Goal: Task Accomplishment & Management: Manage account settings

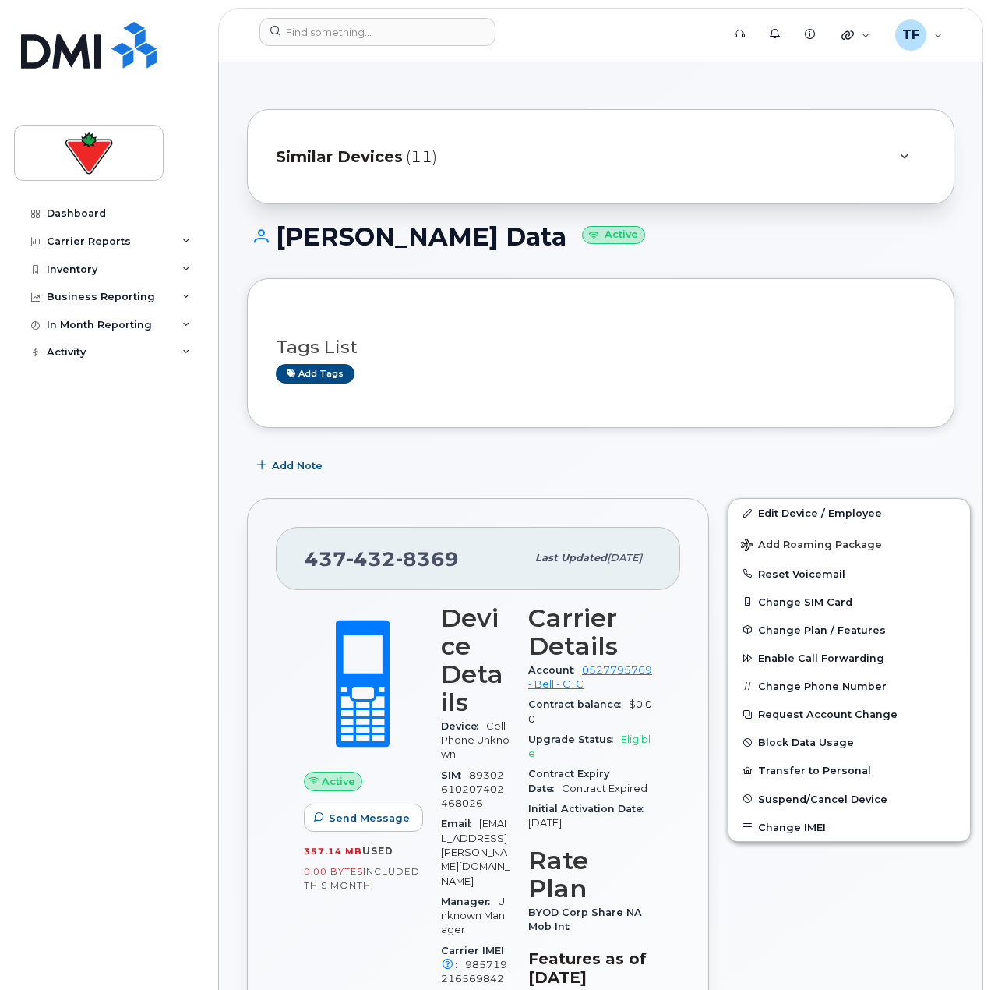
scroll to position [701, 0]
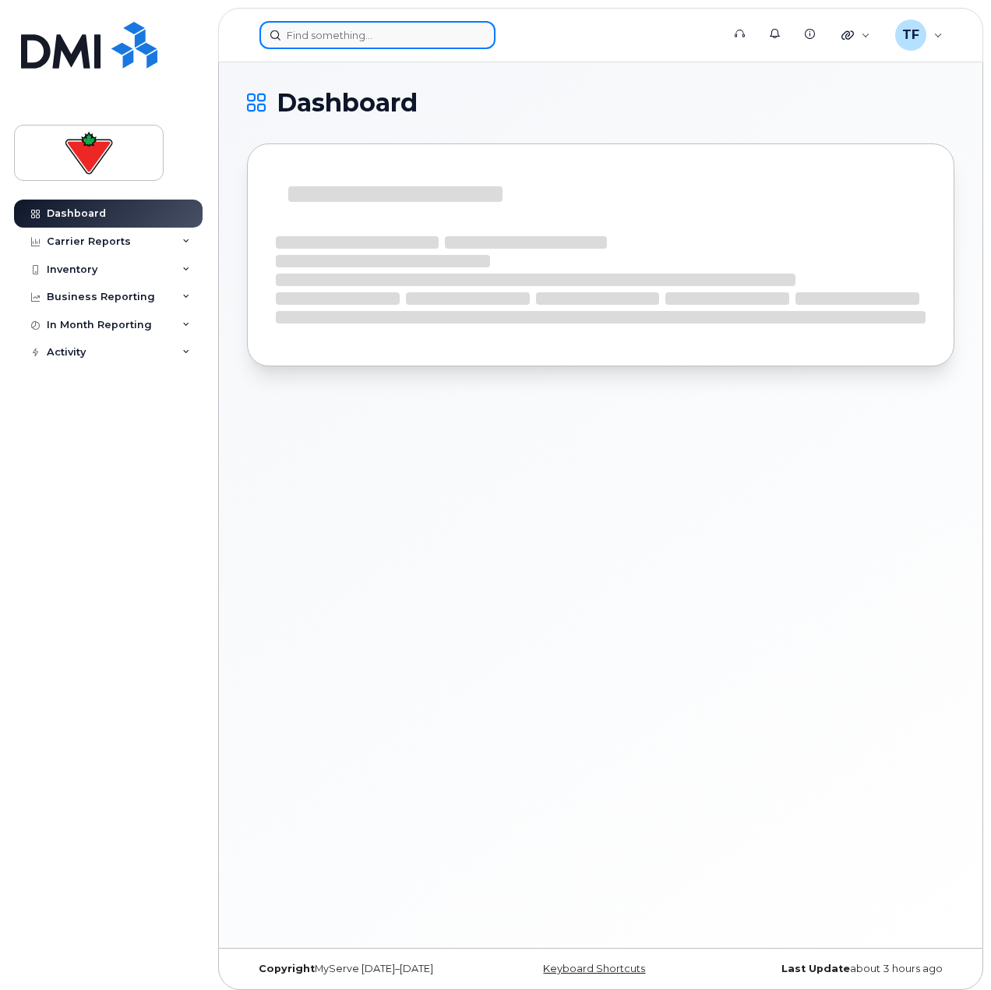
click at [335, 40] on input at bounding box center [378, 35] width 236 height 28
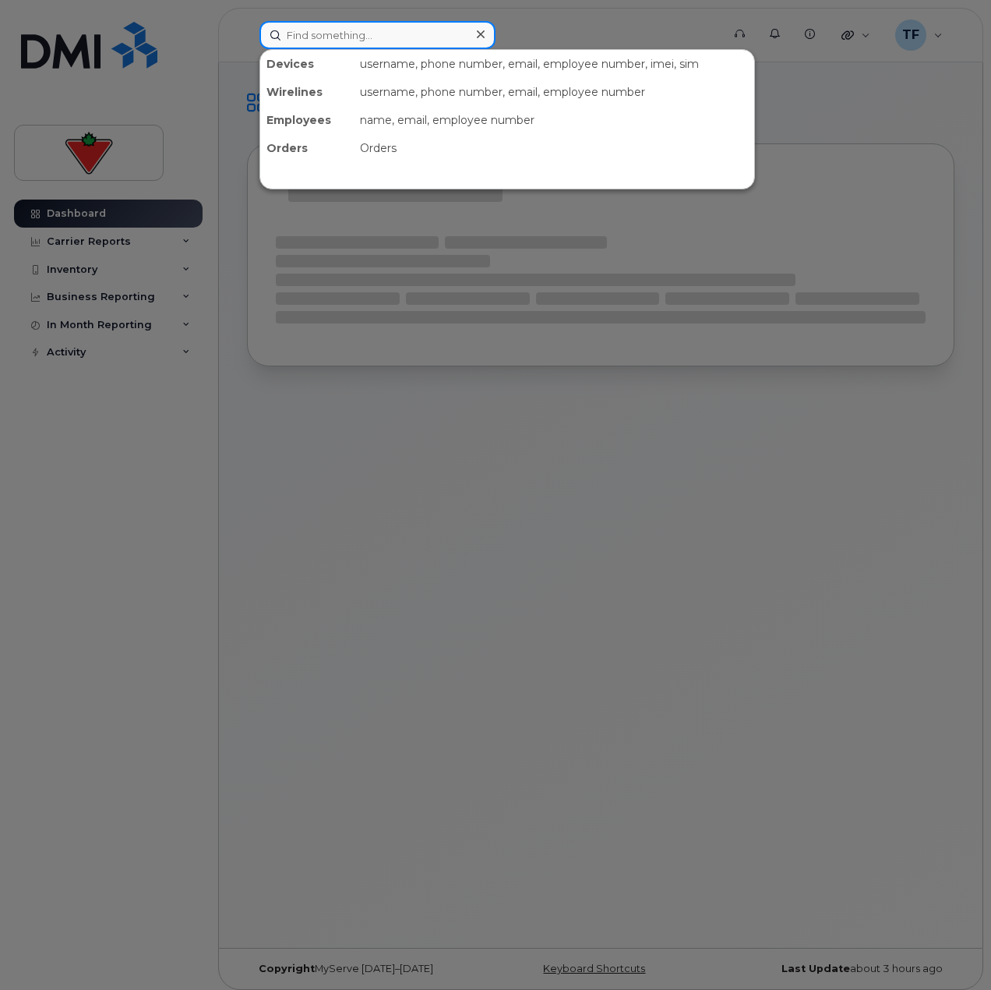
paste input "289-456-9885"
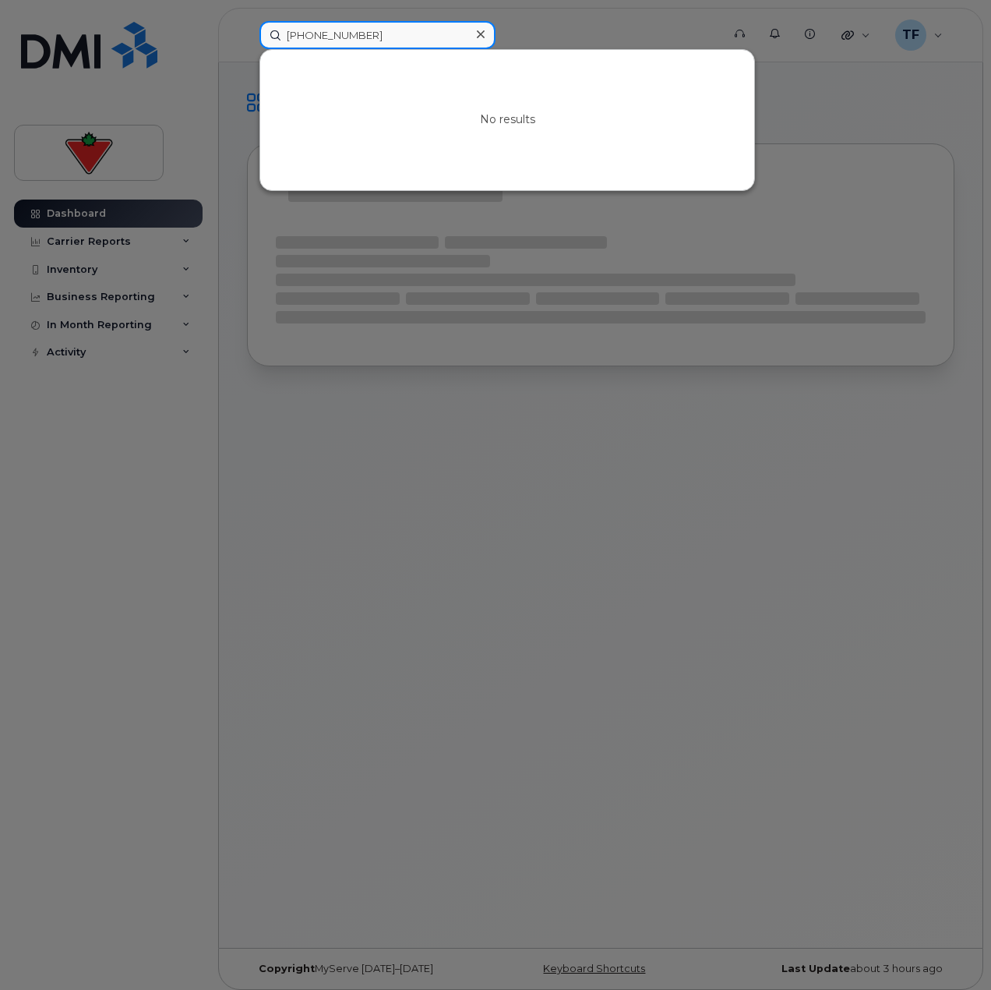
click at [340, 30] on input "289-456-9885" at bounding box center [378, 35] width 236 height 28
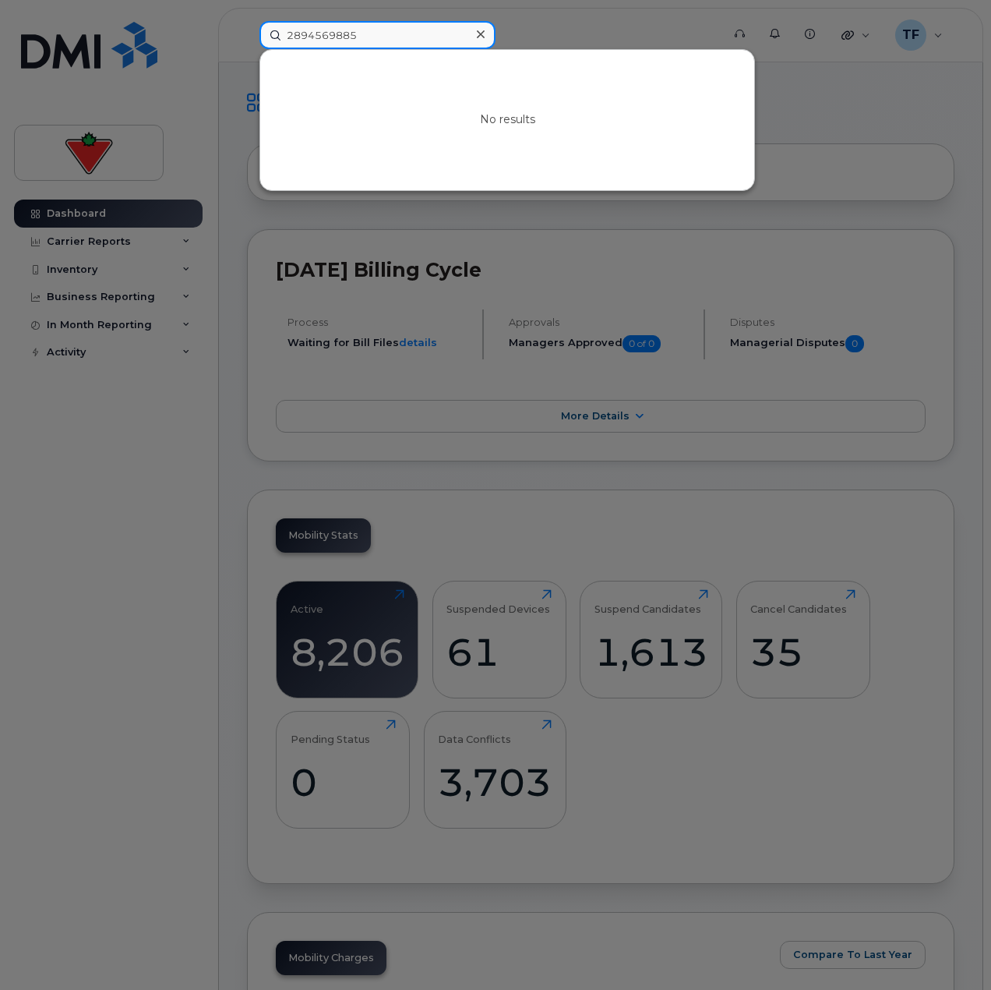
type input "2894569885"
click at [439, 38] on input "2894569885" at bounding box center [378, 35] width 236 height 28
drag, startPoint x: 496, startPoint y: 33, endPoint x: 486, endPoint y: 32, distance: 10.2
click at [496, 33] on div at bounding box center [495, 495] width 991 height 990
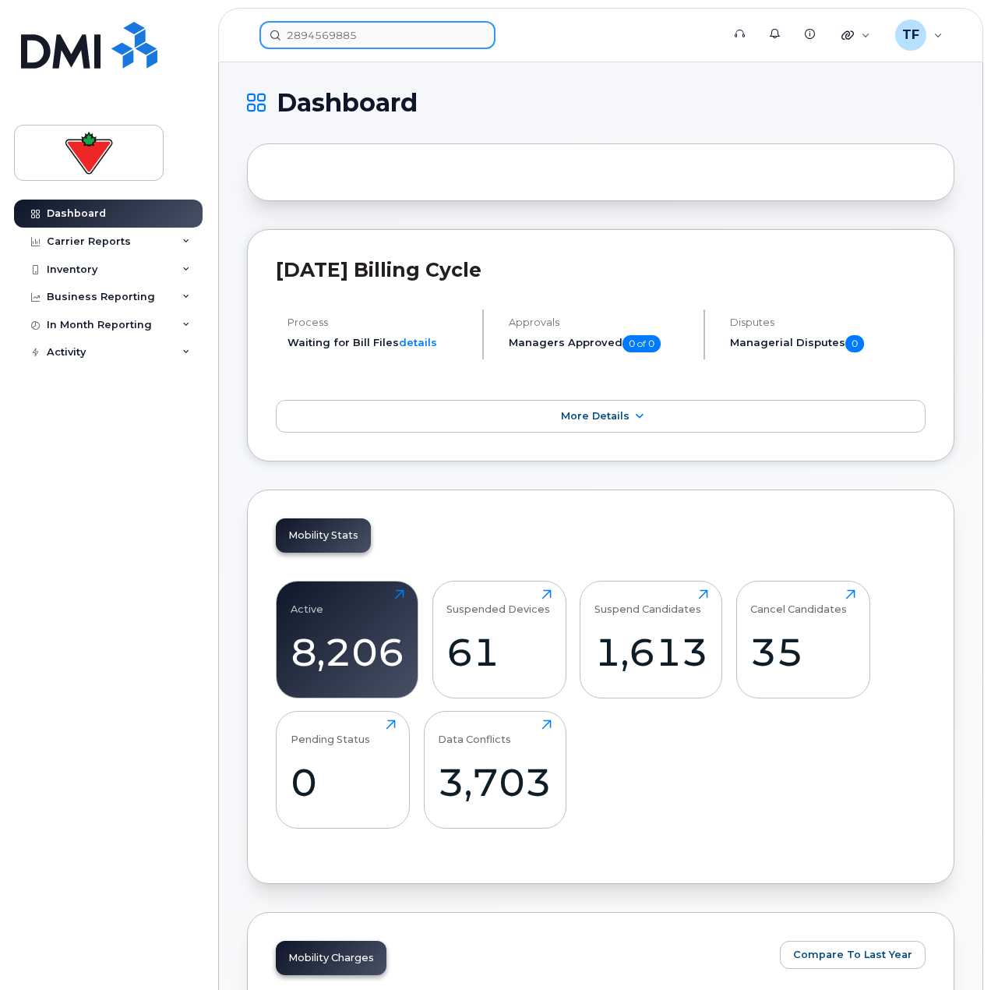
click at [486, 32] on div "2894569885" at bounding box center [378, 35] width 236 height 28
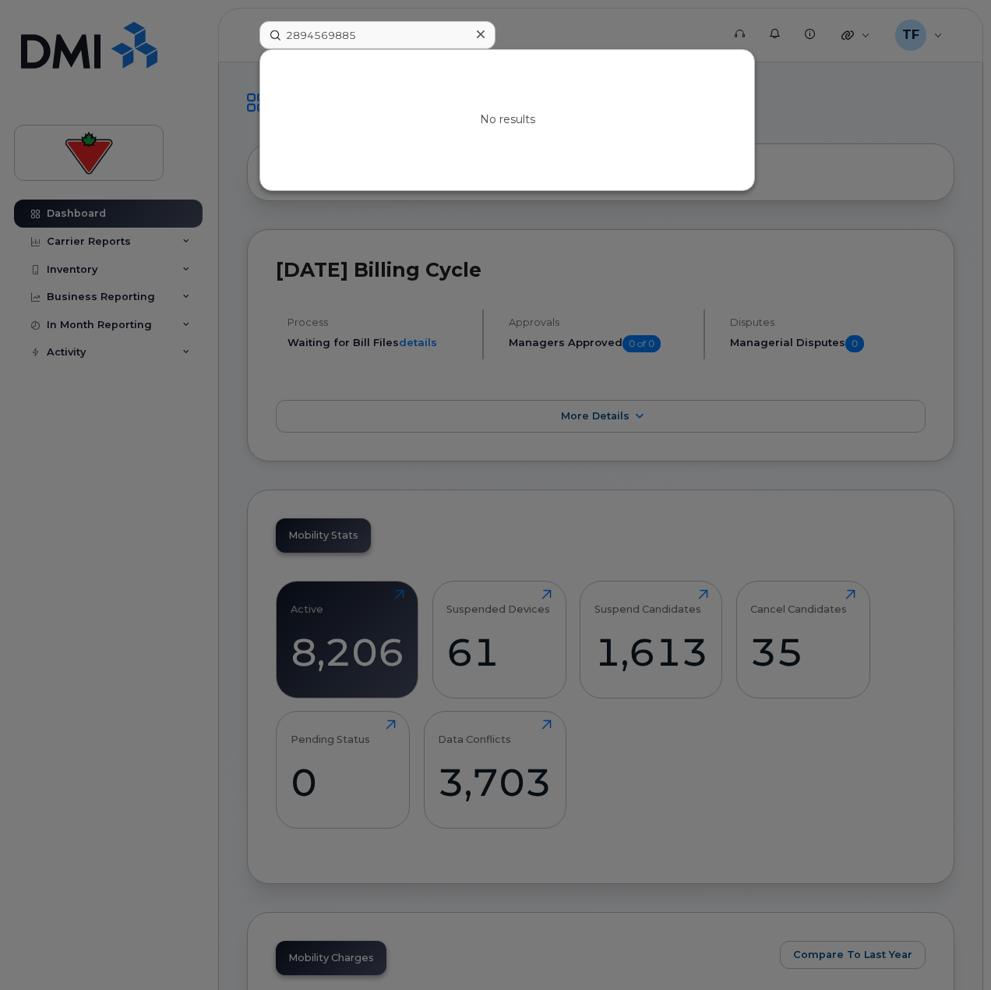
click at [485, 35] on div at bounding box center [480, 34] width 23 height 23
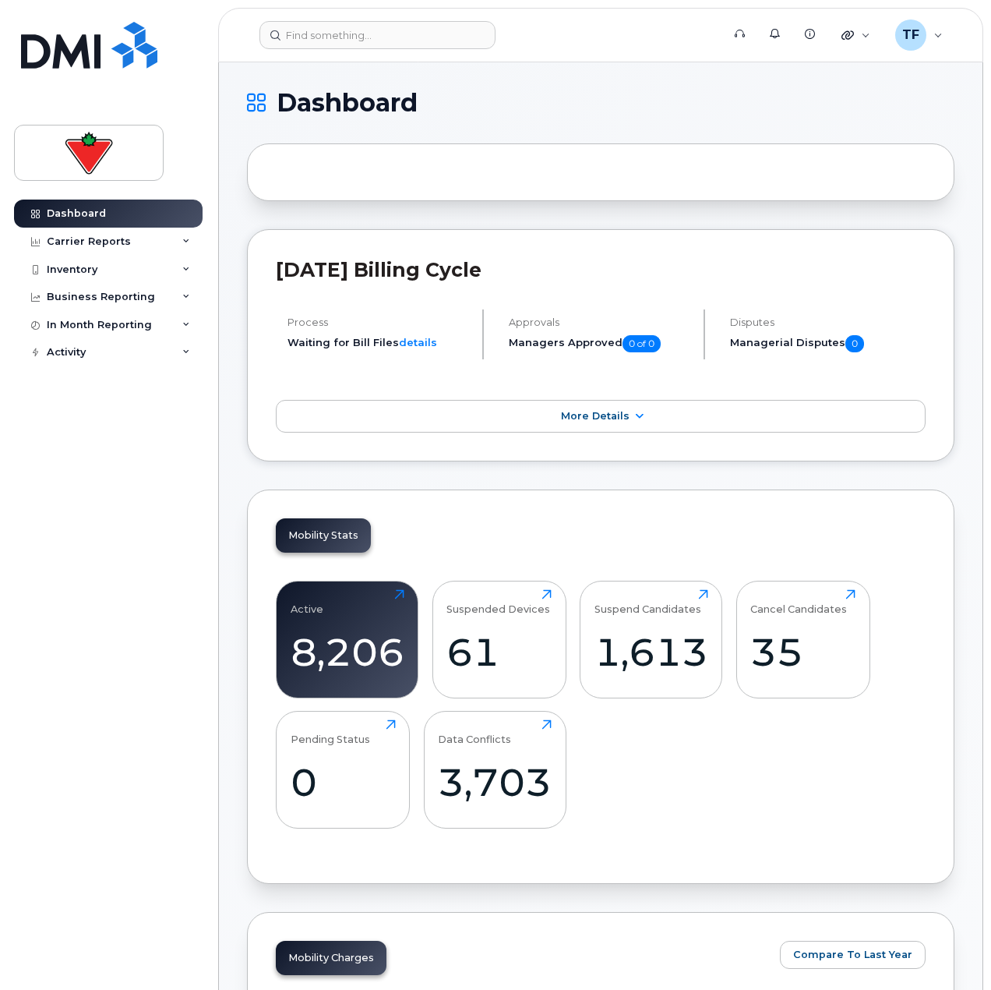
click at [346, 53] on header "Support Alerts Knowledge Base Quicklinks Suspend / Cancel Device Change SIM Car…" at bounding box center [600, 35] width 765 height 55
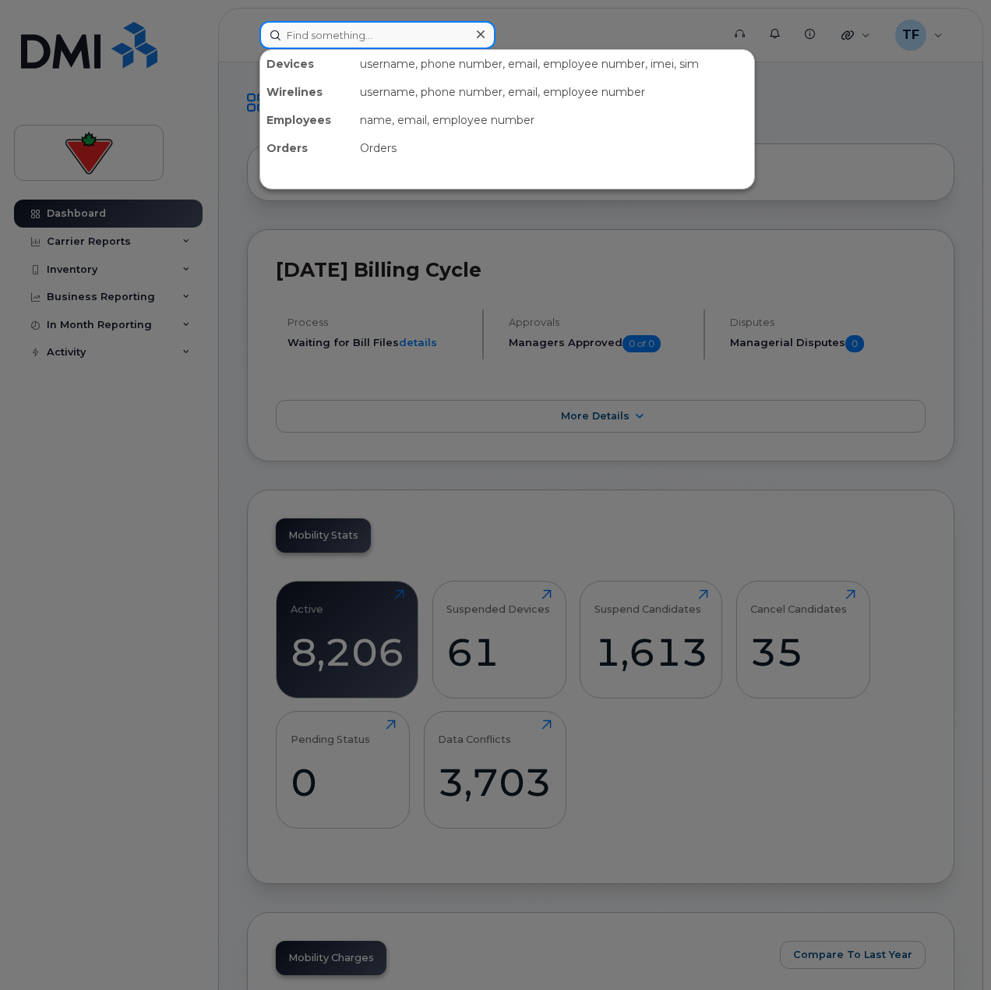
click at [356, 33] on input at bounding box center [378, 35] width 236 height 28
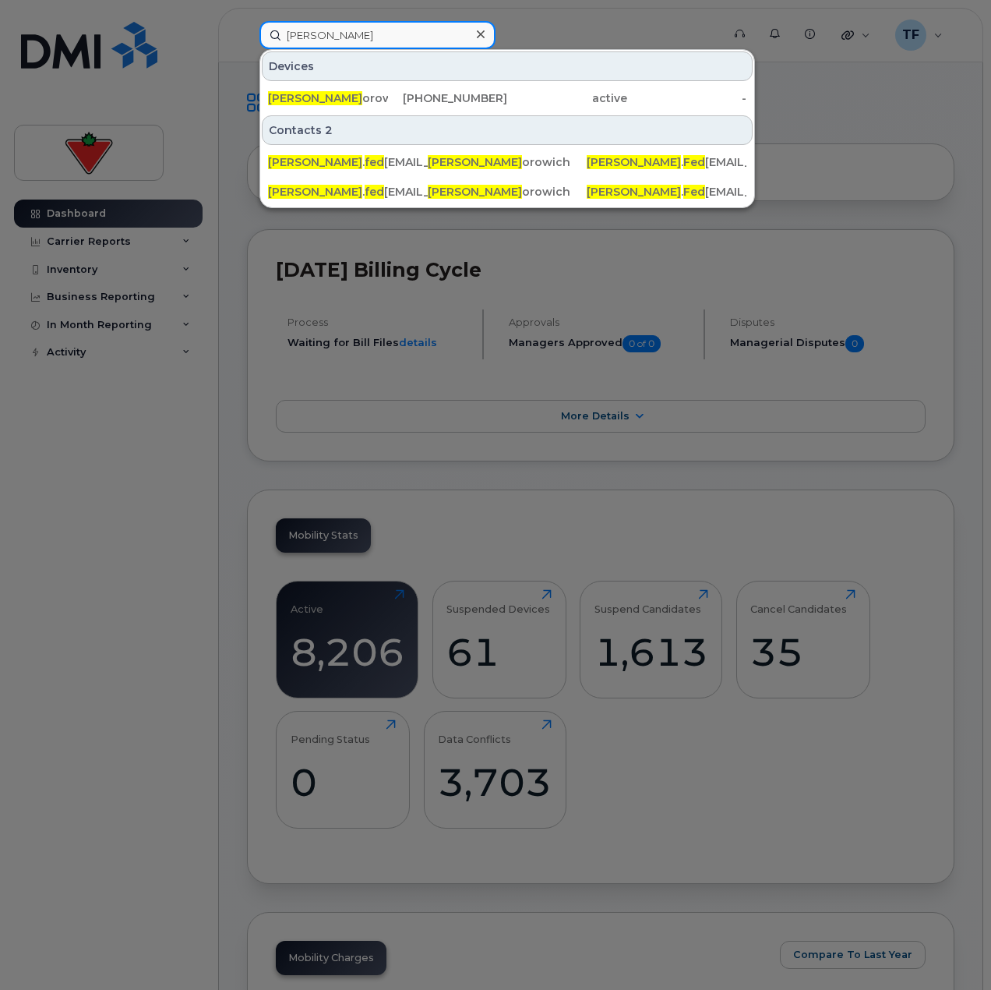
click at [386, 33] on input "tyler fed" at bounding box center [378, 35] width 236 height 28
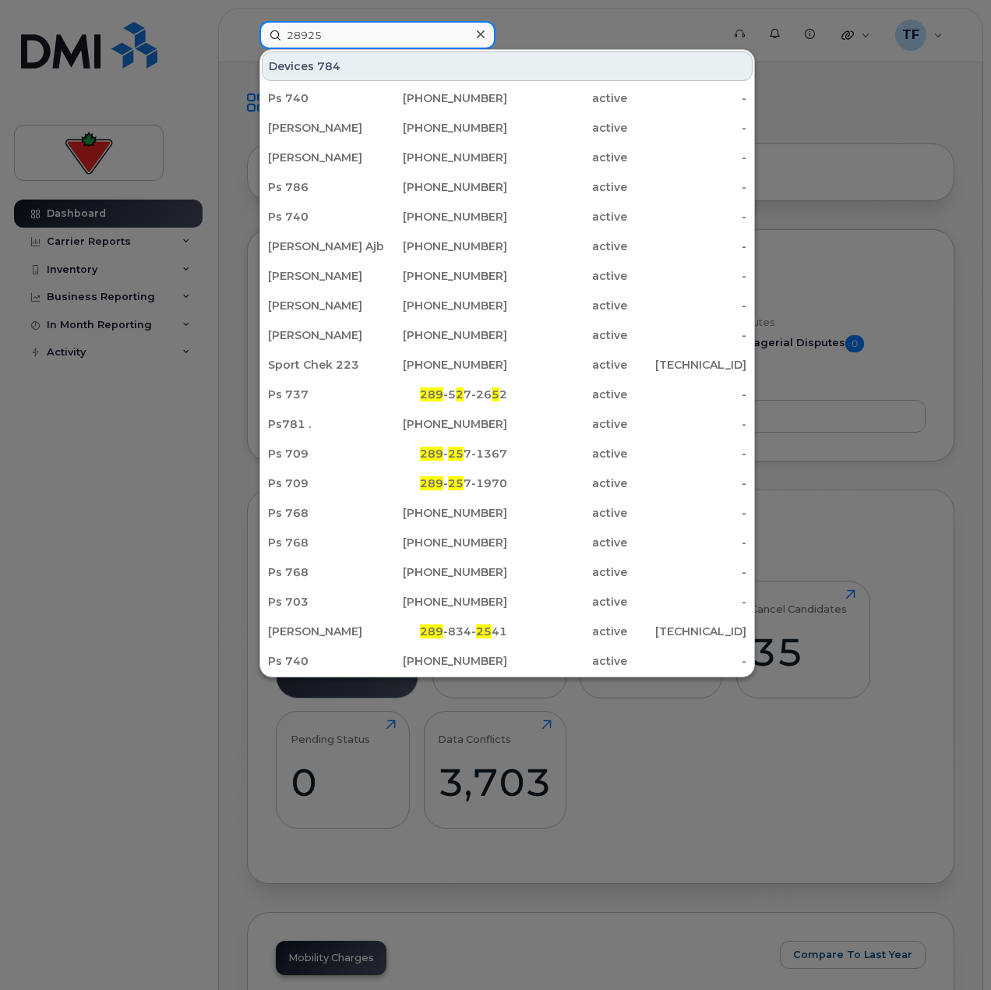
type input "289257"
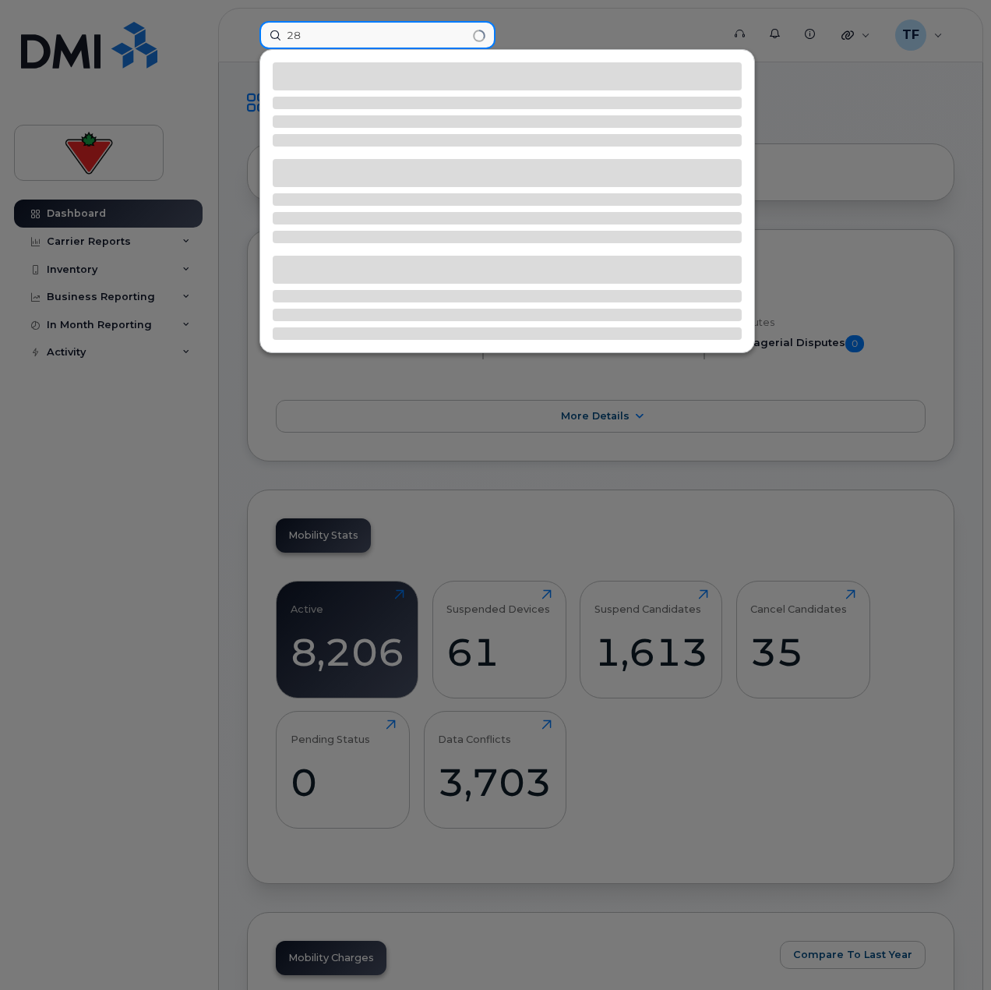
type input "2"
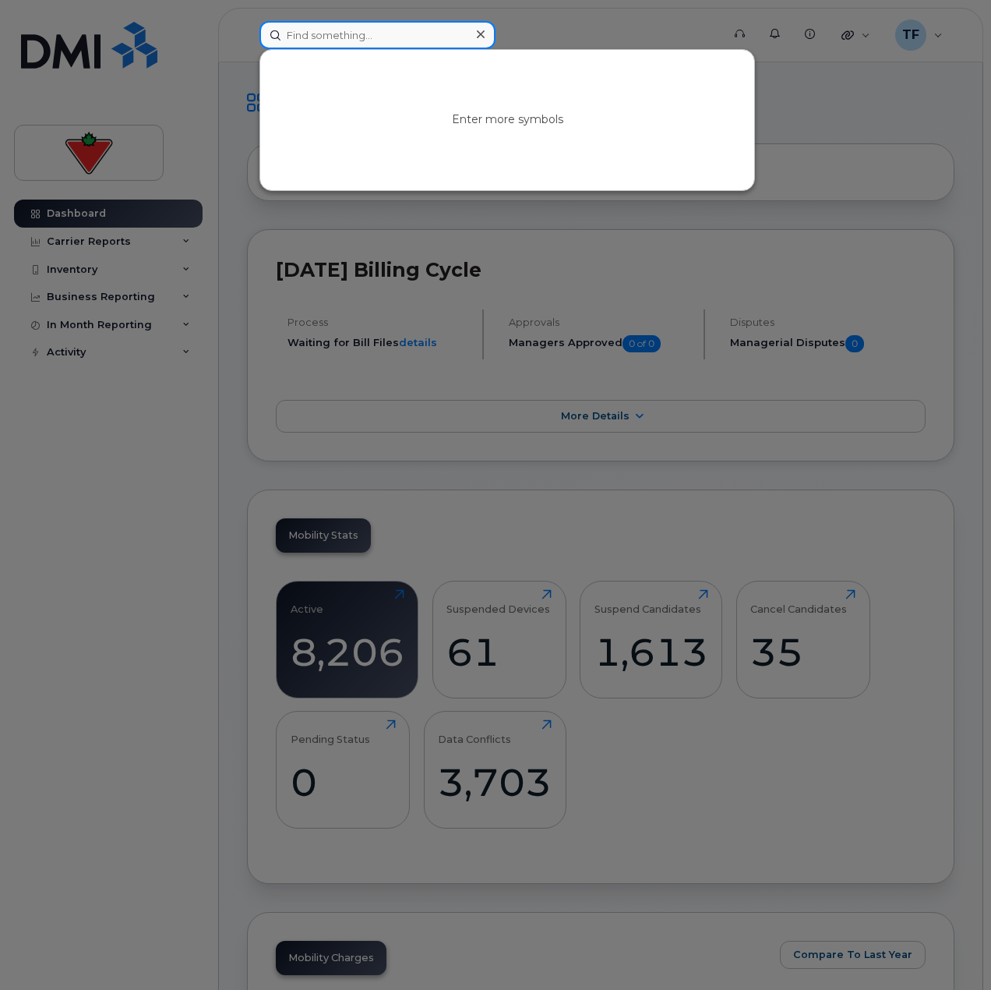
paste input "19028707864"
click at [291, 36] on input "19028707864" at bounding box center [378, 35] width 236 height 28
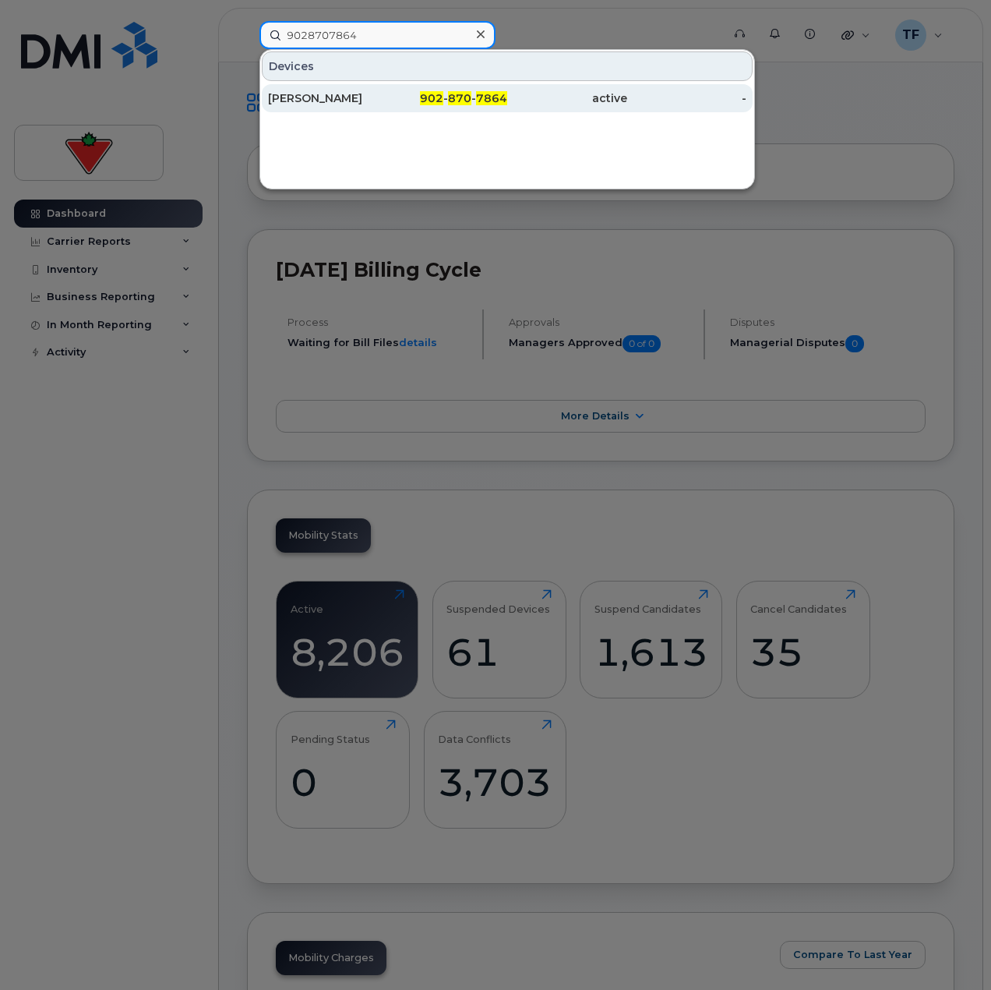
type input "9028707864"
click at [392, 87] on div "902 - 870 - 7864" at bounding box center [448, 98] width 120 height 28
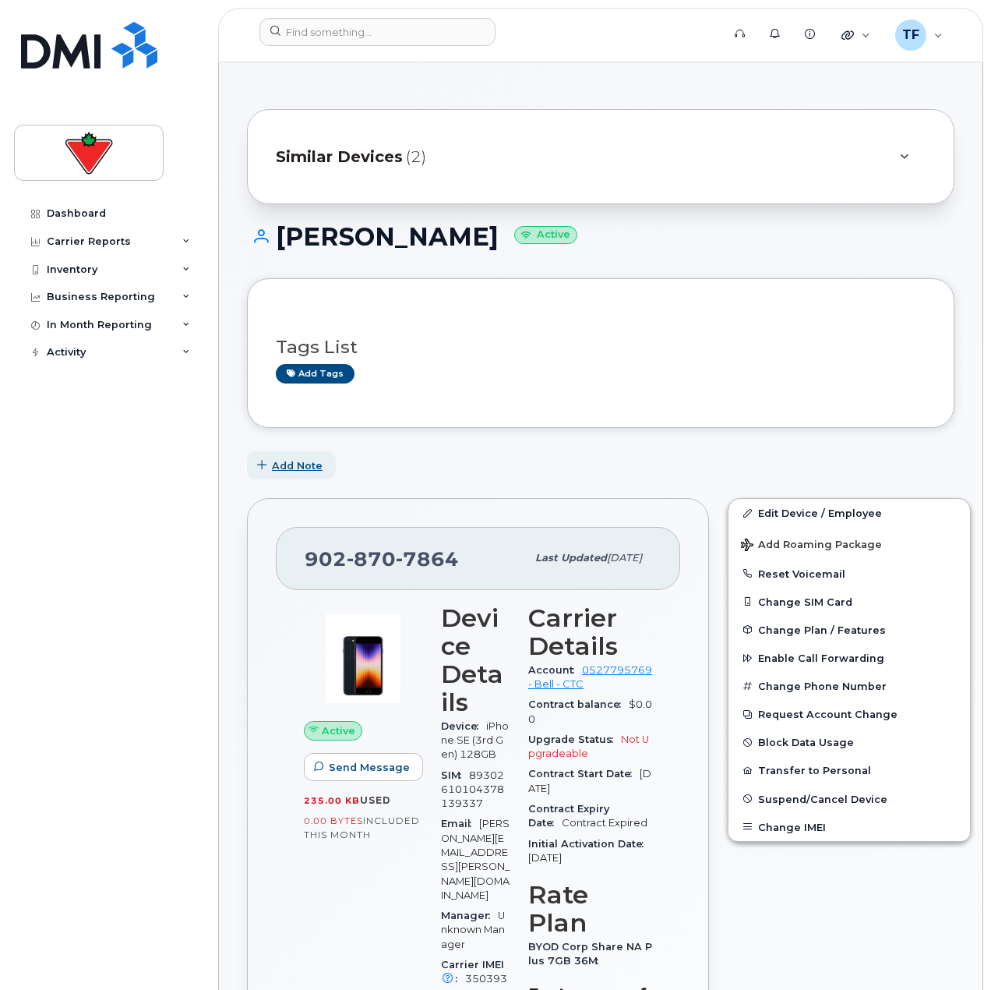
click at [307, 456] on button "Add Note" at bounding box center [291, 465] width 89 height 28
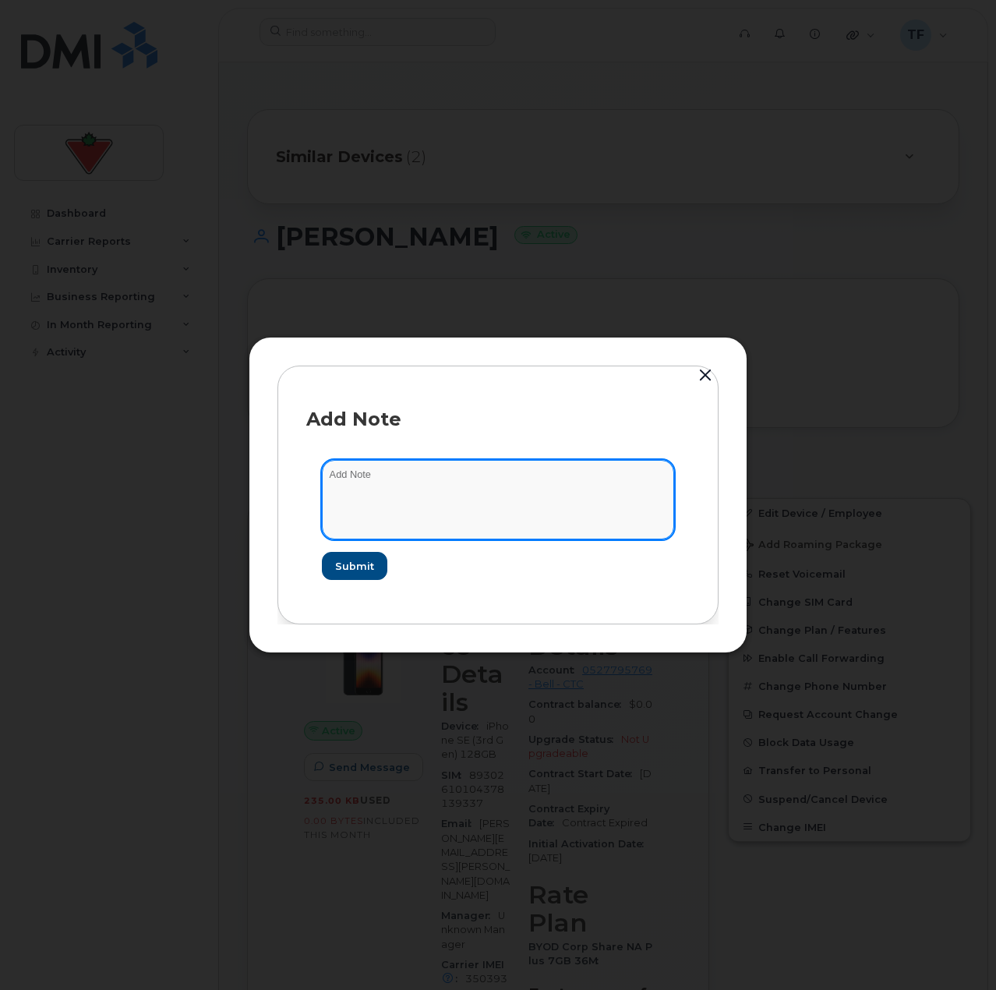
click at [355, 477] on textarea at bounding box center [498, 499] width 352 height 79
paste textarea "TASK1782593"
type textarea "updating user TASK1782593"
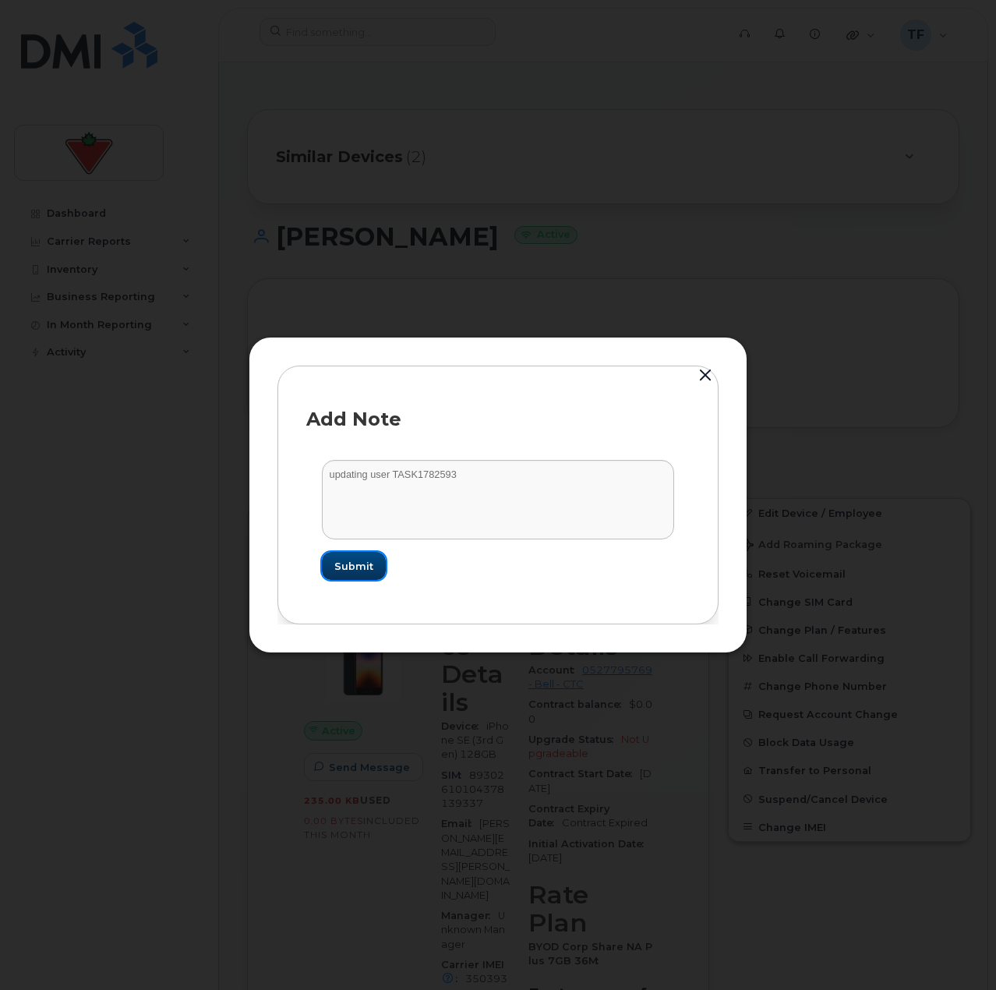
click at [330, 567] on button "Submit" at bounding box center [354, 566] width 64 height 28
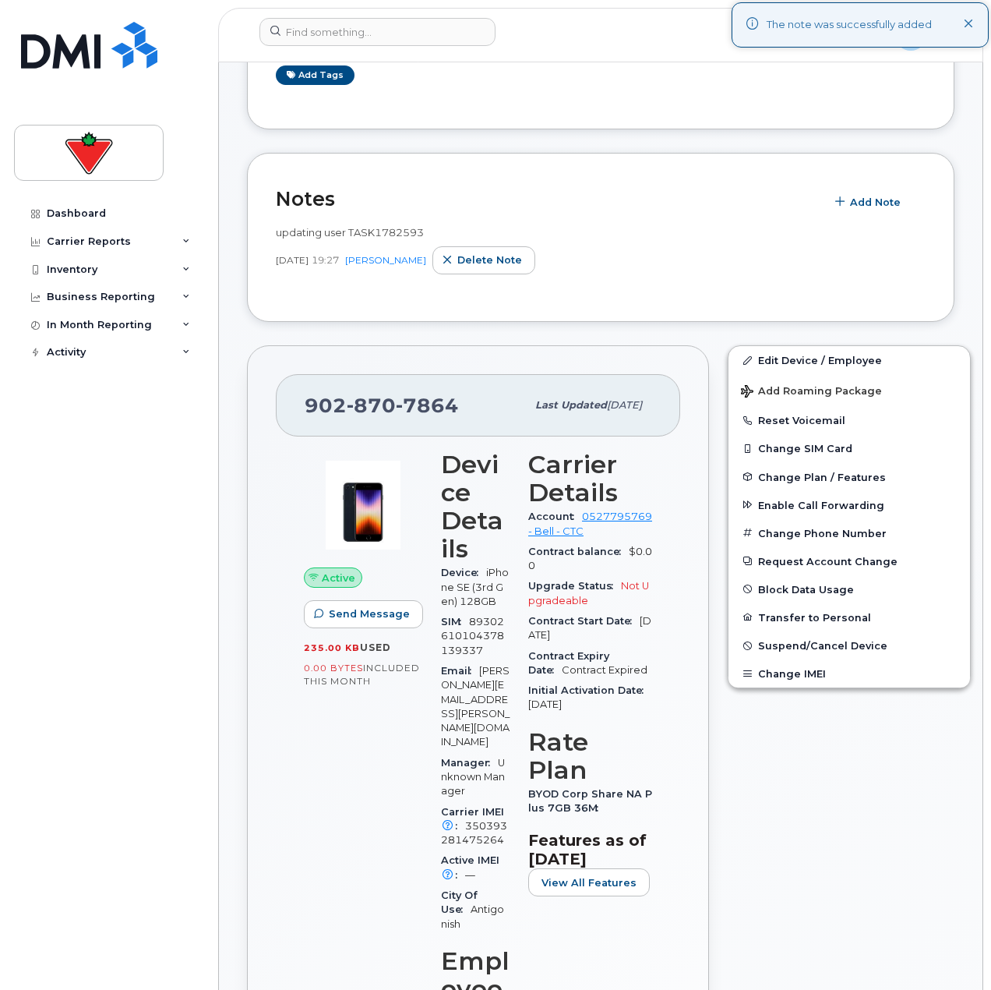
scroll to position [312, 0]
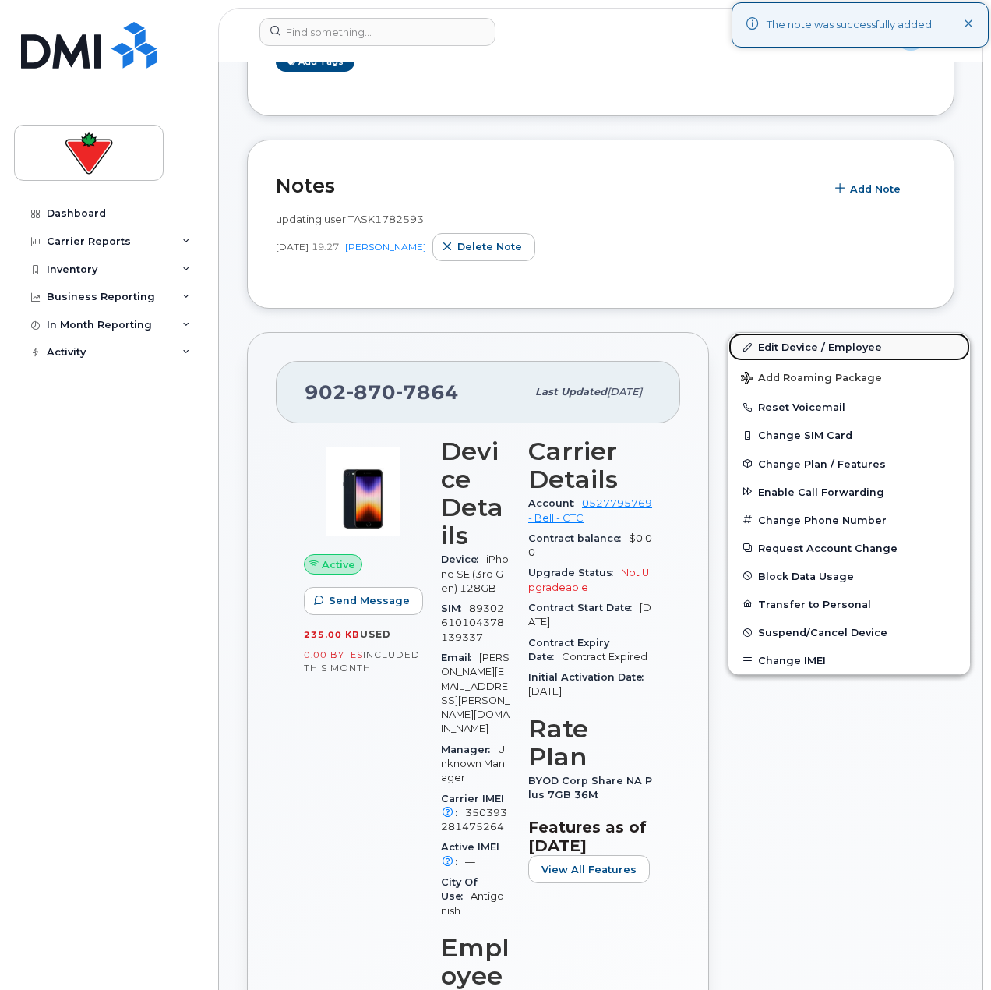
click at [772, 344] on link "Edit Device / Employee" at bounding box center [850, 347] width 242 height 28
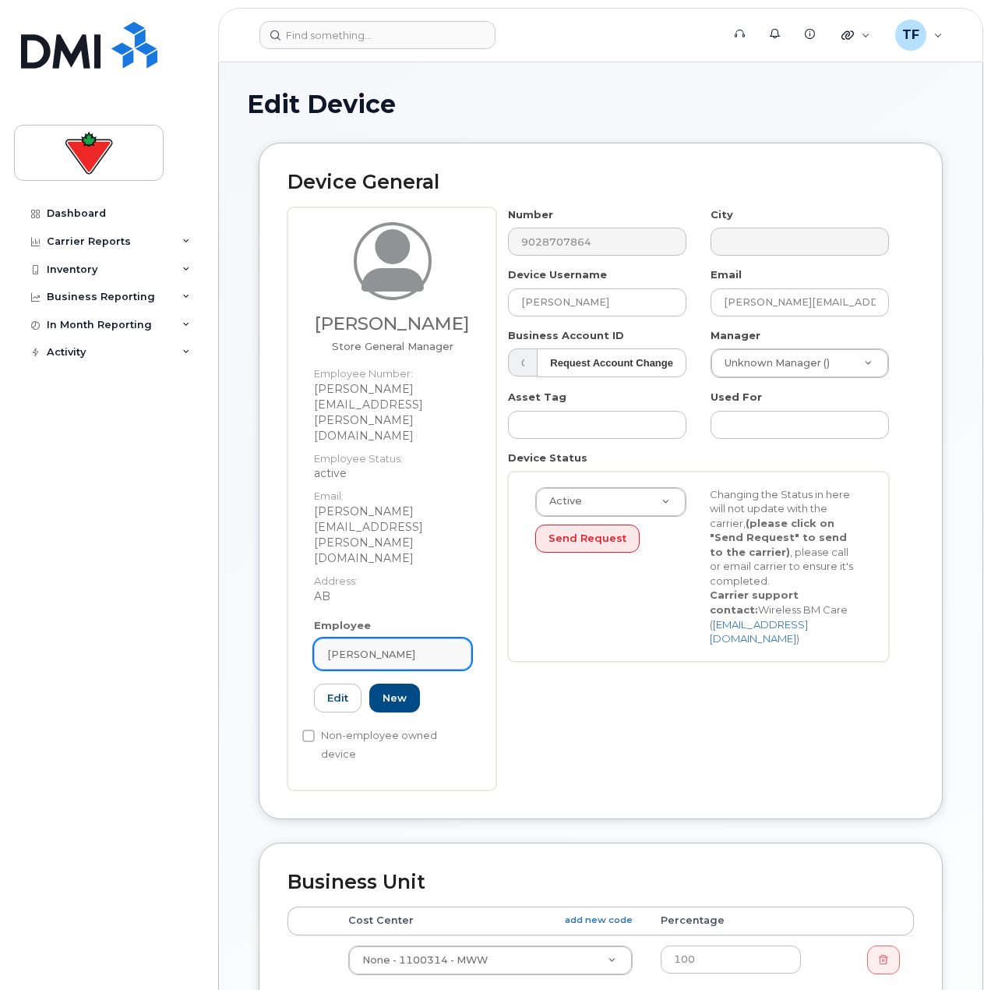
click at [428, 638] on link "[PERSON_NAME]" at bounding box center [392, 653] width 157 height 31
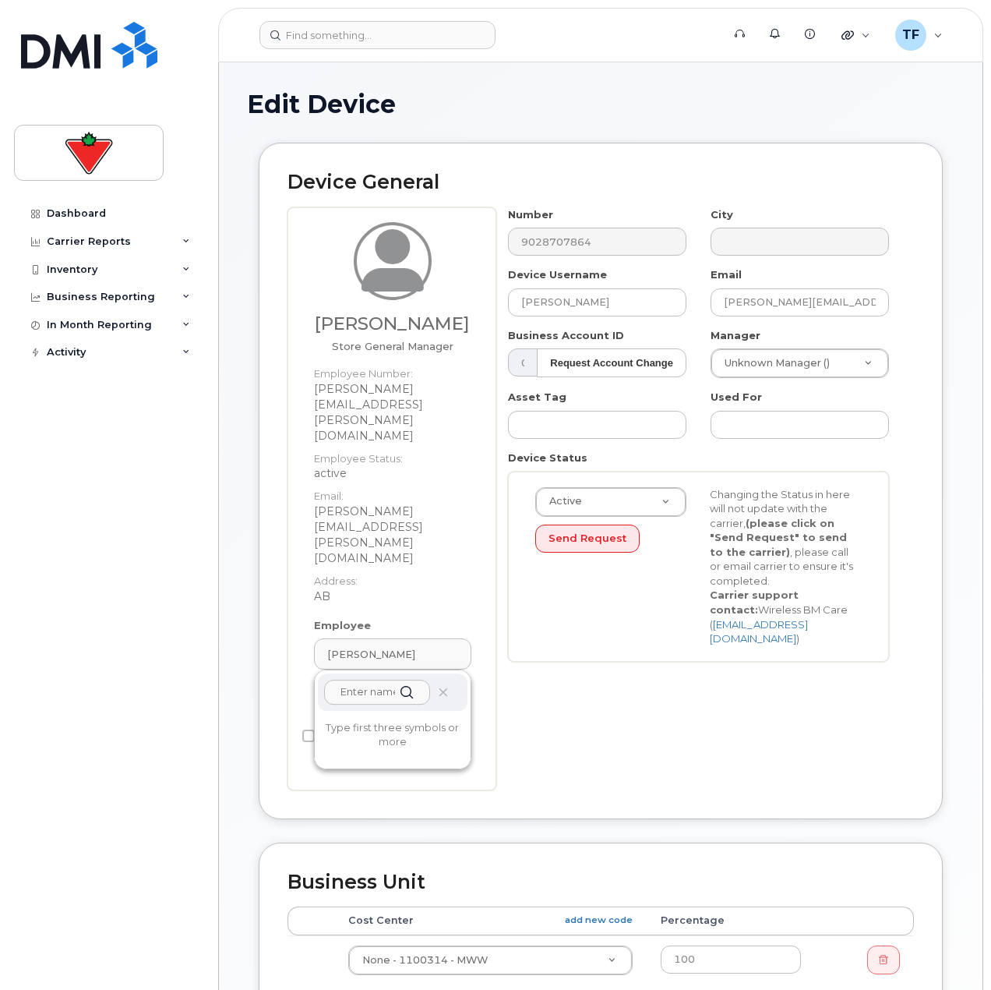
paste input "Wankunda Bwalya ("
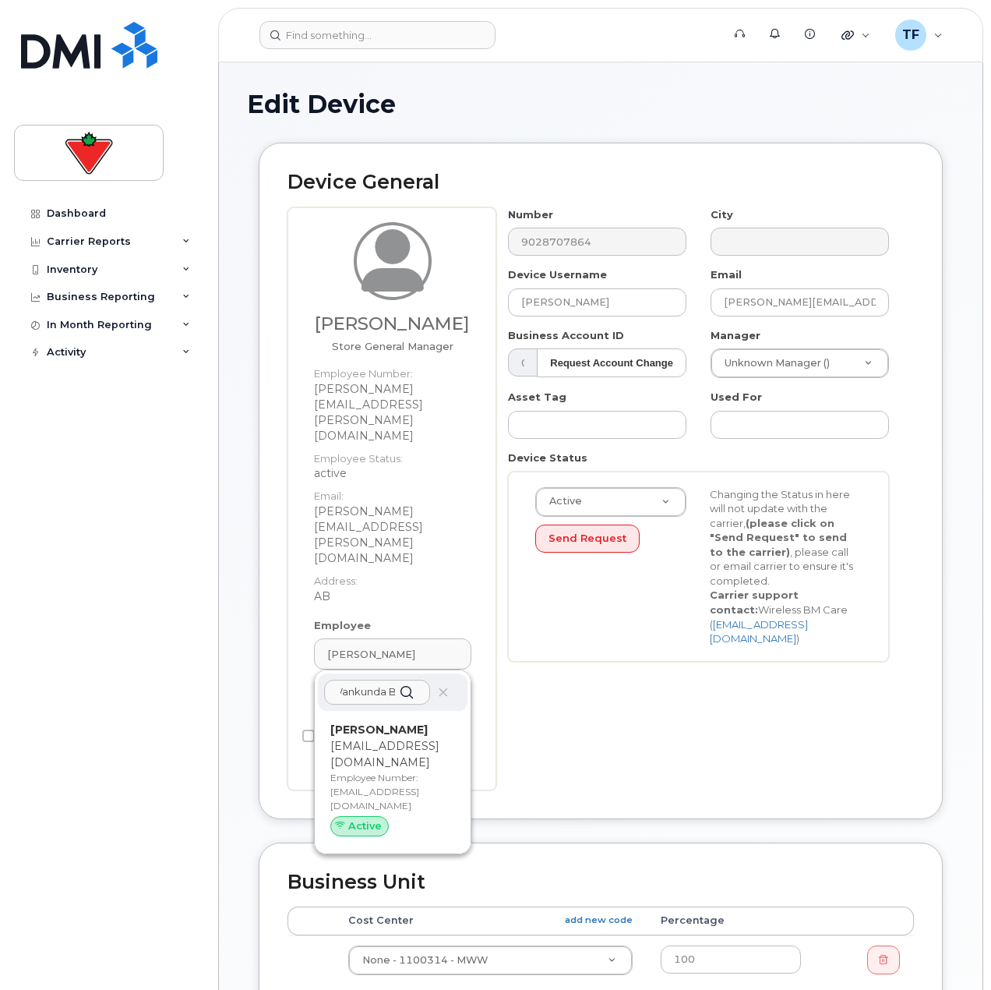
scroll to position [0, 9]
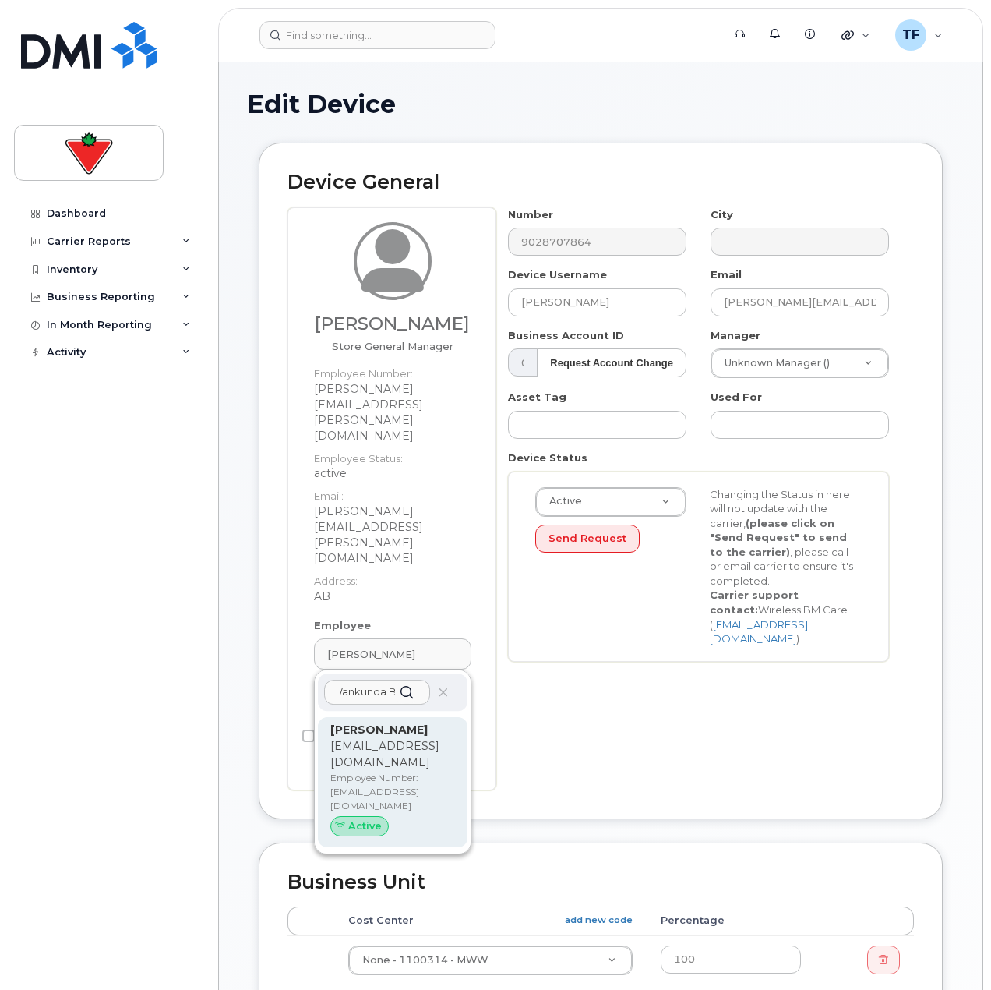
type input "Wankunda Bwal"
click at [403, 771] on p "Employee Number: wankunda.bwalya@marks.ca" at bounding box center [392, 792] width 125 height 42
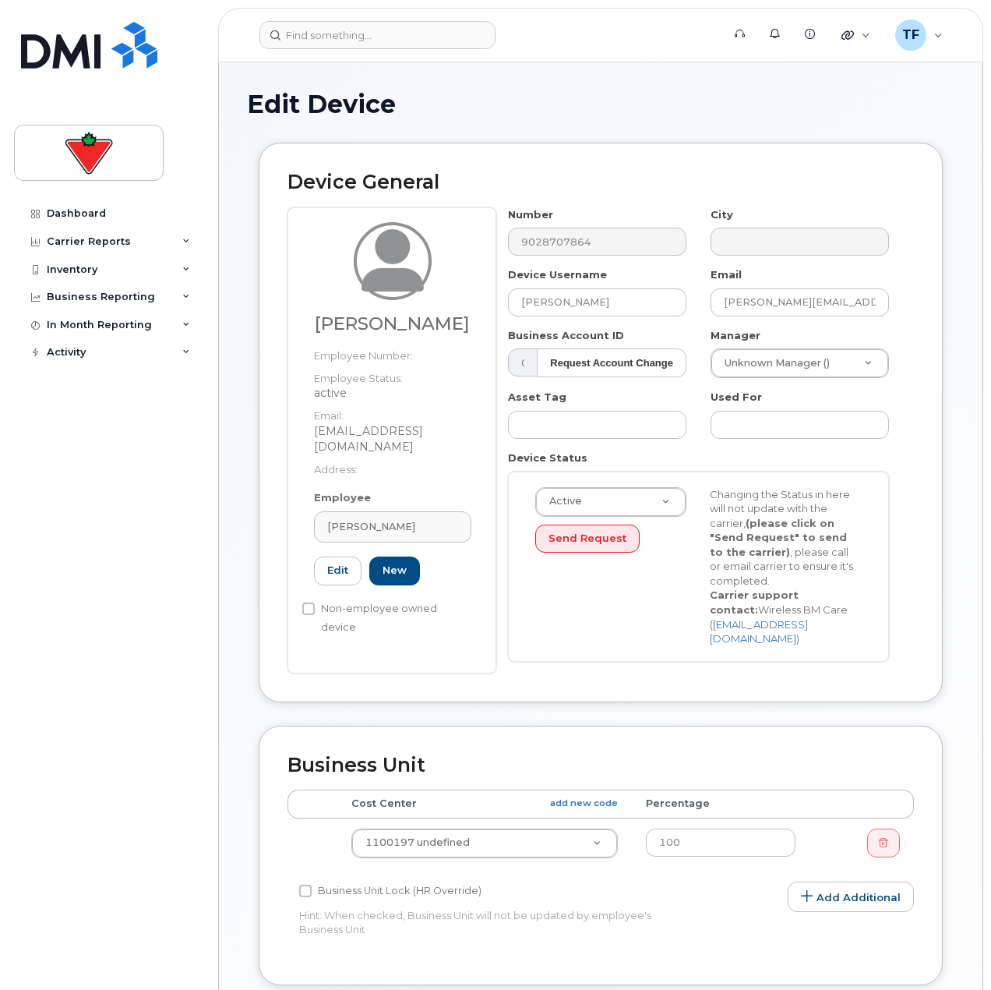
type input "wankunda.bwalya@marks.ca"
type input "Wankunda Bwalya"
type input "wankunda.bwalya@marks.ca"
type input "625918"
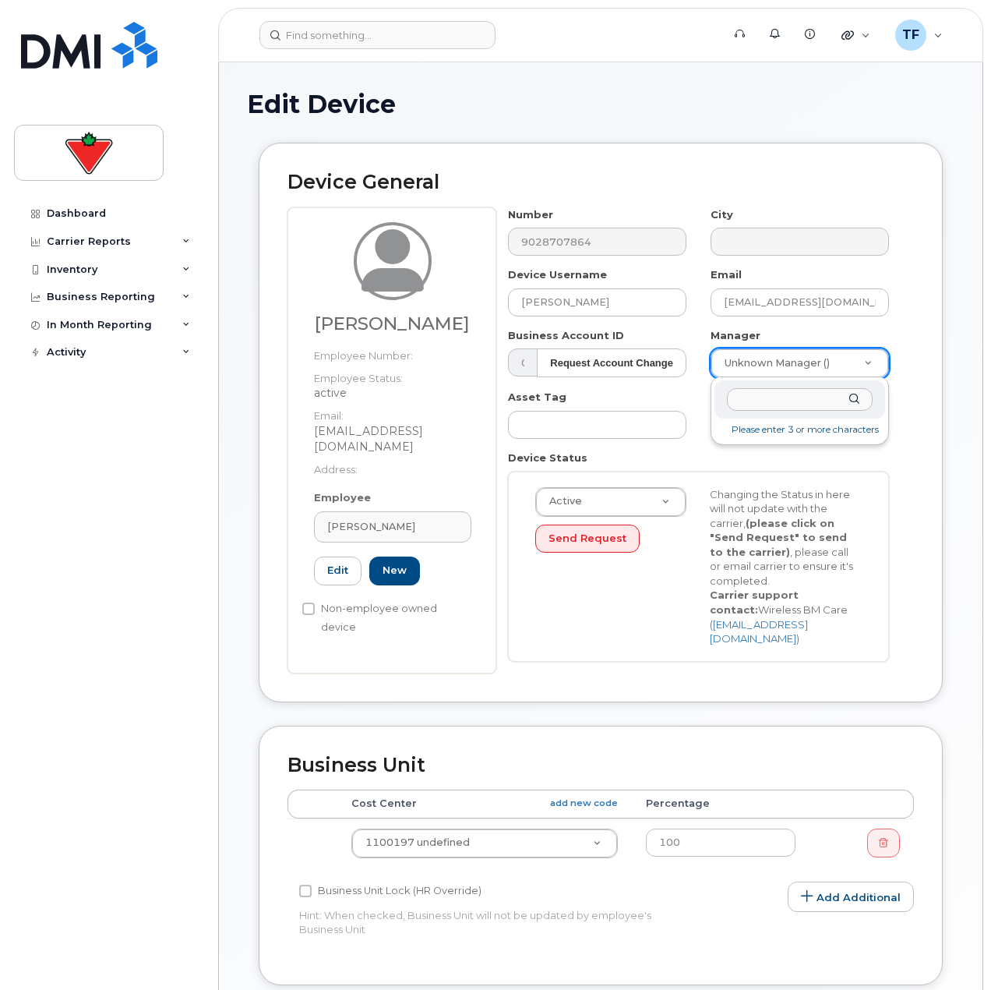
click at [807, 394] on input "text" at bounding box center [800, 399] width 146 height 23
type input "jason fel"
type input "984403"
click at [903, 395] on div "Number 9028707864 City Device Username Wankunda Bwalya Email wankunda.bwalya@ma…" at bounding box center [705, 440] width 418 height 466
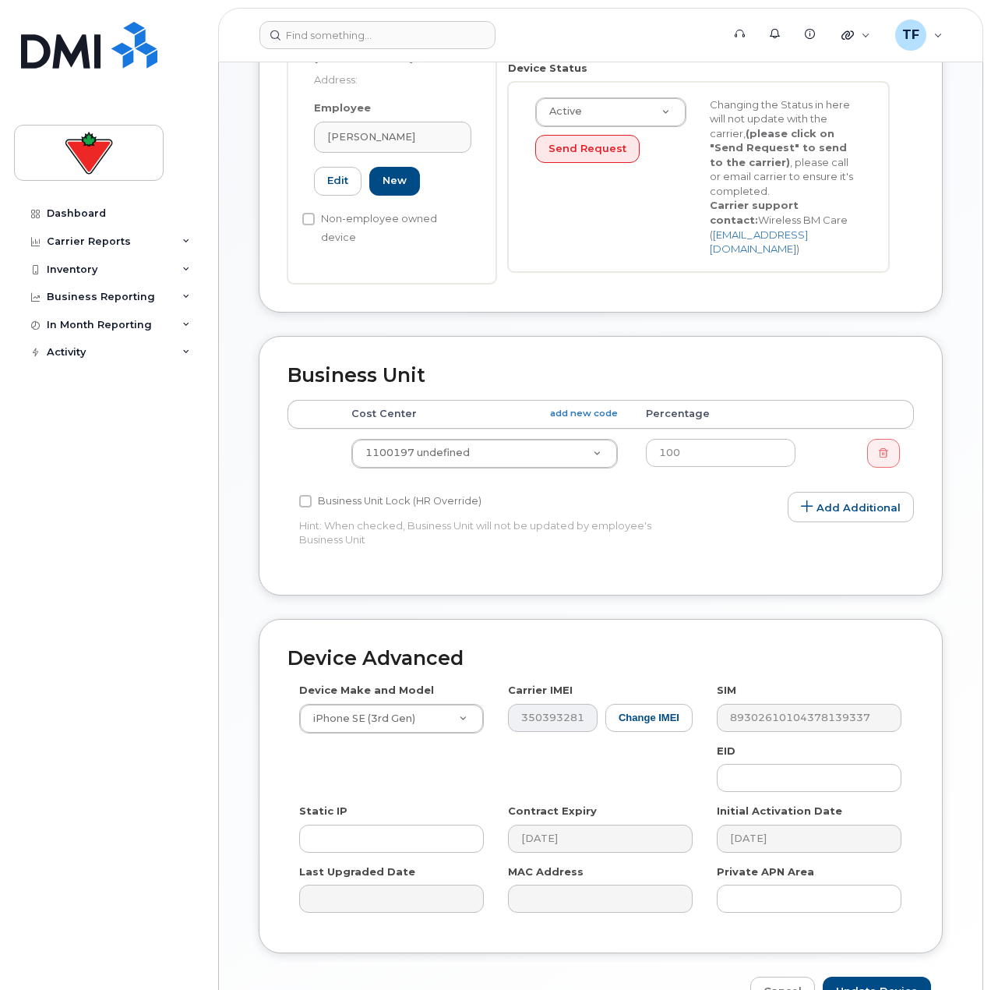
scroll to position [468, 0]
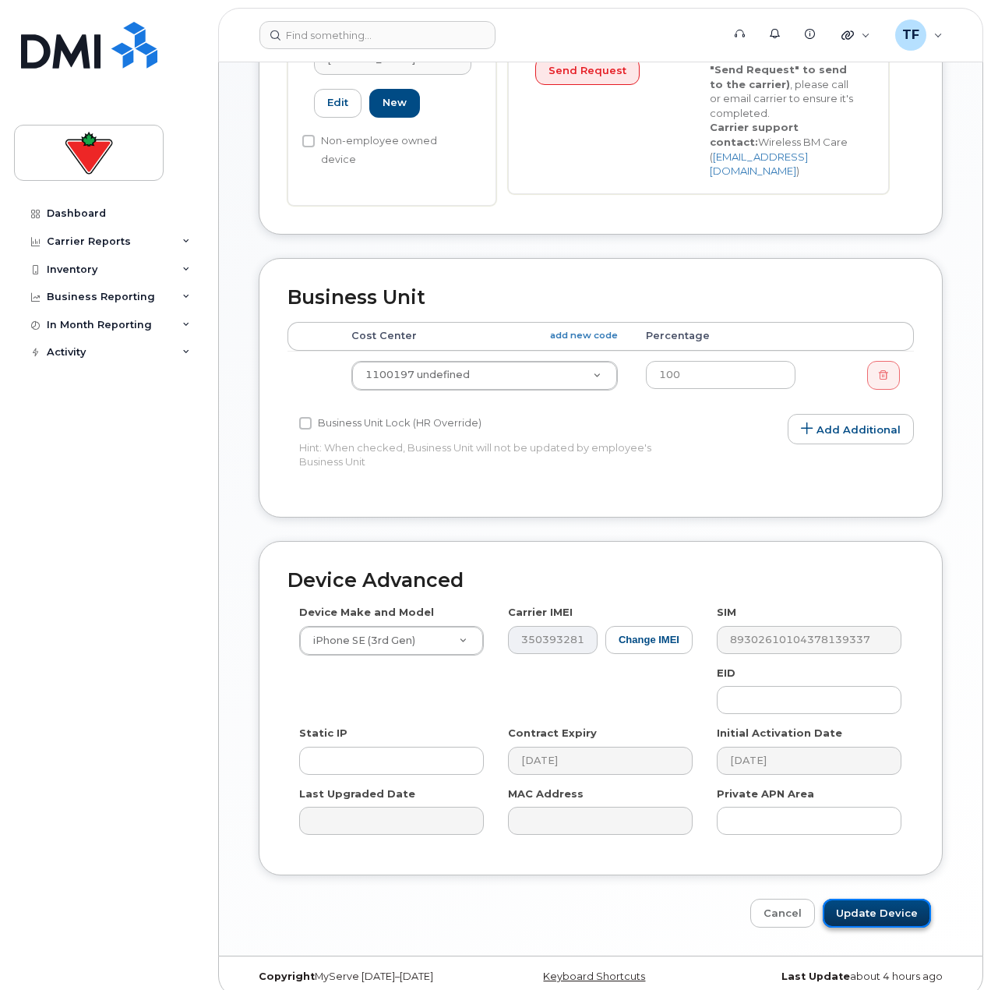
click at [843, 899] on input "Update Device" at bounding box center [877, 913] width 108 height 29
type input "Saving..."
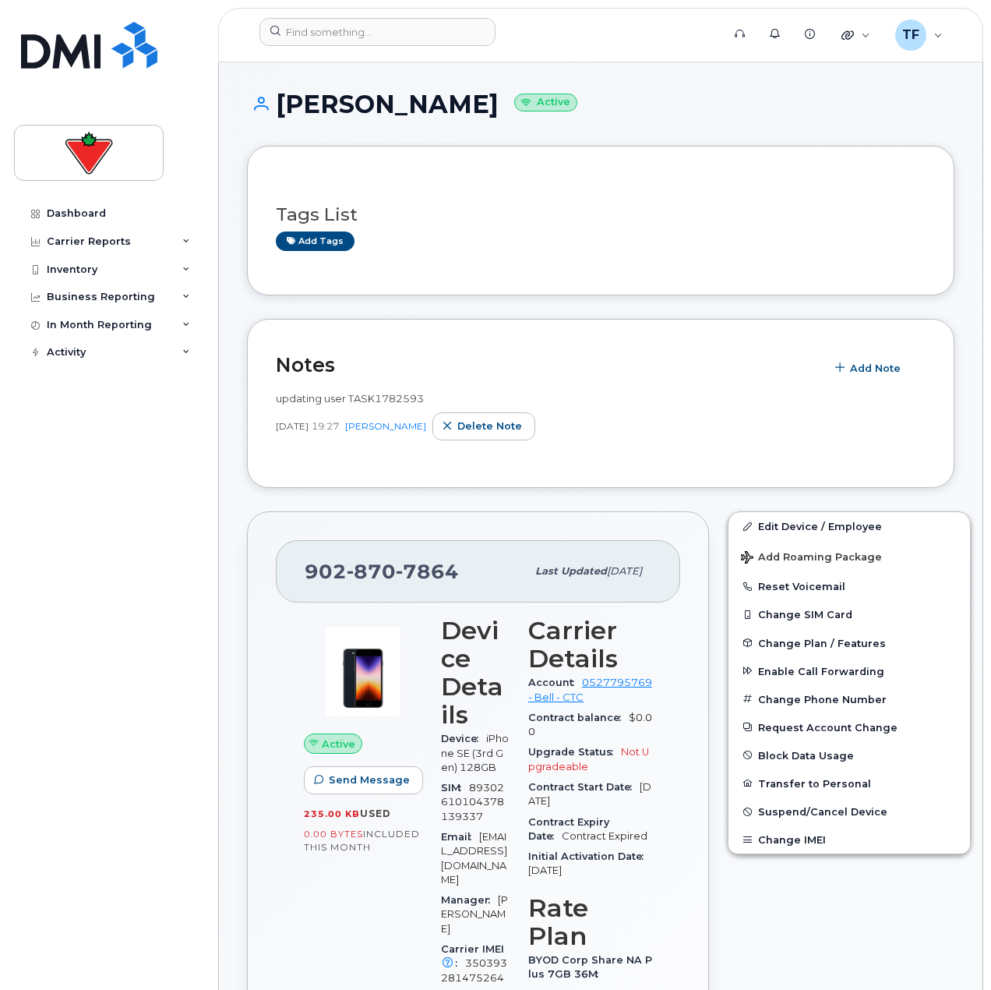
click at [401, 560] on span "7864" at bounding box center [427, 571] width 63 height 23
copy span "[PHONE_NUMBER]"
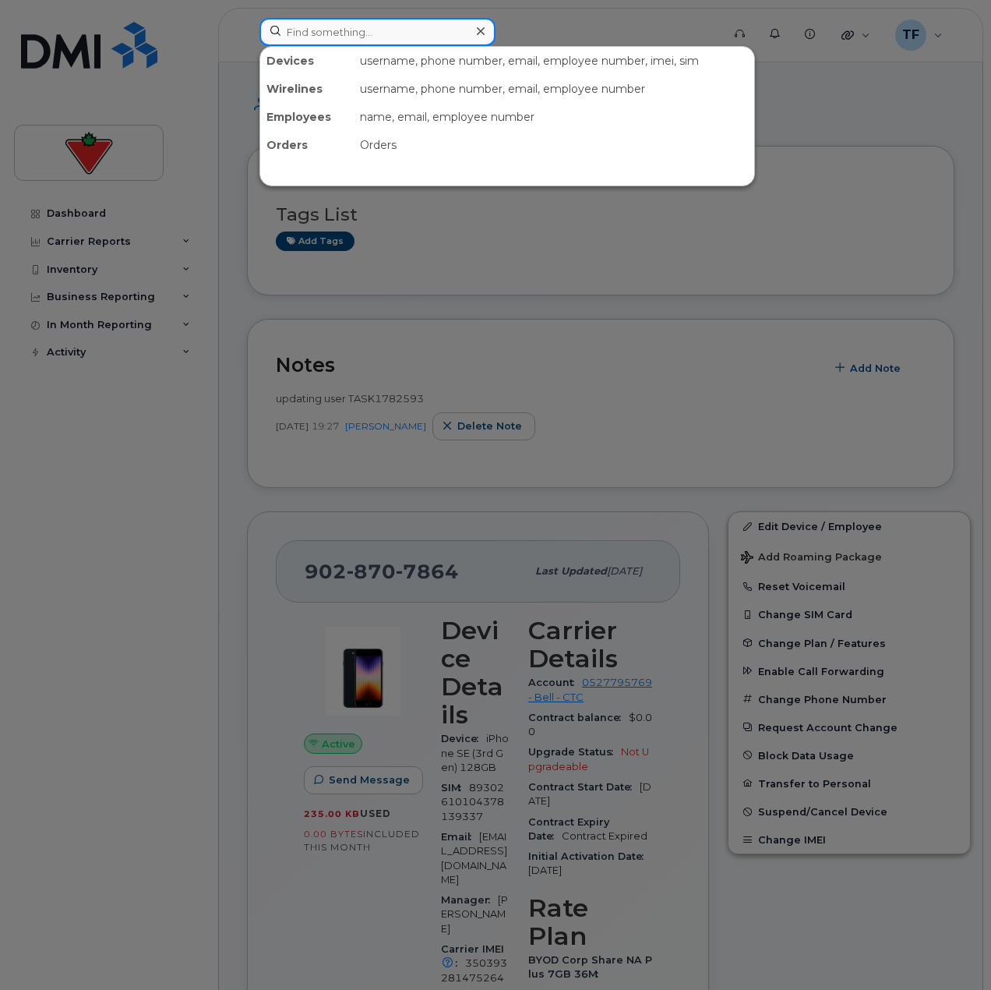
click at [318, 30] on input at bounding box center [378, 32] width 236 height 28
click at [352, 42] on input at bounding box center [378, 32] width 236 height 28
paste input "[PERSON_NAME]"
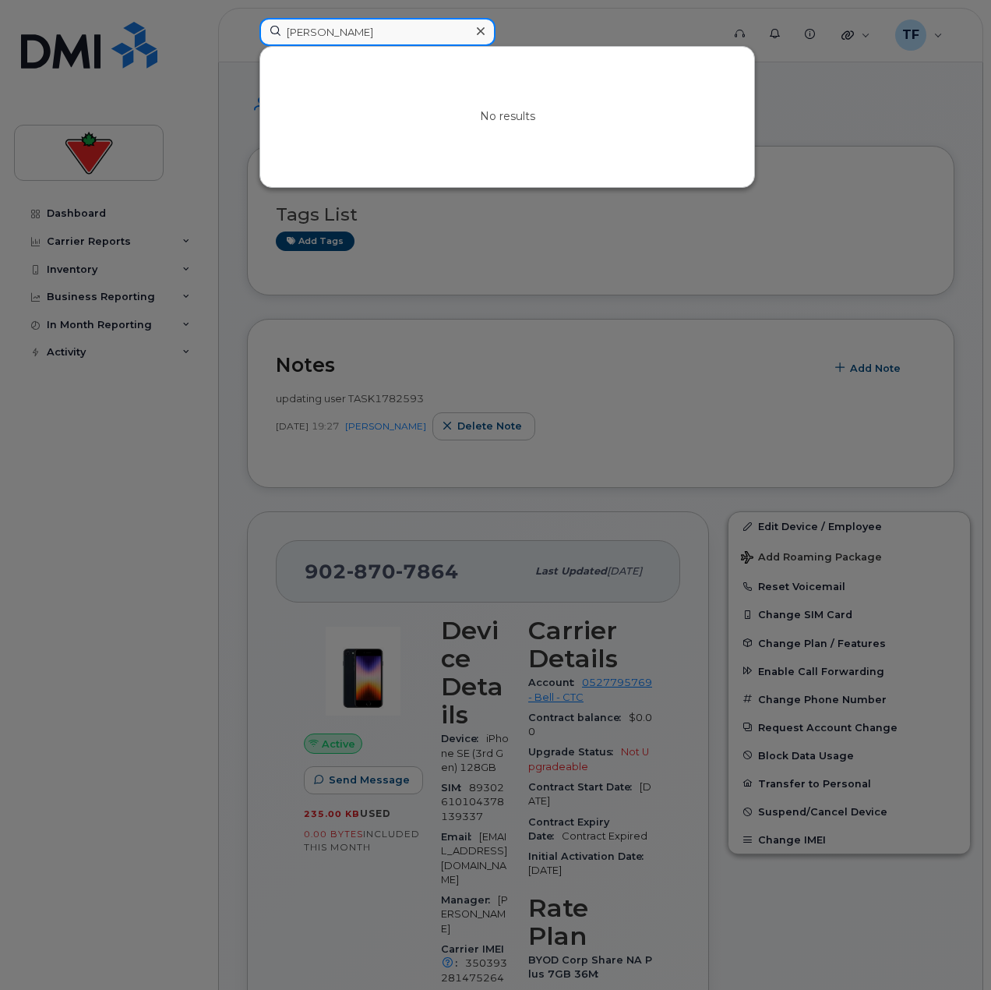
type input "[PERSON_NAME]"
click at [464, 37] on input "[PERSON_NAME]" at bounding box center [378, 32] width 236 height 28
click at [488, 29] on div at bounding box center [480, 31] width 23 height 23
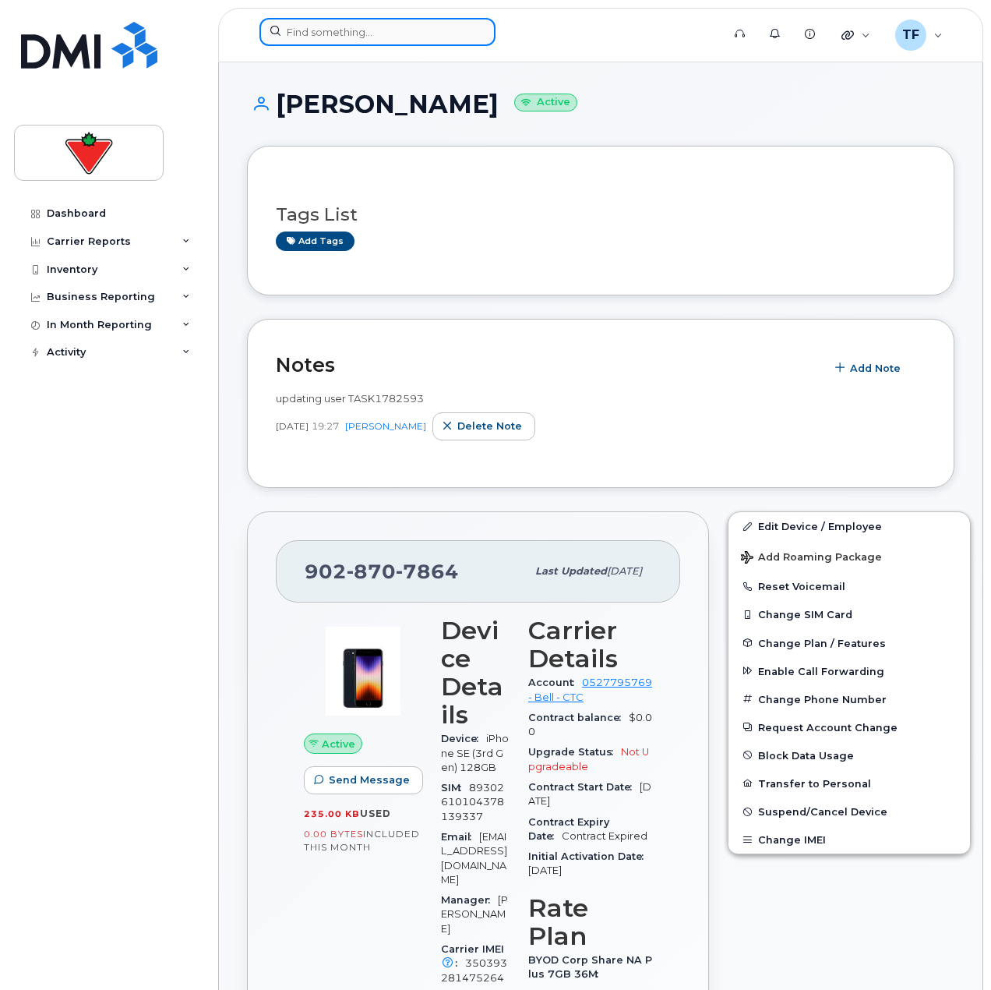
click at [435, 25] on input at bounding box center [378, 32] width 236 height 28
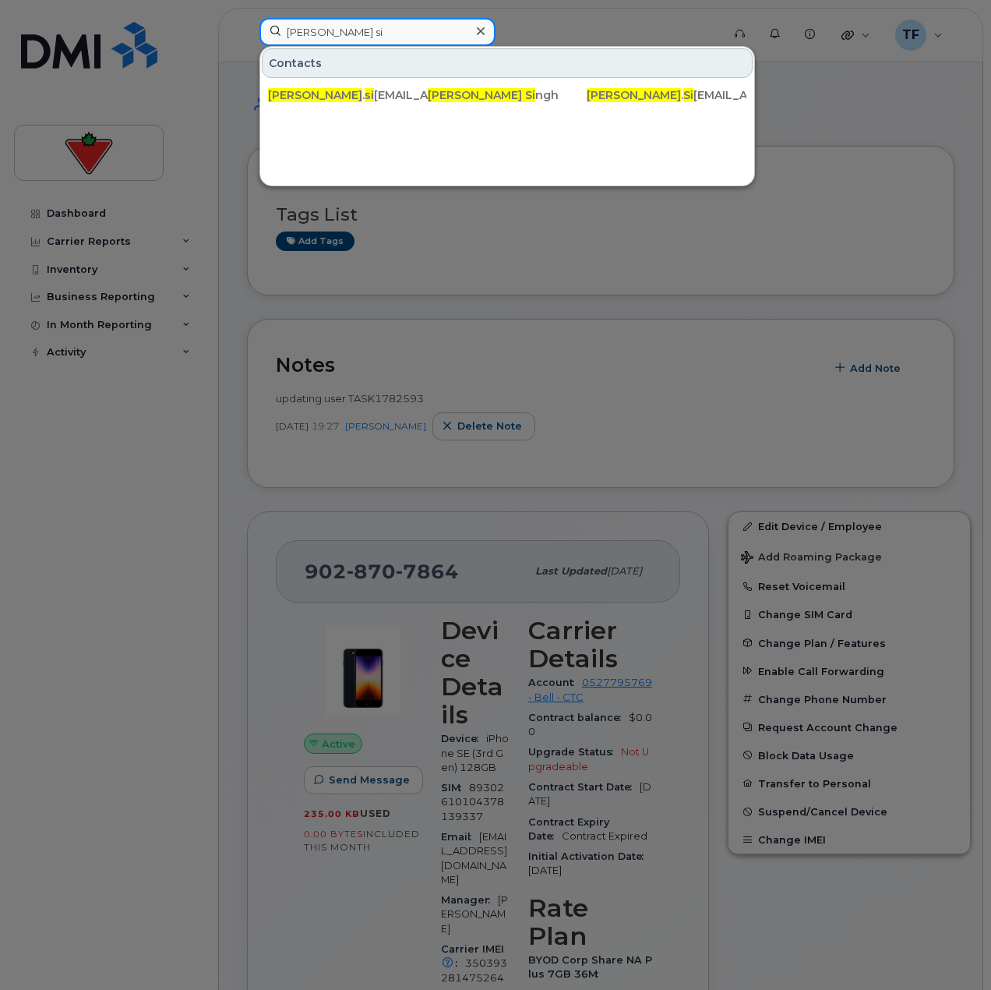
click at [415, 26] on input "gurdeep si" at bounding box center [378, 32] width 236 height 28
paste input "Charlie Blais"
click at [380, 37] on input "Charlie Blais" at bounding box center [378, 32] width 236 height 28
paste input "Shami Gupta"
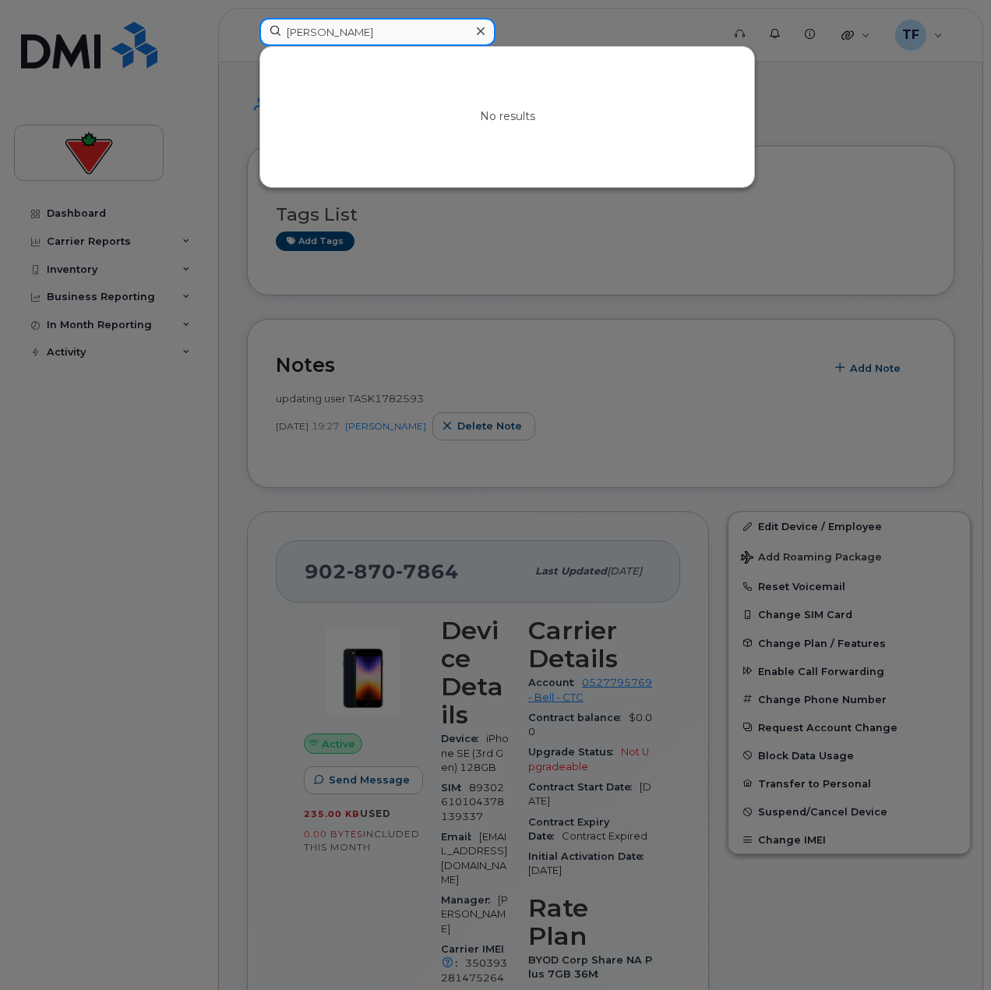
click at [368, 30] on input "Shami Gupta" at bounding box center [378, 32] width 236 height 28
paste input "Leela Alhassan"
drag, startPoint x: 312, startPoint y: 16, endPoint x: 320, endPoint y: 30, distance: 15.8
click at [316, 20] on div "Leela Alhassan No results" at bounding box center [485, 35] width 477 height 34
click at [320, 30] on input "Leela Alhassan" at bounding box center [378, 32] width 236 height 28
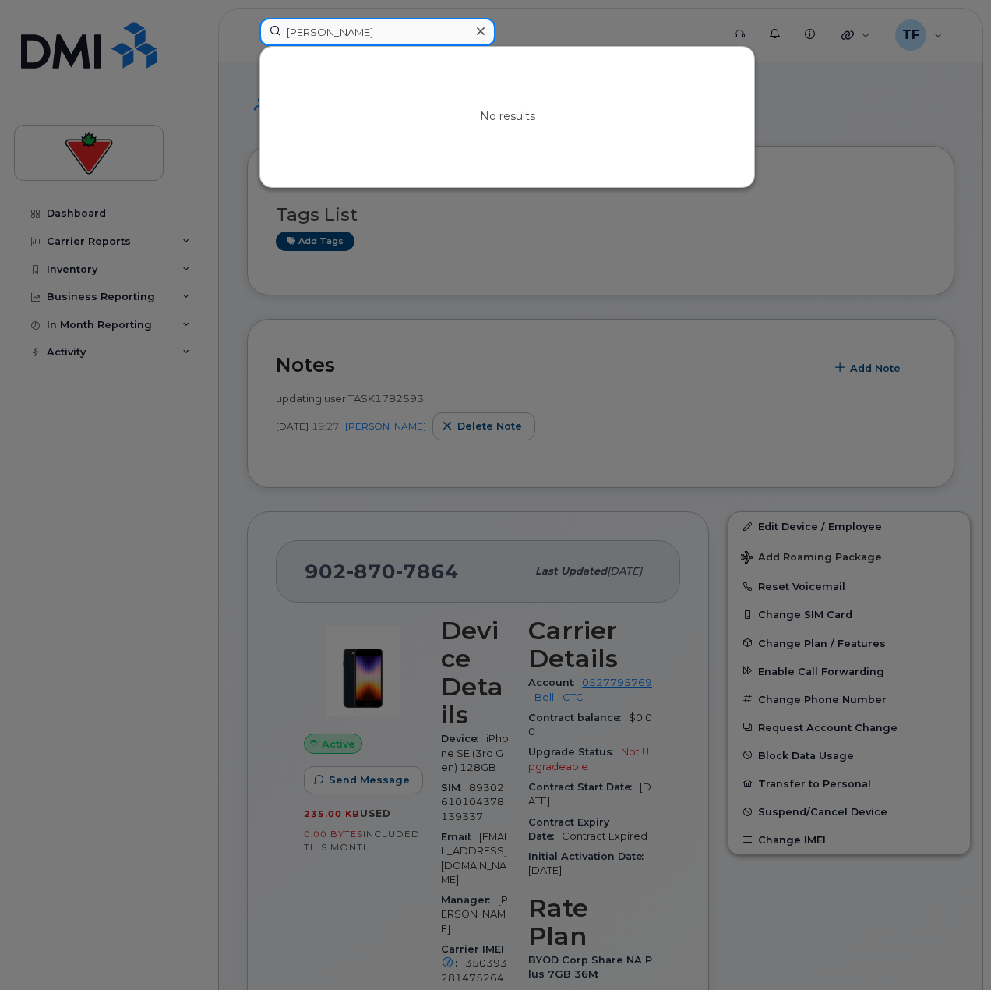
paste input "Odette Annita Nganoue"
click at [427, 30] on input "Odette Annita Nganou" at bounding box center [378, 32] width 236 height 28
paste input "Bernard Rivera"
click at [342, 28] on input "Bernard River" at bounding box center [378, 32] width 236 height 28
paste input "Roger Lamoureux ("
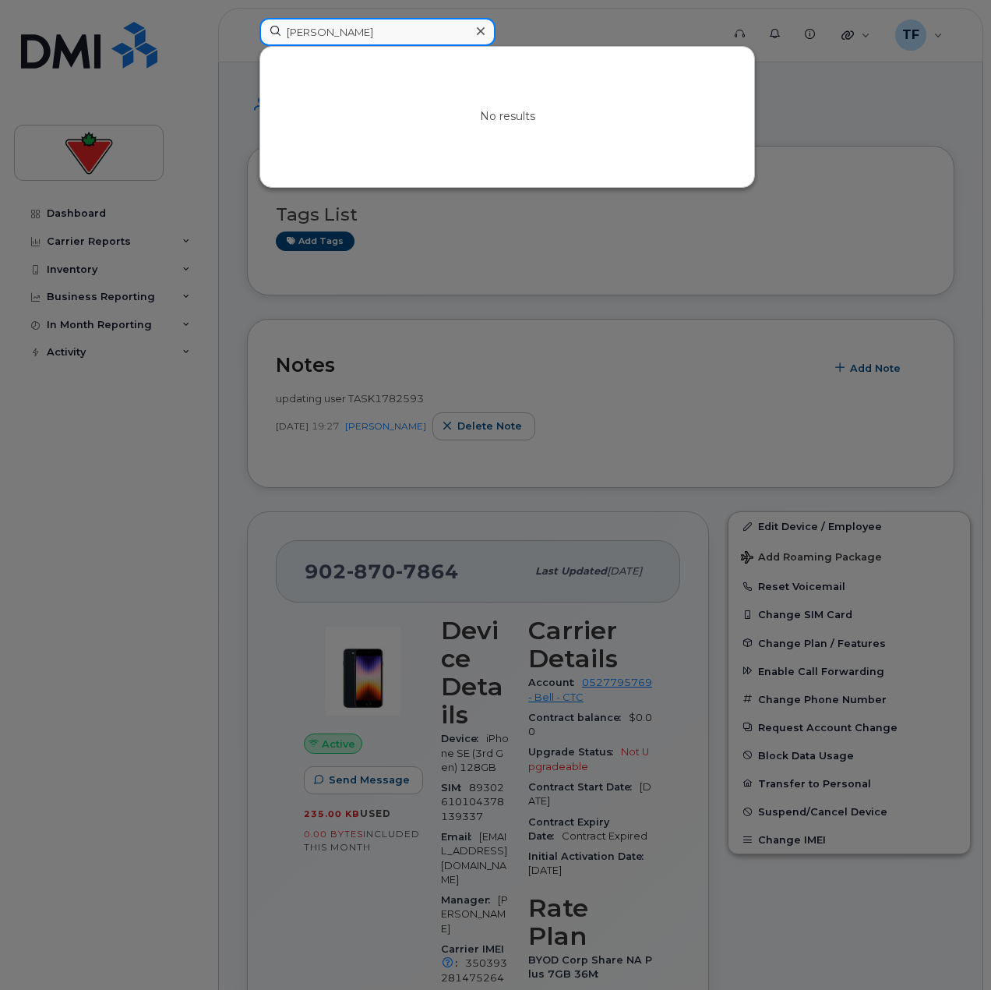
click at [405, 23] on input "Roger Lamoureu" at bounding box center [378, 32] width 236 height 28
paste input "uytelle Boilea"
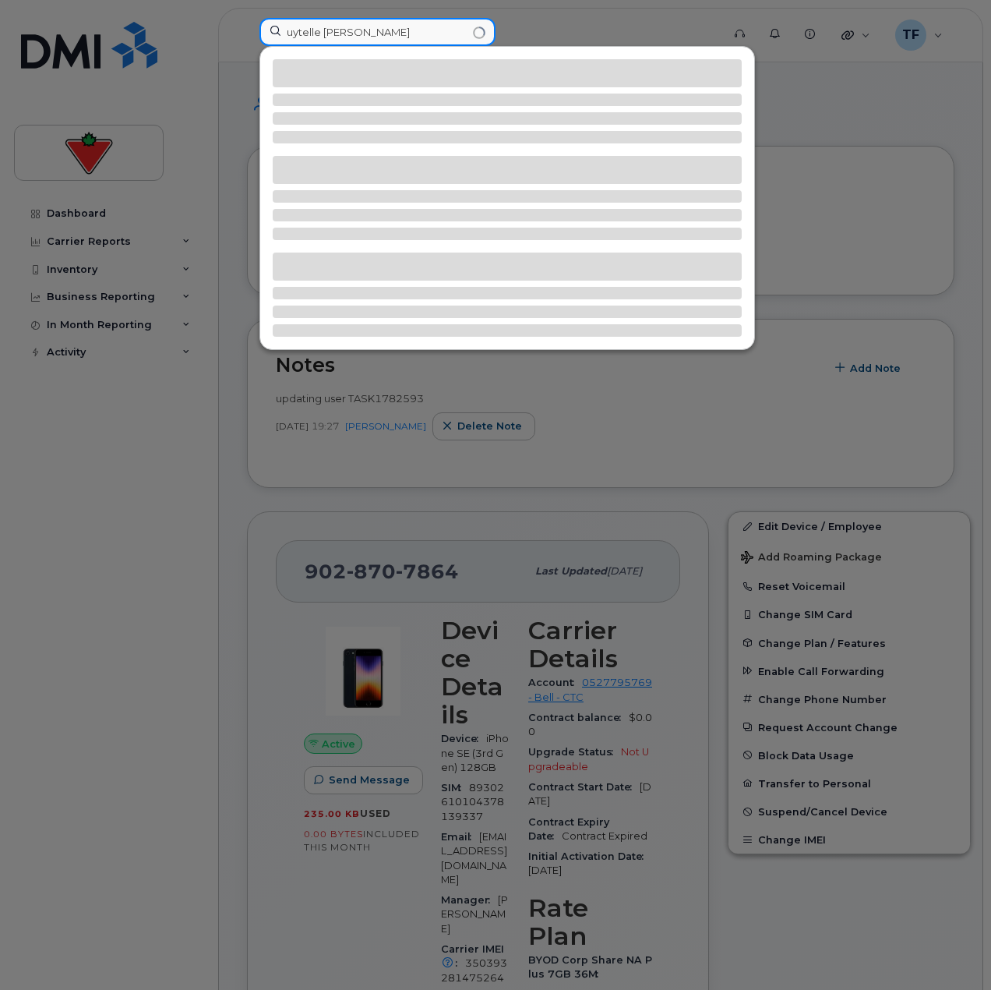
click at [281, 30] on input "uytelle Boileau" at bounding box center [378, 32] width 236 height 28
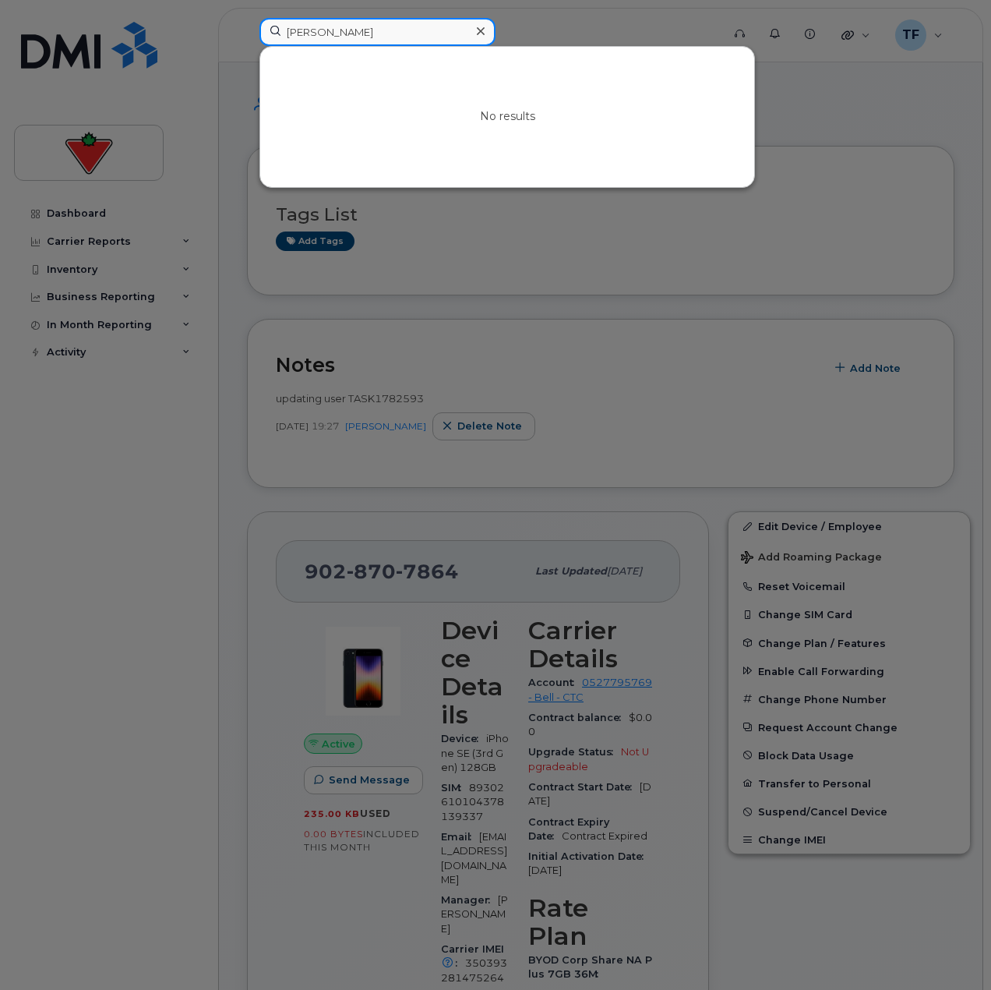
click at [334, 23] on input "guytelle Boileau" at bounding box center [378, 32] width 236 height 28
paste input "Caroline Tete Esso"
click at [415, 50] on div "No results" at bounding box center [507, 117] width 494 height 140
click at [424, 33] on input "Caroline Tete Esso" at bounding box center [378, 32] width 236 height 28
paste input "David Berryman"
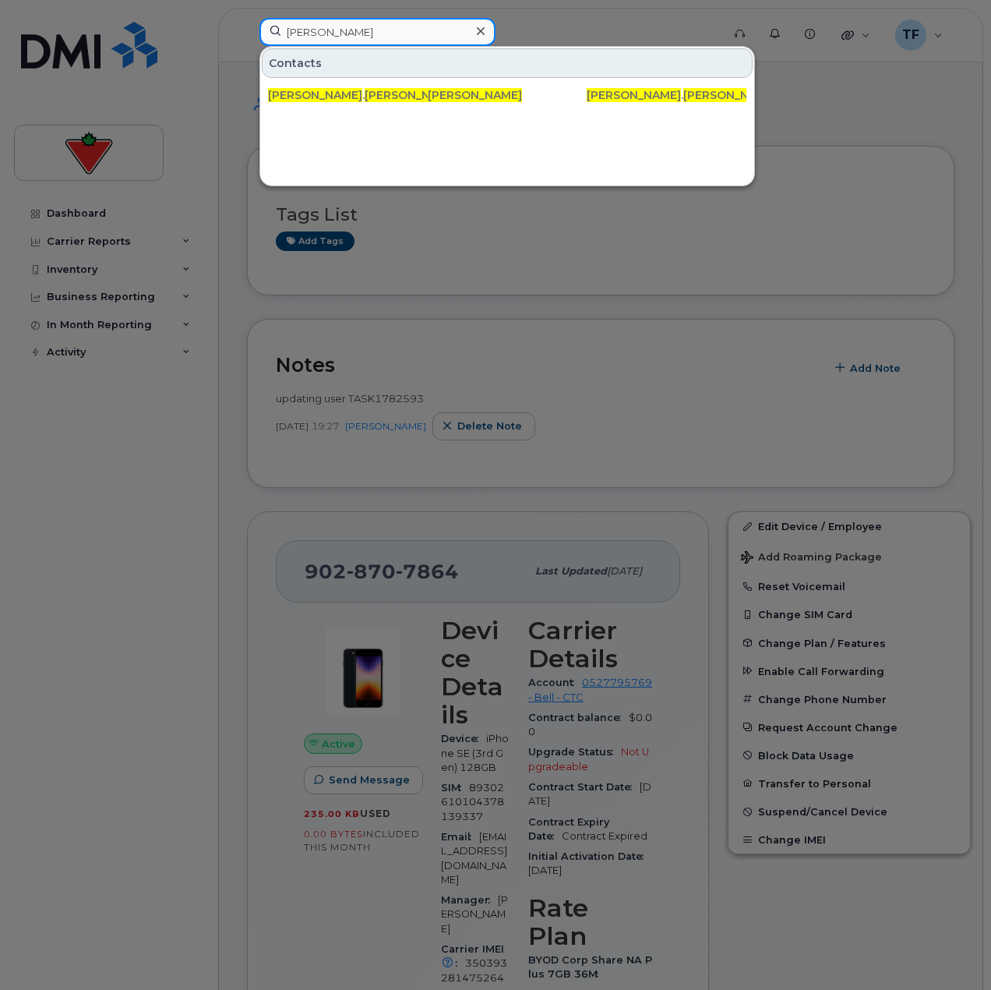
click at [432, 41] on input "David Berryman" at bounding box center [378, 32] width 236 height 28
paste input "Evgeniy Khramtsov"
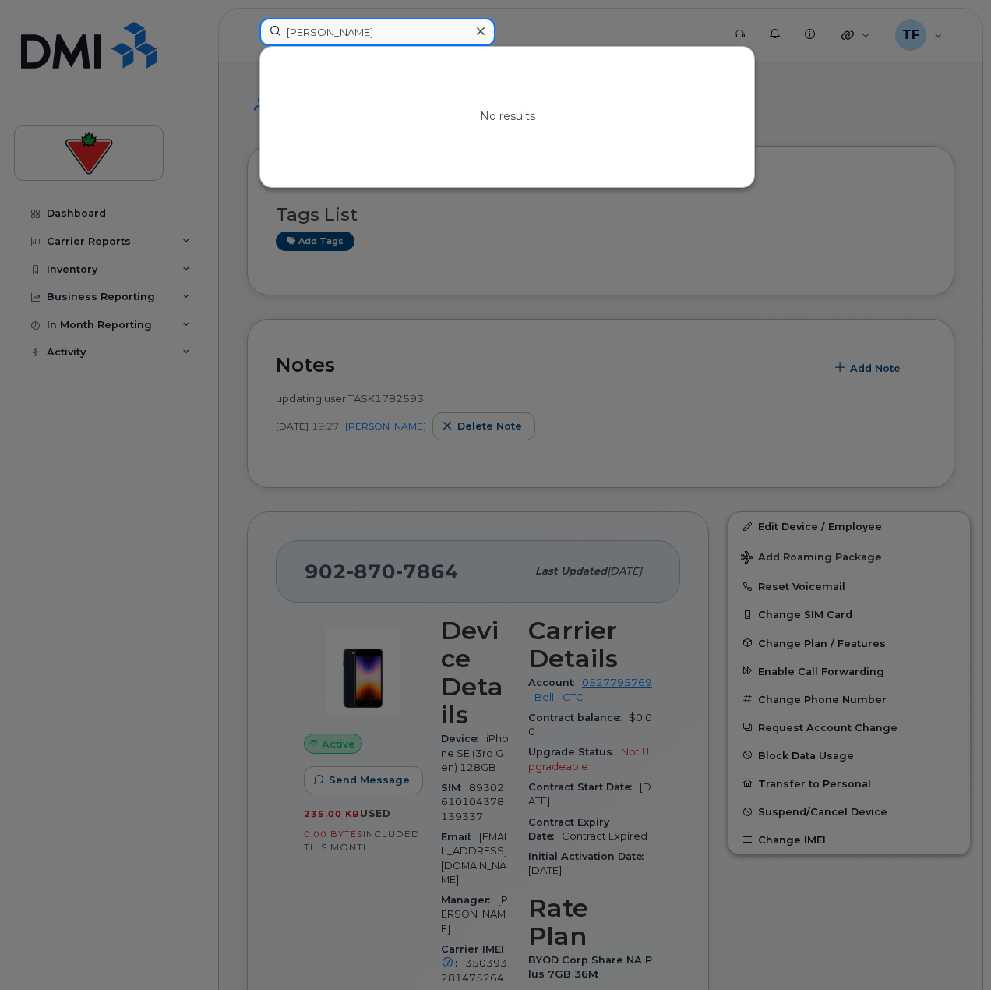
click at [374, 28] on input "Evgeniy Khramtsov" at bounding box center [378, 32] width 236 height 28
paste input "dison Yum"
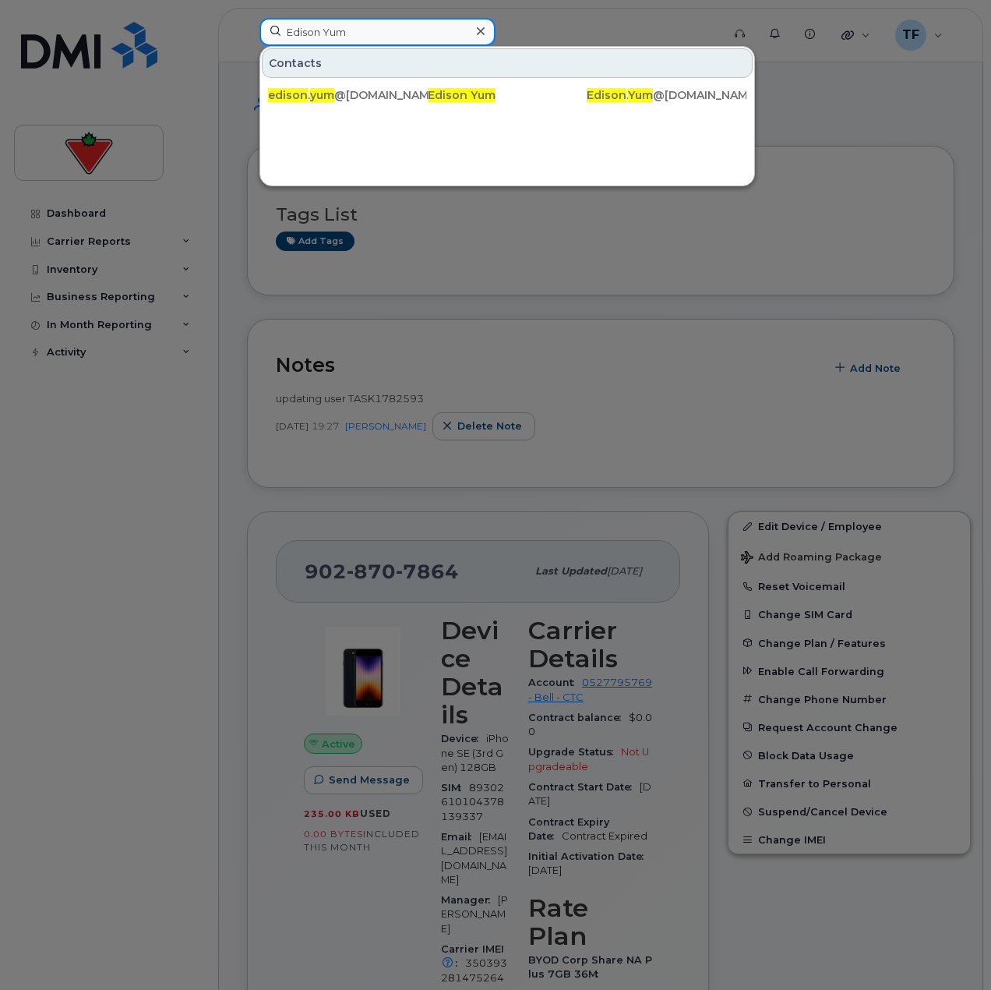
click at [373, 32] on input "Edison Yum" at bounding box center [378, 32] width 236 height 28
paste input "Monique Herritt"
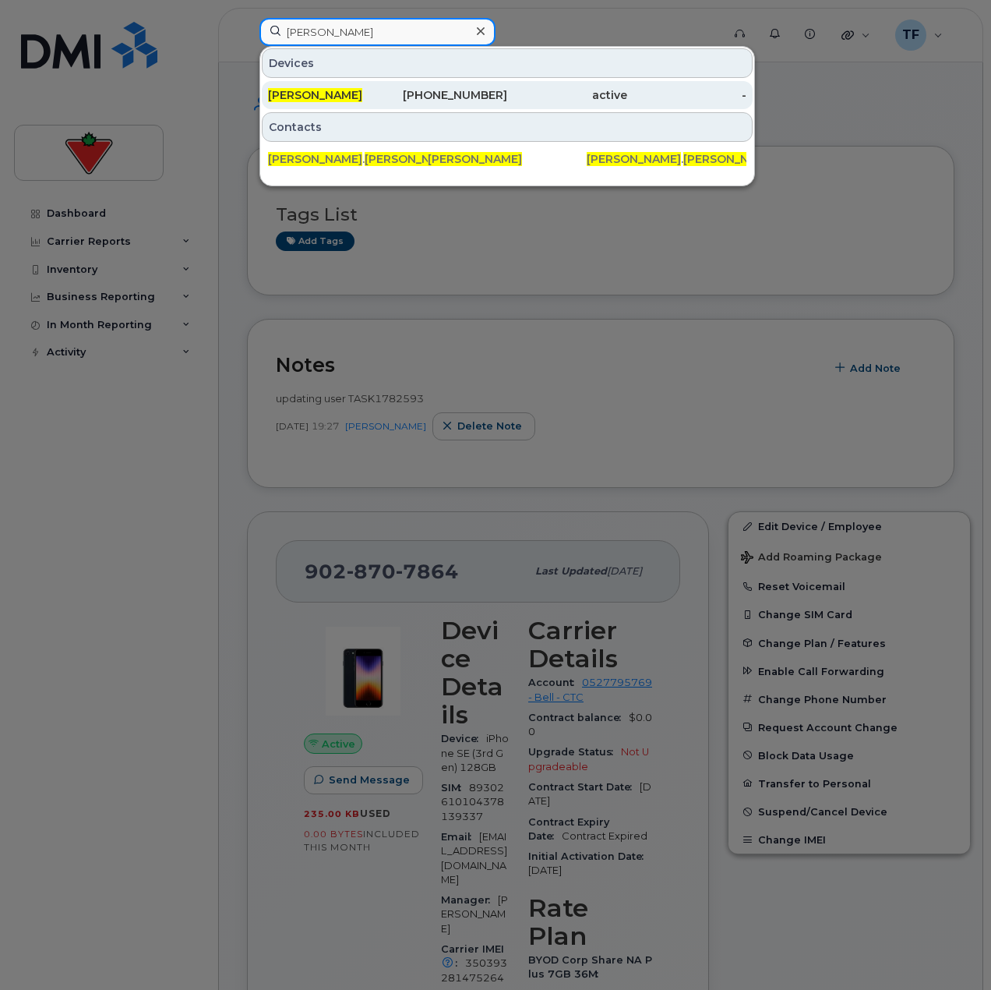
type input "Monique Herritt"
click at [383, 94] on div "Monique Herritt" at bounding box center [328, 95] width 120 height 16
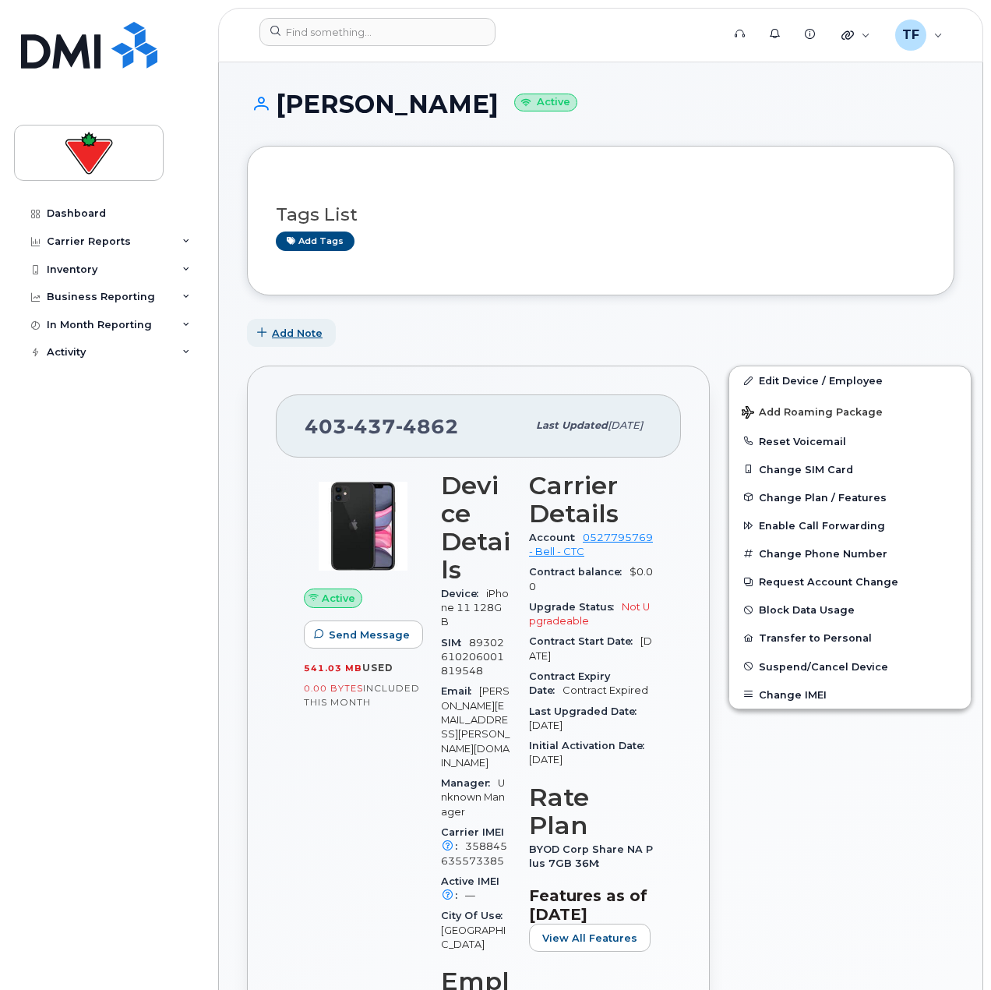
click at [308, 326] on span "Add Note" at bounding box center [297, 333] width 51 height 15
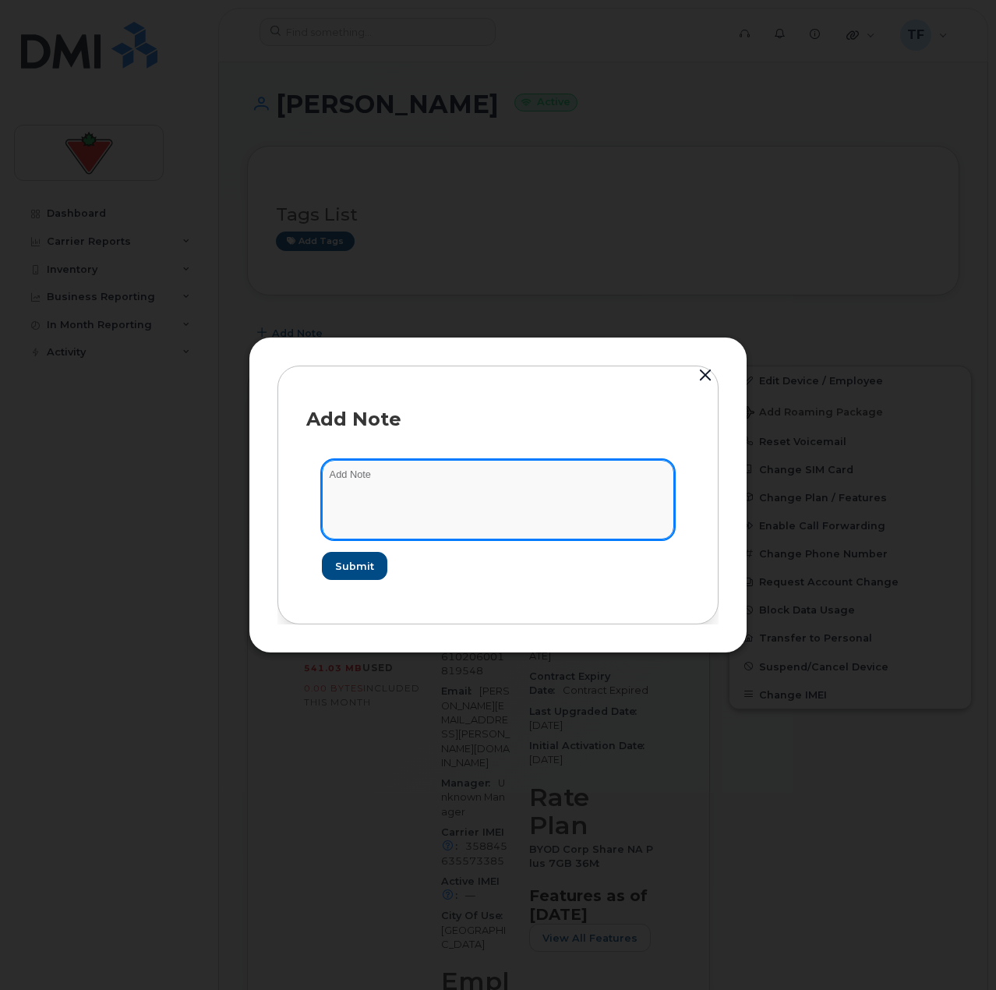
click at [397, 511] on textarea at bounding box center [498, 499] width 352 height 79
paste textarea "TASK1783794"
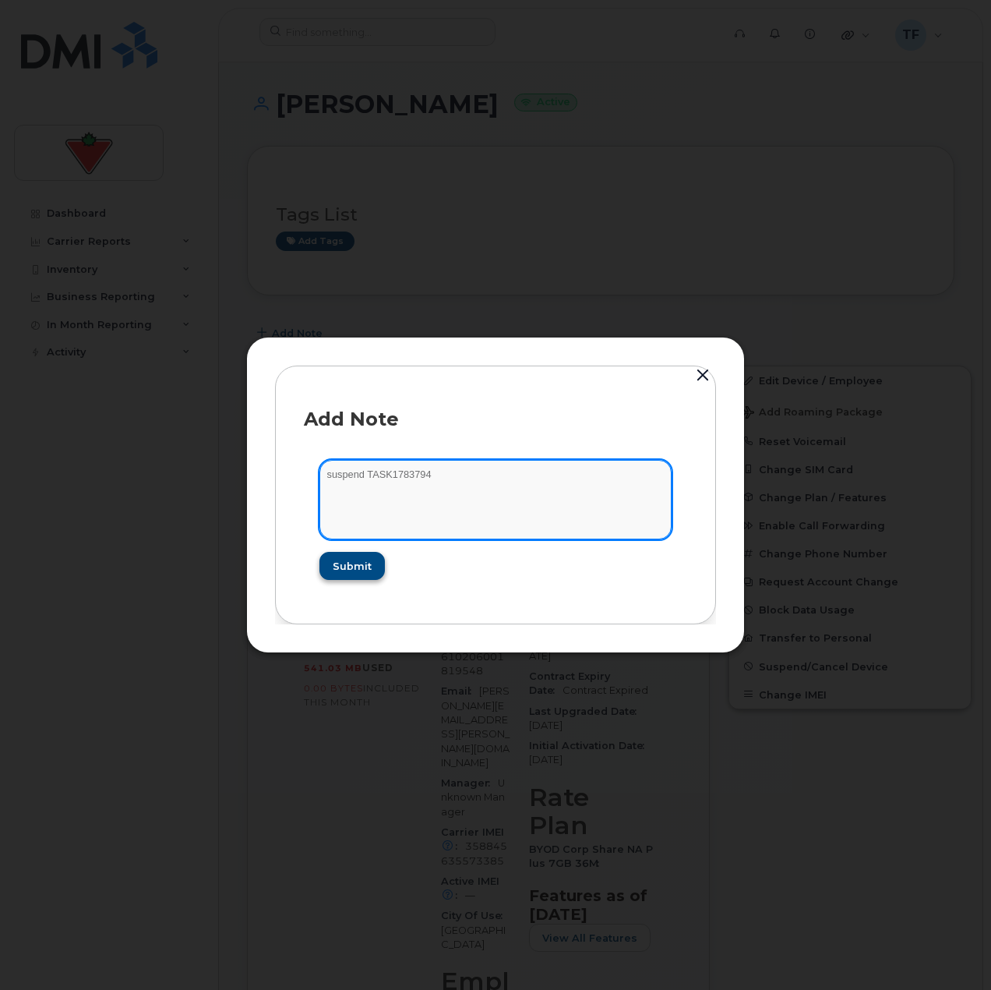
type textarea "suspend TASK1783794"
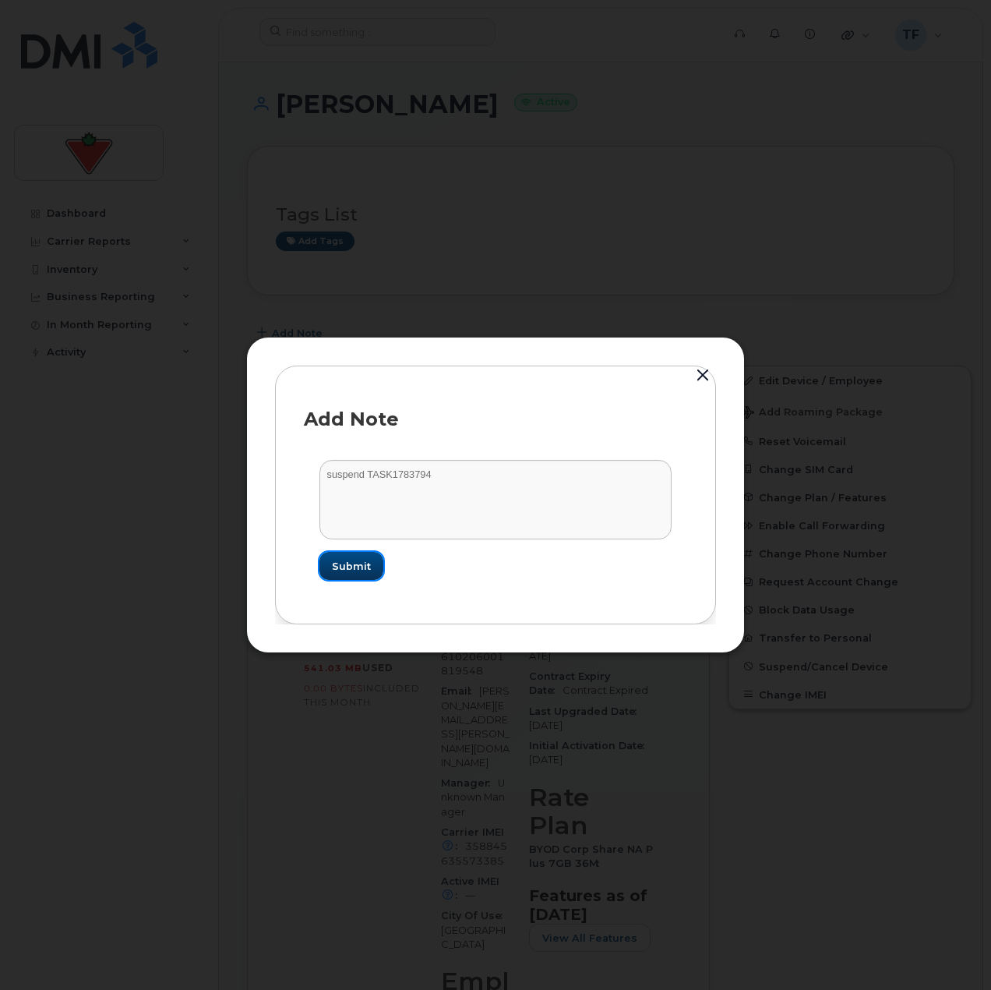
click at [334, 560] on span "Submit" at bounding box center [351, 566] width 39 height 15
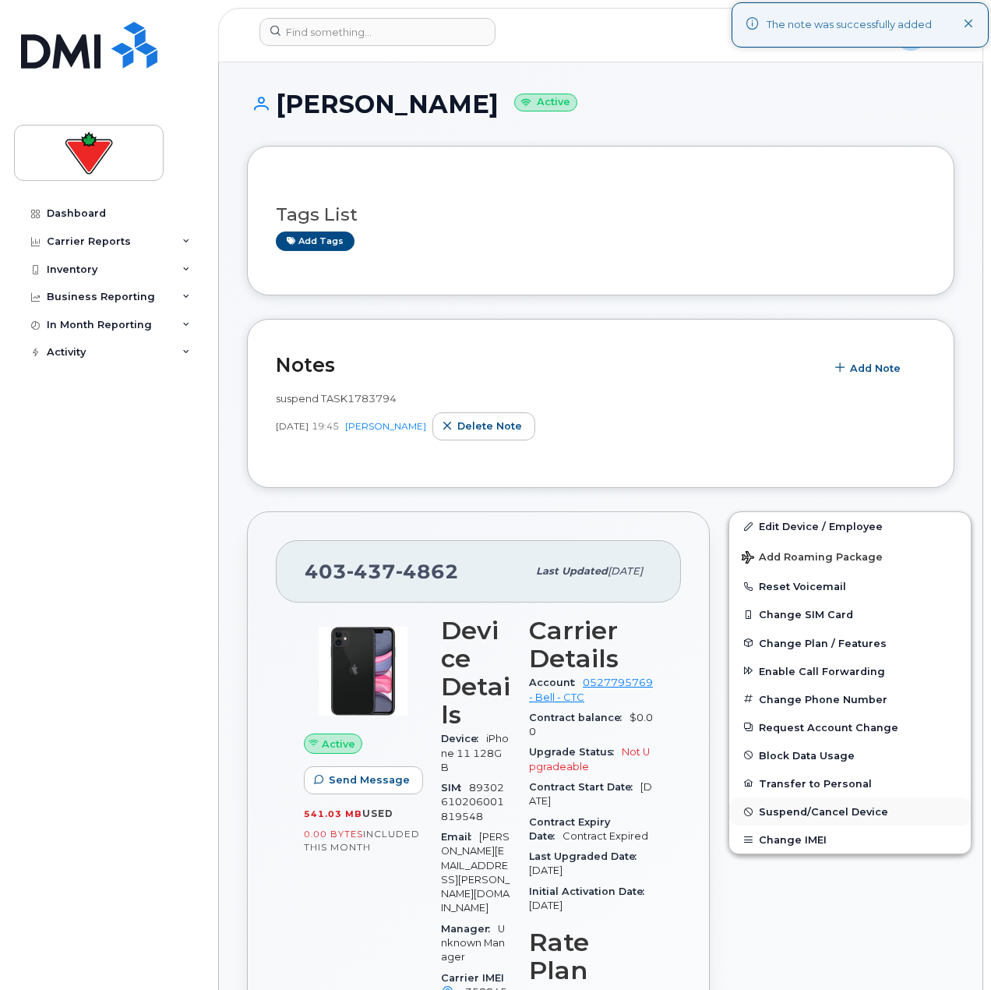
click at [800, 799] on button "Suspend/Cancel Device" at bounding box center [850, 811] width 242 height 28
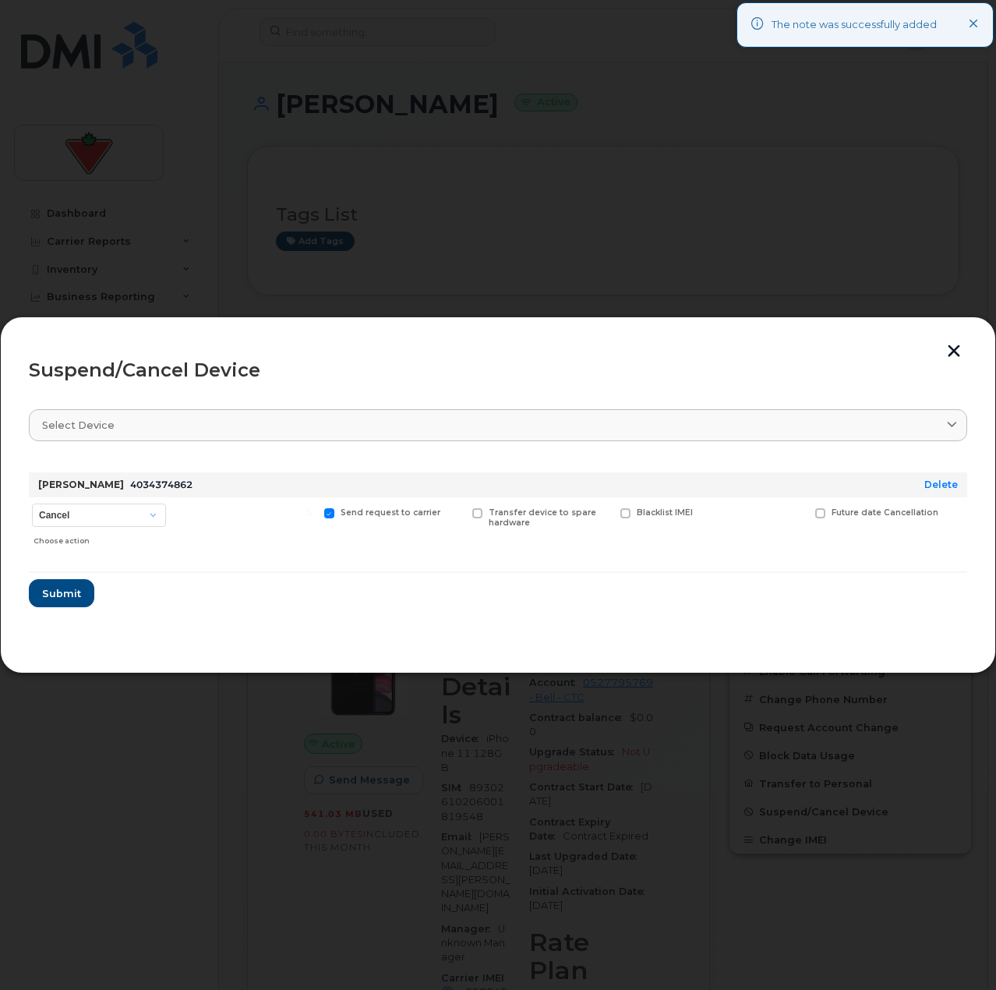
click at [90, 531] on div "Choose action" at bounding box center [100, 537] width 132 height 19
click at [91, 525] on select "Cancel Suspend - Extend Suspension Suspend - Reduced Rate Suspend - Full Rate S…" at bounding box center [99, 514] width 134 height 23
select select "[object Object]"
click at [32, 503] on select "Cancel Suspend - Extend Suspension Suspend - Reduced Rate Suspend - Full Rate S…" at bounding box center [99, 514] width 134 height 23
click at [65, 589] on span "Submit" at bounding box center [60, 593] width 39 height 15
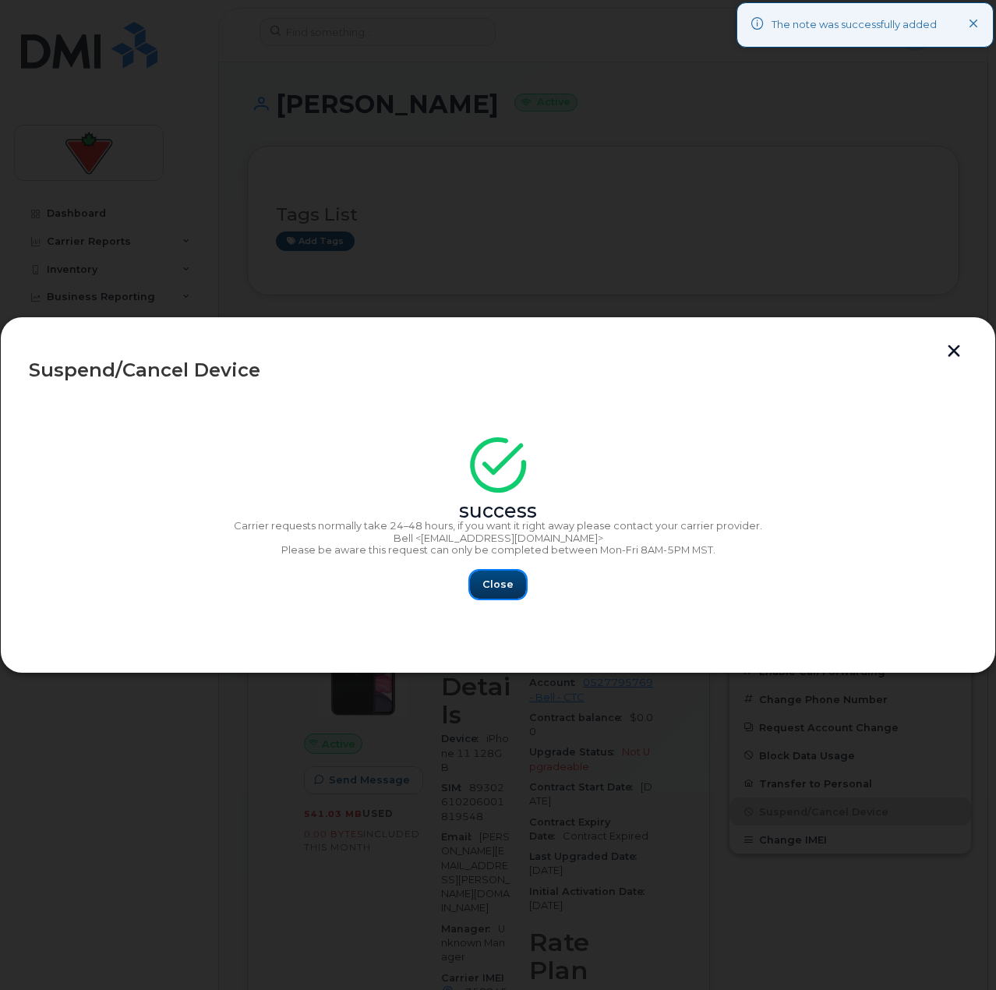
click at [500, 586] on span "Close" at bounding box center [497, 584] width 31 height 15
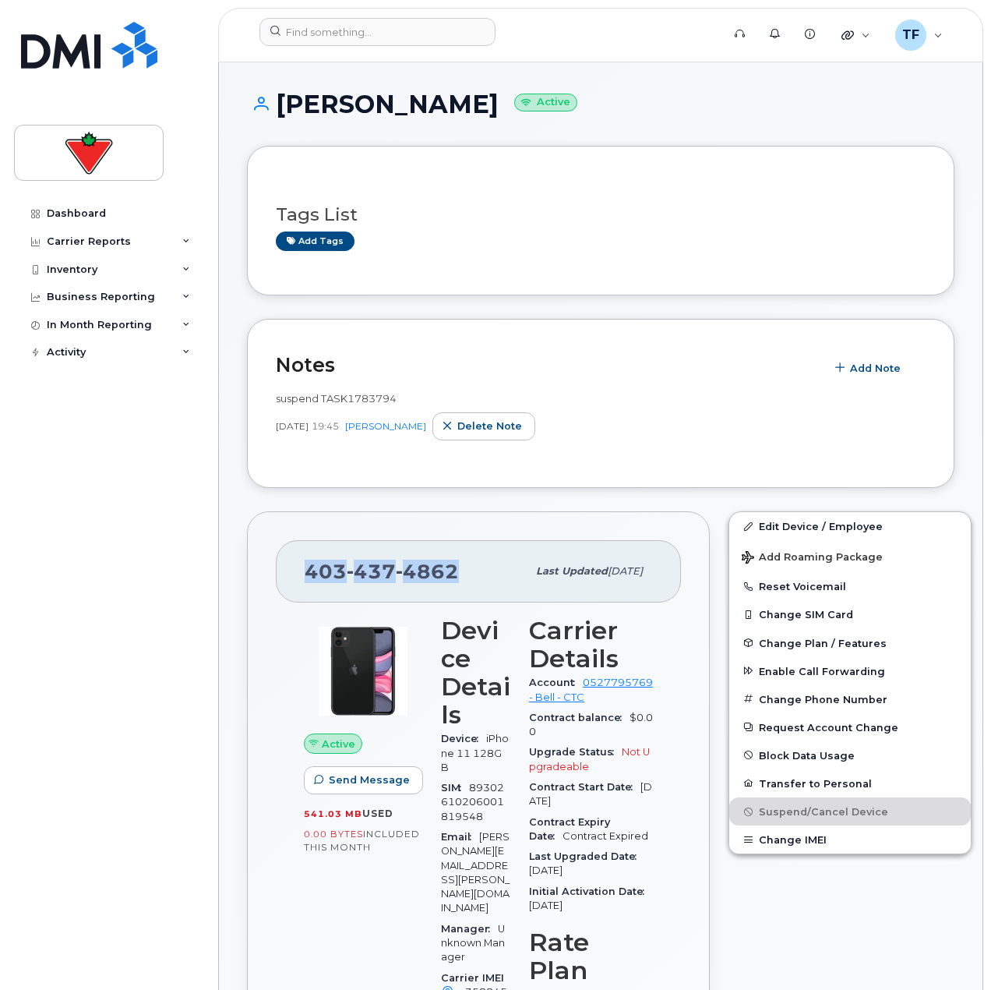
drag, startPoint x: 458, startPoint y: 574, endPoint x: 277, endPoint y: 577, distance: 180.8
click at [277, 577] on div "403 437 4862 Last updated Feb 11, 2025" at bounding box center [478, 571] width 405 height 62
copy span "403 437 4862"
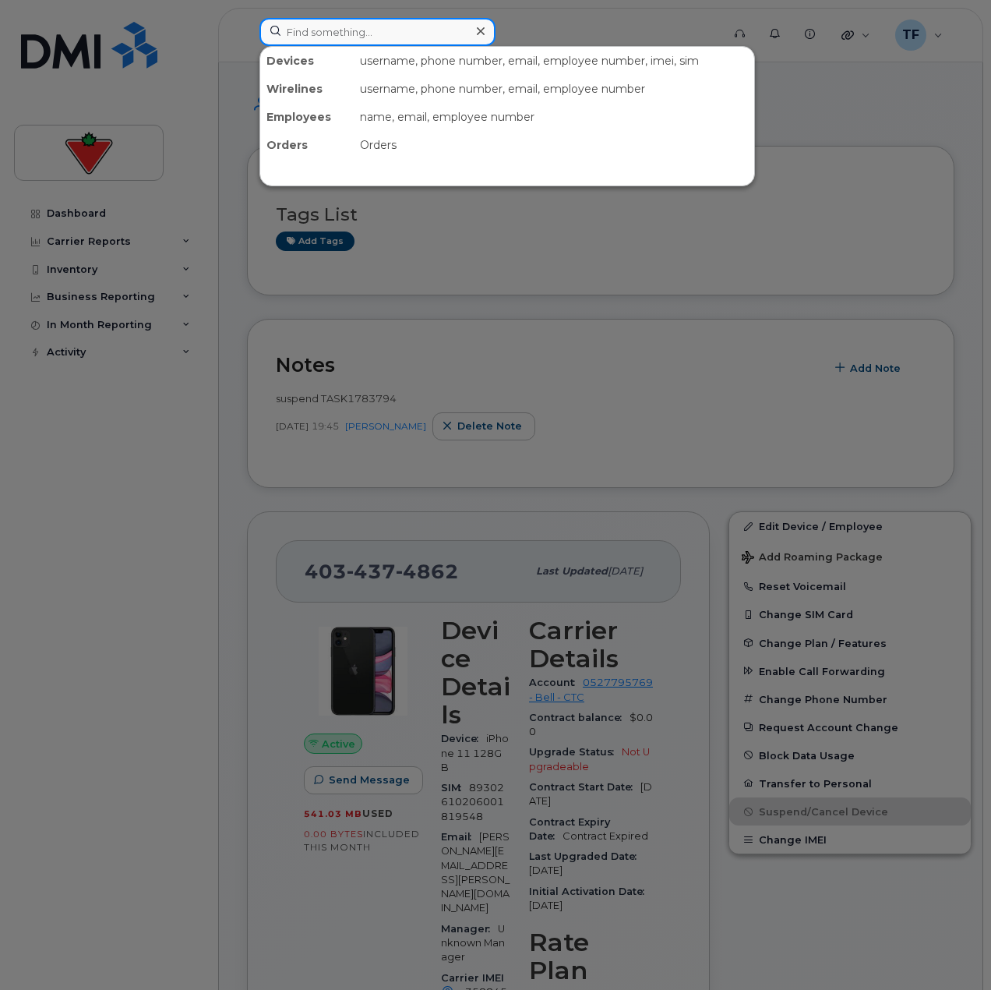
click at [364, 29] on input at bounding box center [378, 32] width 236 height 28
paste input "204-914-0817"
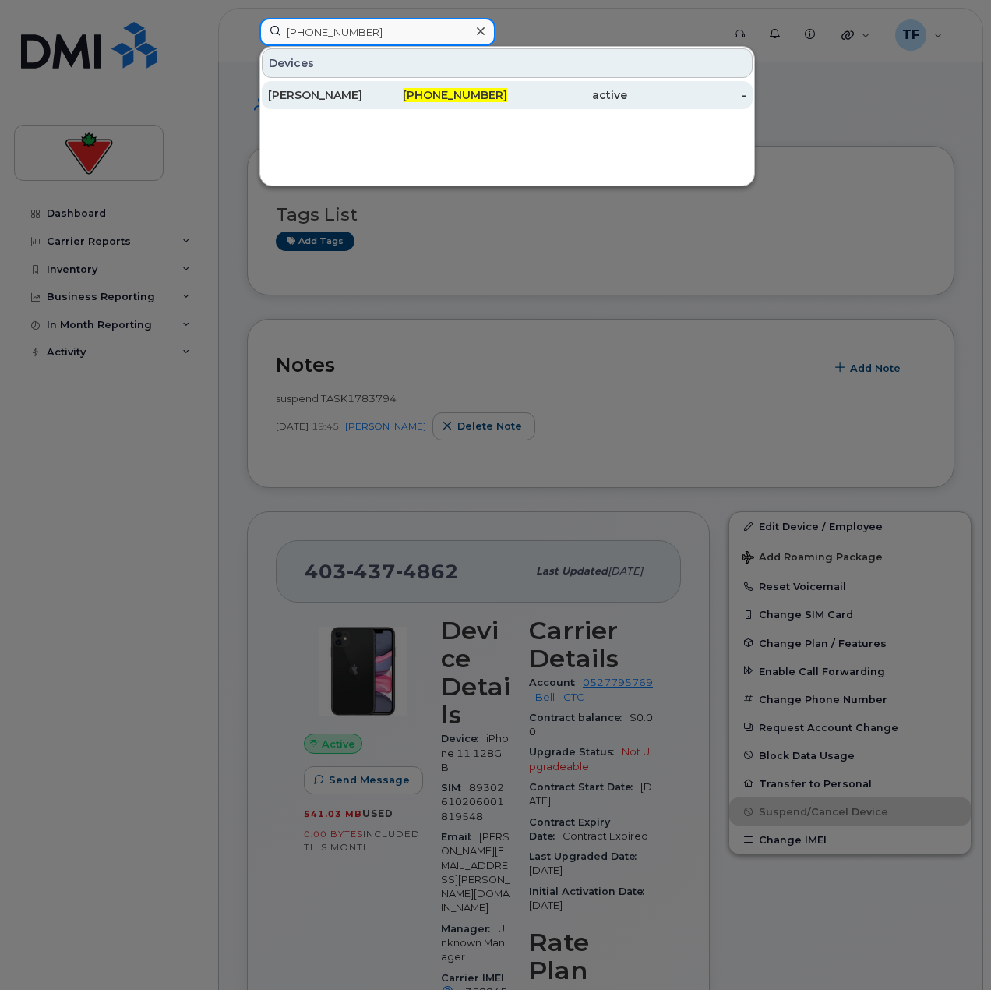
type input "204-914-0817"
click at [370, 98] on div "[PERSON_NAME]" at bounding box center [328, 95] width 120 height 16
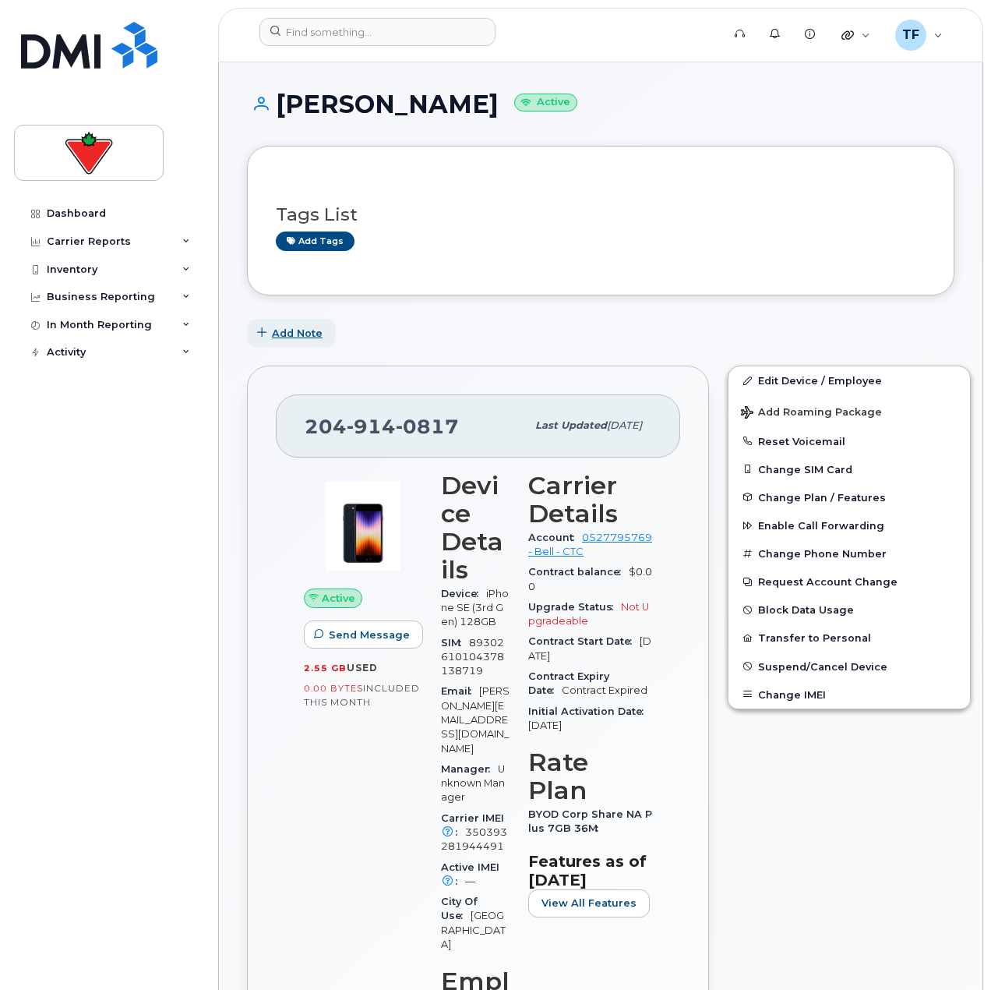
click at [279, 331] on span "Add Note" at bounding box center [297, 333] width 51 height 15
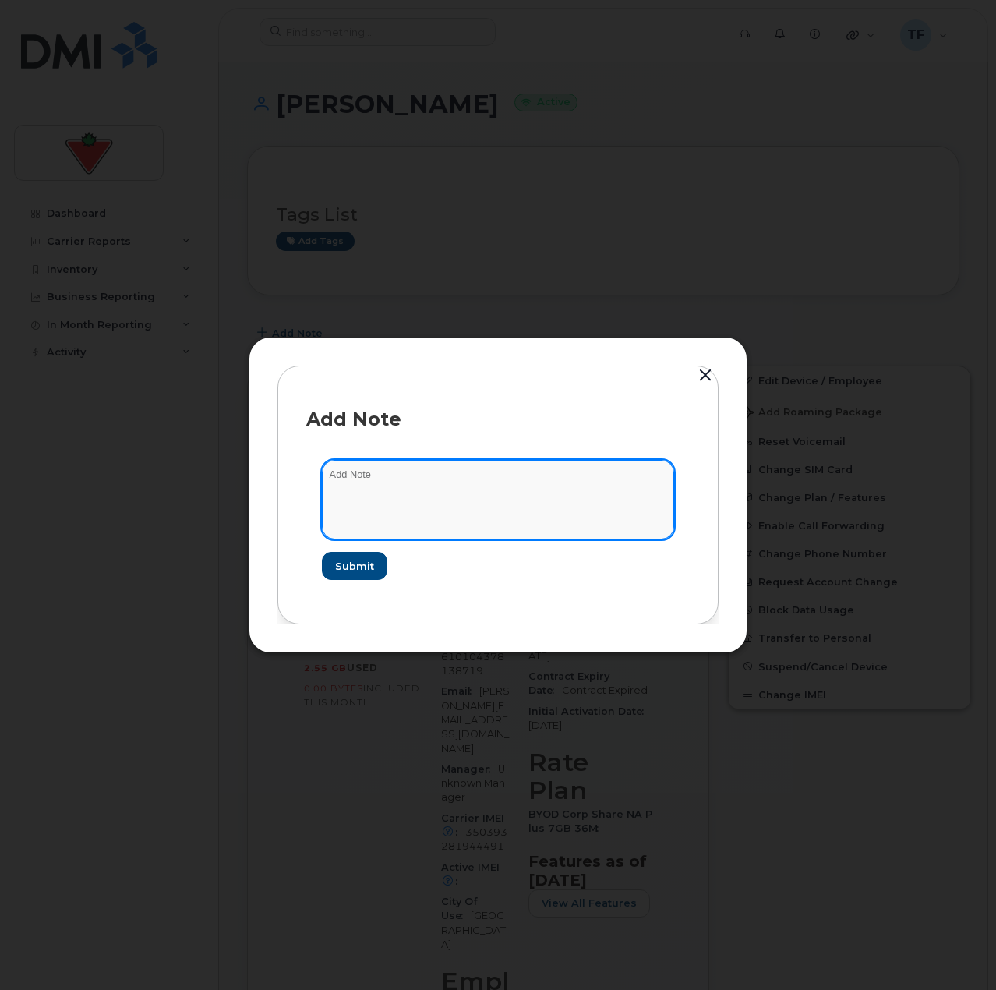
click at [394, 503] on textarea at bounding box center [498, 499] width 352 height 79
paste textarea "TASK1783870"
type textarea "TASK1783870 update to [PERSON_NAME]"
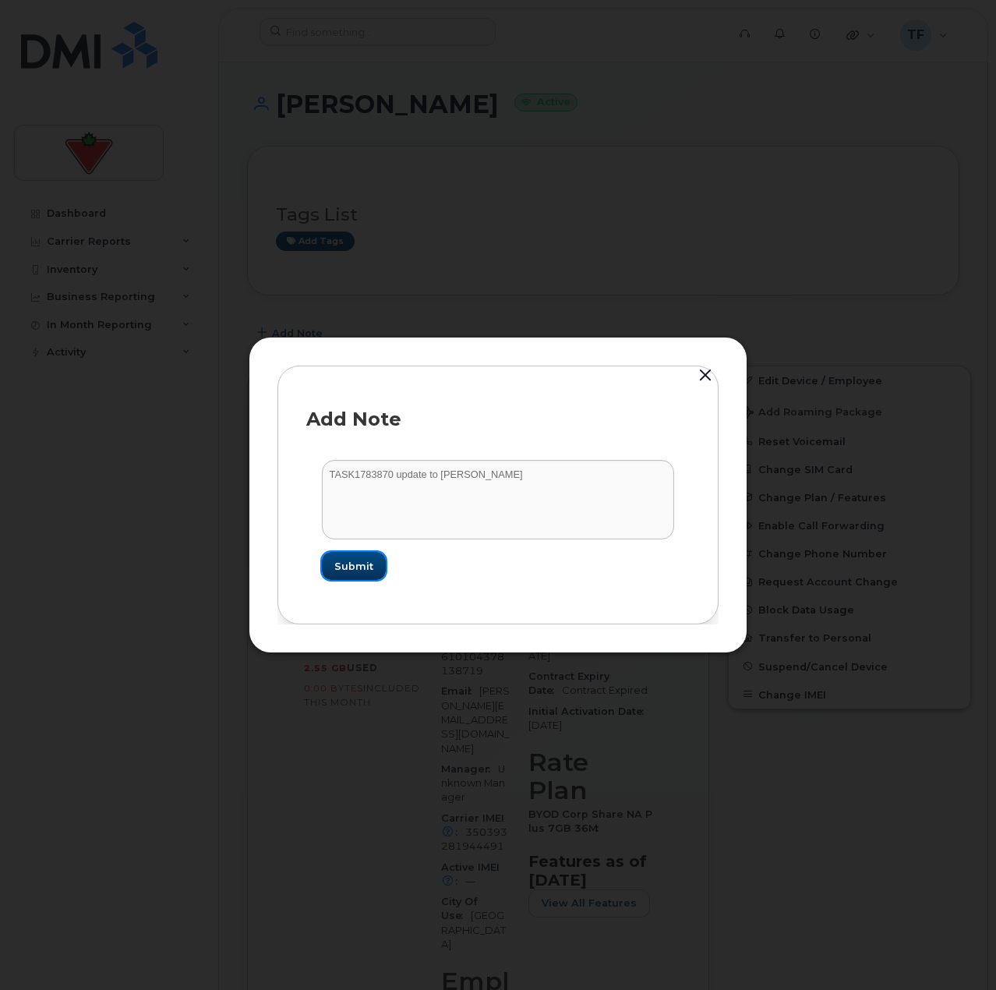
click at [363, 557] on button "Submit" at bounding box center [354, 566] width 64 height 28
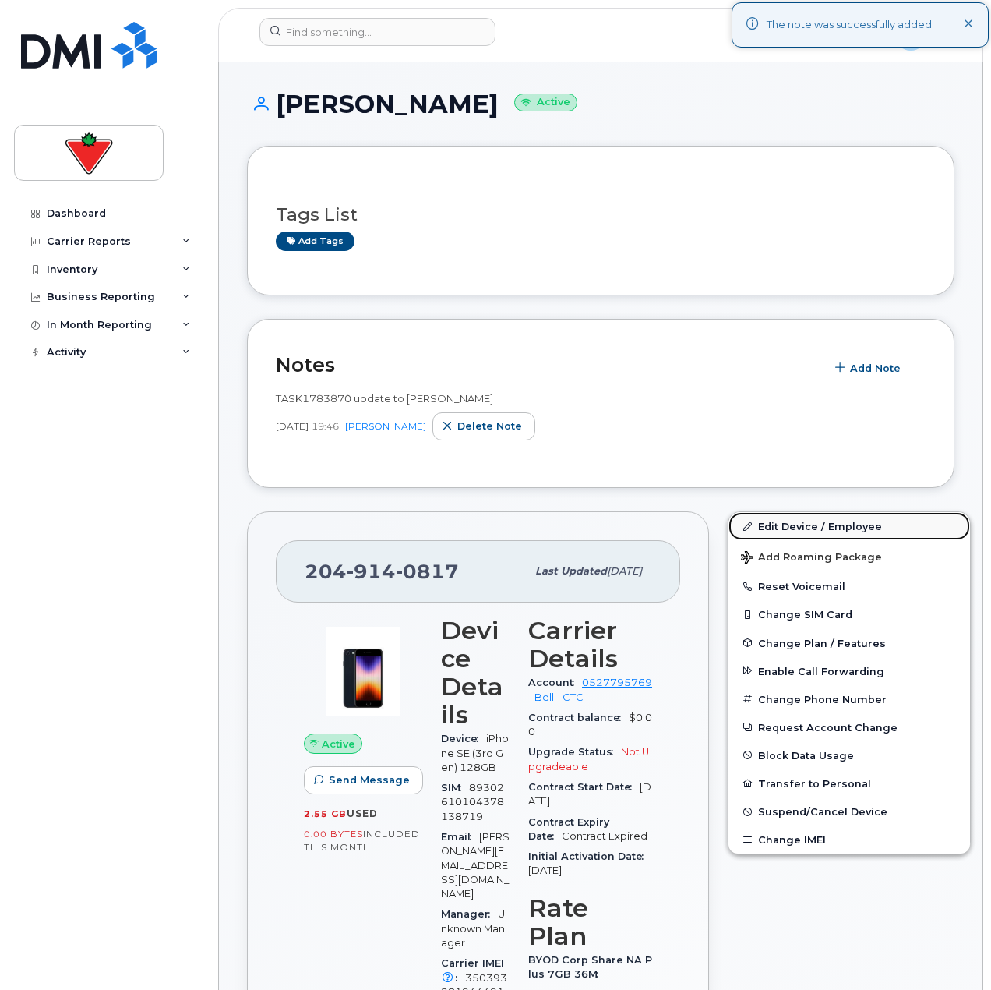
click at [803, 523] on link "Edit Device / Employee" at bounding box center [850, 526] width 242 height 28
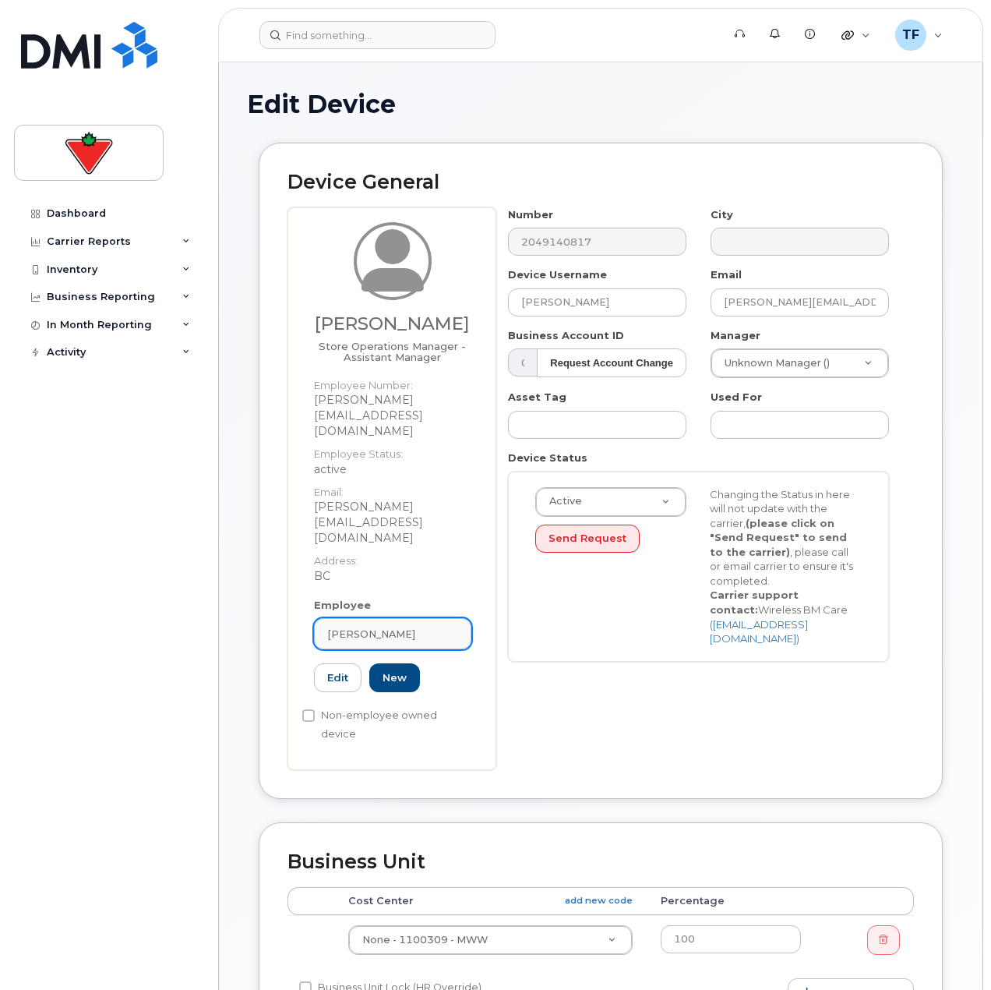
click at [348, 618] on link "David Penarsky" at bounding box center [392, 633] width 157 height 31
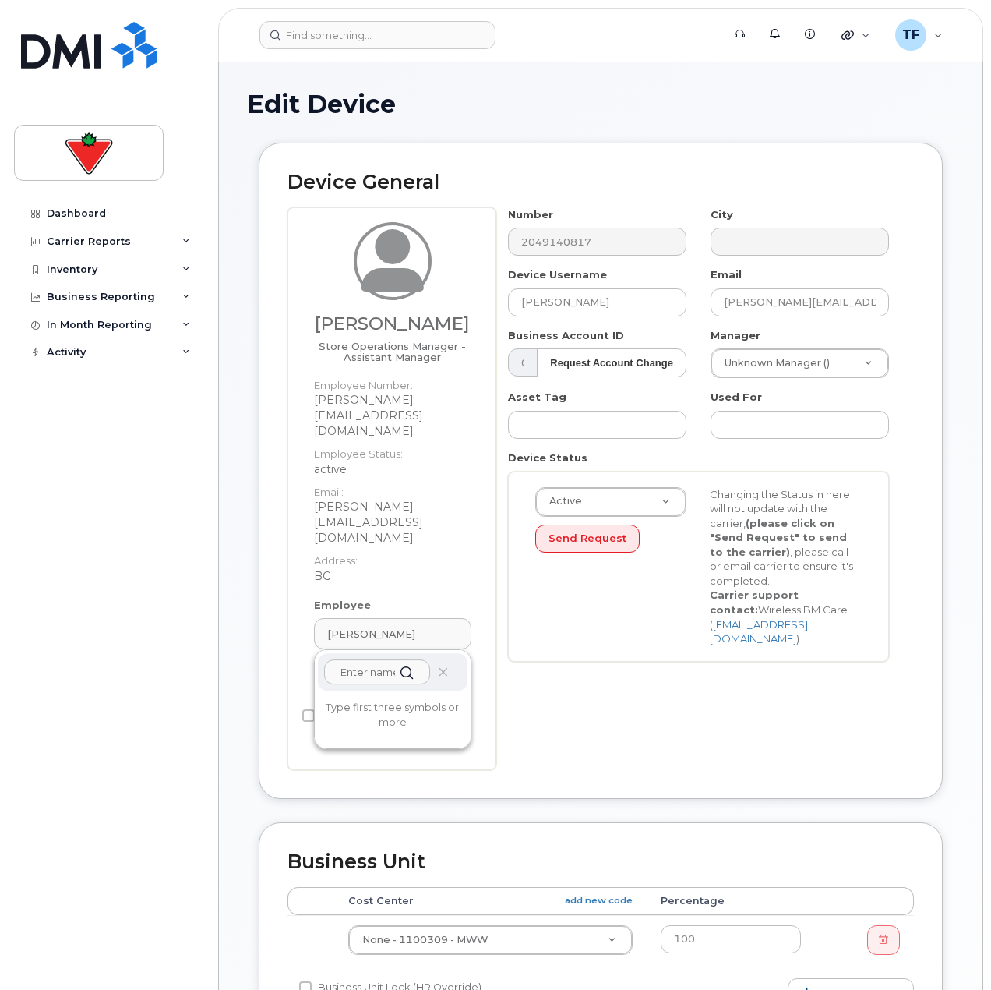
click at [347, 659] on input "text" at bounding box center [377, 671] width 106 height 25
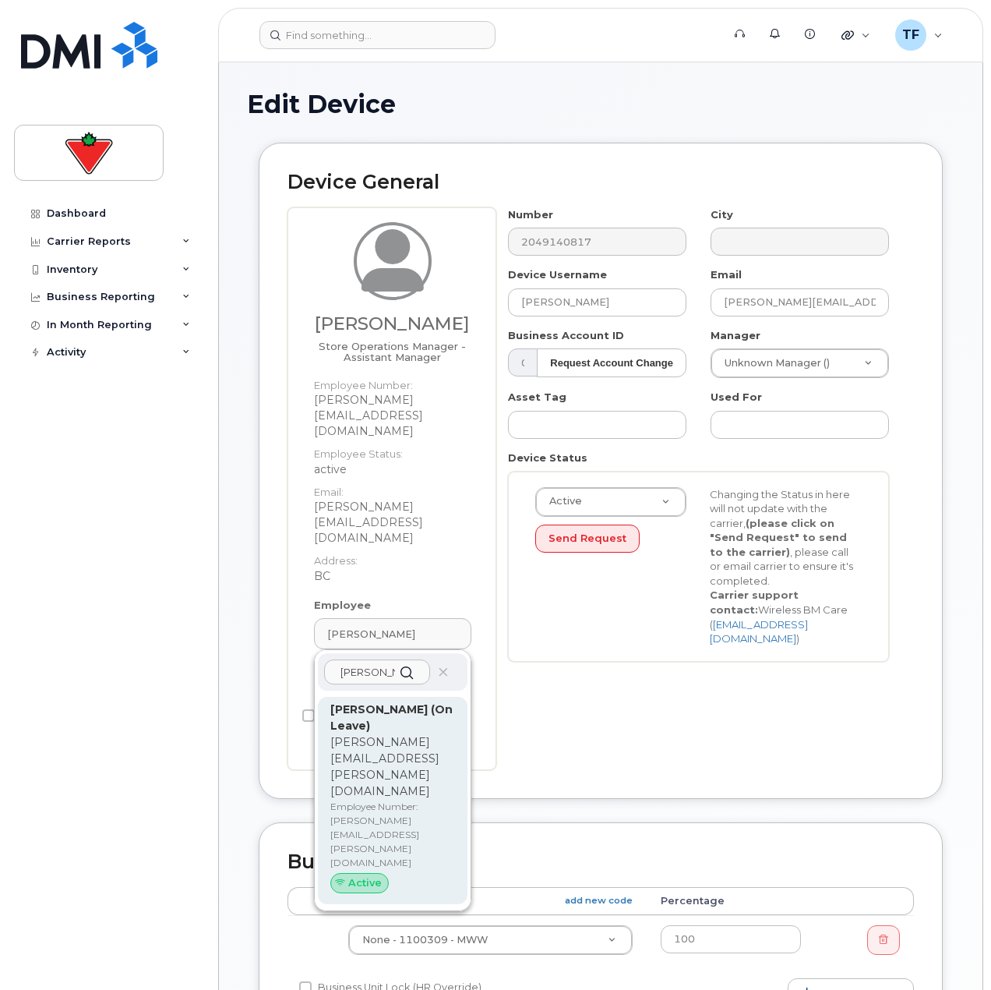
type input "rebecca sabo"
click at [355, 734] on p "Rebecca.Sabourin@marks.ca" at bounding box center [392, 766] width 125 height 65
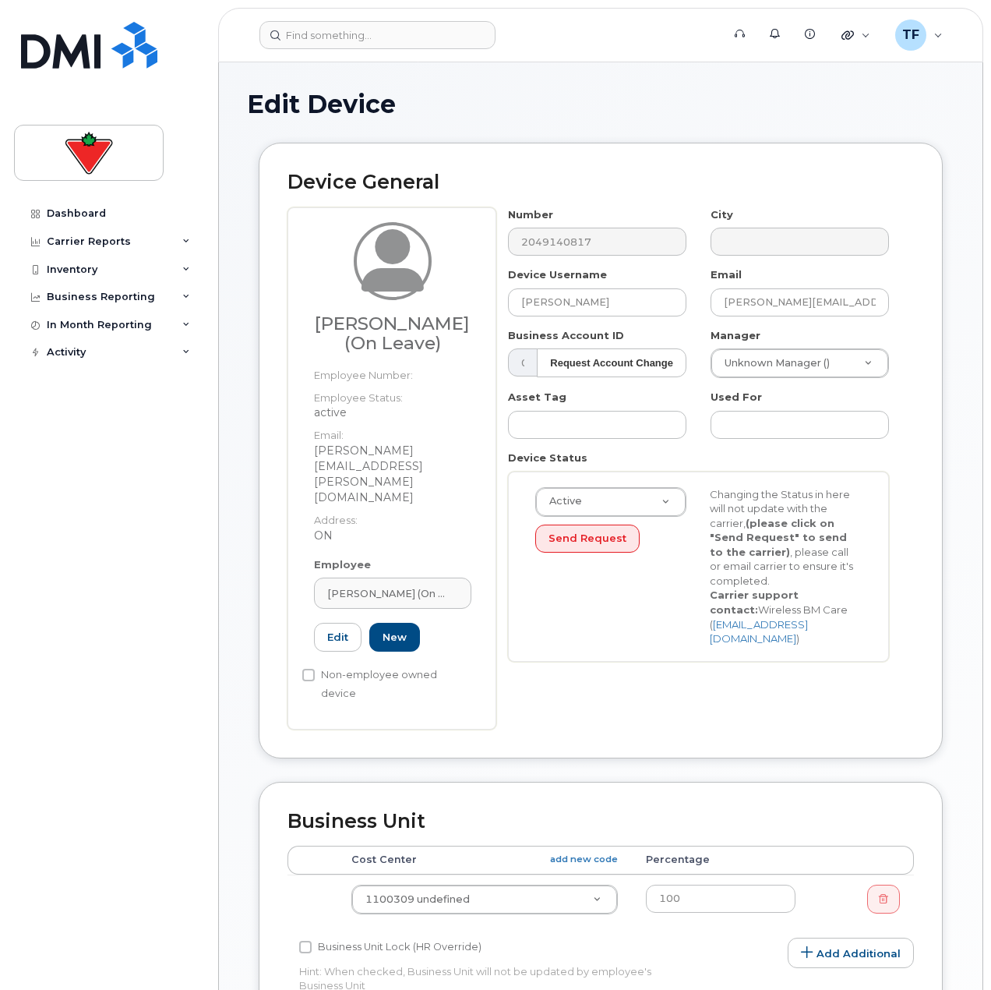
type input "rebecca.sabourin@marks.ca"
type input "Rebecca Sabourin (On Leave)"
type input "rebecca.sabourin@marks.ca"
type input "625986"
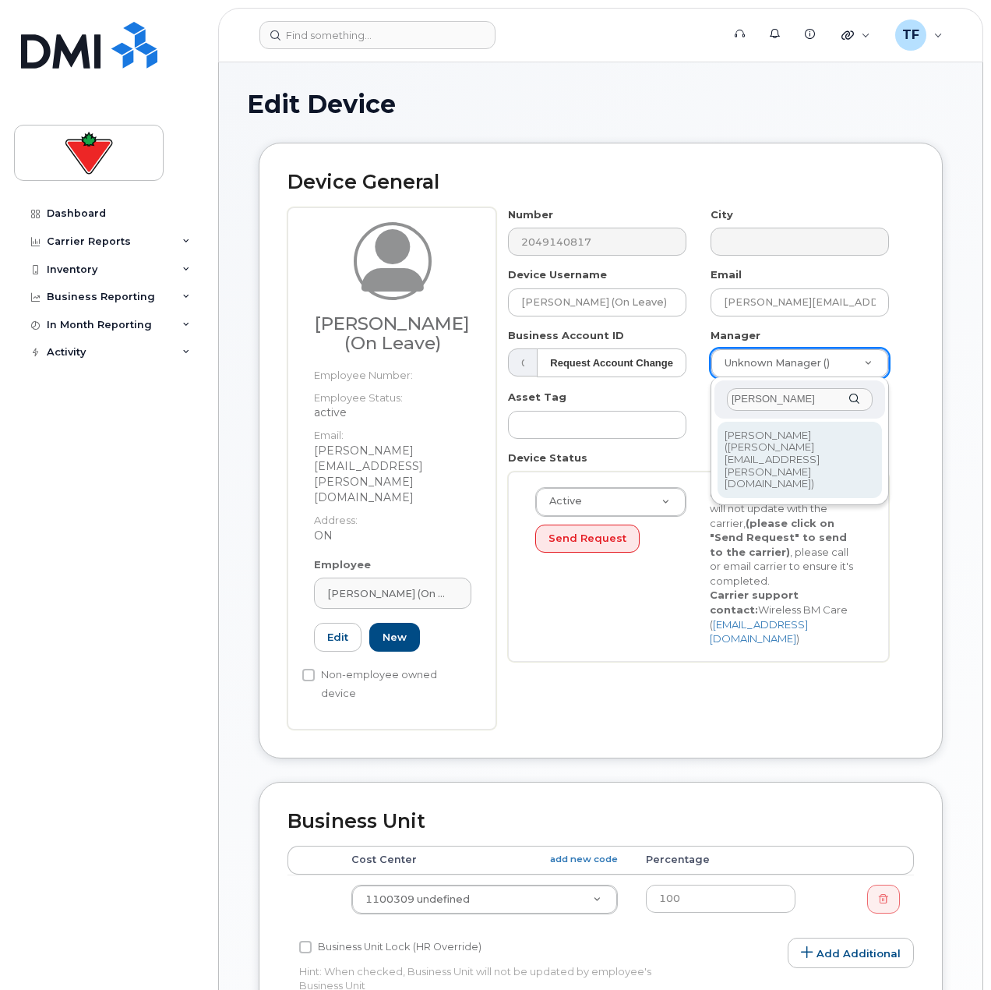
type input "donna kelly"
type input "983076"
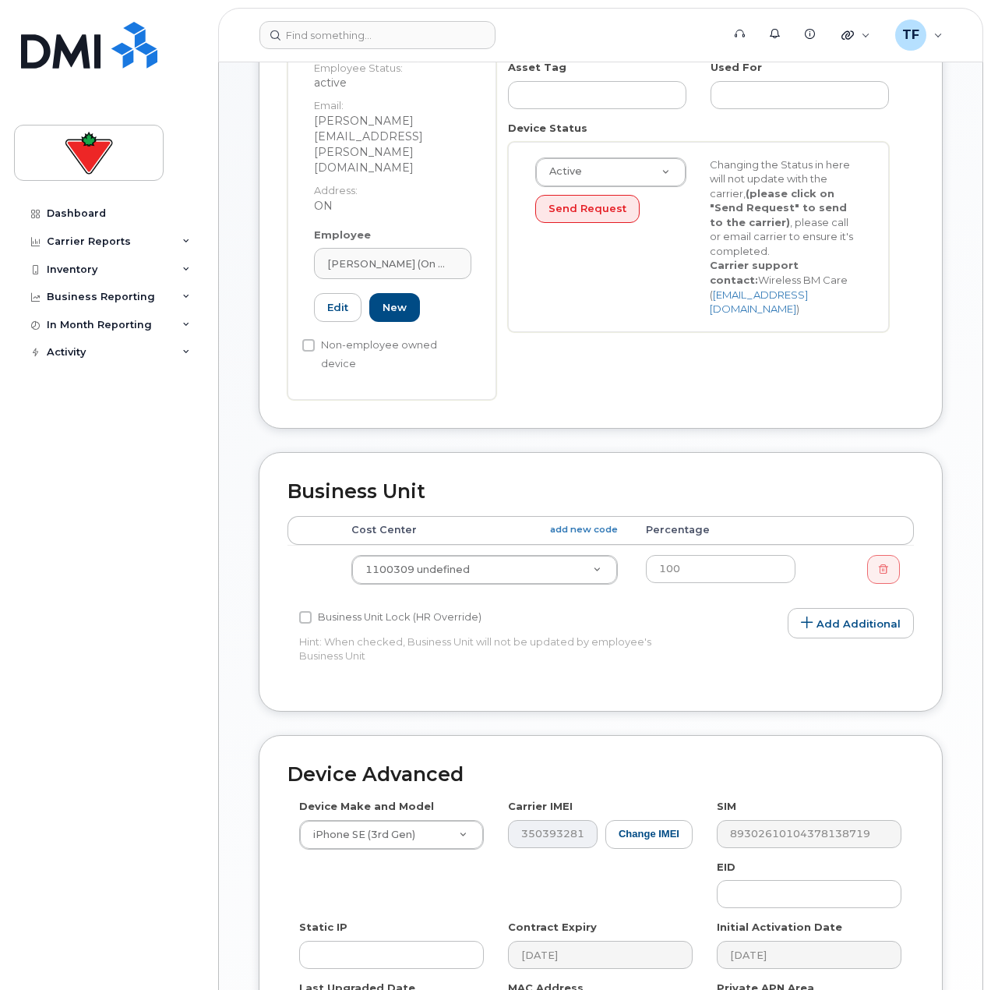
scroll to position [494, 0]
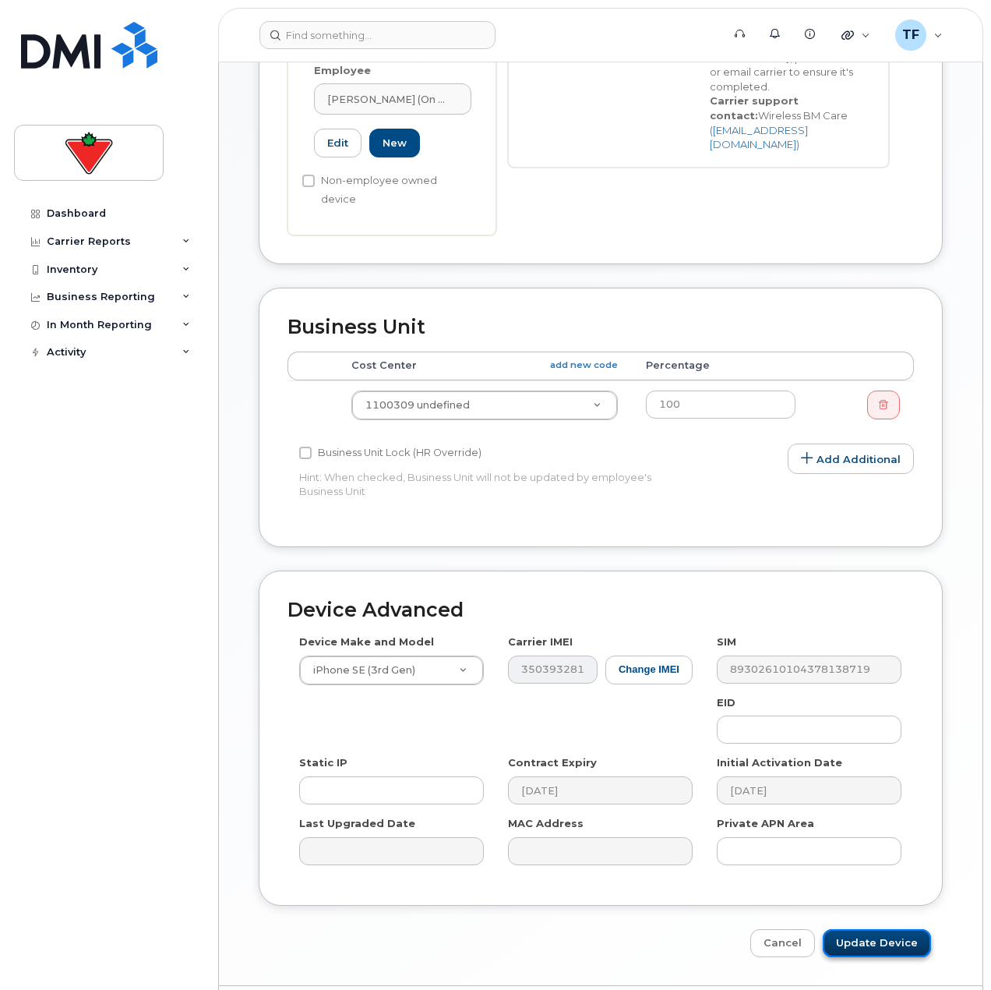
click at [917, 929] on input "Update Device" at bounding box center [877, 943] width 108 height 29
type input "Saving..."
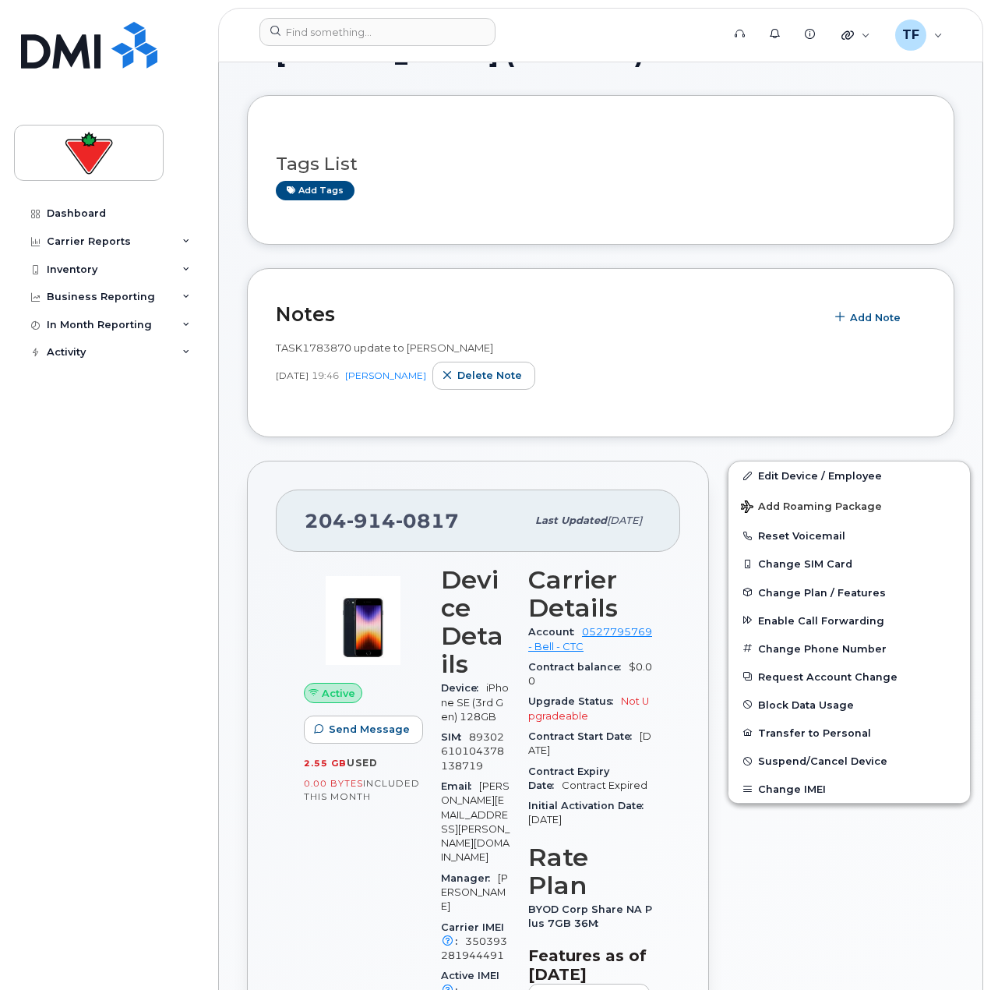
scroll to position [78, 0]
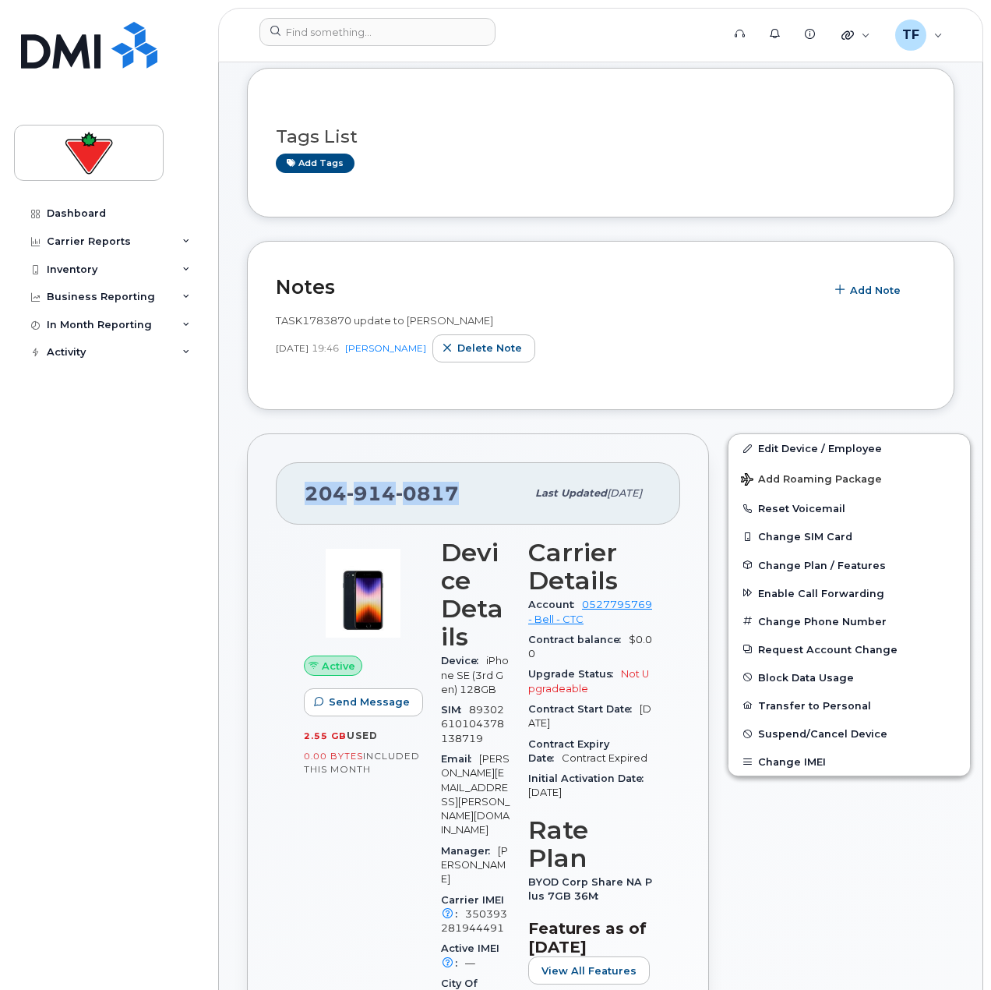
drag, startPoint x: 451, startPoint y: 490, endPoint x: 309, endPoint y: 500, distance: 142.2
click at [309, 500] on span "204 914 0817" at bounding box center [382, 493] width 154 height 23
copy span "204 914 0817"
click at [350, 37] on input at bounding box center [378, 32] width 236 height 28
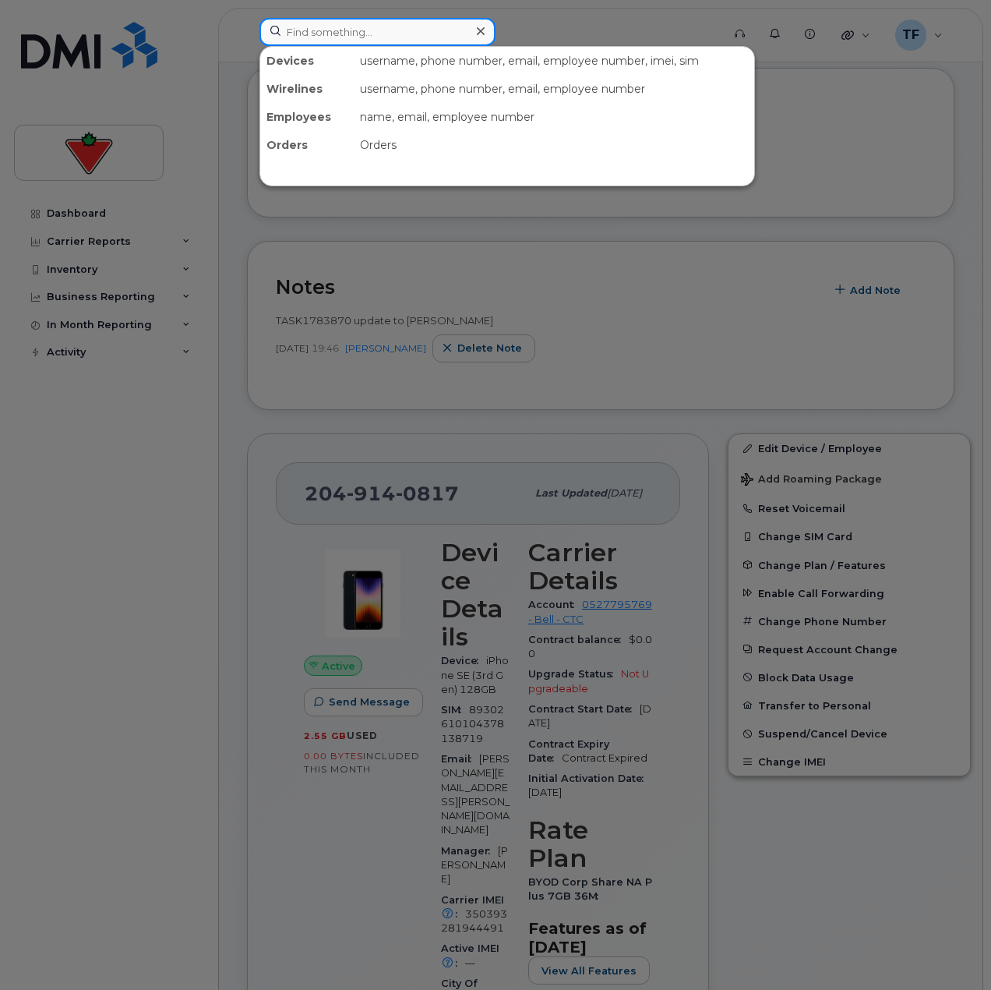
paste input "9029194308"
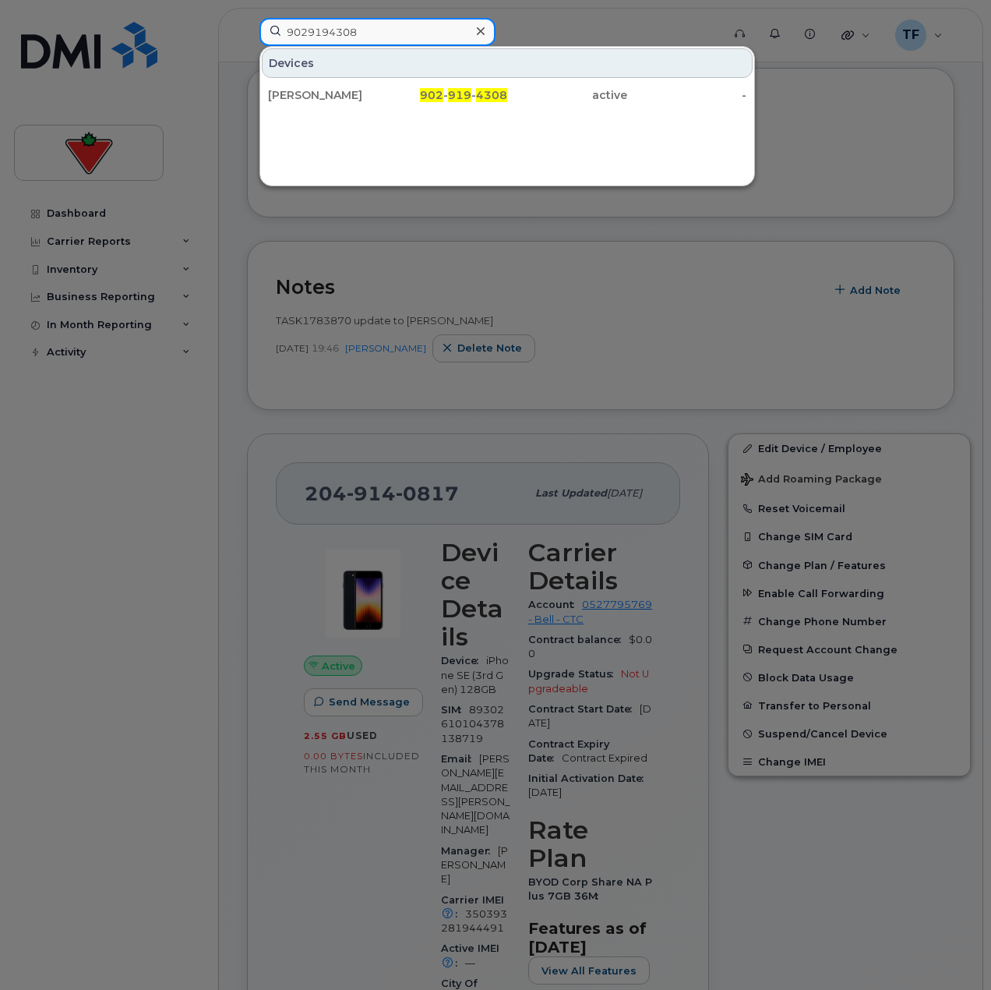
type input "9029194308"
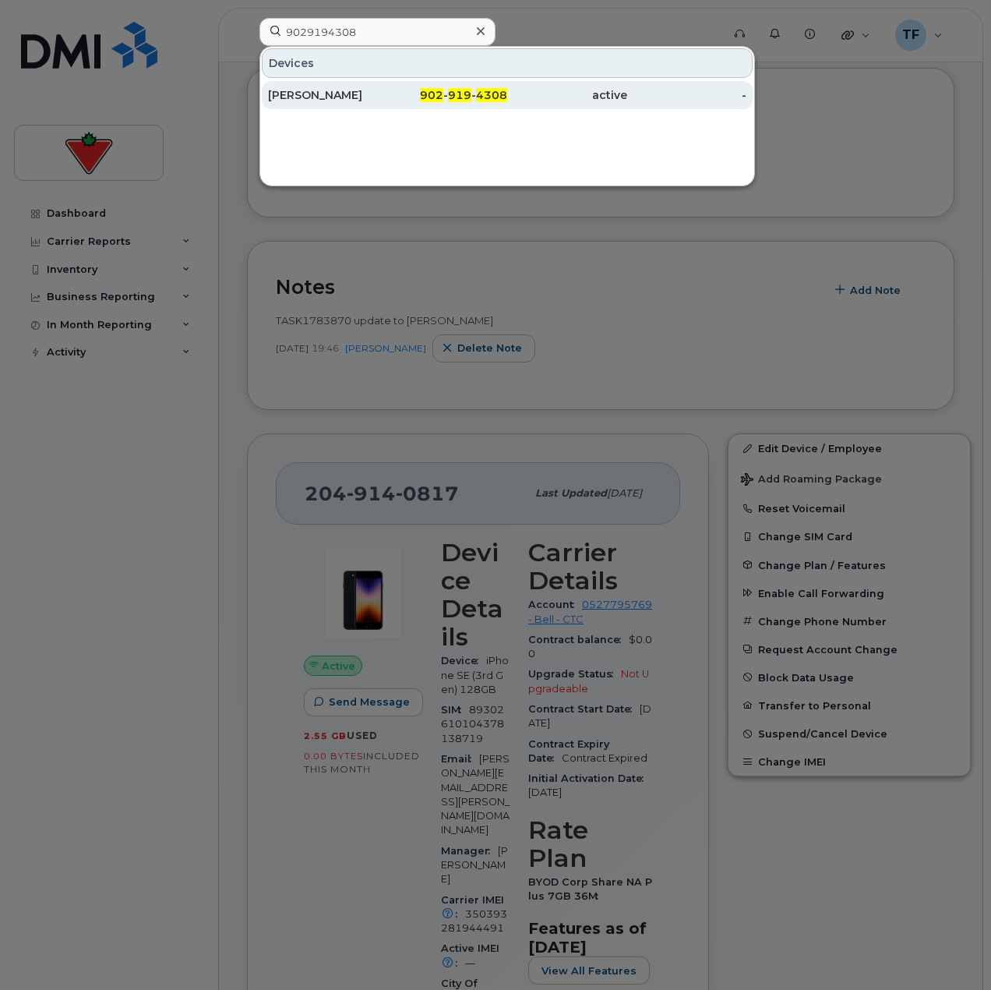
drag, startPoint x: 357, startPoint y: 82, endPoint x: 339, endPoint y: 103, distance: 27.6
click at [357, 91] on div "[PERSON_NAME]" at bounding box center [328, 95] width 120 height 16
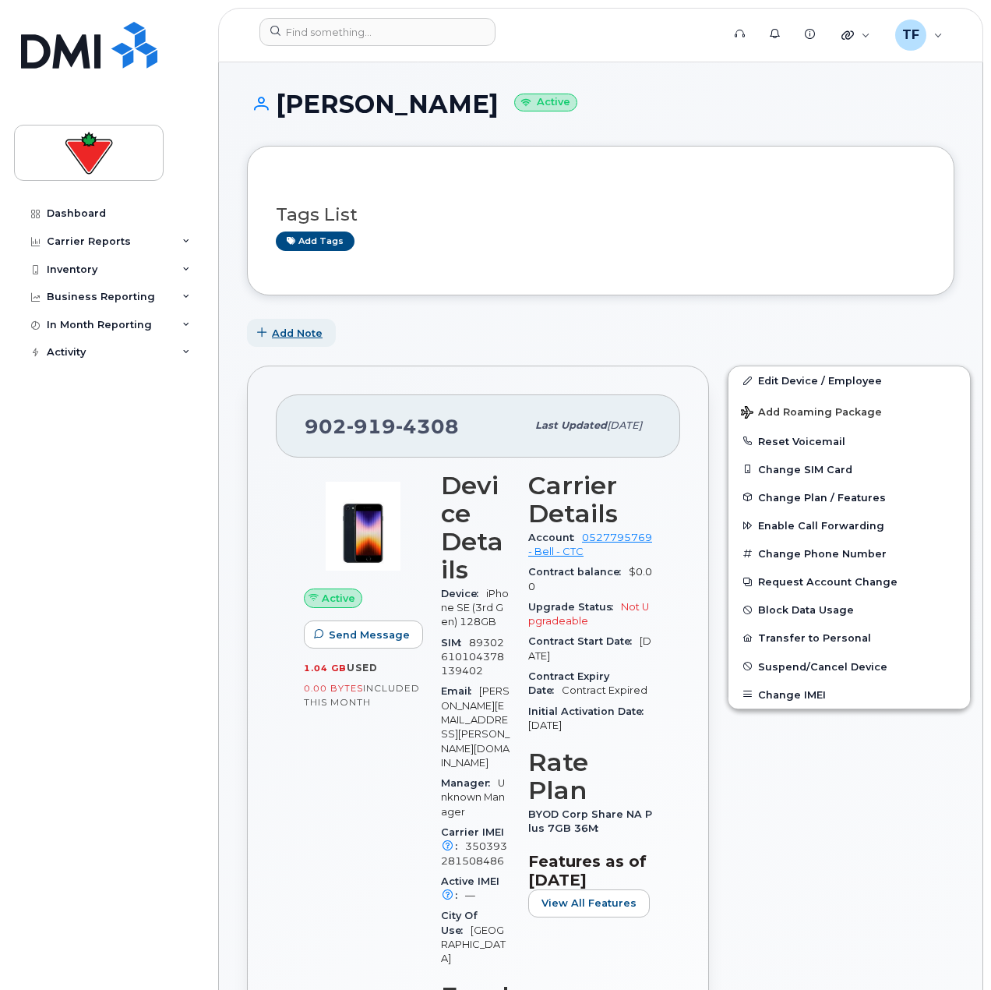
click at [302, 329] on span "Add Note" at bounding box center [297, 333] width 51 height 15
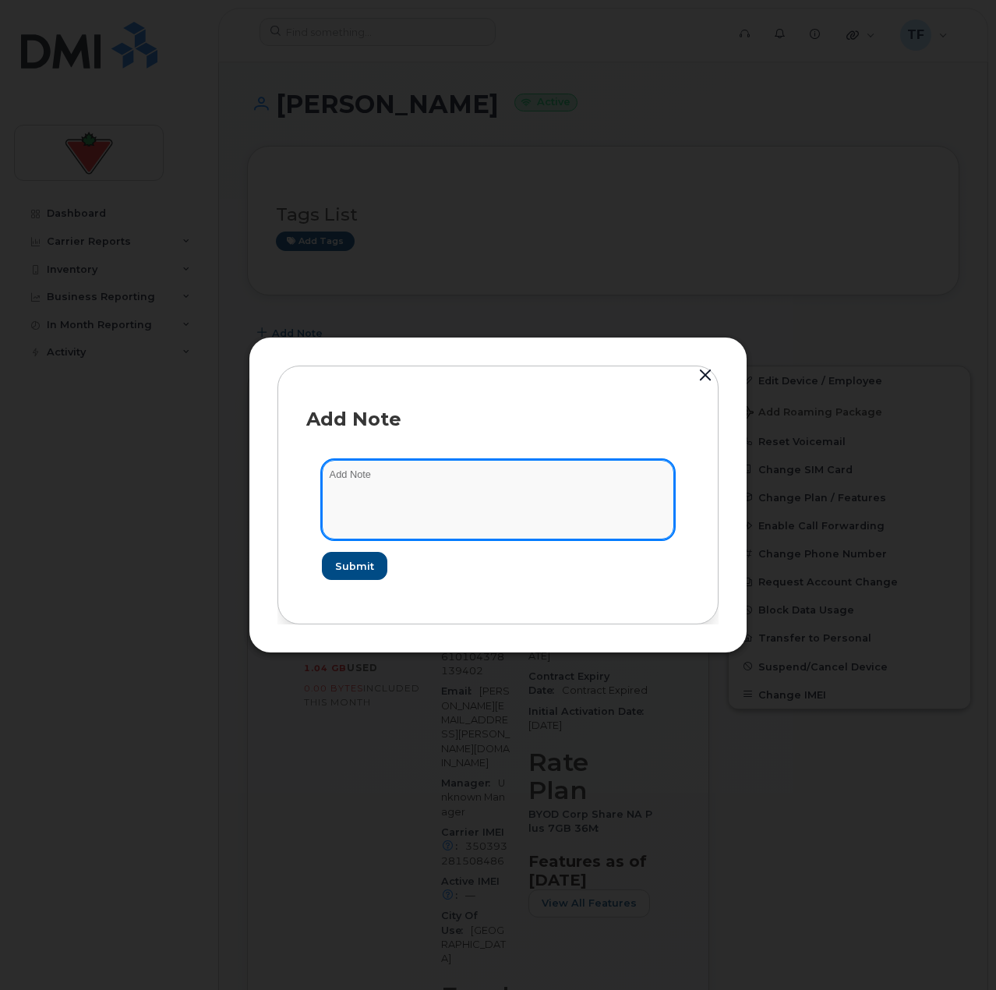
click at [369, 497] on textarea at bounding box center [498, 499] width 352 height 79
paste textarea "TASK1783883"
type textarea "Updating to Darci TASK1783883"
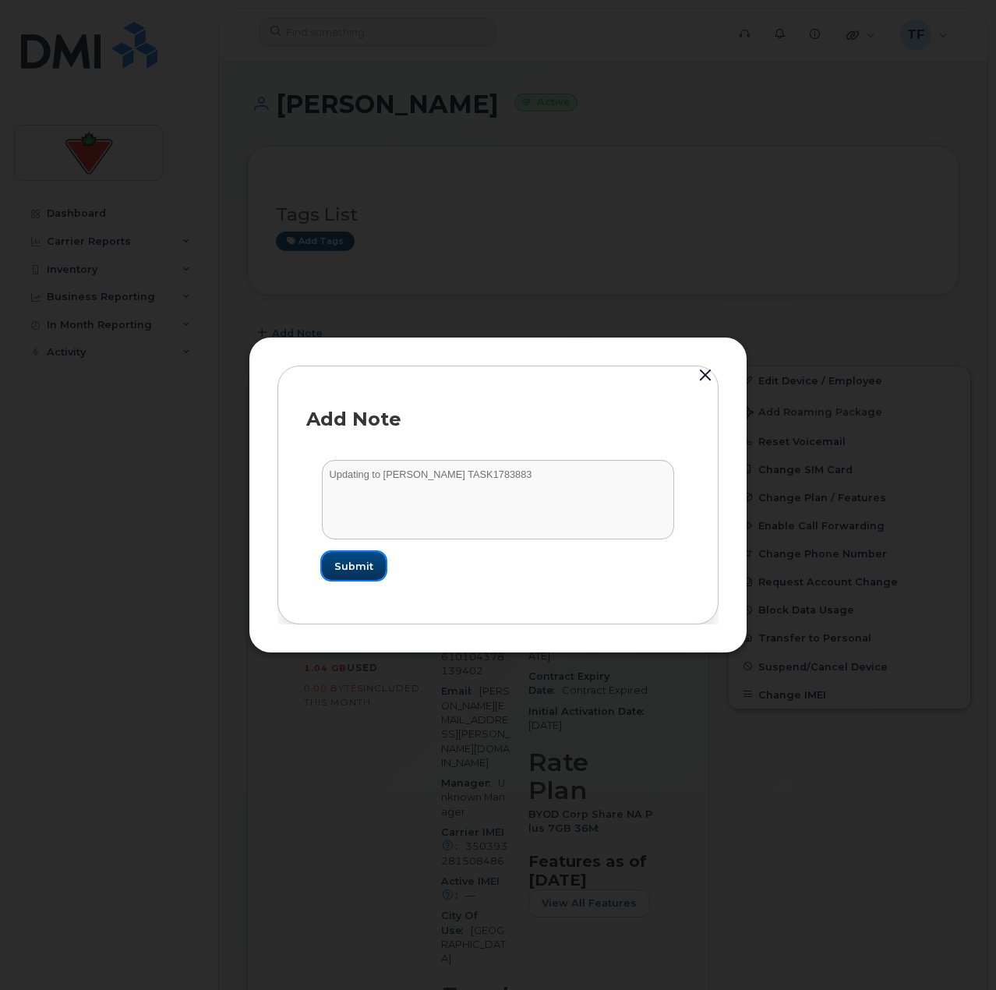
click at [348, 570] on span "Submit" at bounding box center [353, 566] width 39 height 15
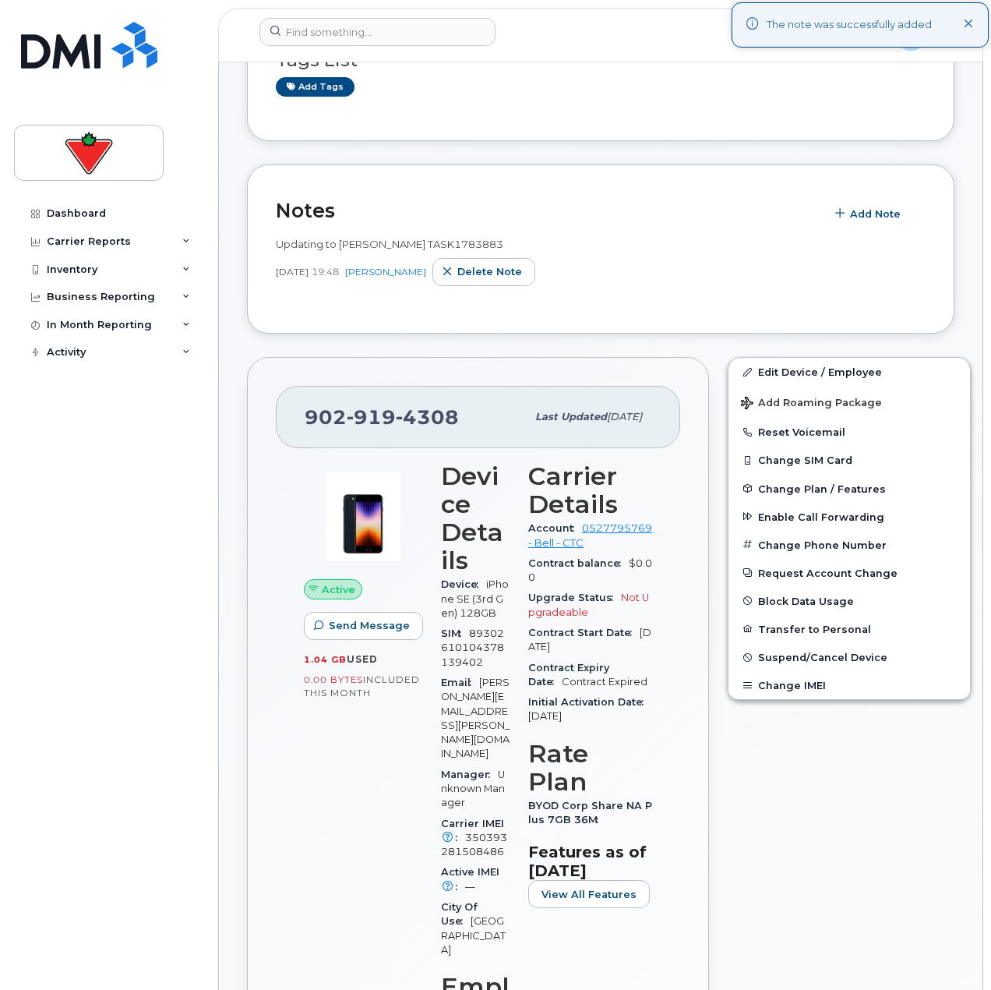
scroll to position [156, 0]
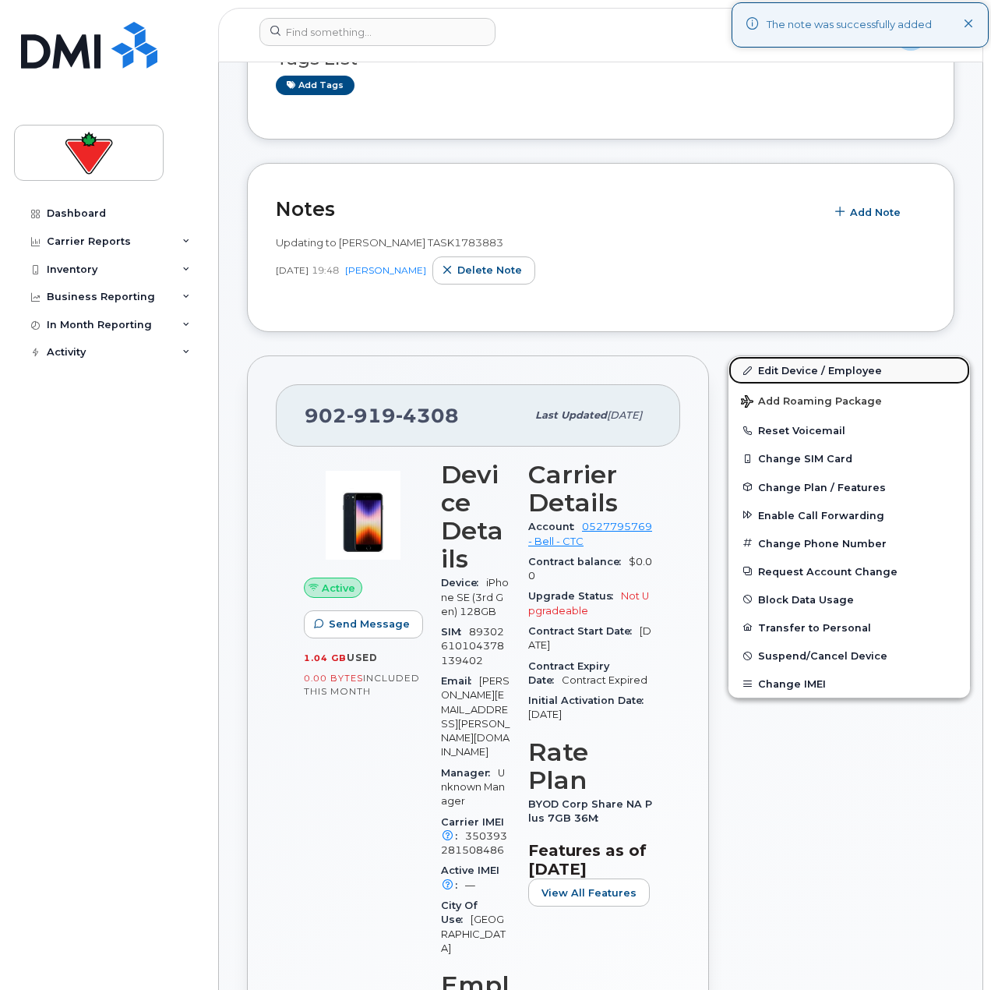
click at [778, 362] on link "Edit Device / Employee" at bounding box center [850, 370] width 242 height 28
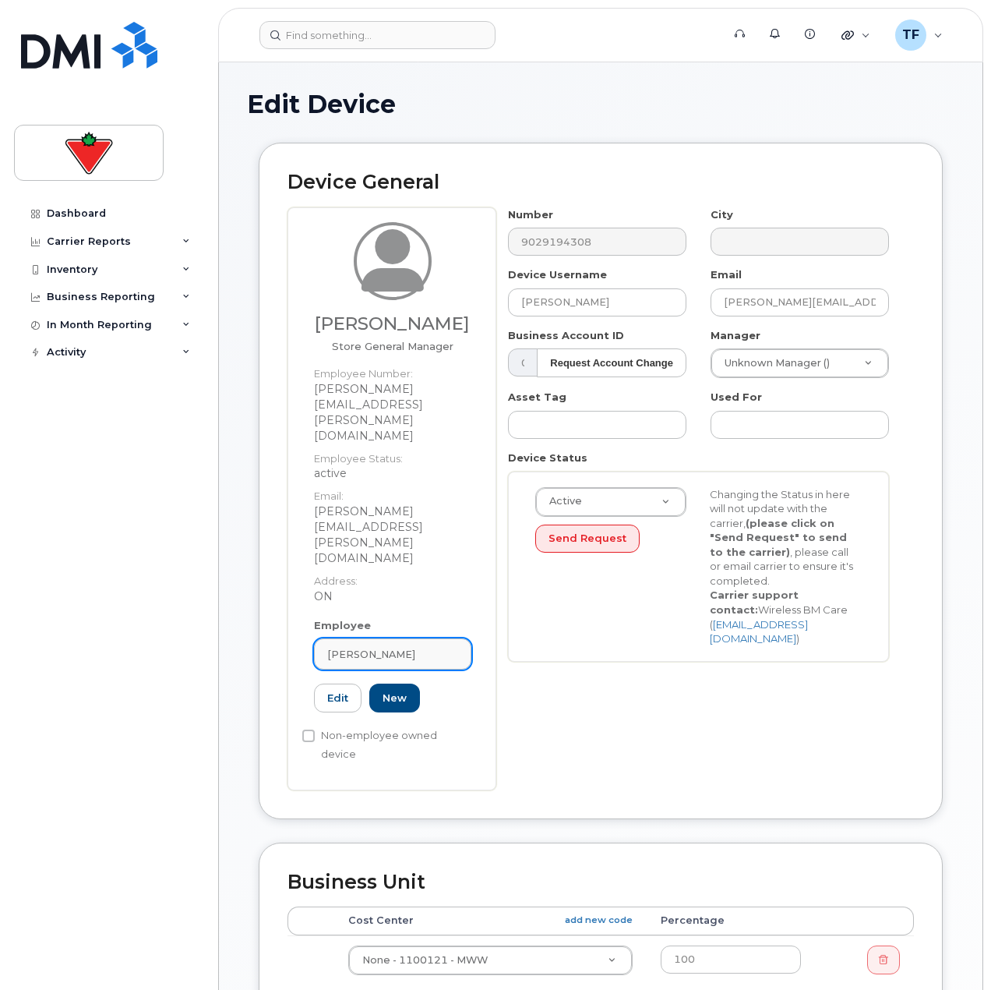
click at [385, 638] on link "[PERSON_NAME]" at bounding box center [392, 653] width 157 height 31
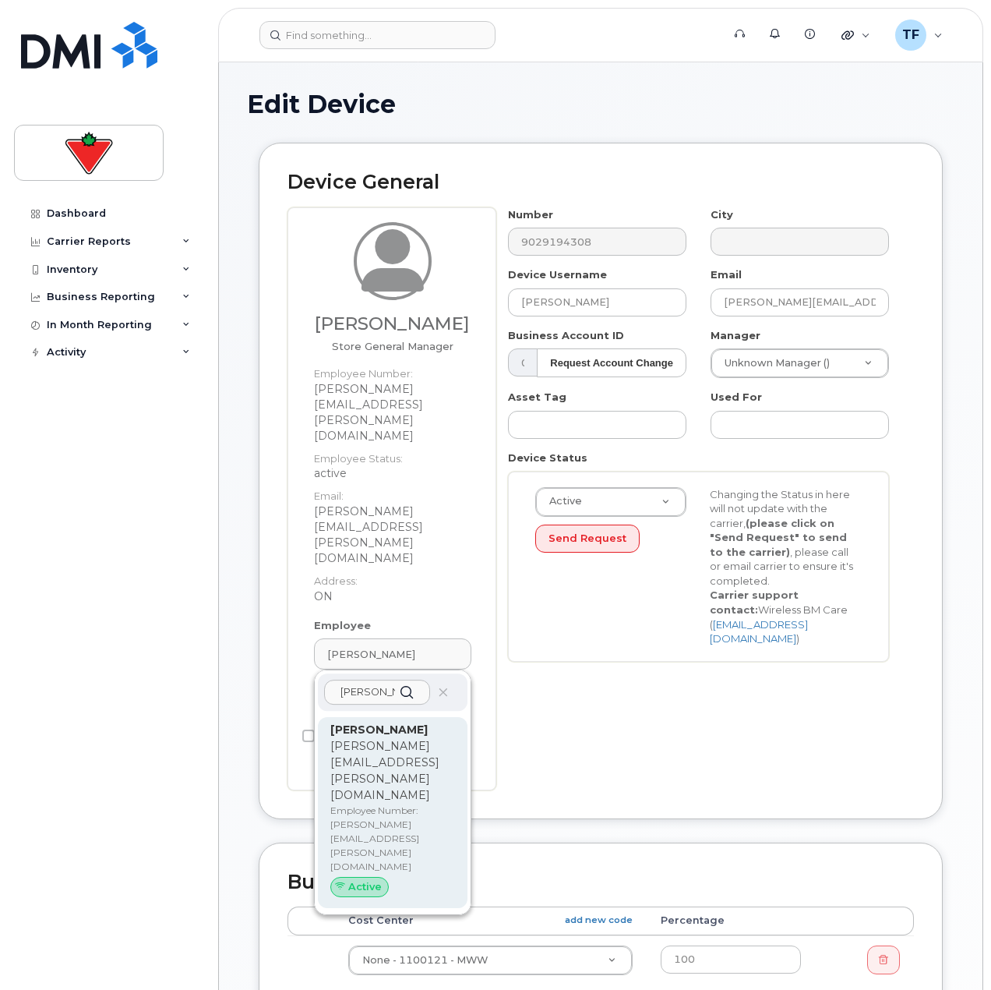
type input "[PERSON_NAME]"
click at [401, 722] on div "[PERSON_NAME] [PERSON_NAME][EMAIL_ADDRESS][PERSON_NAME][DOMAIN_NAME] Employee N…" at bounding box center [392, 813] width 125 height 182
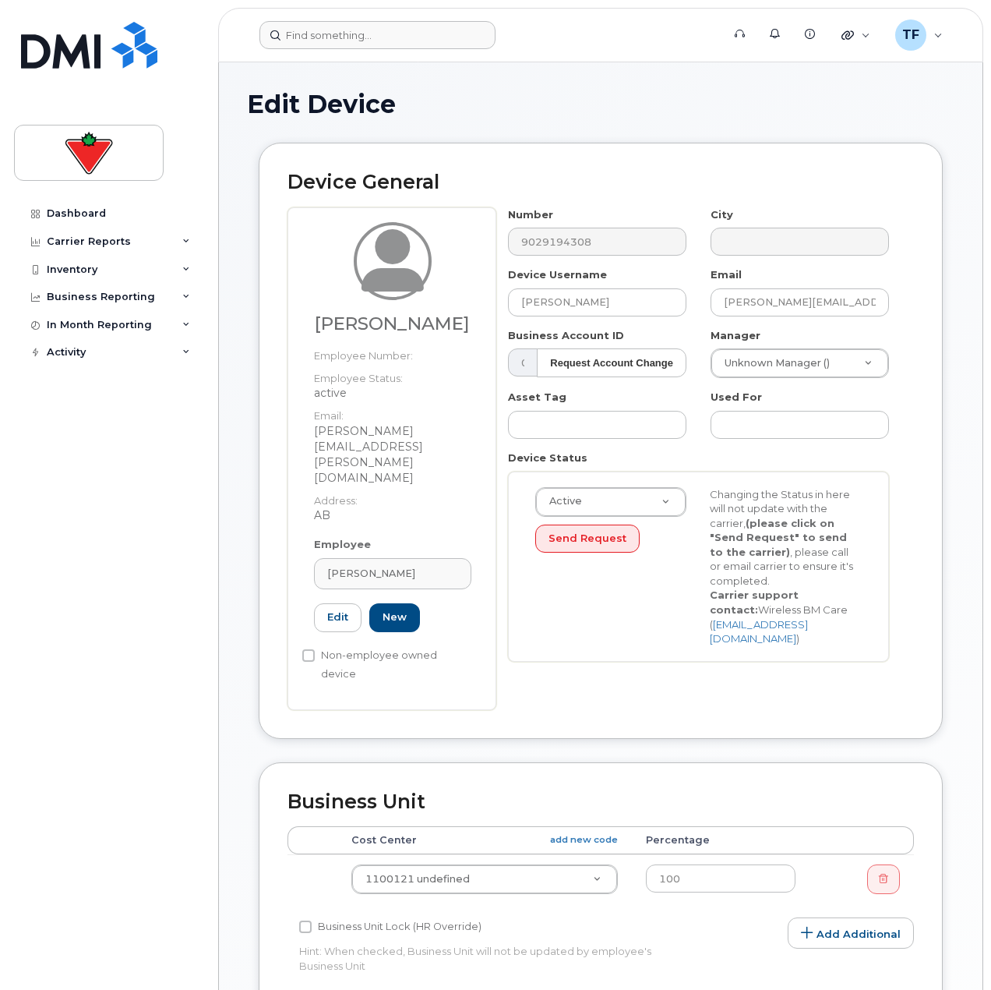
type input "[PERSON_NAME][EMAIL_ADDRESS][PERSON_NAME][DOMAIN_NAME]"
type input "[PERSON_NAME]"
type input "[PERSON_NAME][EMAIL_ADDRESS][PERSON_NAME][DOMAIN_NAME]"
type input "625905"
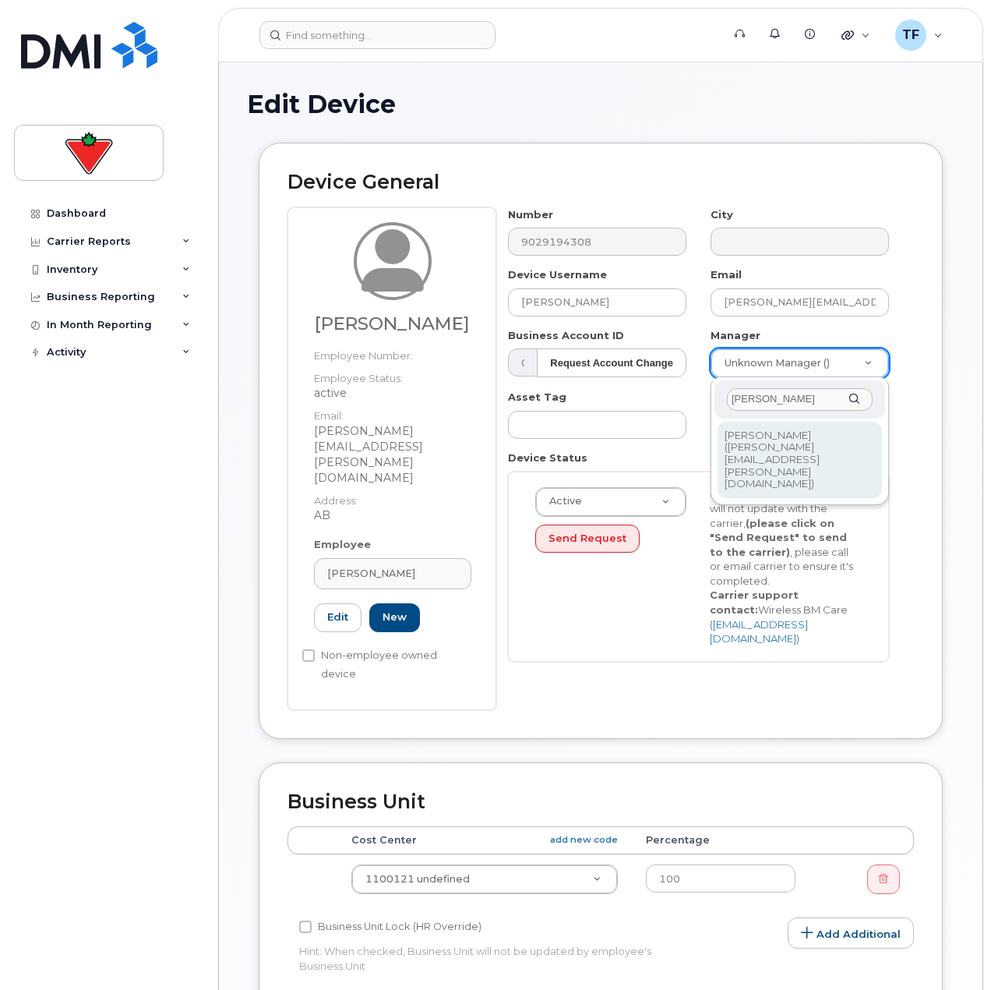
type input "jason felt"
type input "984403"
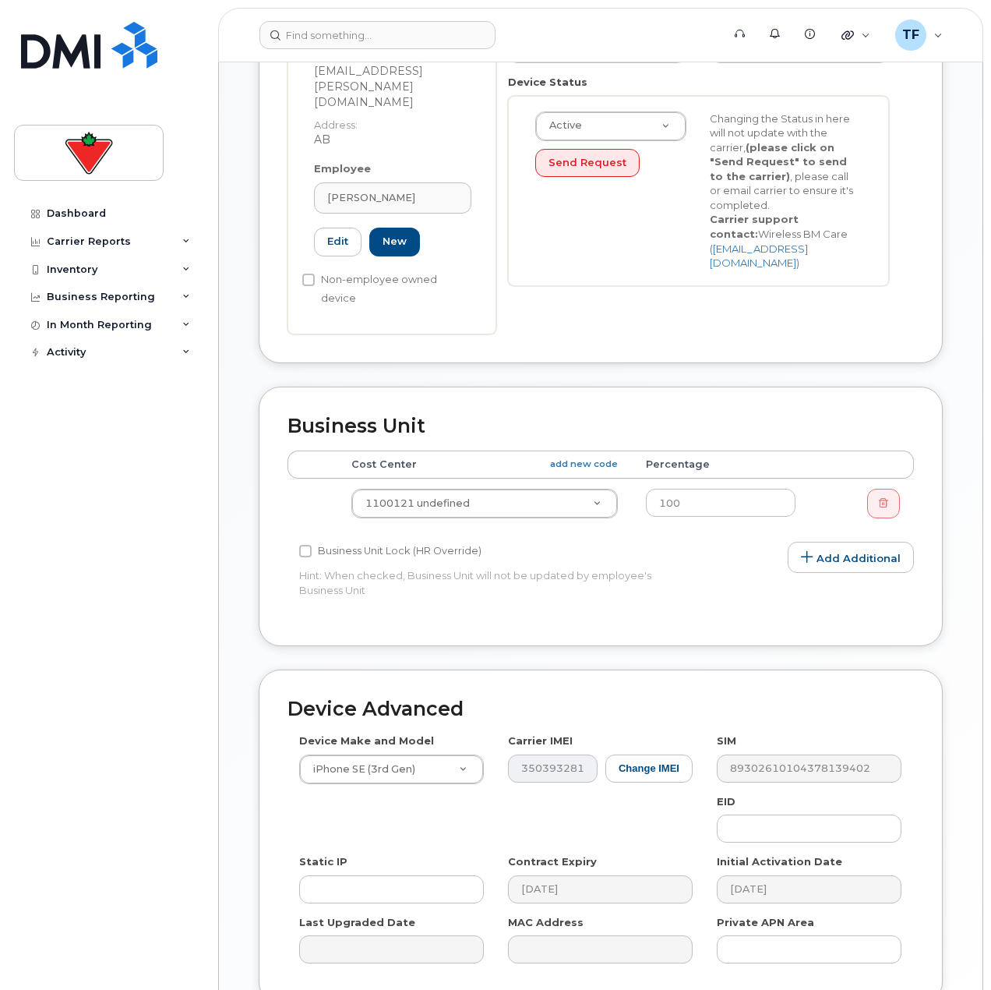
scroll to position [469, 0]
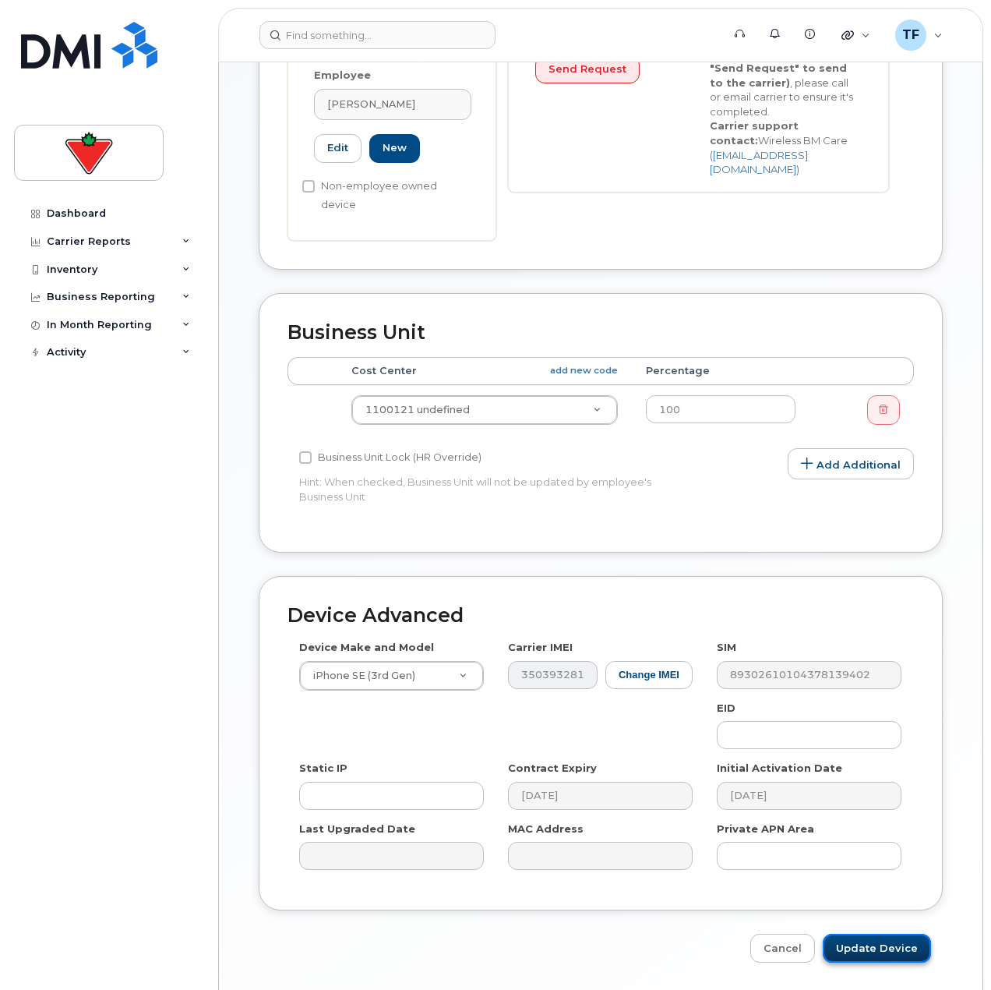
click at [859, 934] on input "Update Device" at bounding box center [877, 948] width 108 height 29
type input "Saving..."
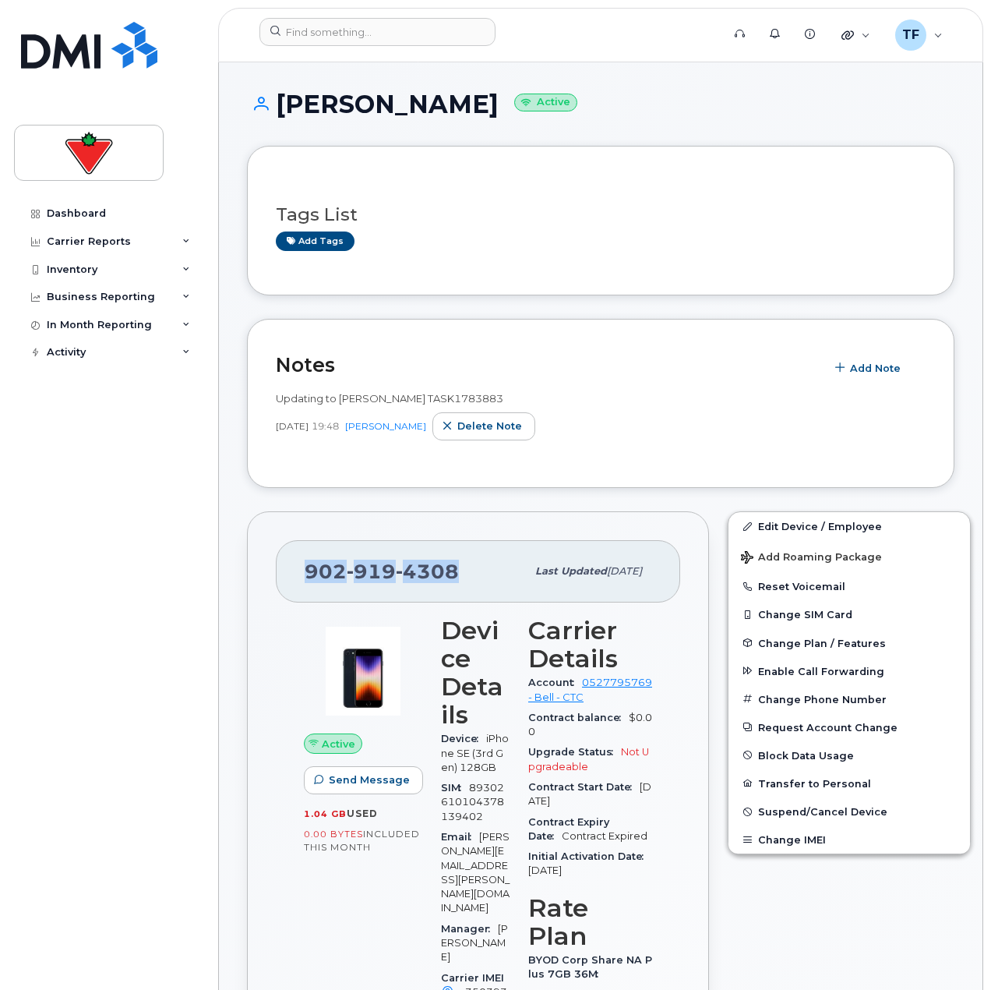
drag, startPoint x: 448, startPoint y: 570, endPoint x: 306, endPoint y: 572, distance: 141.9
click at [306, 572] on span "[PHONE_NUMBER]" at bounding box center [382, 571] width 154 height 23
copy span "[PHONE_NUMBER]"
click at [315, 32] on input at bounding box center [378, 32] width 236 height 28
paste input "9027173572"
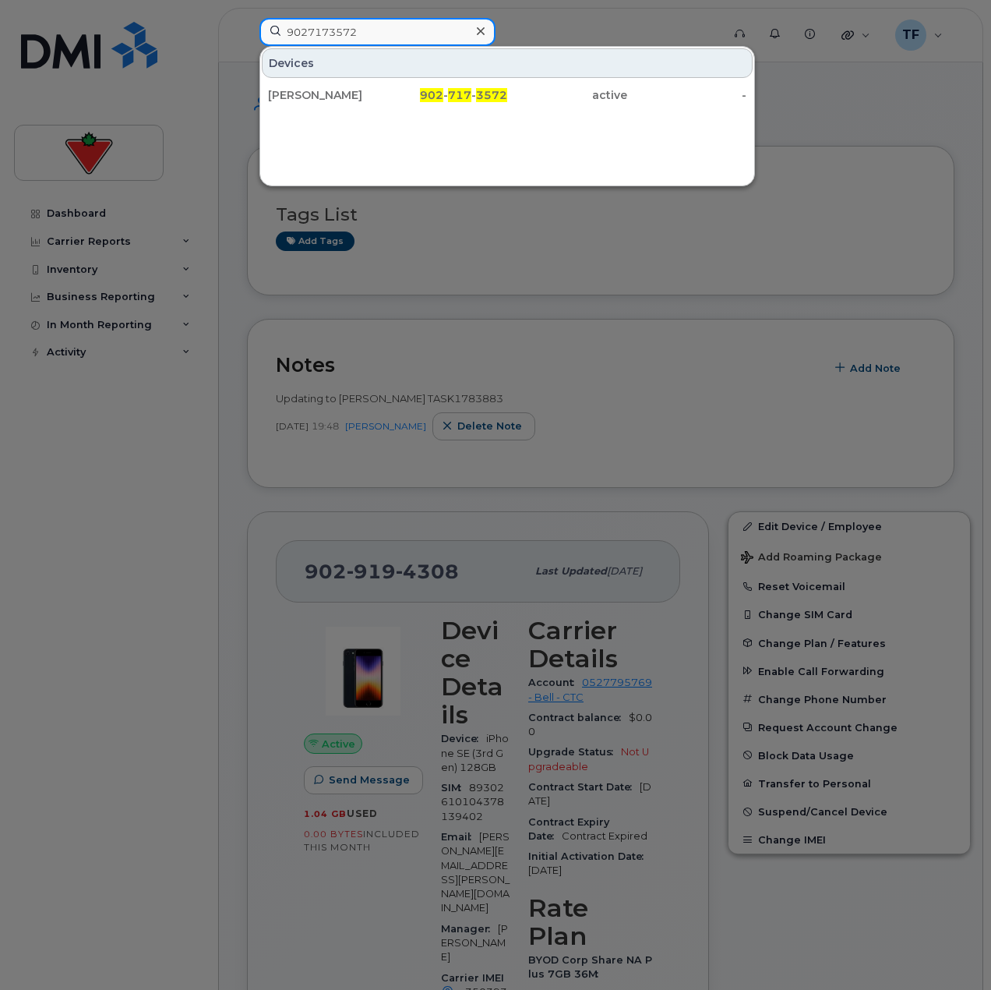
type input "9027173572"
click at [416, 95] on div "902 - 717 - 3572" at bounding box center [448, 95] width 120 height 16
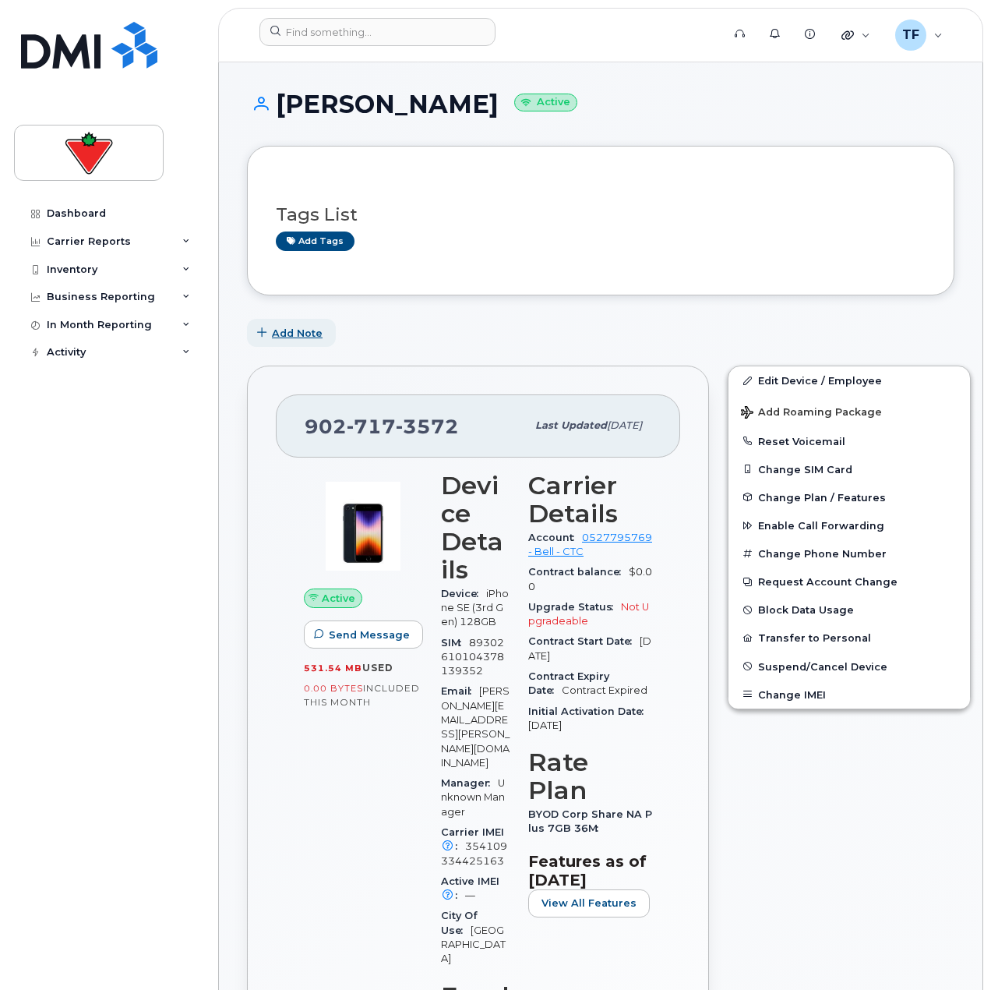
click at [308, 339] on span "Add Note" at bounding box center [297, 333] width 51 height 15
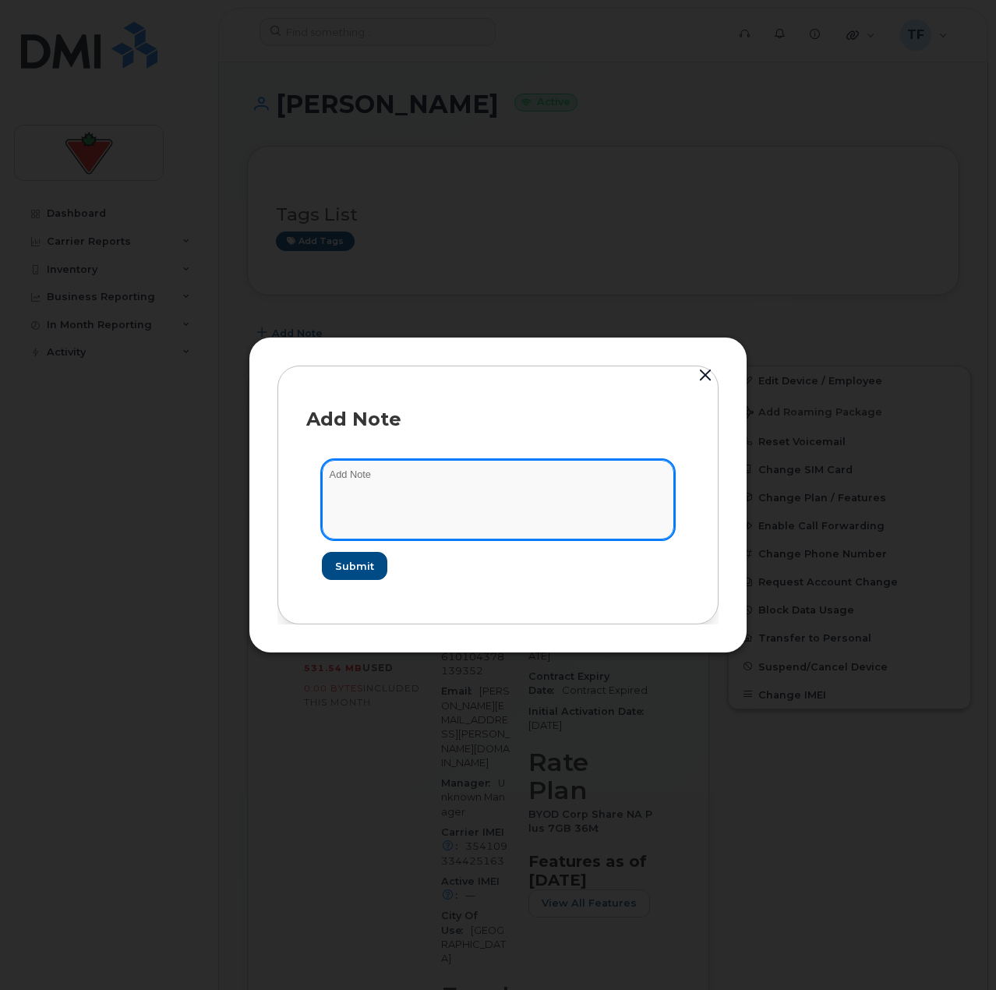
click at [385, 484] on textarea at bounding box center [498, 499] width 352 height 79
paste textarea "TASK1783884"
type textarea "Update to Erin TASK1783884"
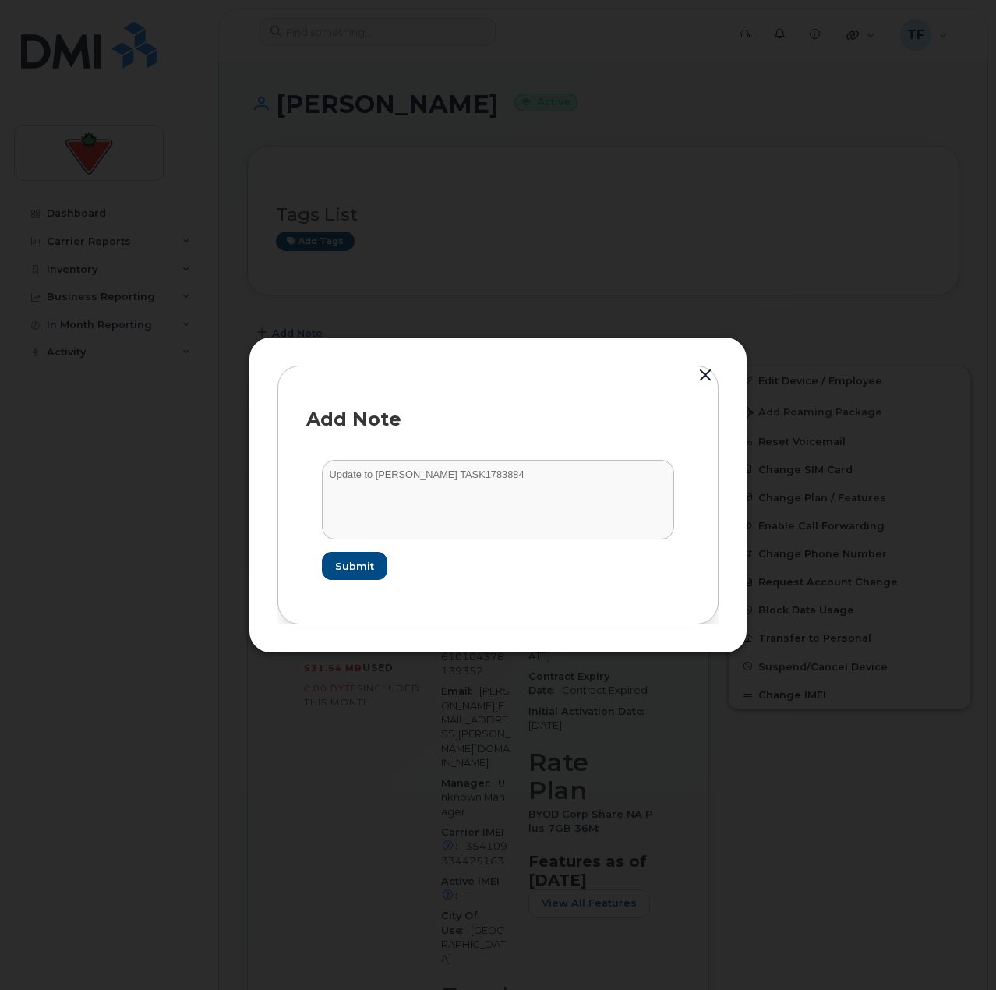
drag, startPoint x: 335, startPoint y: 583, endPoint x: 342, endPoint y: 570, distance: 14.3
click at [335, 582] on form "Update to Erin TASK1783884 Submit" at bounding box center [497, 519] width 383 height 151
click at [342, 570] on span "Submit" at bounding box center [353, 566] width 39 height 15
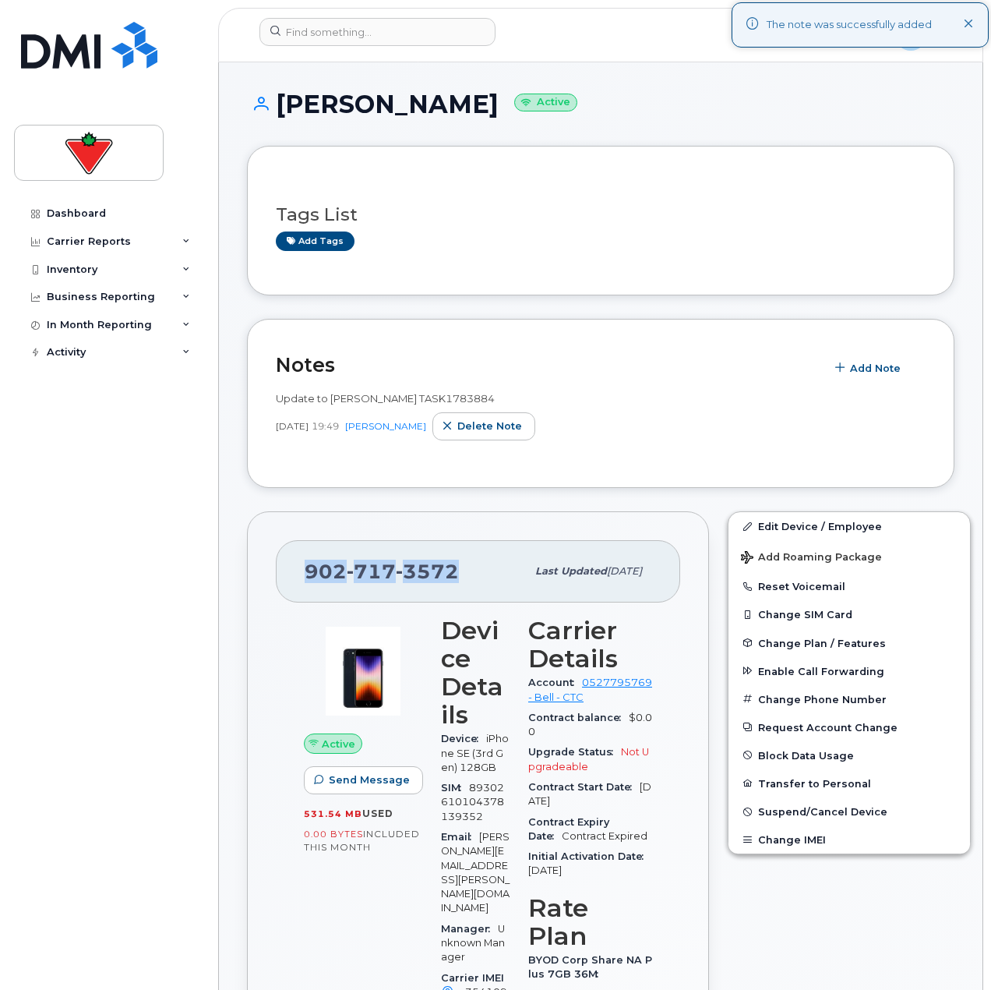
drag, startPoint x: 440, startPoint y: 566, endPoint x: 308, endPoint y: 569, distance: 132.5
click at [308, 569] on span "902 717 3572" at bounding box center [382, 571] width 154 height 23
copy span "902 717 3572"
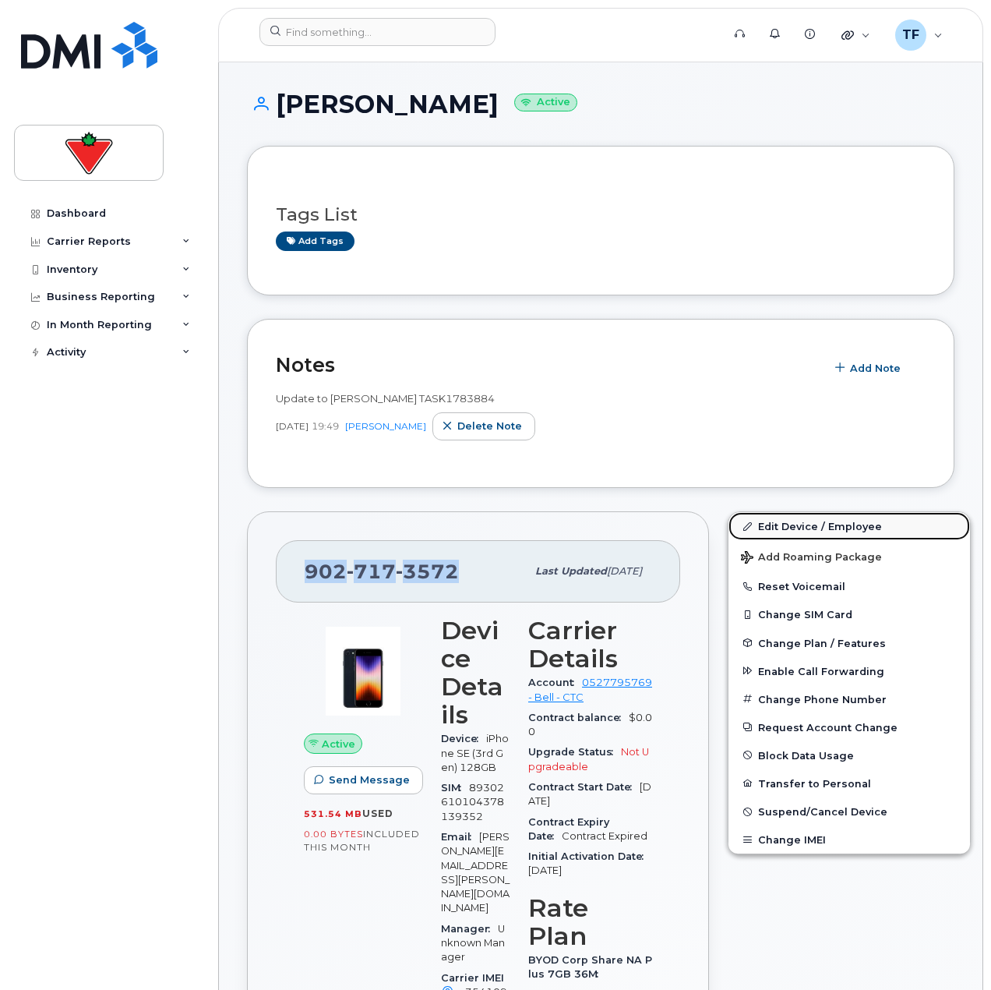
click at [763, 528] on link "Edit Device / Employee" at bounding box center [850, 526] width 242 height 28
click at [762, 525] on link "Edit Device / Employee" at bounding box center [850, 526] width 242 height 28
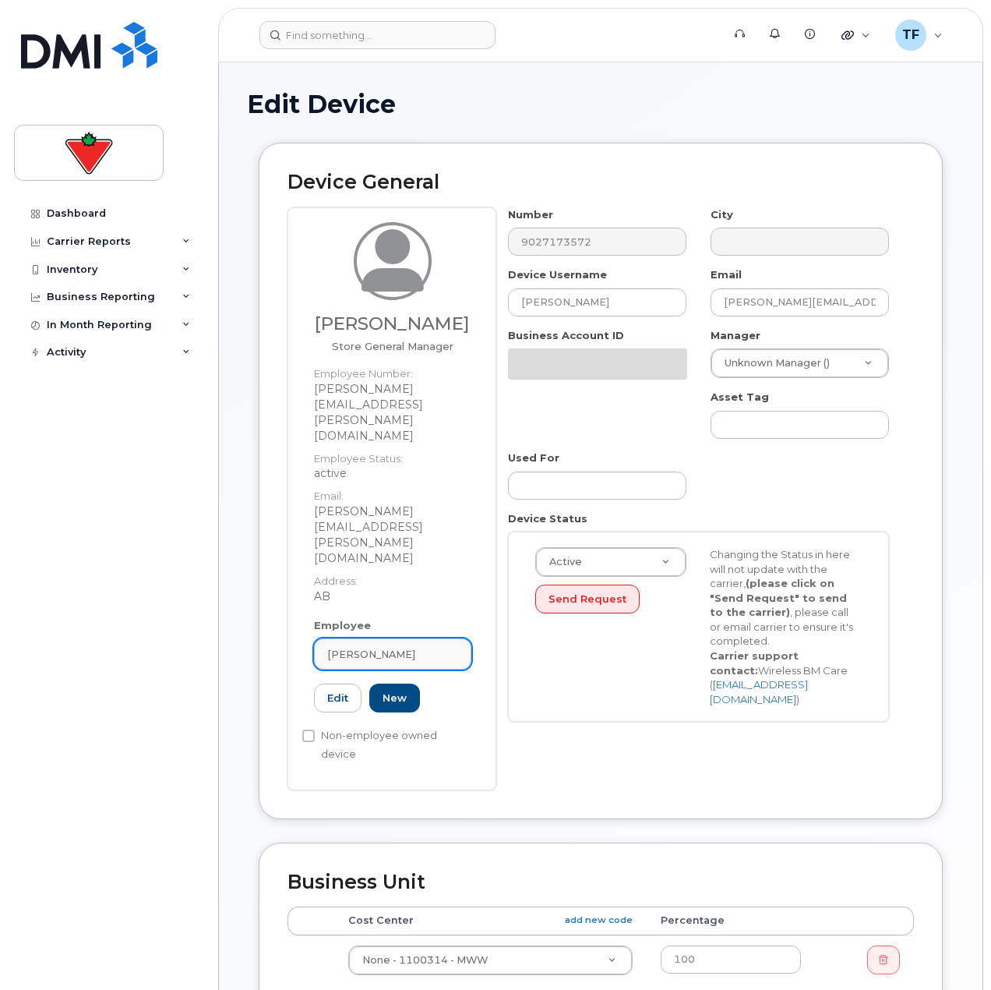
click at [368, 647] on span "[PERSON_NAME]" at bounding box center [371, 654] width 88 height 15
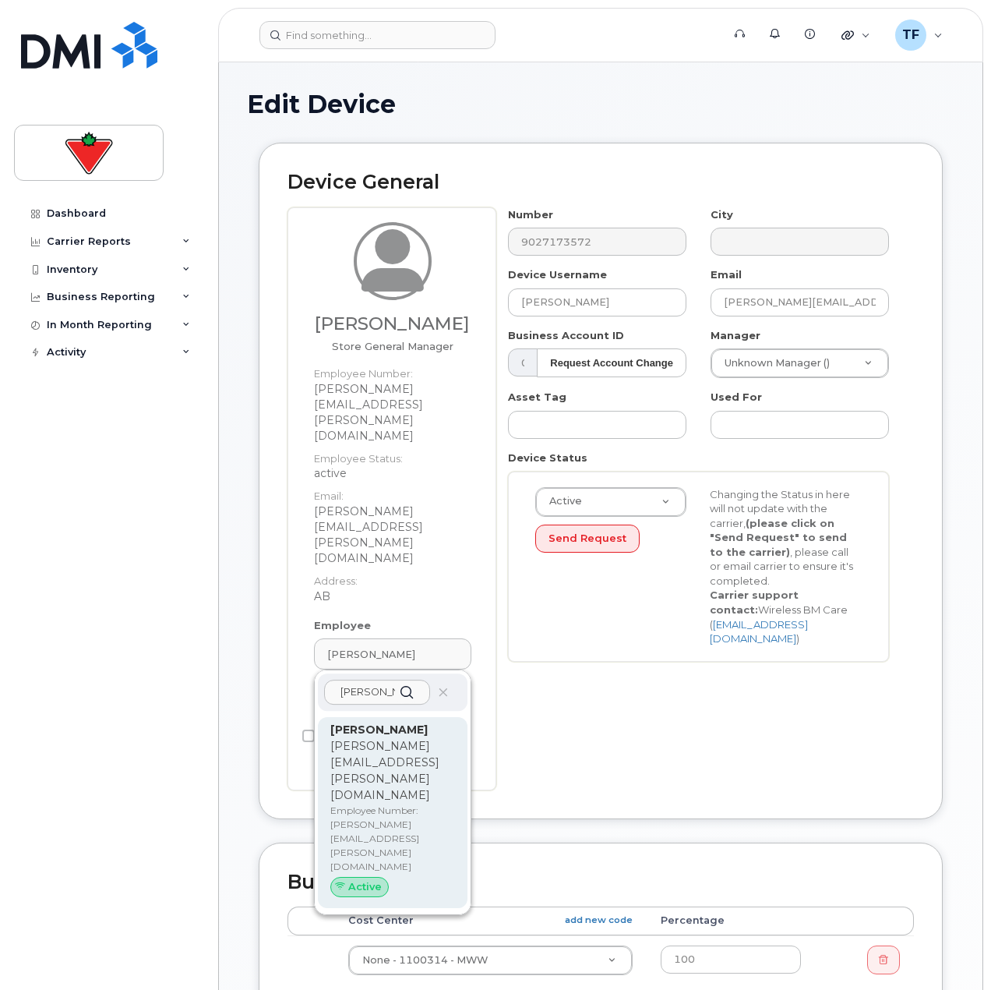
type input "[PERSON_NAME]"
click at [355, 738] on p "[PERSON_NAME][EMAIL_ADDRESS][PERSON_NAME][DOMAIN_NAME]" at bounding box center [392, 770] width 125 height 65
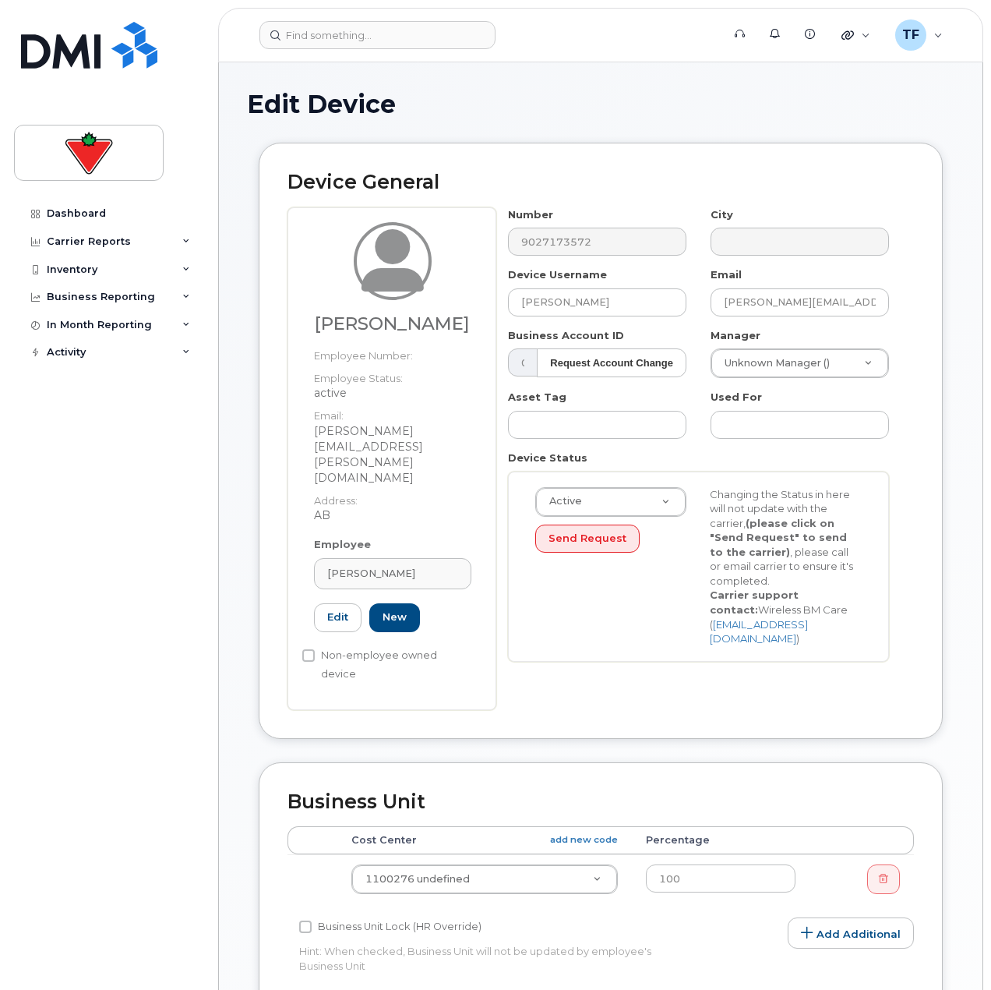
type input "[PERSON_NAME]"
type input "[PERSON_NAME][EMAIL_ADDRESS][PERSON_NAME][DOMAIN_NAME]"
type input "625909"
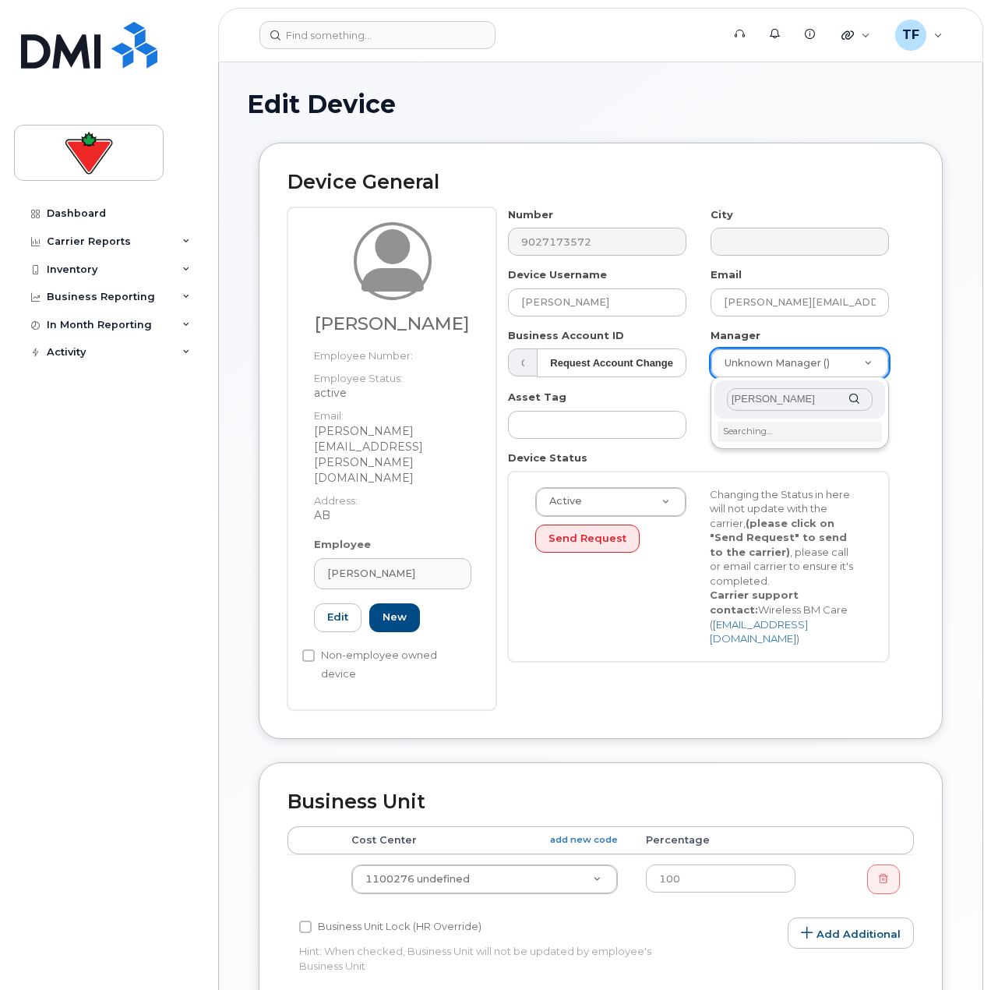
type input "[PERSON_NAME]"
type input "984403"
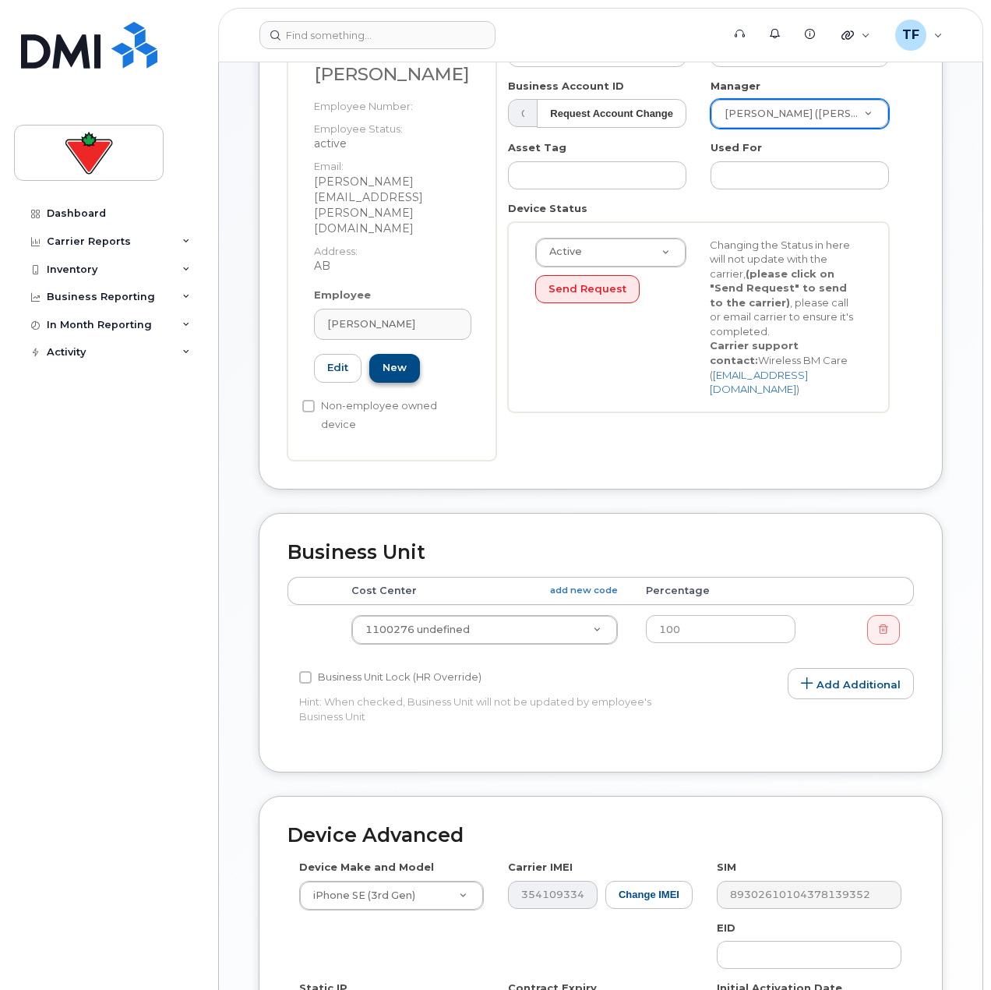
scroll to position [390, 0]
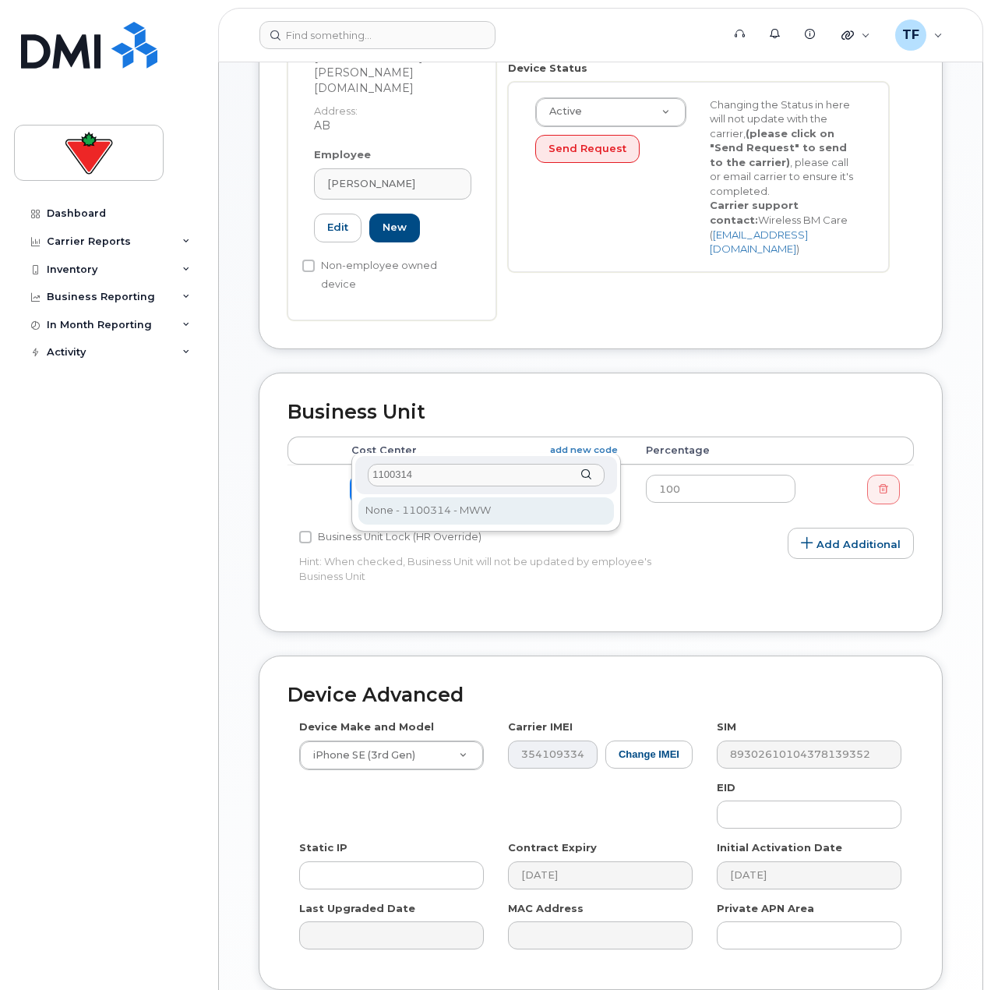
type input "1100314"
type input "625842"
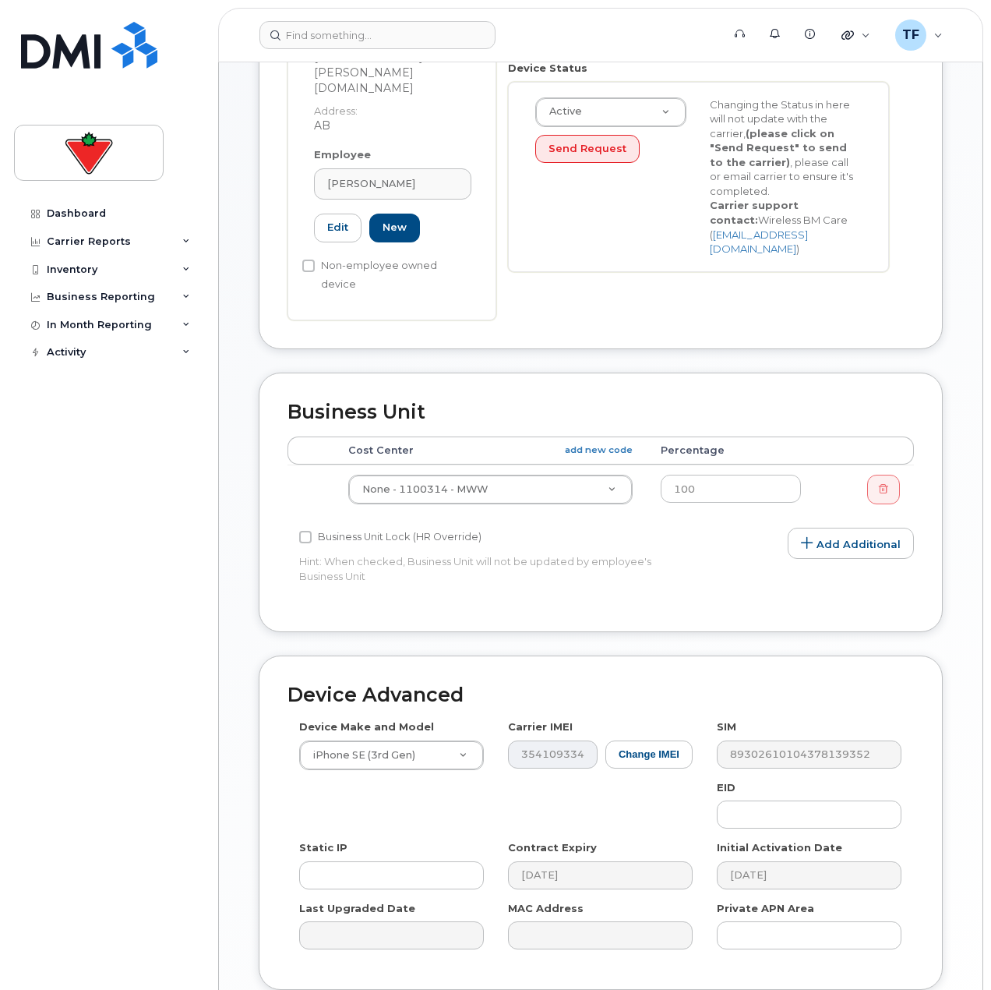
click at [214, 524] on body "Support Alerts Knowledge Base Quicklinks Suspend / Cancel Device Change SIM Car…" at bounding box center [495, 365] width 991 height 1510
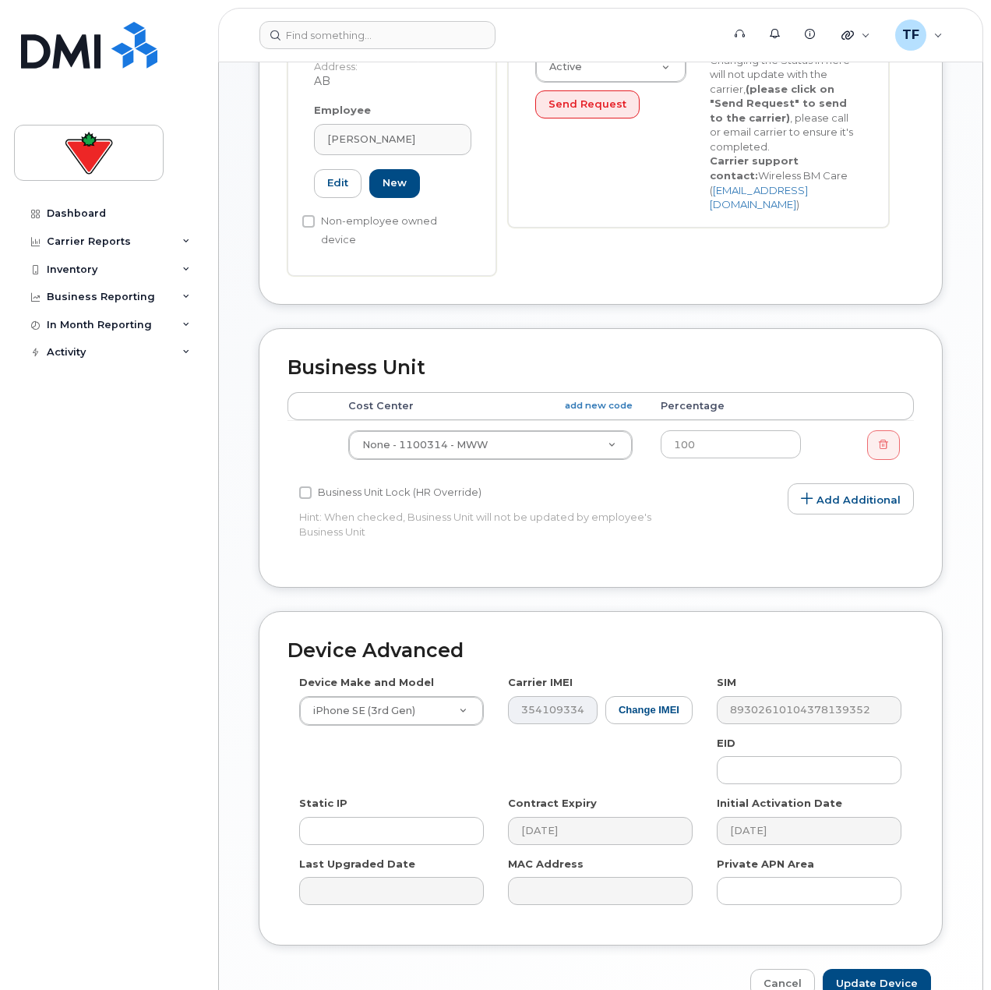
scroll to position [469, 0]
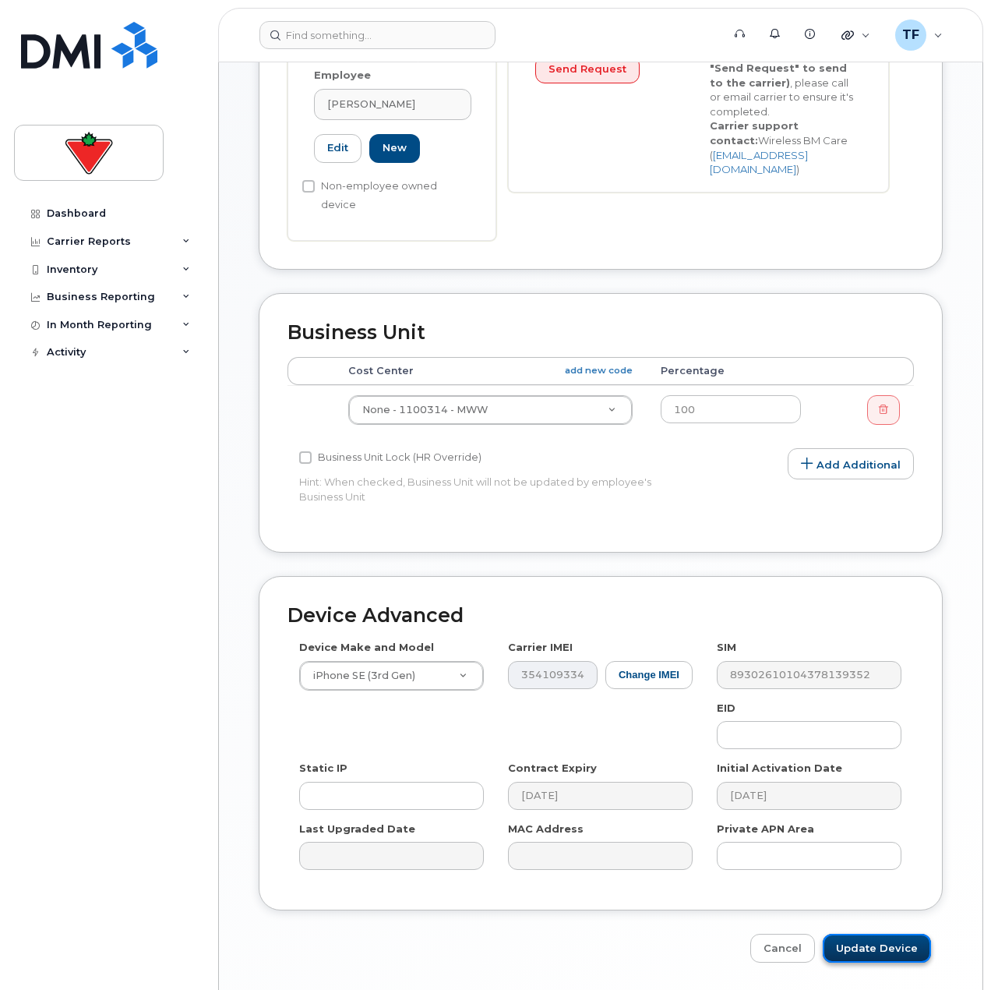
drag, startPoint x: 886, startPoint y: 903, endPoint x: 876, endPoint y: 895, distance: 12.8
click at [886, 934] on input "Update Device" at bounding box center [877, 948] width 108 height 29
type input "Saving..."
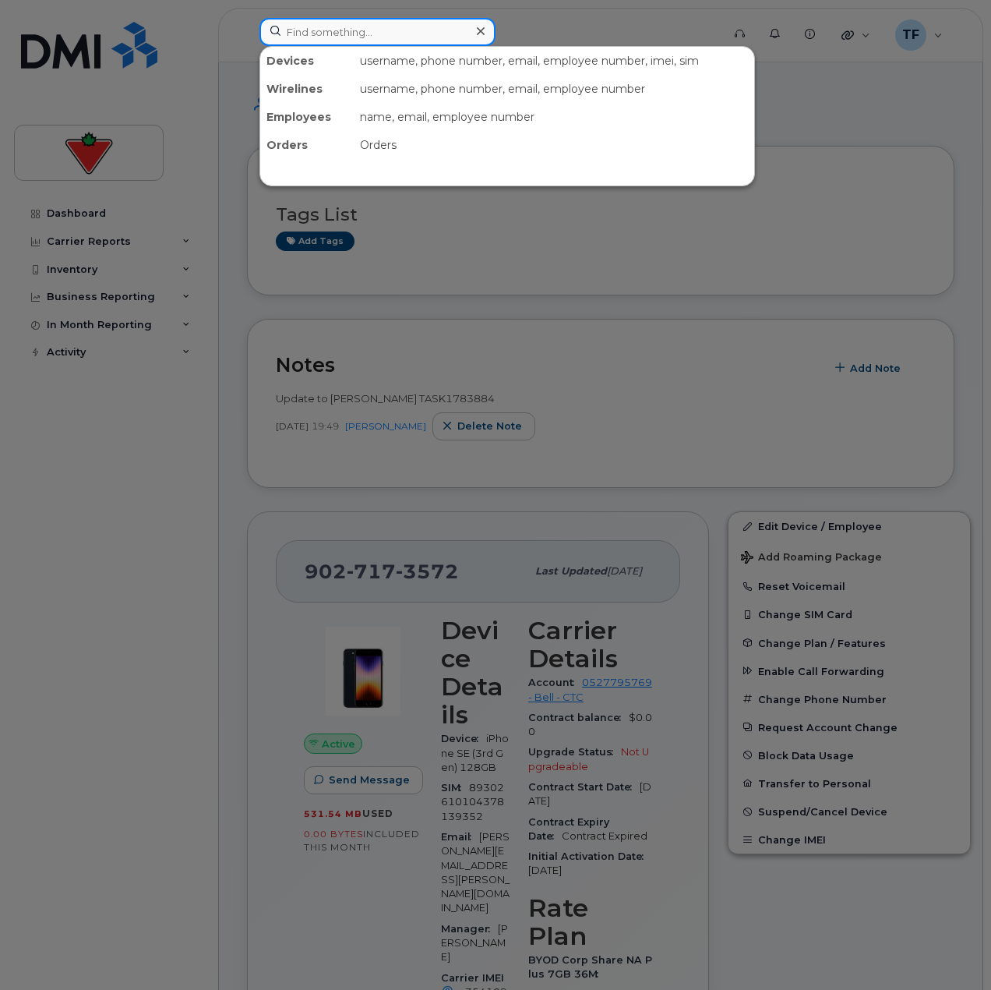
click at [384, 43] on input at bounding box center [378, 32] width 236 height 28
paste input "Anass Moumni"
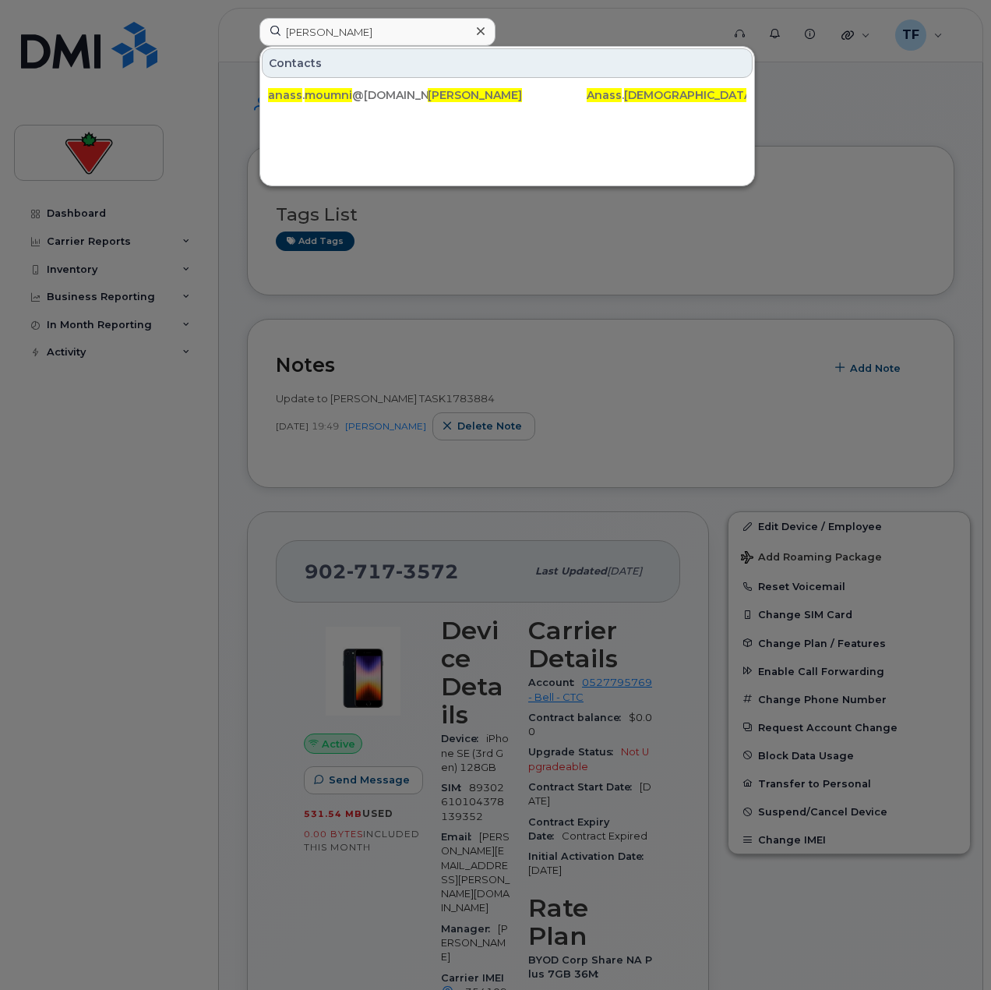
click at [365, 16] on div at bounding box center [495, 495] width 991 height 990
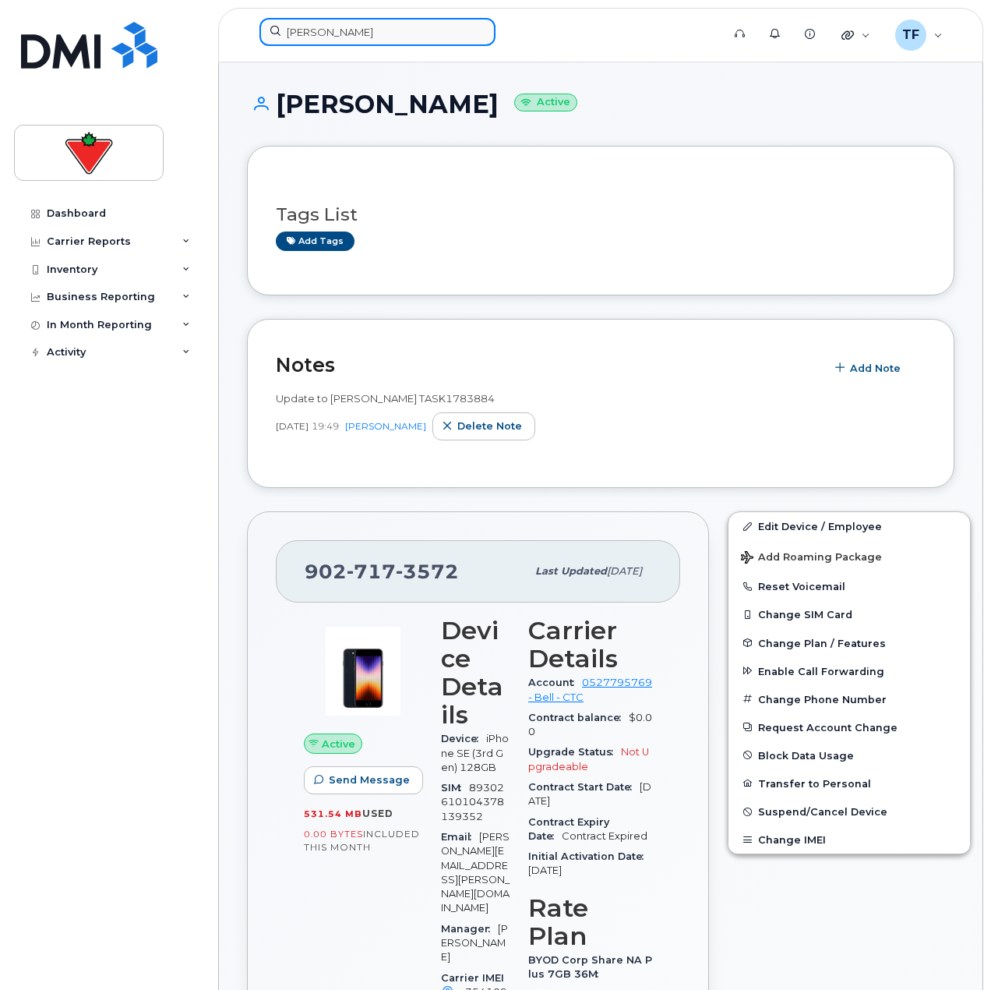
click at [365, 22] on input "Anass Moumni" at bounding box center [378, 32] width 236 height 28
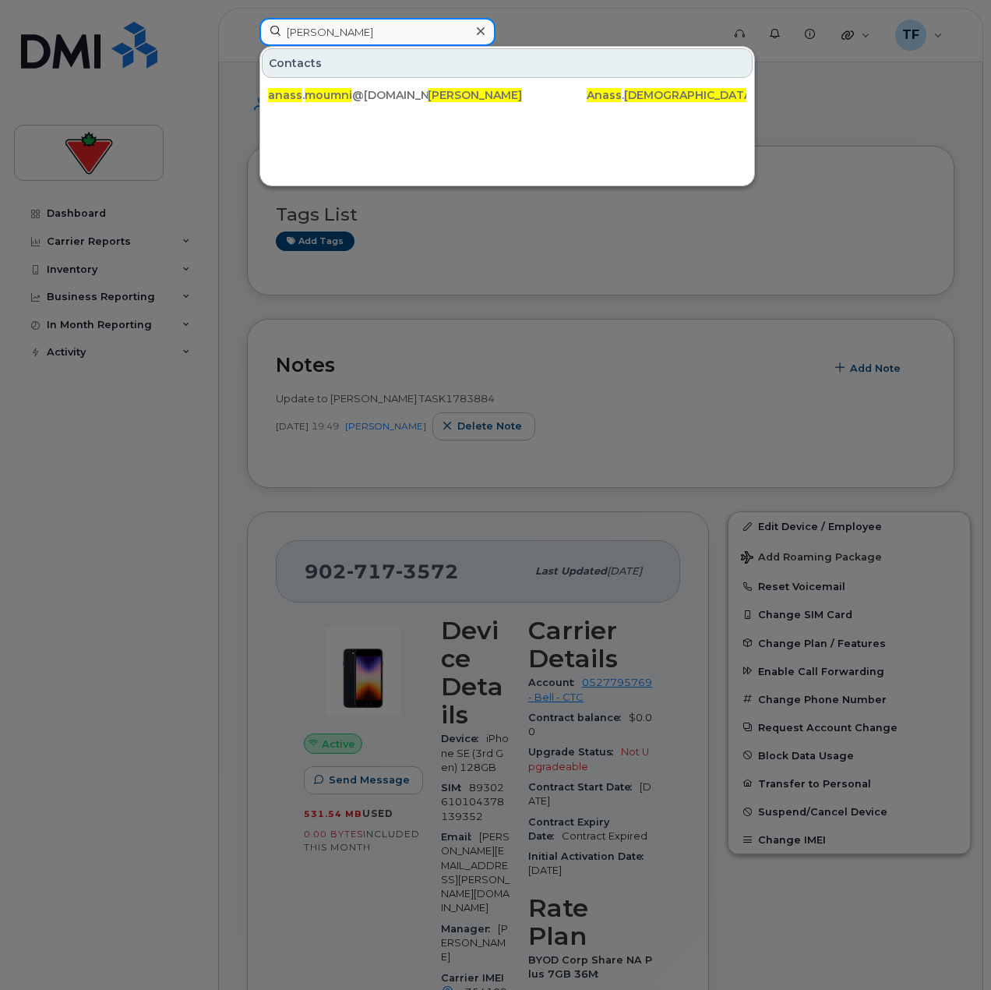
paste input "Tejal Shripal Porwa"
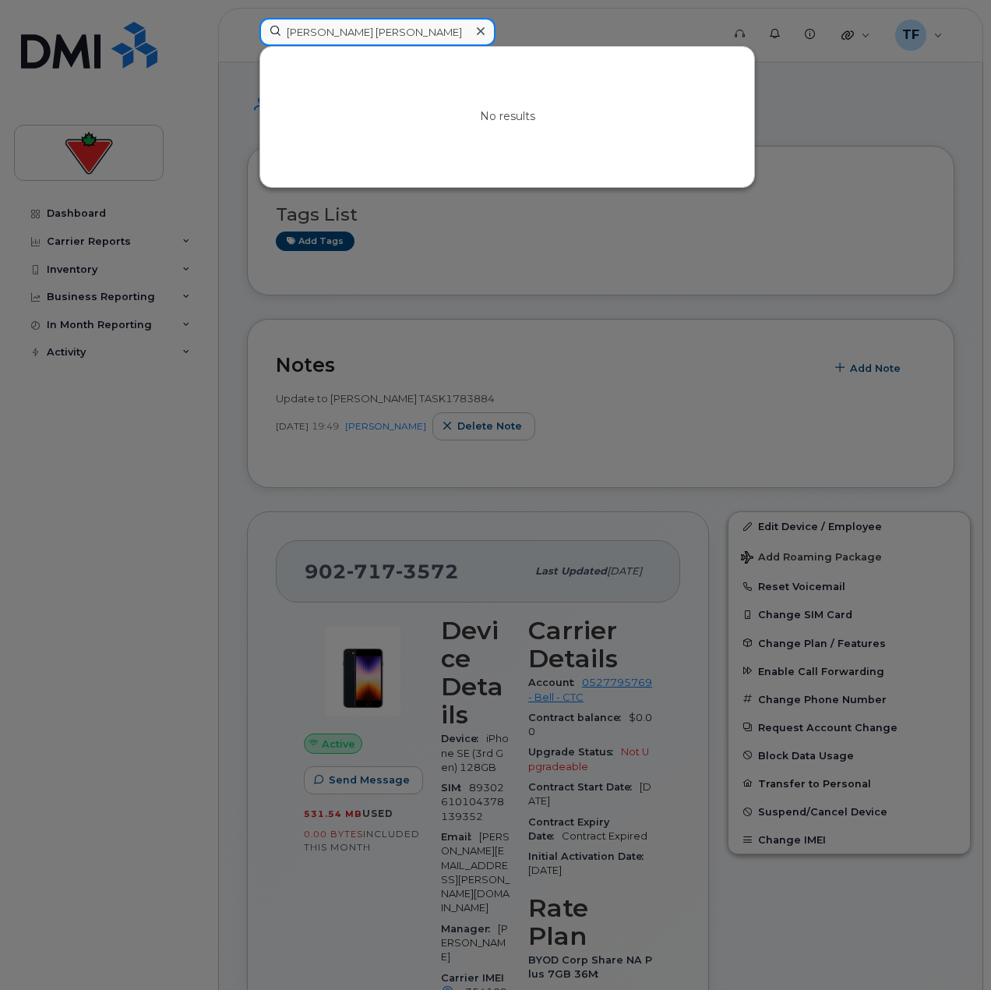
drag, startPoint x: 400, startPoint y: 31, endPoint x: 316, endPoint y: 44, distance: 85.2
click at [316, 44] on input "Tejal Shripal Porwal" at bounding box center [378, 32] width 236 height 28
click at [326, 25] on input "Tejal" at bounding box center [378, 32] width 236 height 28
paste input "Jennifer Tumilty"
click at [353, 26] on input "Jennifer Tumilty" at bounding box center [378, 32] width 236 height 28
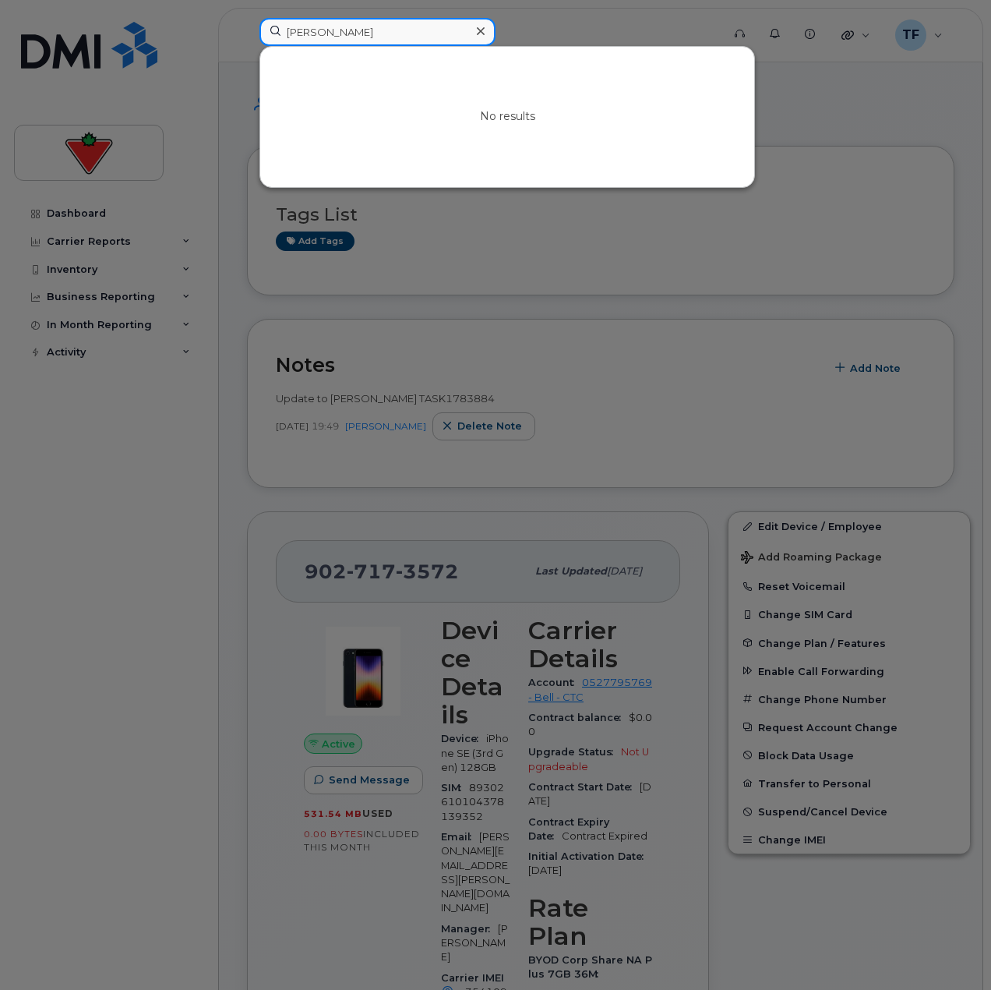
drag, startPoint x: 292, startPoint y: 37, endPoint x: 253, endPoint y: 41, distance: 39.9
click at [260, 39] on input "Jennifer Tumilty" at bounding box center [378, 32] width 236 height 28
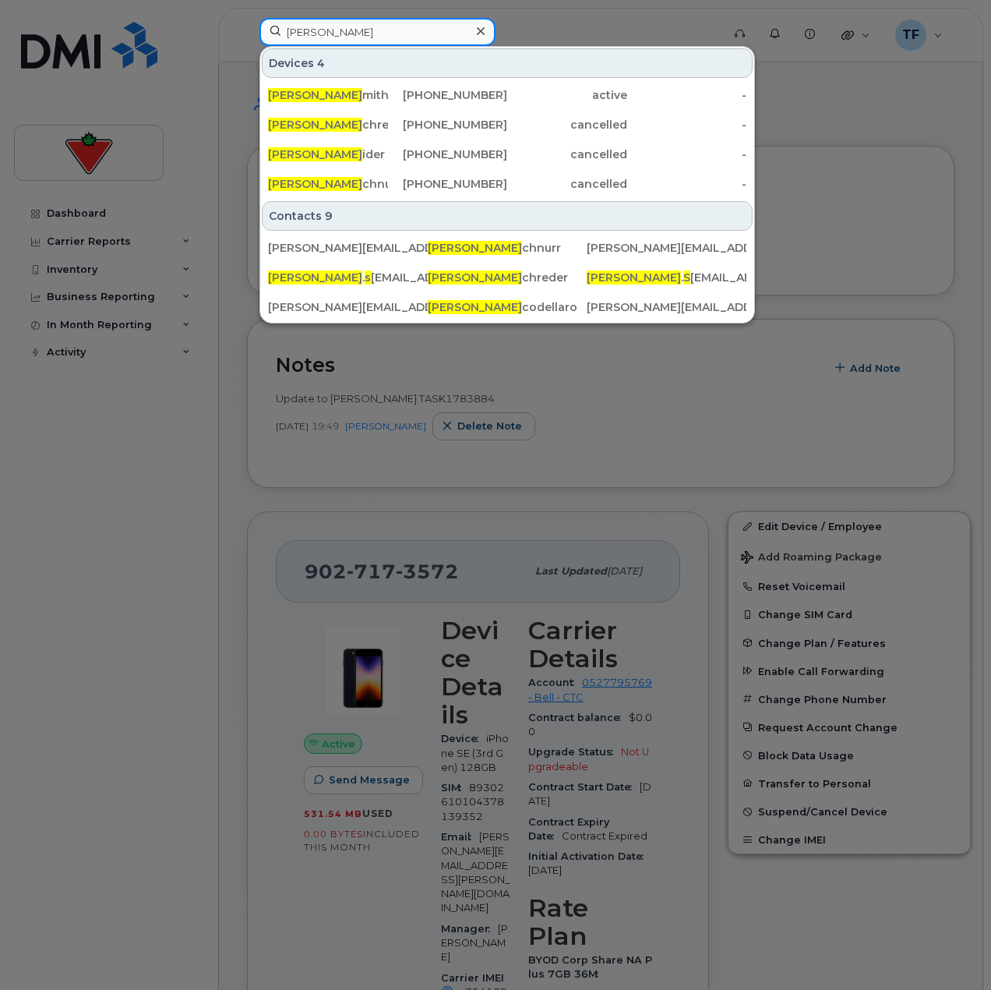
click at [338, 35] on input "jeffrey s" at bounding box center [378, 32] width 236 height 28
paste input "RL237LQ2VJ"
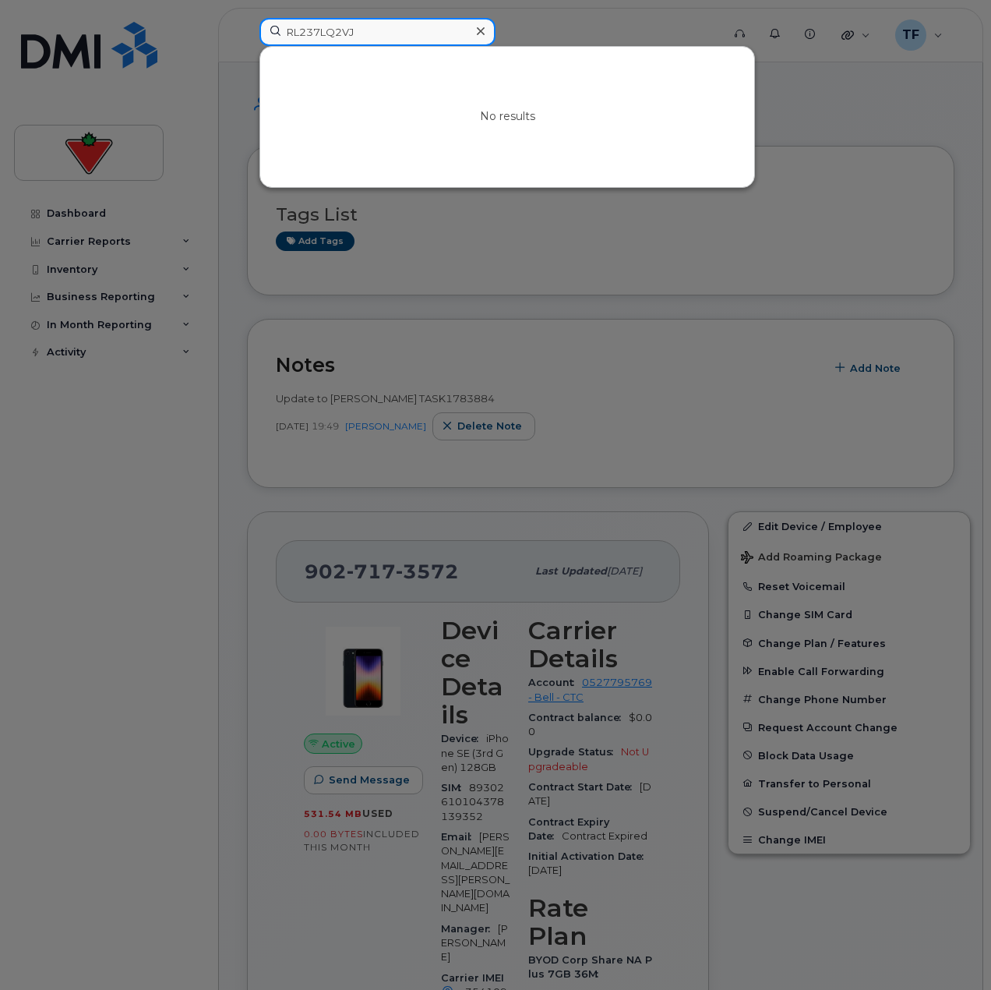
click at [390, 31] on input "RL237LQ2VJ" at bounding box center [378, 32] width 236 height 28
paste input "403-479-3173"
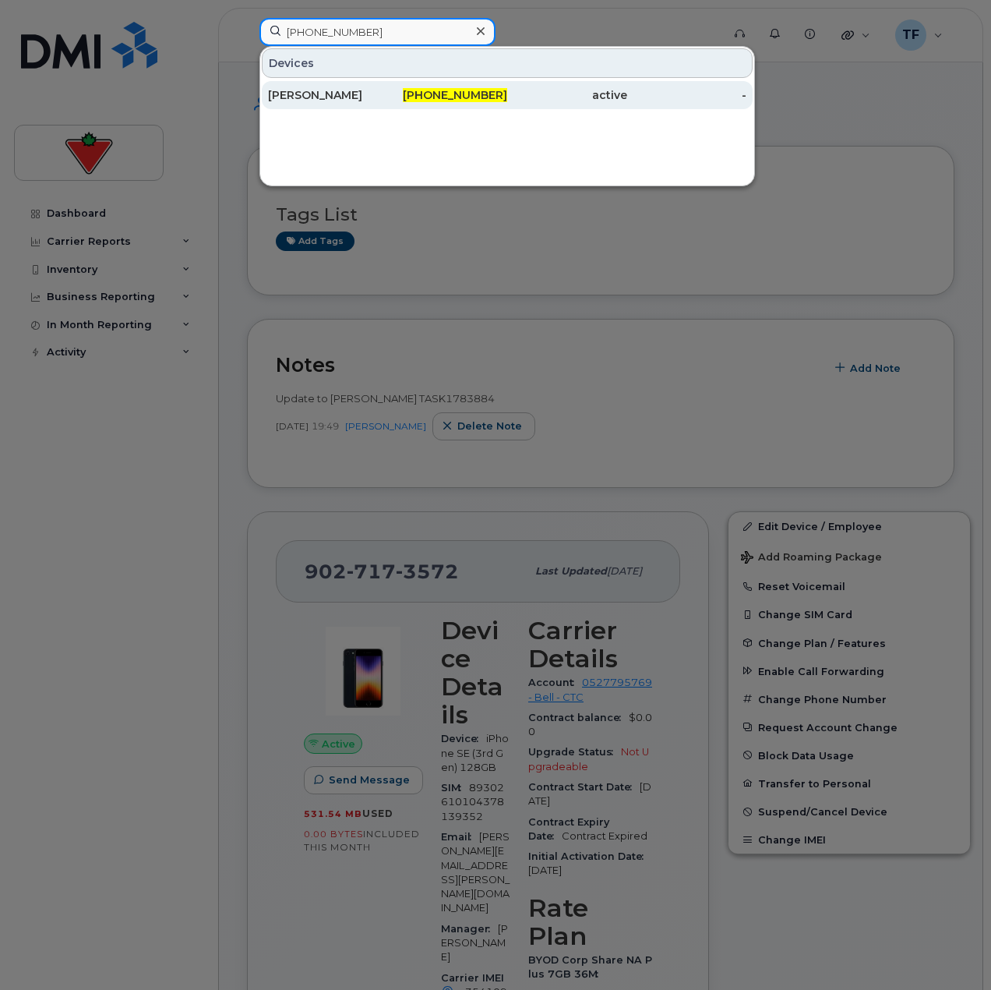
type input "403-479-3173"
click at [422, 100] on div "403-479-3173" at bounding box center [448, 95] width 120 height 16
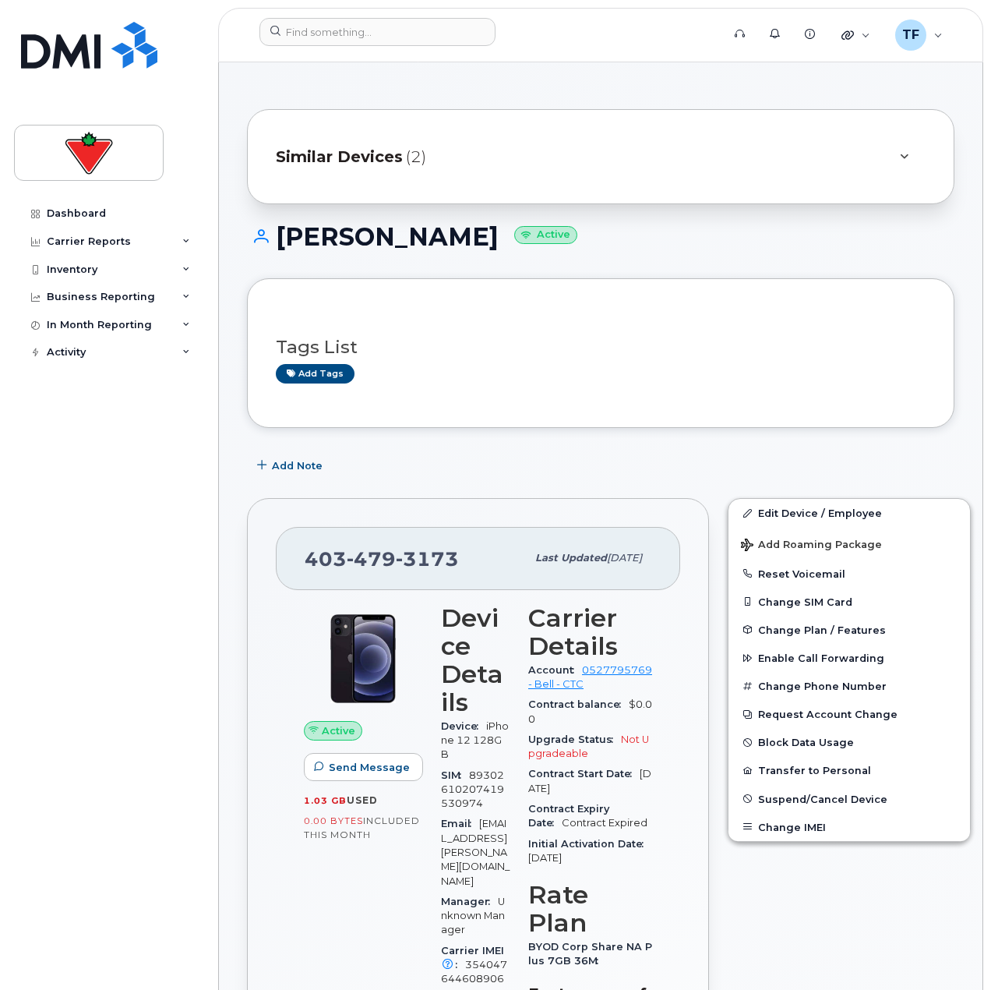
click at [382, 171] on div "Similar Devices (2)" at bounding box center [579, 156] width 606 height 37
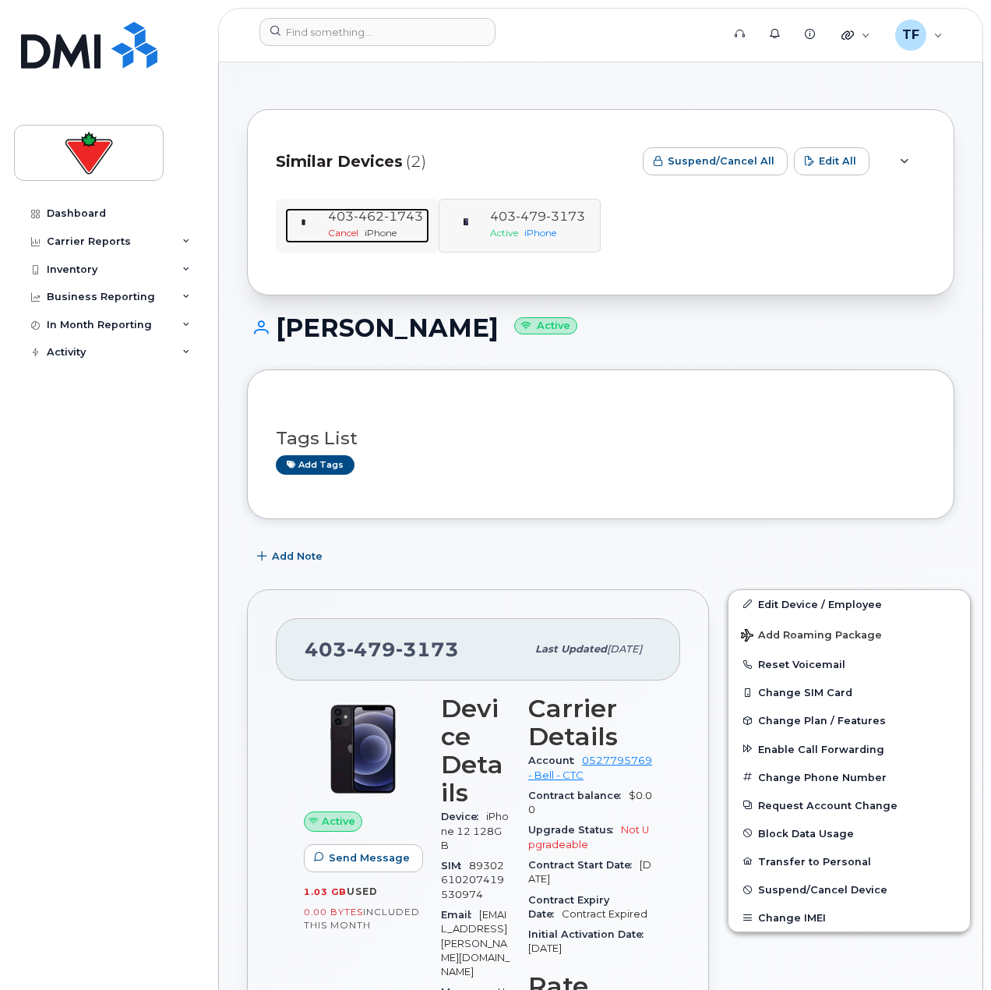
click at [376, 235] on span "iPhone" at bounding box center [381, 233] width 32 height 12
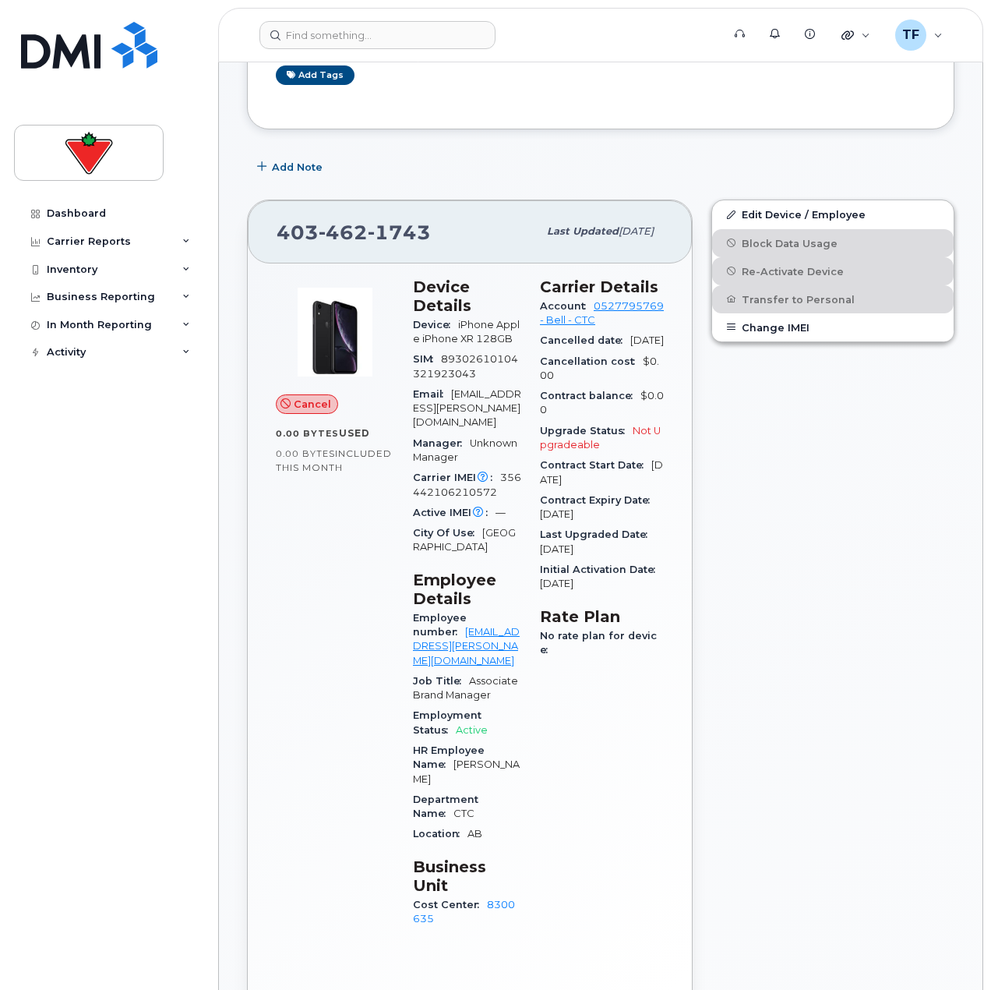
scroll to position [312, 0]
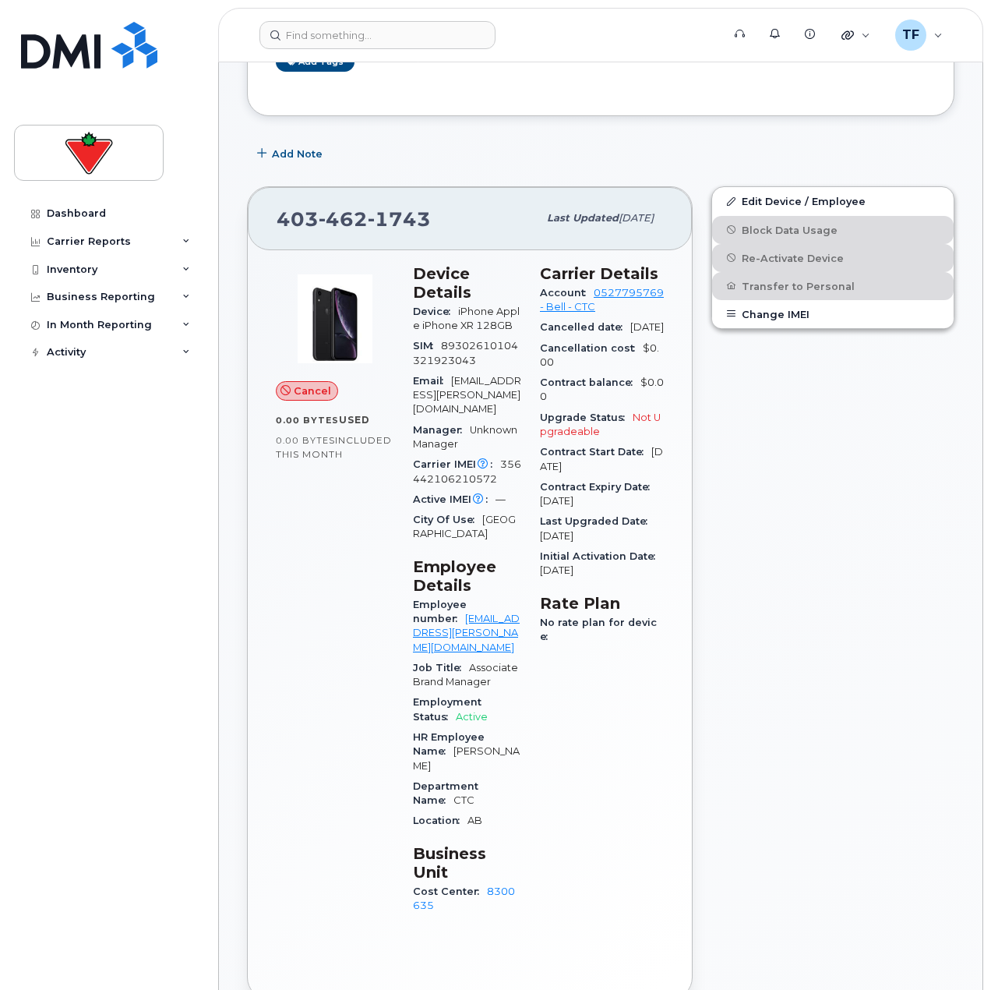
click at [471, 469] on span "356442106210572" at bounding box center [467, 471] width 108 height 26
copy span "356442106210572"
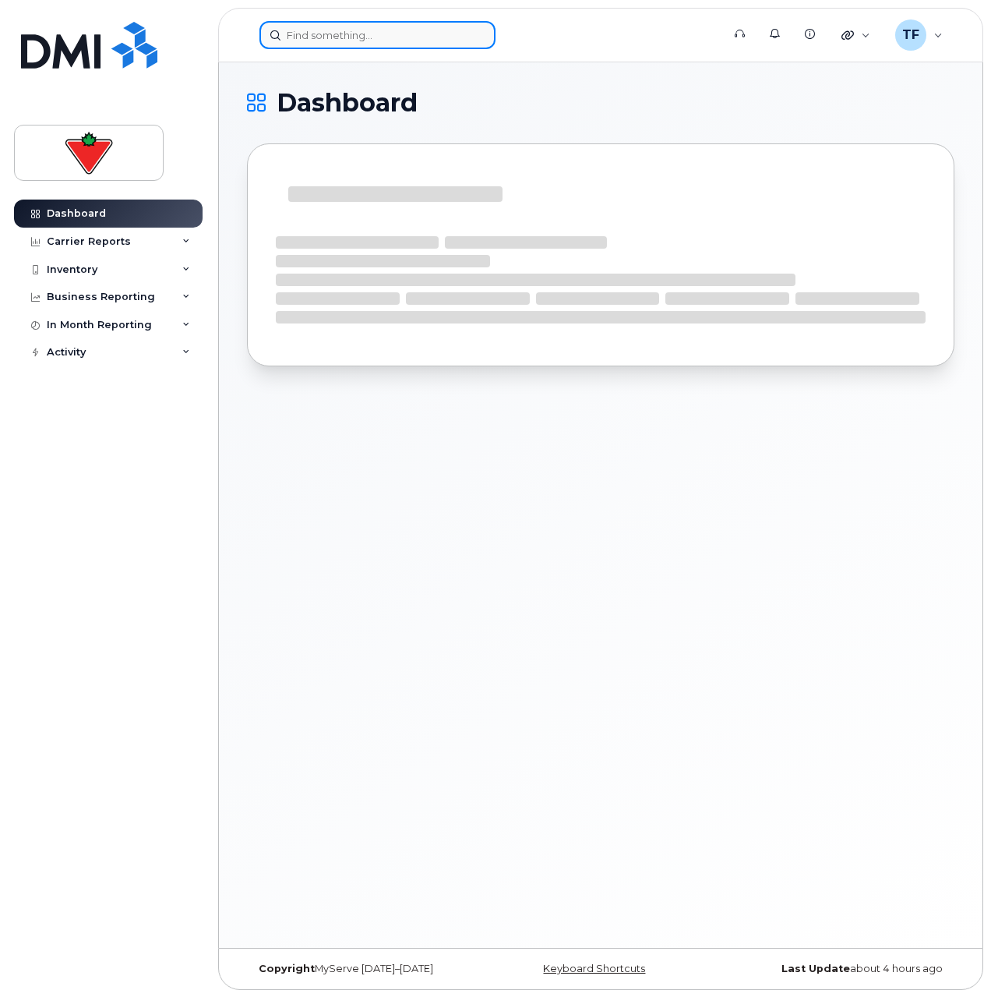
click at [413, 37] on input at bounding box center [378, 35] width 236 height 28
paste input "417 735 3270"
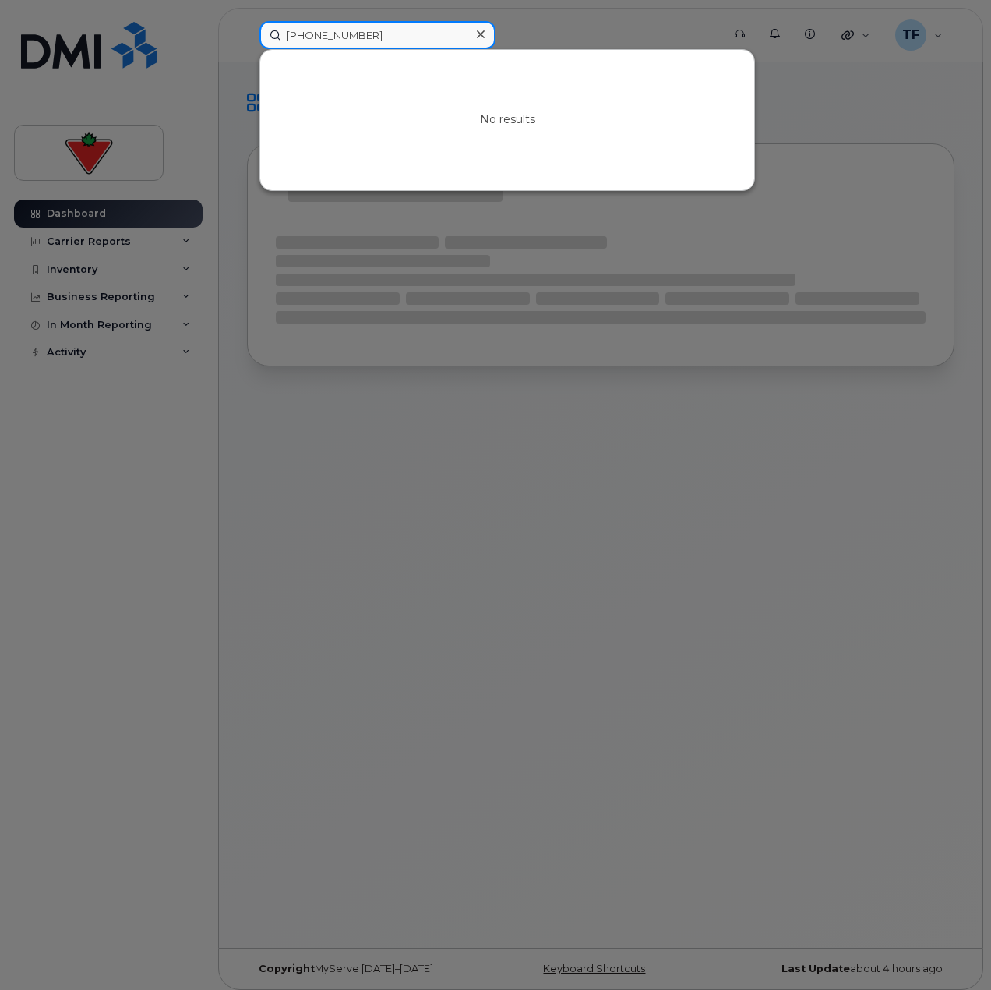
drag, startPoint x: 314, startPoint y: 37, endPoint x: 441, endPoint y: 68, distance: 130.6
click at [312, 37] on input "417 735 3270" at bounding box center [378, 35] width 236 height 28
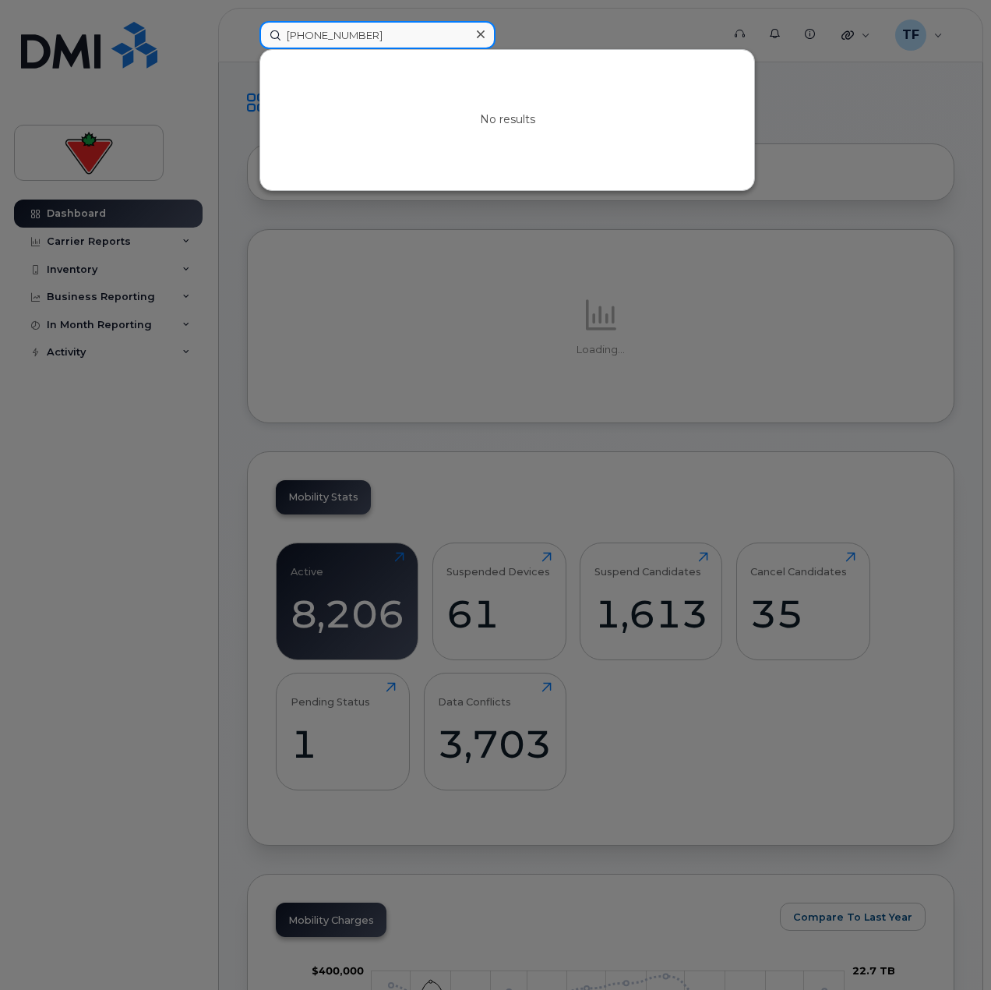
type input "416 735 3270"
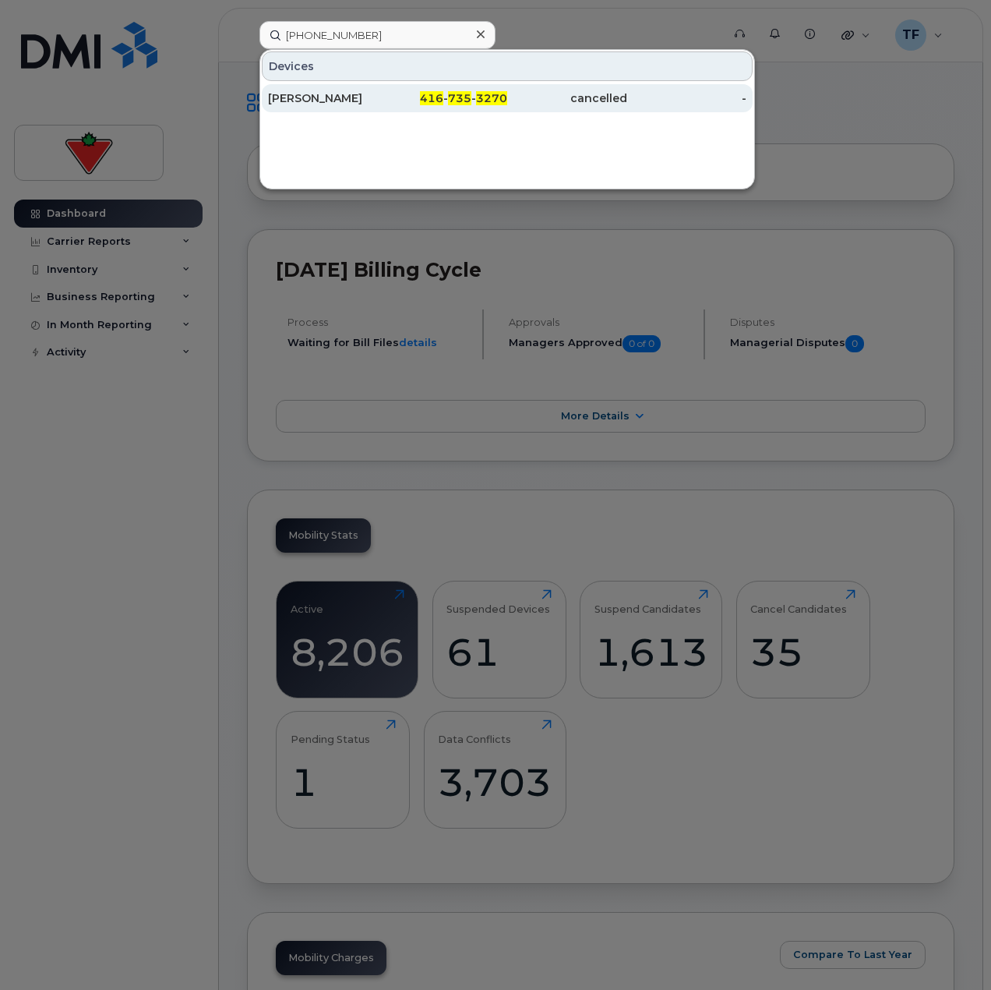
click at [471, 92] on span "735" at bounding box center [459, 98] width 23 height 14
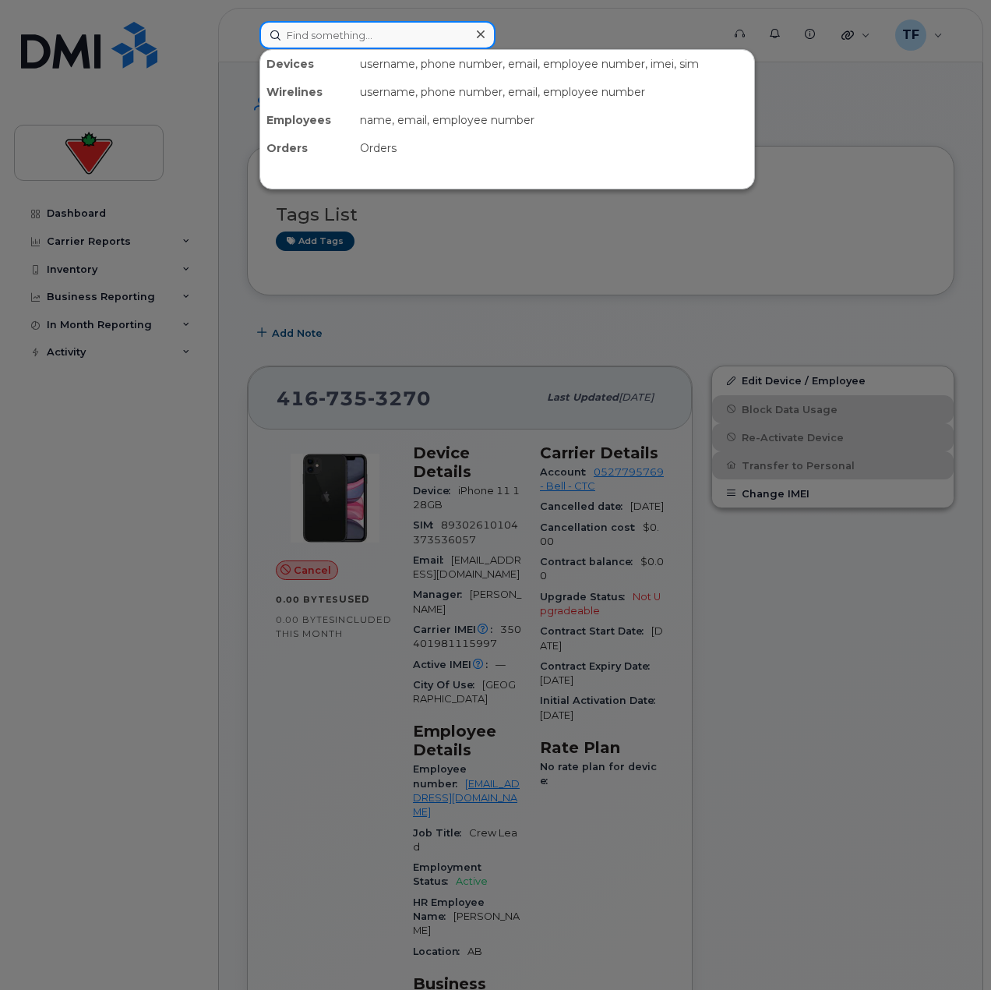
click at [369, 41] on input at bounding box center [378, 35] width 236 height 28
paste input "HJGCD23RY5"
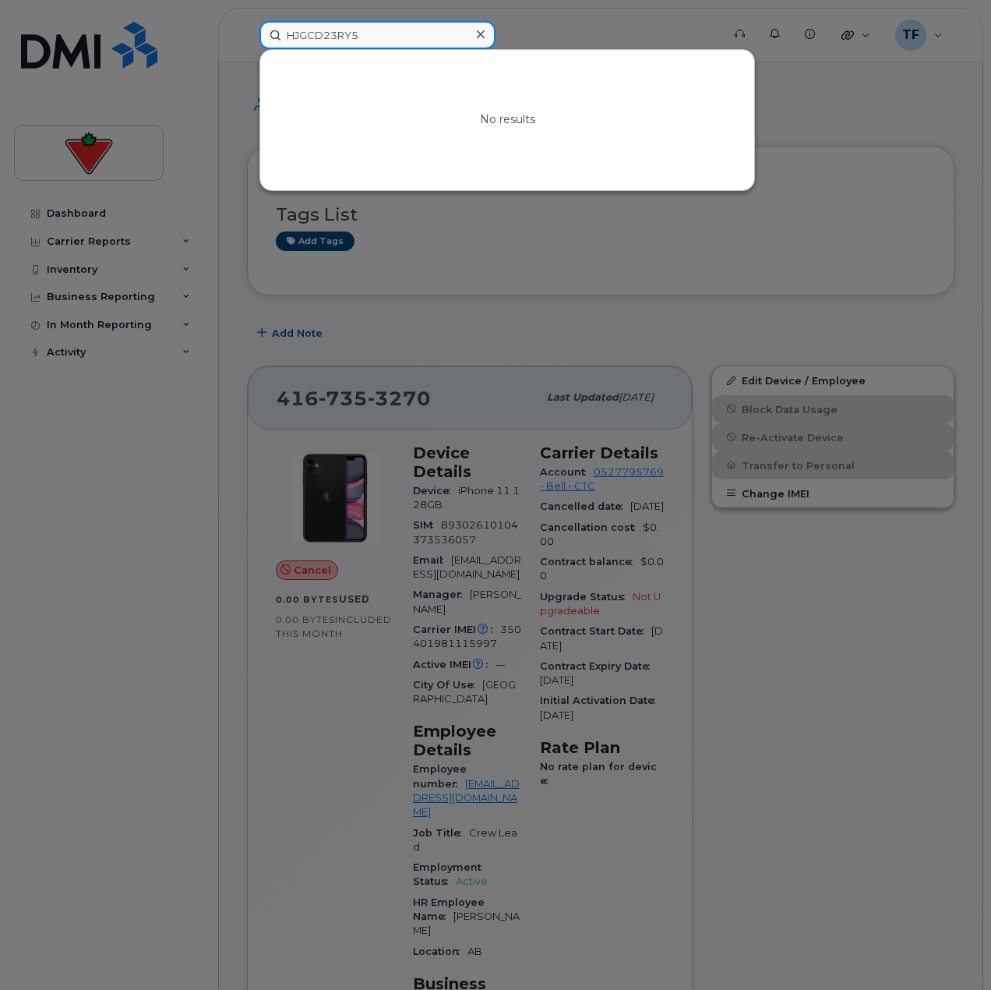
click at [375, 34] on input "HJGCD23RY5" at bounding box center [378, 35] width 236 height 28
paste input "[PERSON_NAME]"
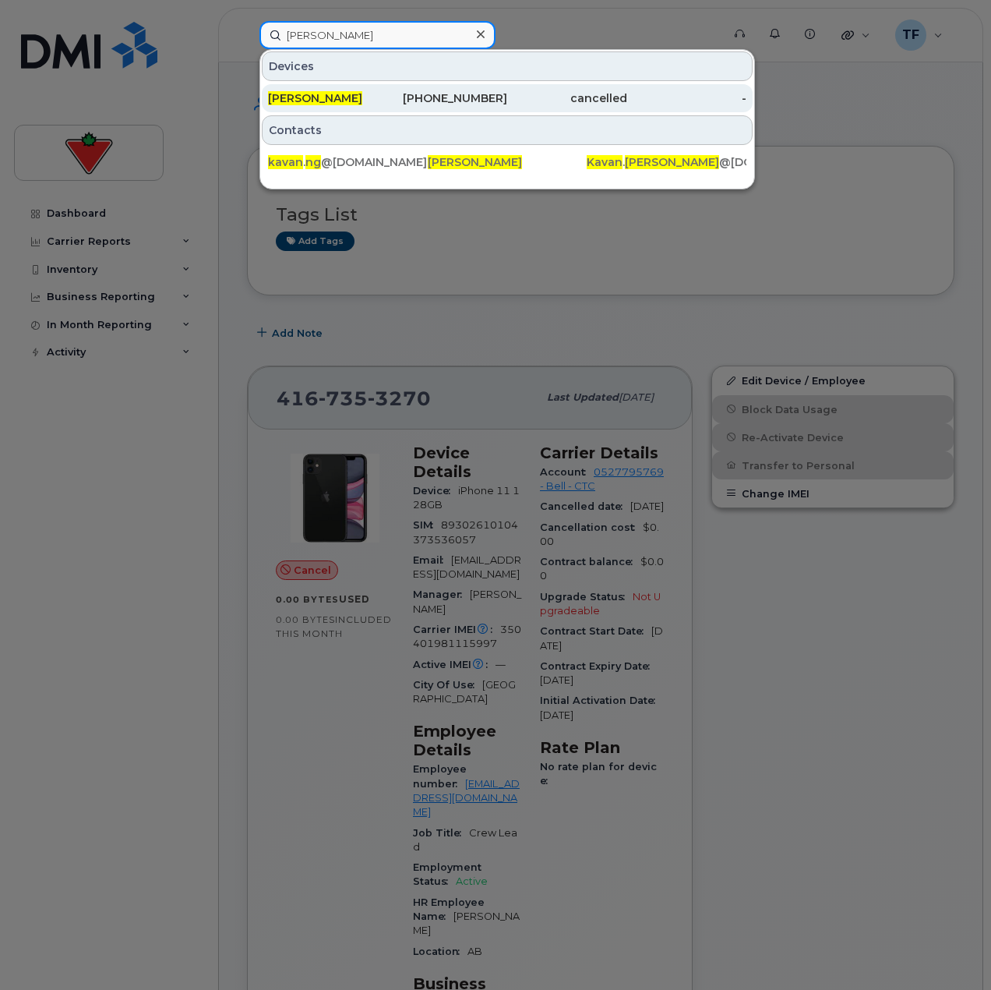
type input "[PERSON_NAME]"
click at [381, 103] on div "[PERSON_NAME]" at bounding box center [328, 98] width 120 height 16
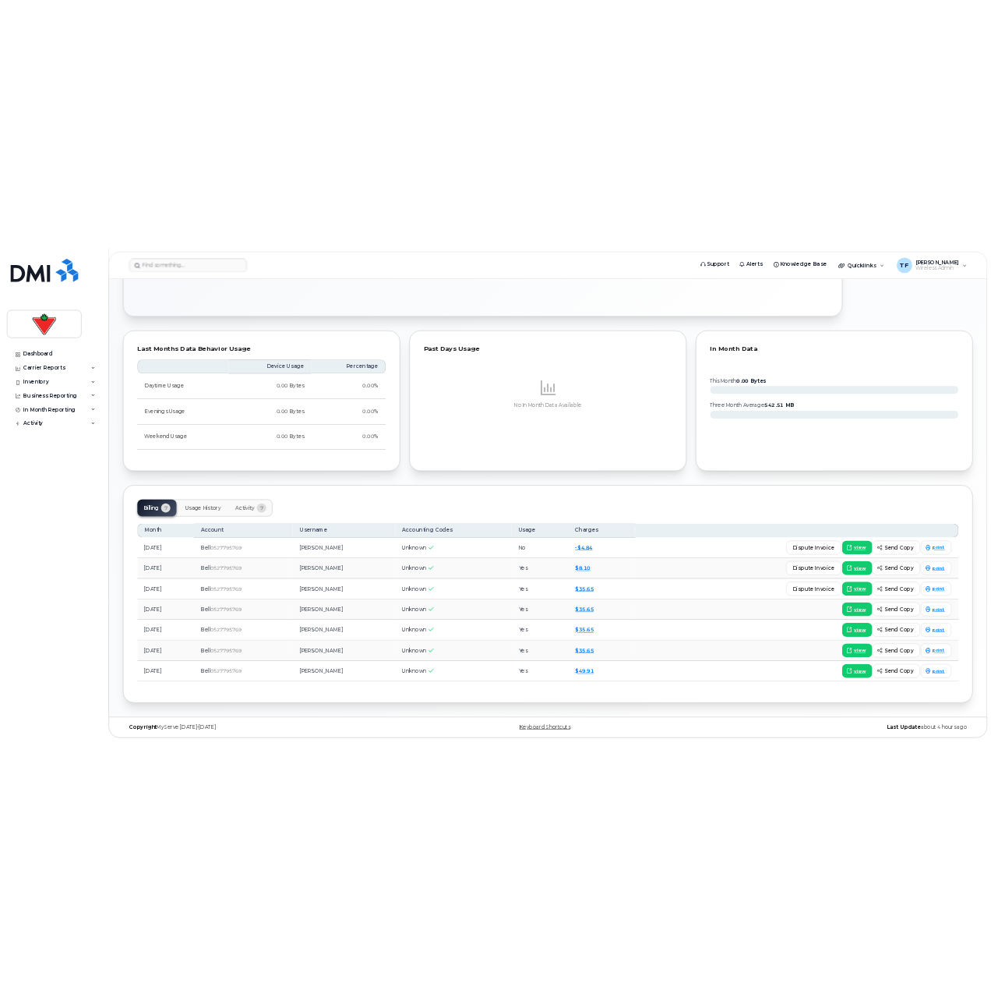
scroll to position [162, 0]
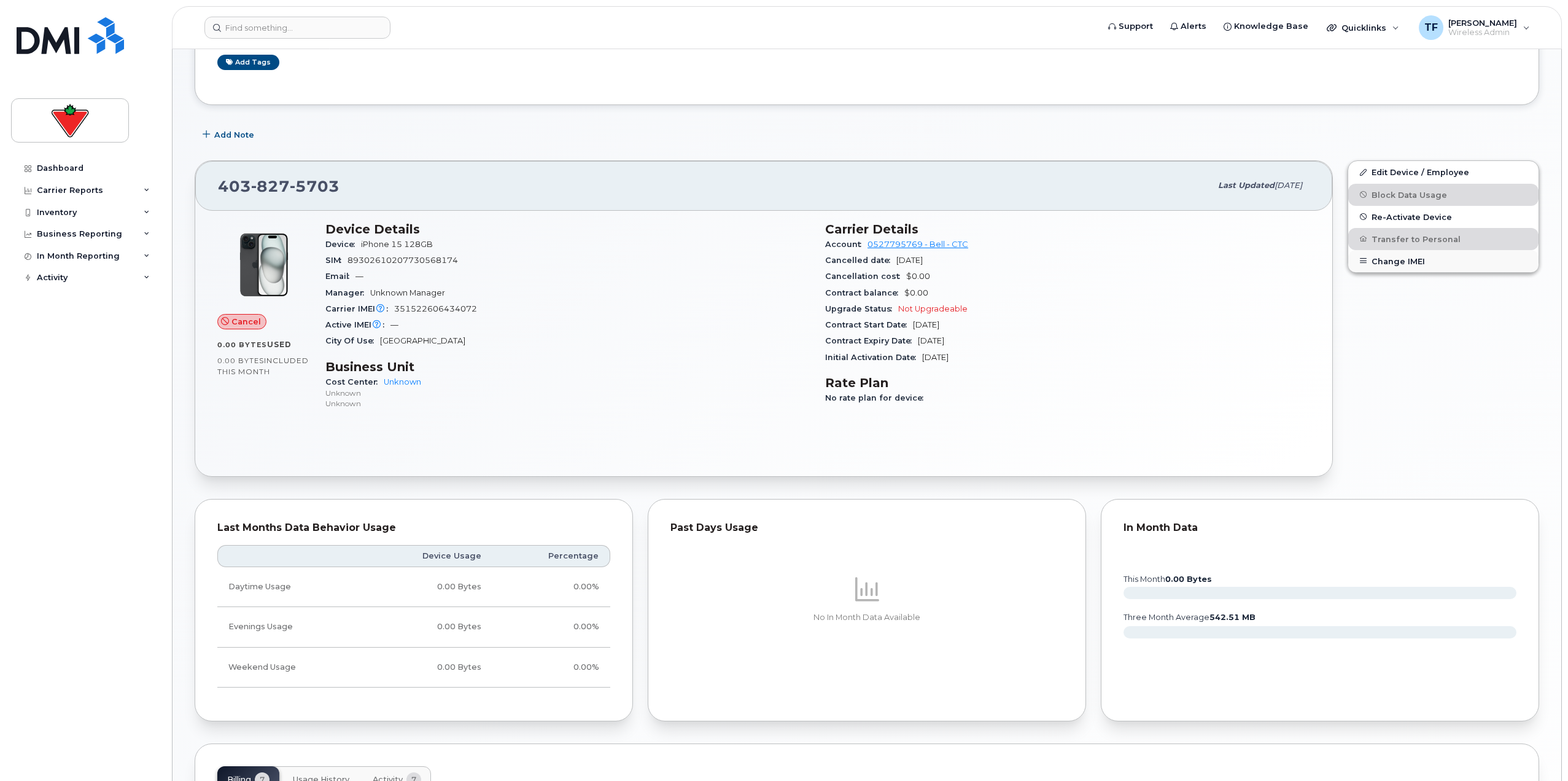
click at [781, 257] on button "Change IMEI" at bounding box center [1444, 261] width 191 height 22
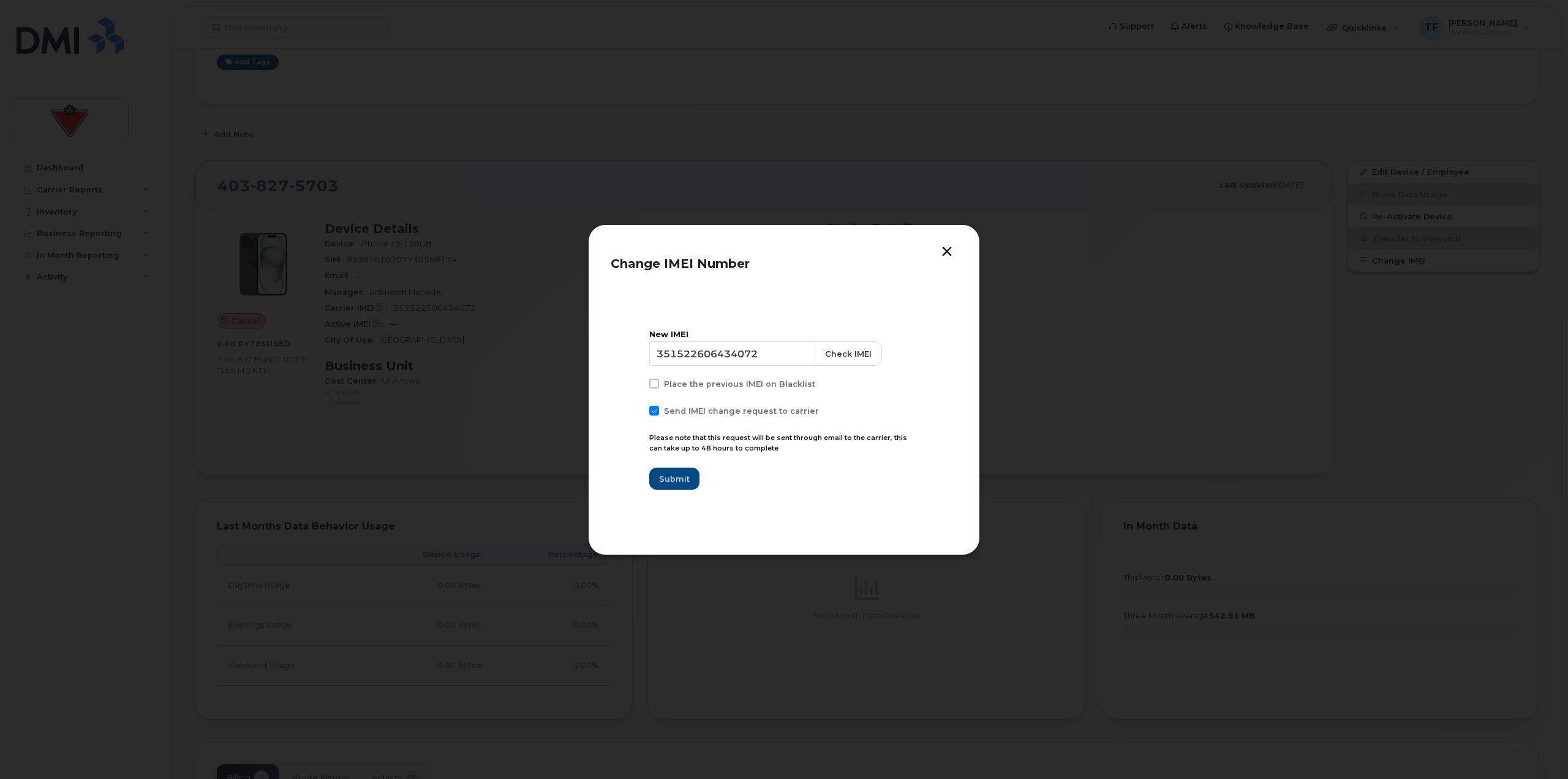
click at [779, 248] on button "button" at bounding box center [946, 252] width 18 height 13
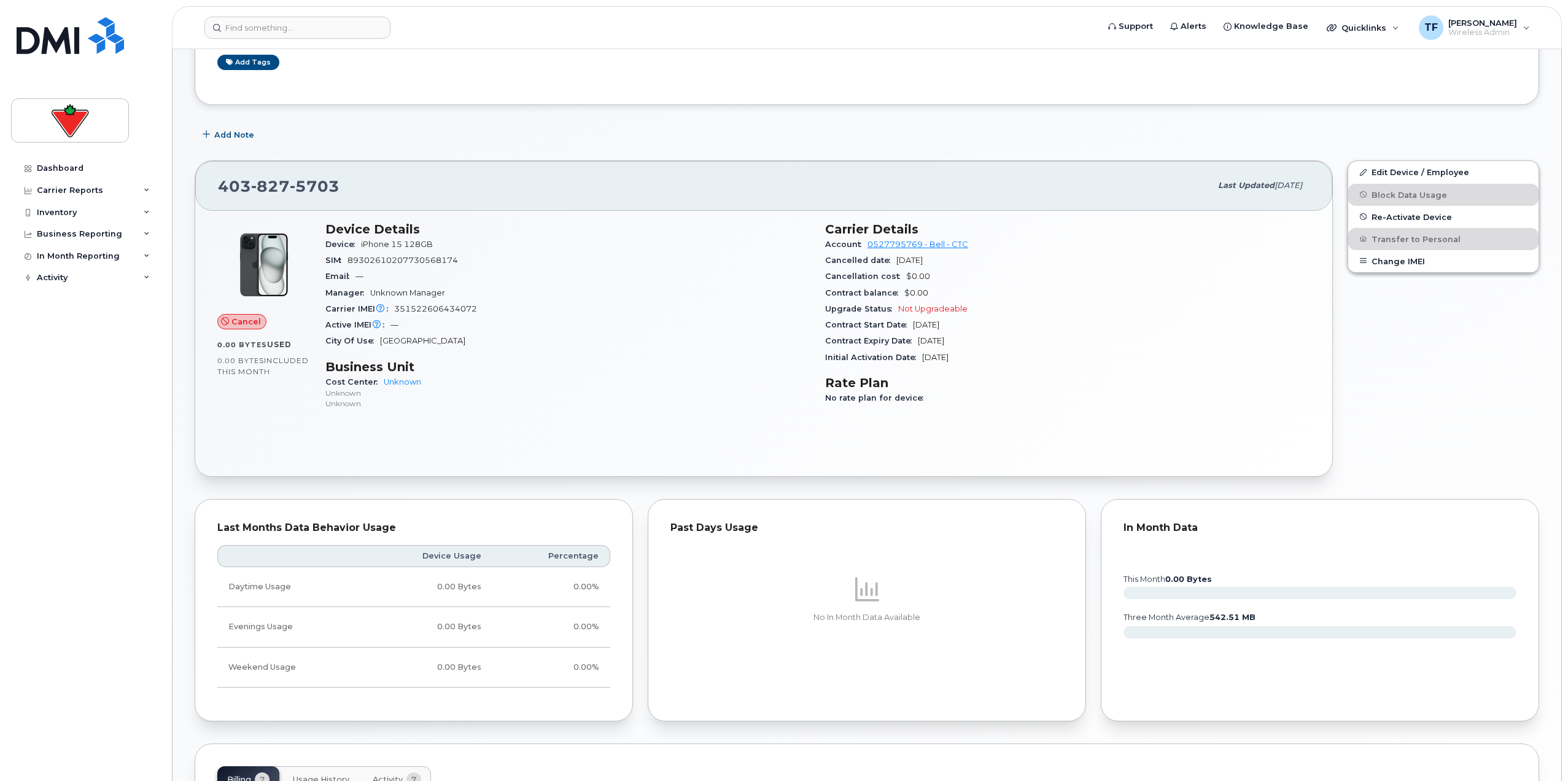
click at [427, 306] on span "351522606434072" at bounding box center [435, 309] width 83 height 9
copy span "351522606434072"
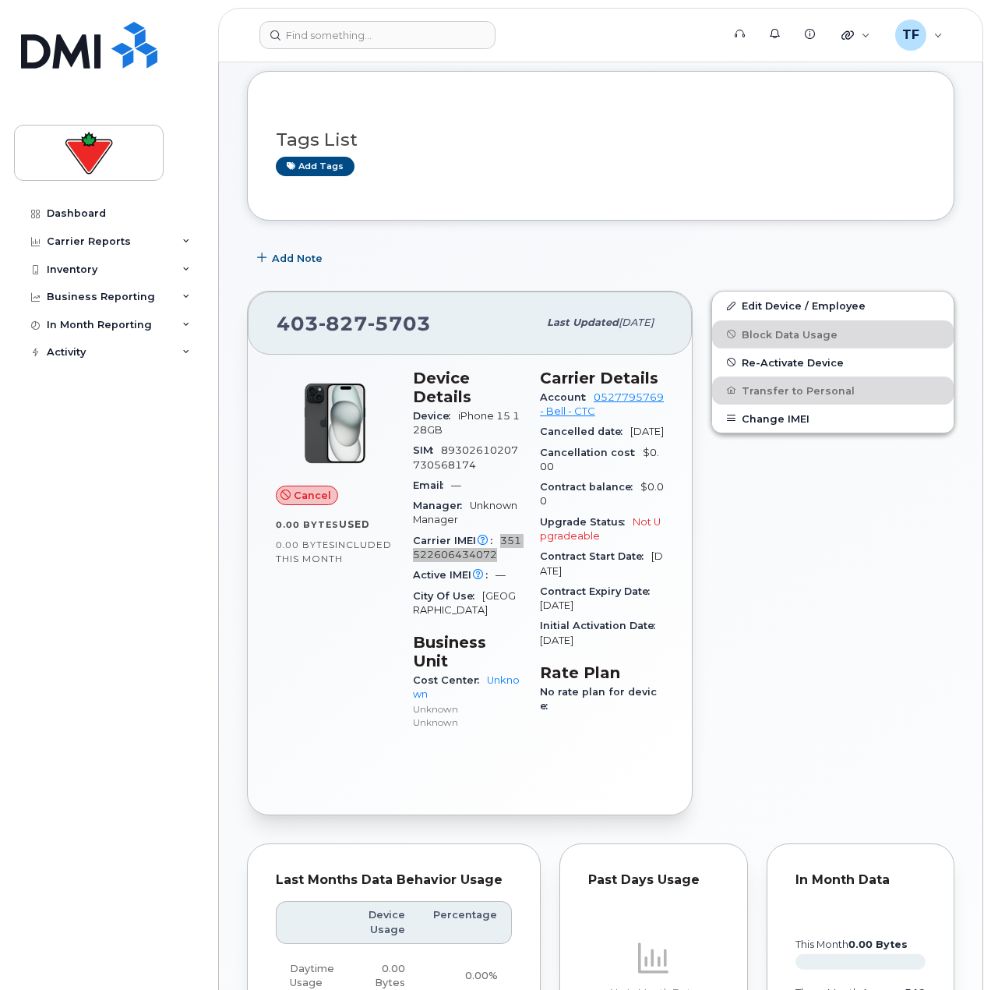
scroll to position [0, 0]
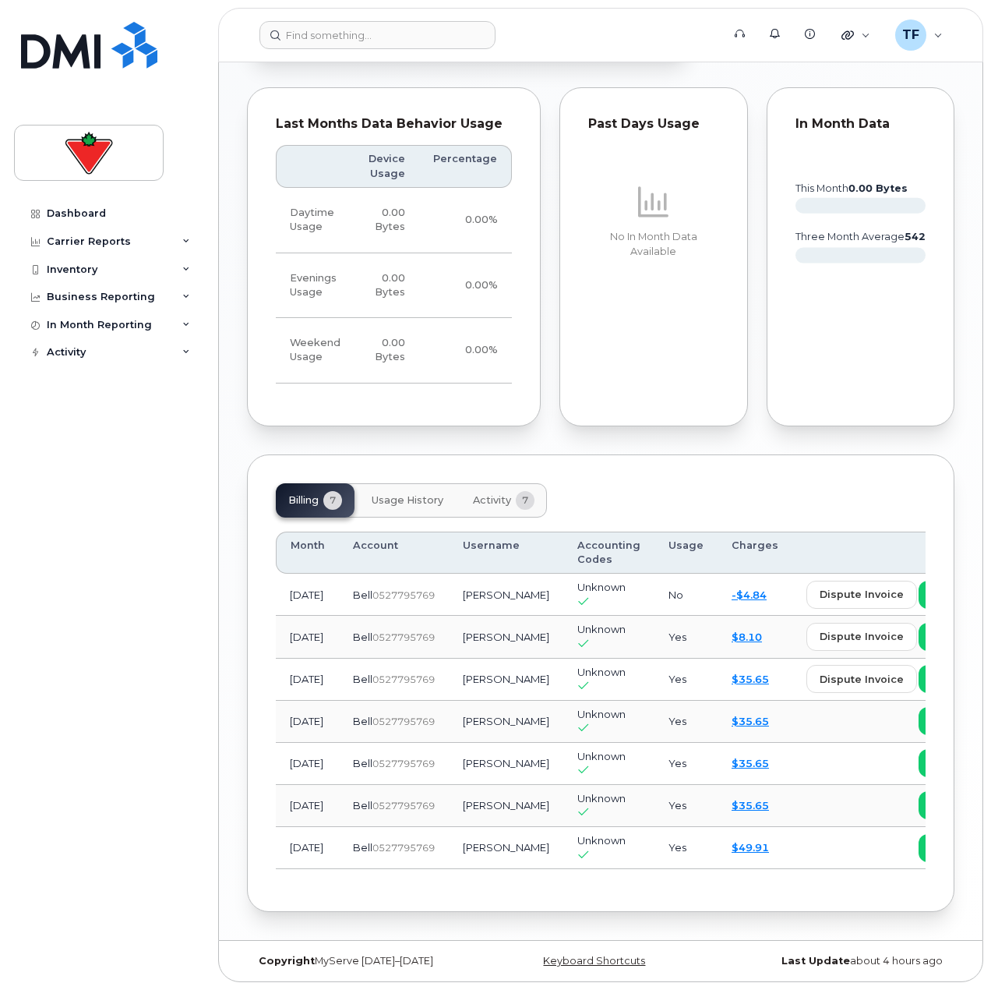
click at [390, 489] on button "Usage History" at bounding box center [407, 500] width 97 height 34
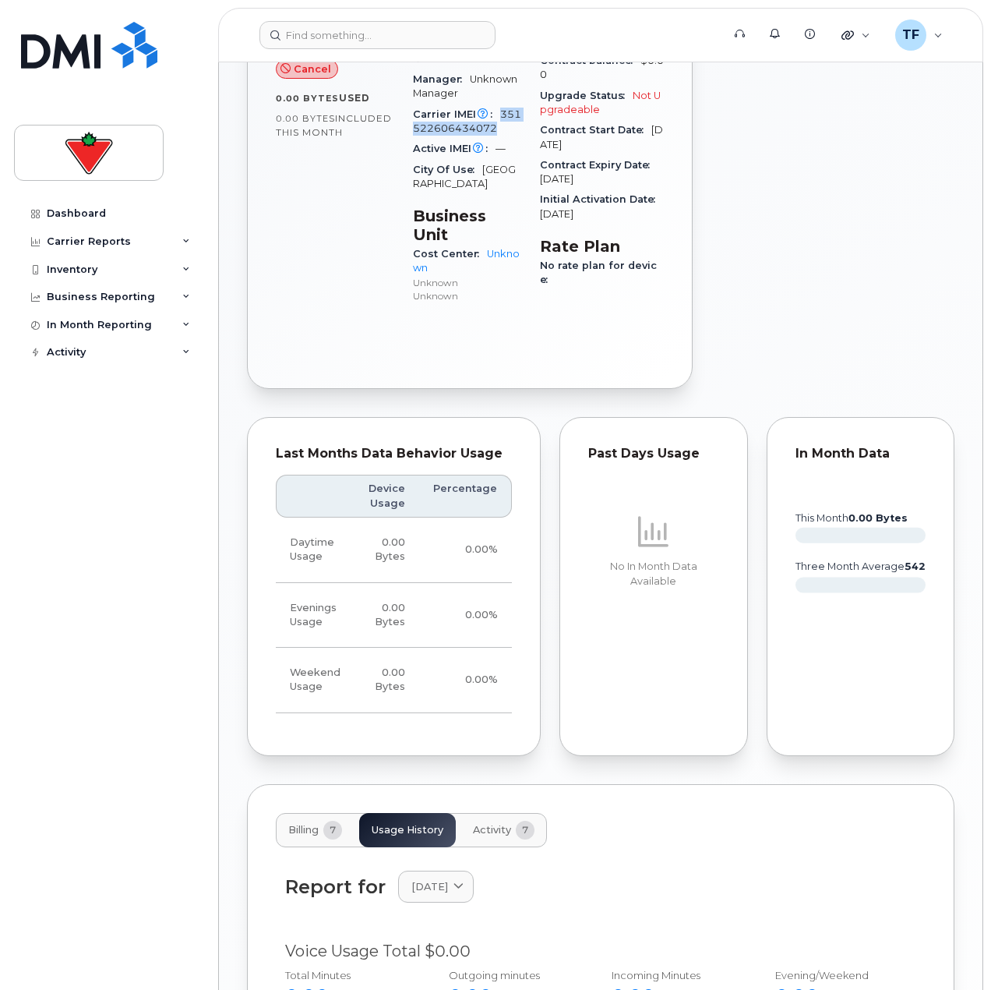
scroll to position [1008, 0]
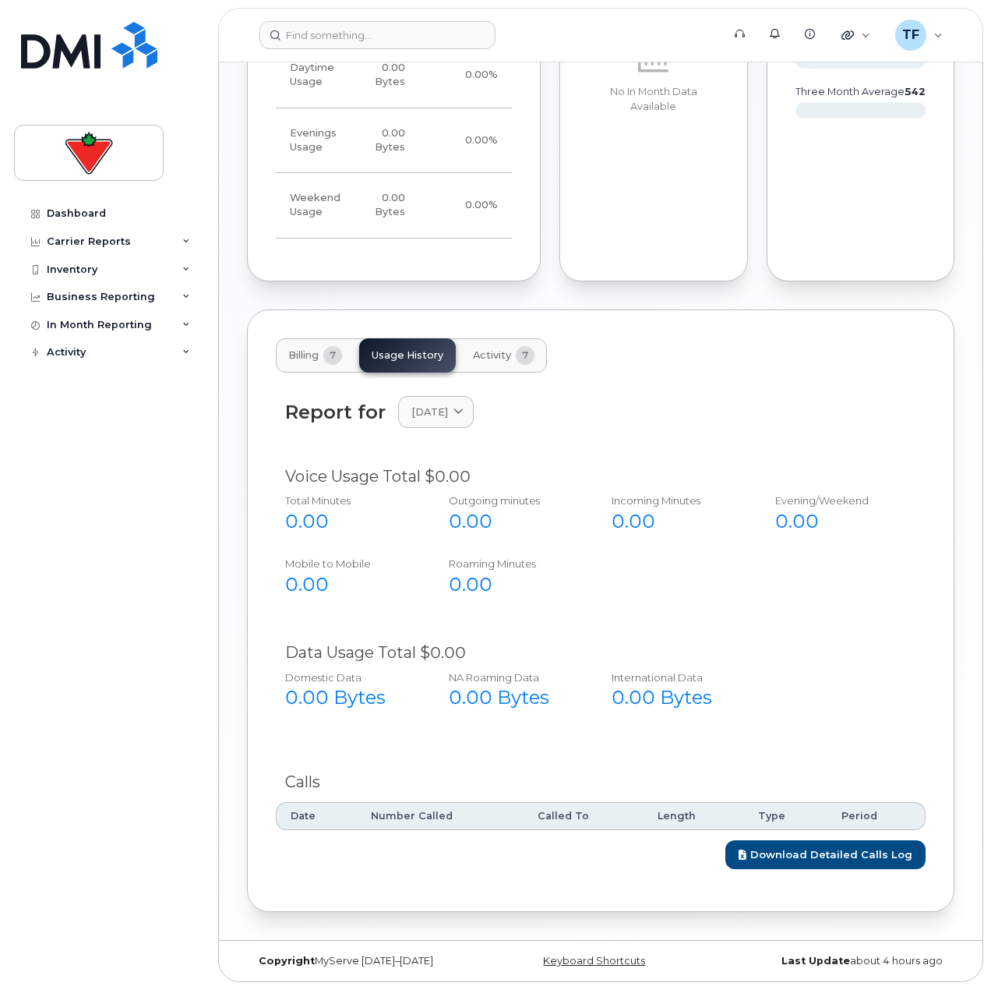
click at [494, 348] on button "Activity 7" at bounding box center [504, 355] width 87 height 34
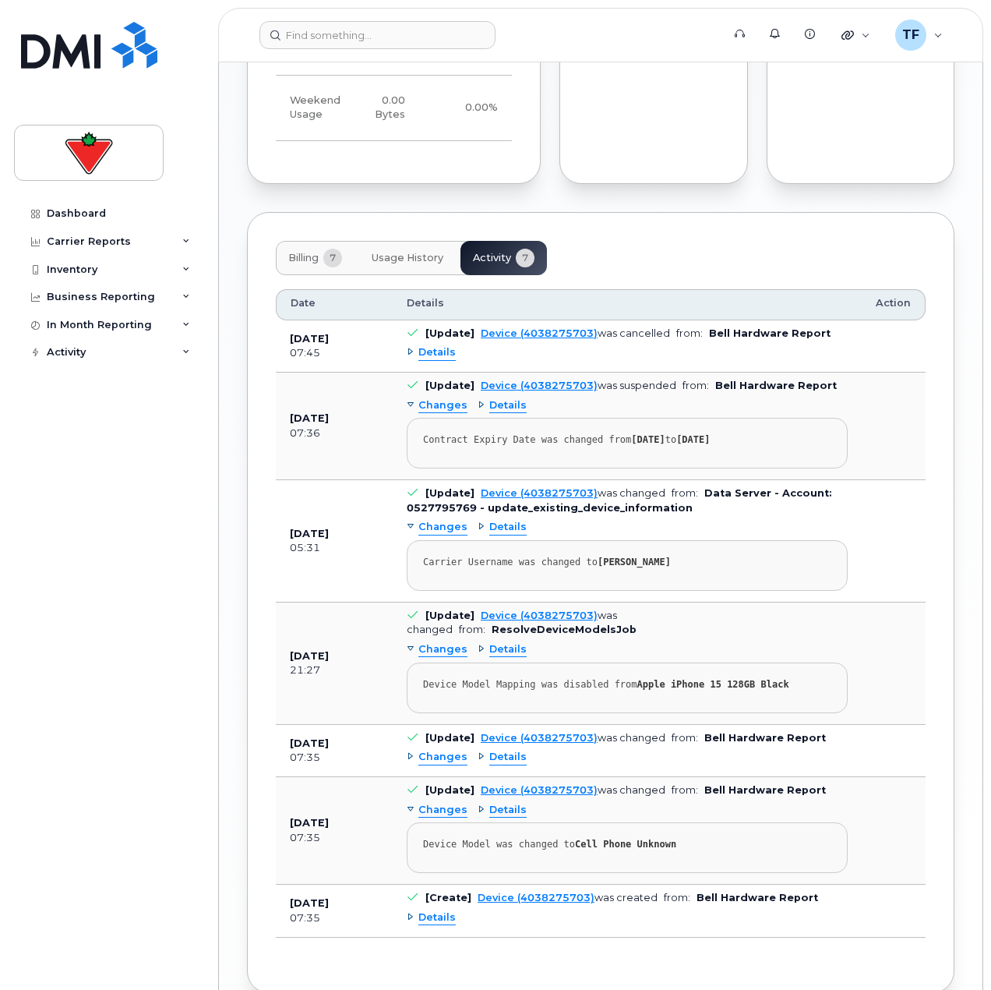
scroll to position [1172, 0]
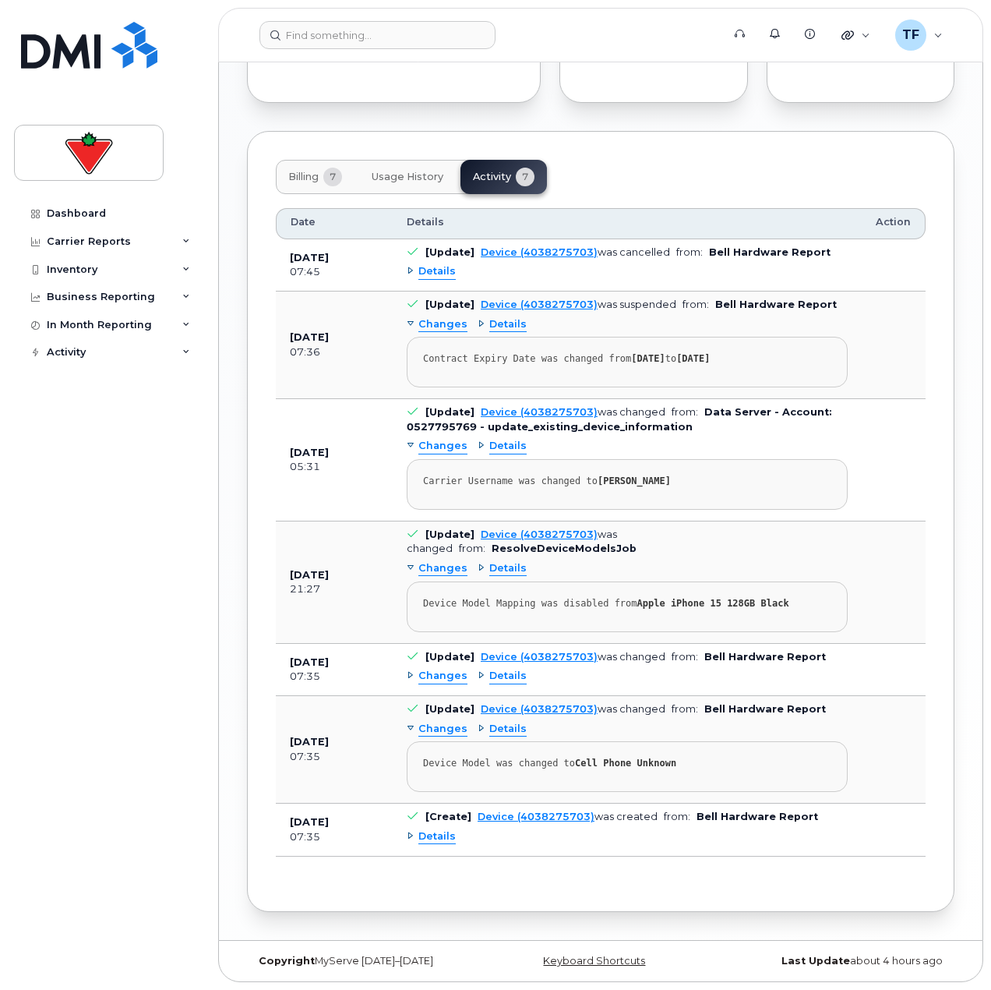
click at [203, 529] on div "Dashboard Carrier Reports Monthly Billing Data Daily Data Pooling Data Behavior…" at bounding box center [110, 583] width 192 height 767
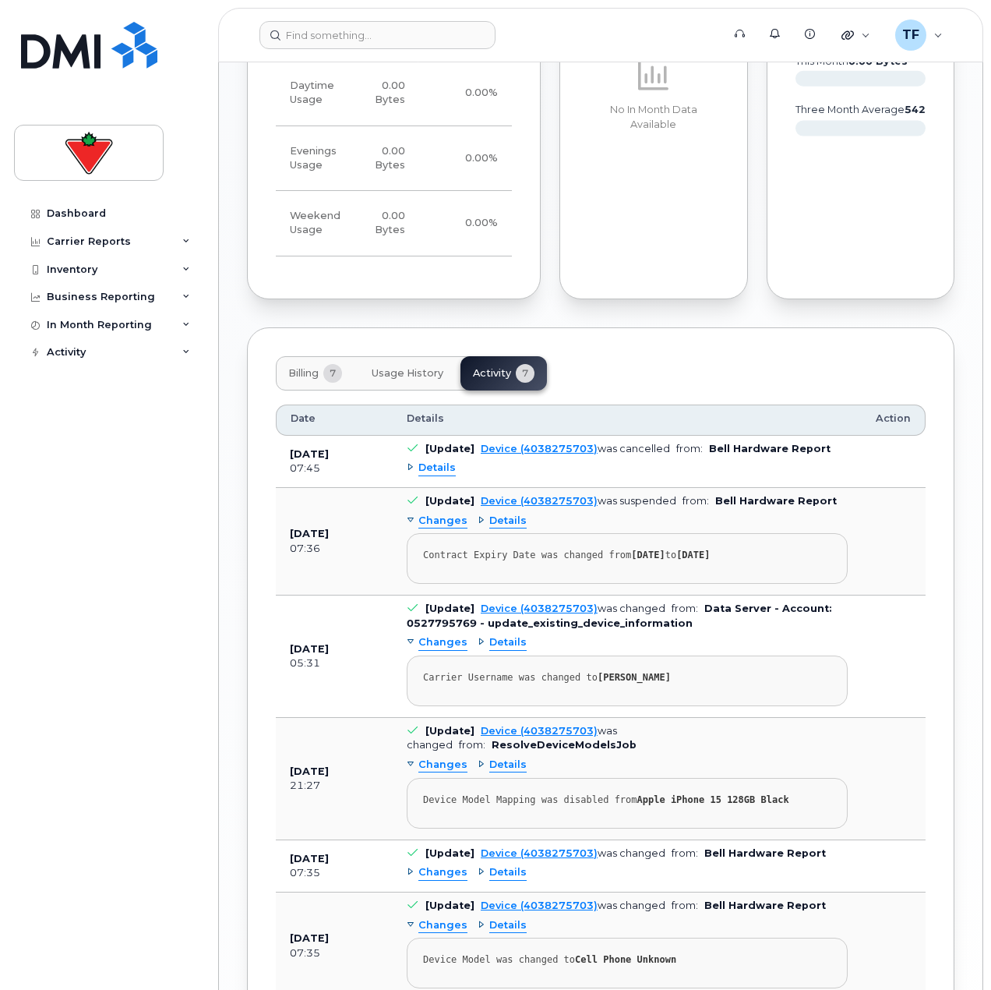
scroll to position [1169, 0]
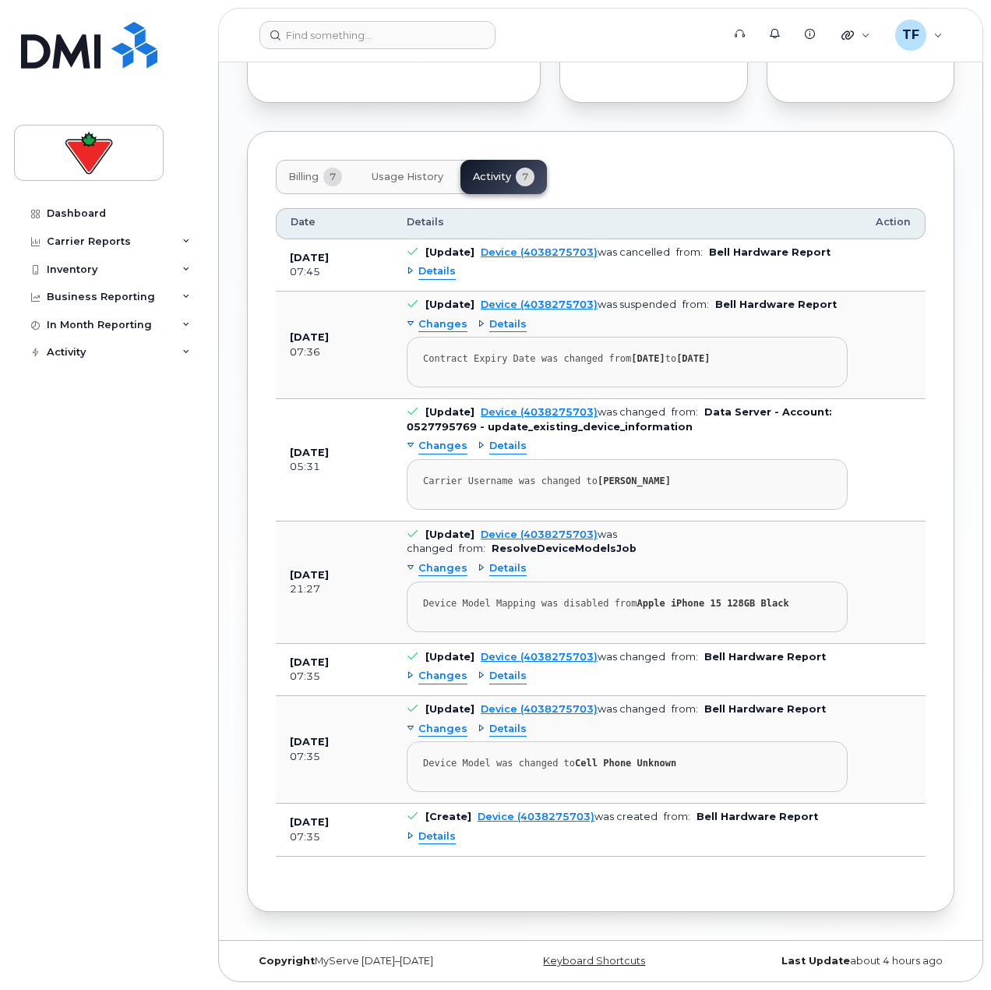
click at [443, 279] on span "Details" at bounding box center [436, 271] width 37 height 15
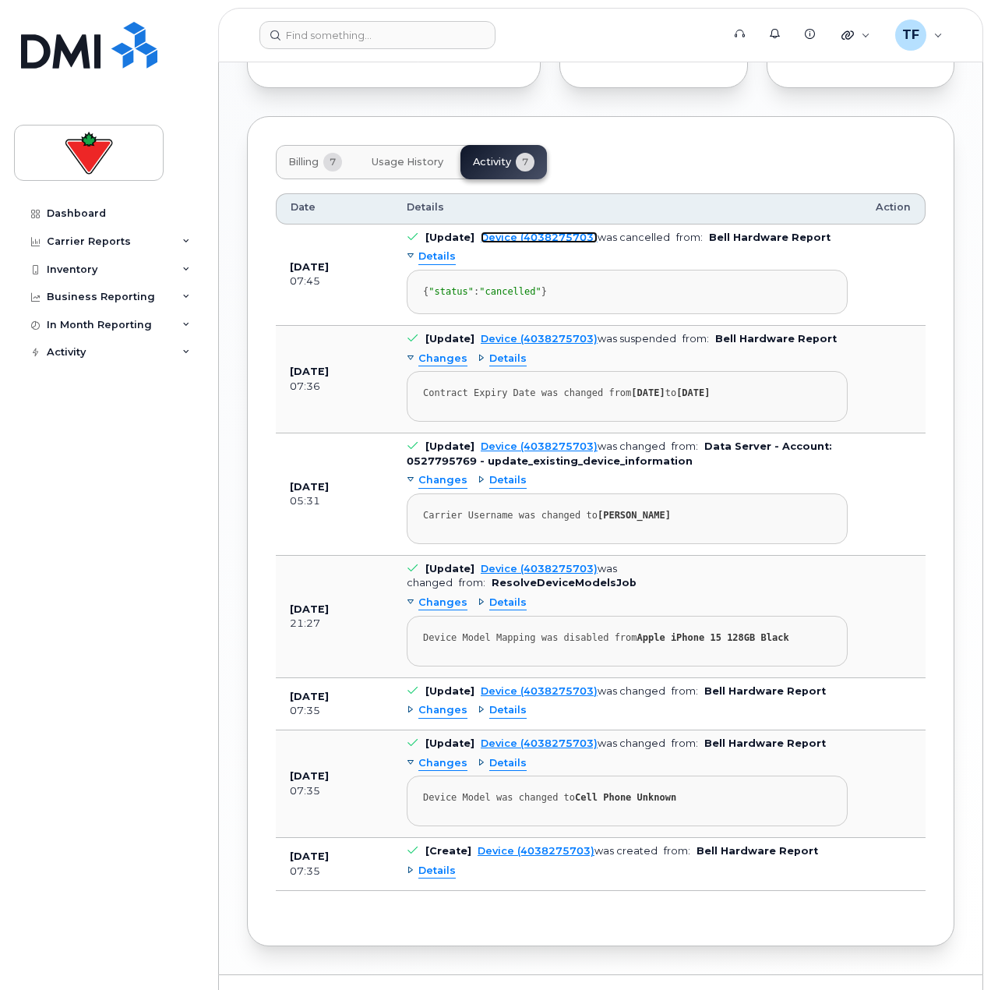
click at [565, 243] on link "Device (4038275703)" at bounding box center [539, 237] width 117 height 12
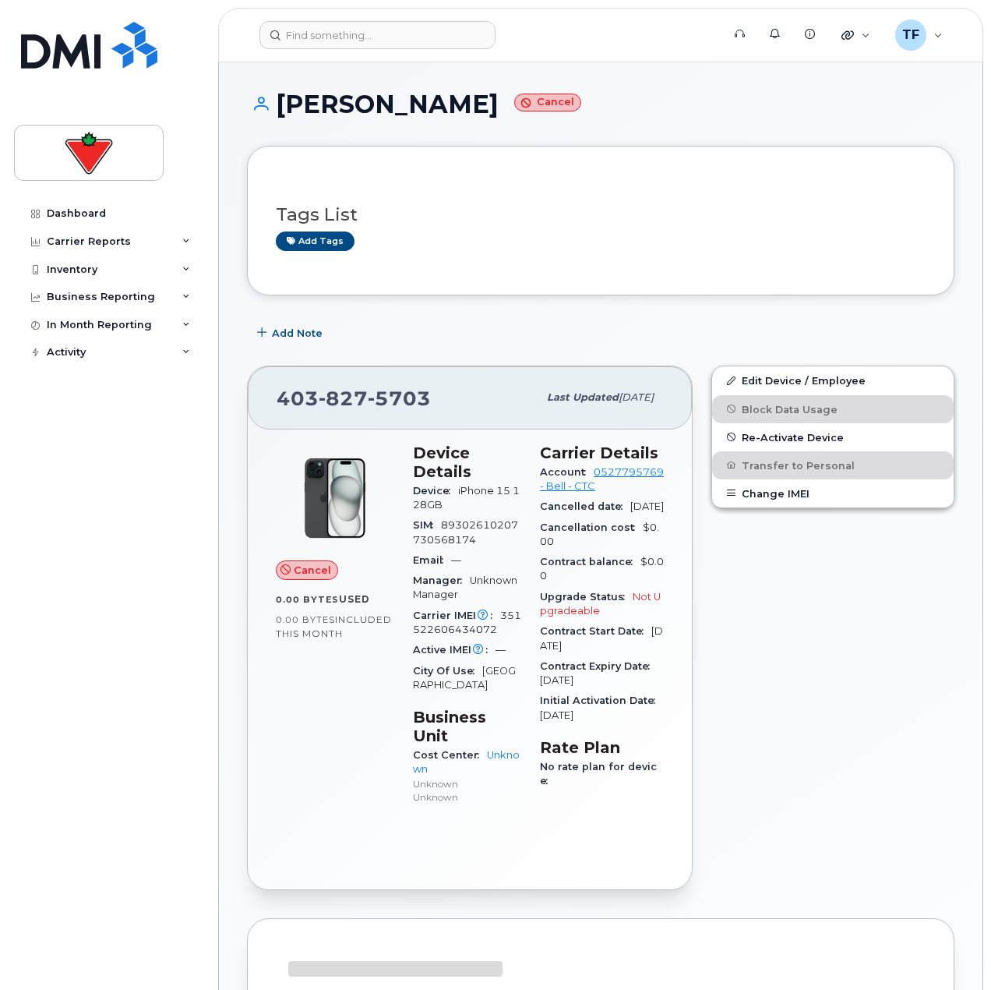
click at [181, 563] on div "Dashboard Carrier Reports Monthly Billing Data Daily Data Pooling Data Behavior…" at bounding box center [110, 583] width 192 height 767
drag, startPoint x: 396, startPoint y: 104, endPoint x: 283, endPoint y: 121, distance: 114.3
click at [283, 121] on div "[PERSON_NAME]" at bounding box center [601, 117] width 708 height 55
copy h1 "[PERSON_NAME]"
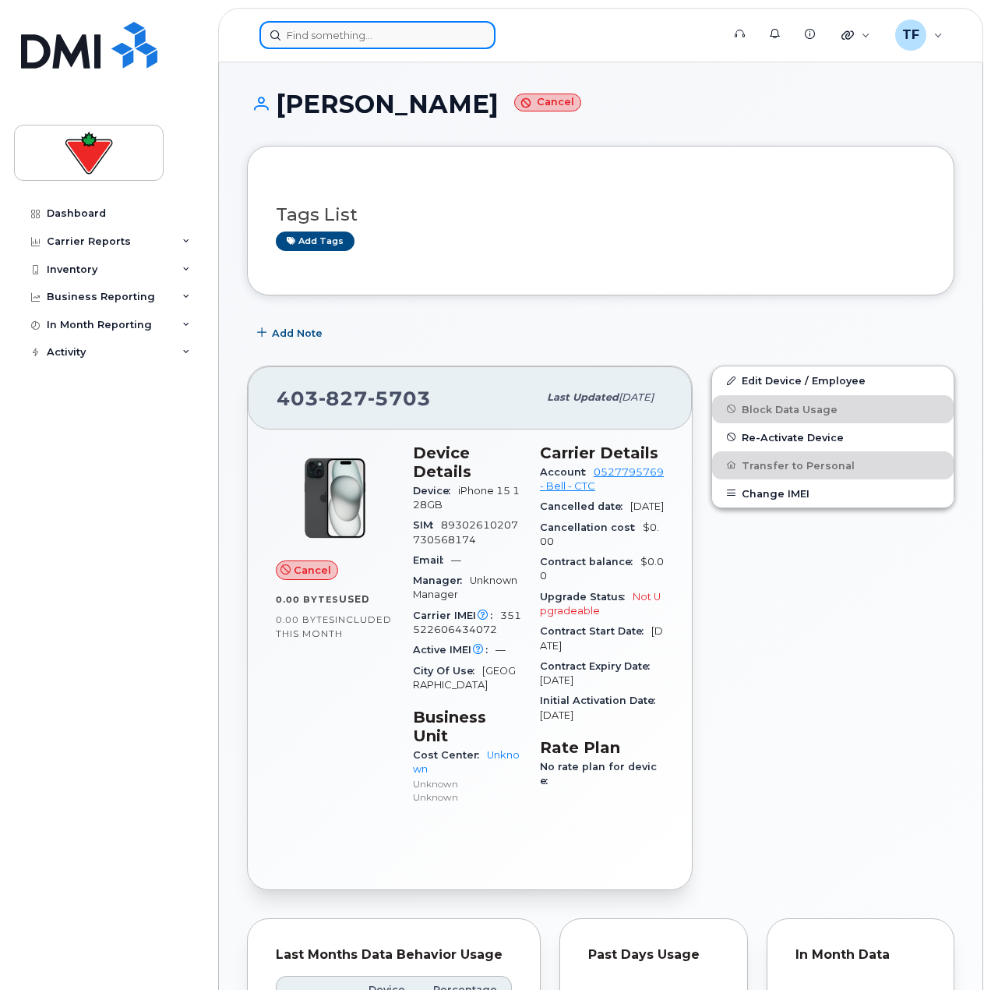
click at [356, 30] on input at bounding box center [378, 35] width 236 height 28
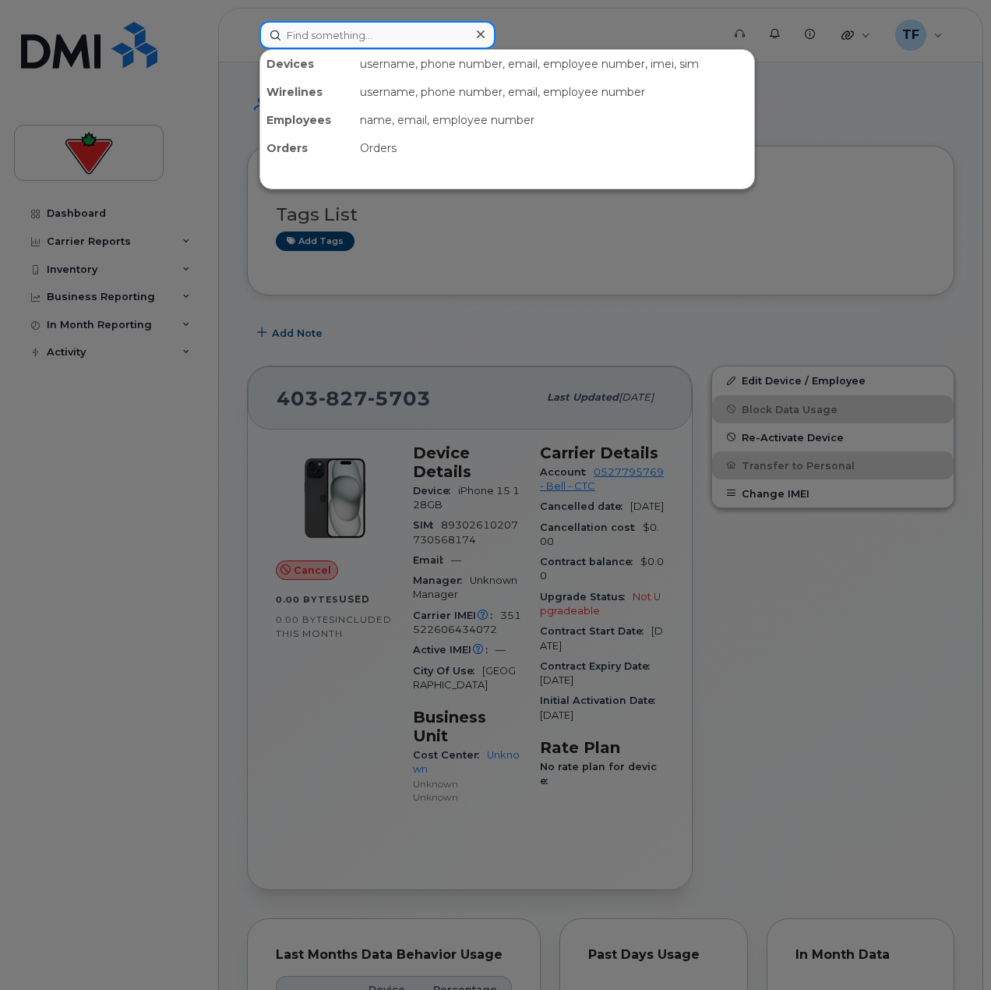
paste input "[PERSON_NAME]"
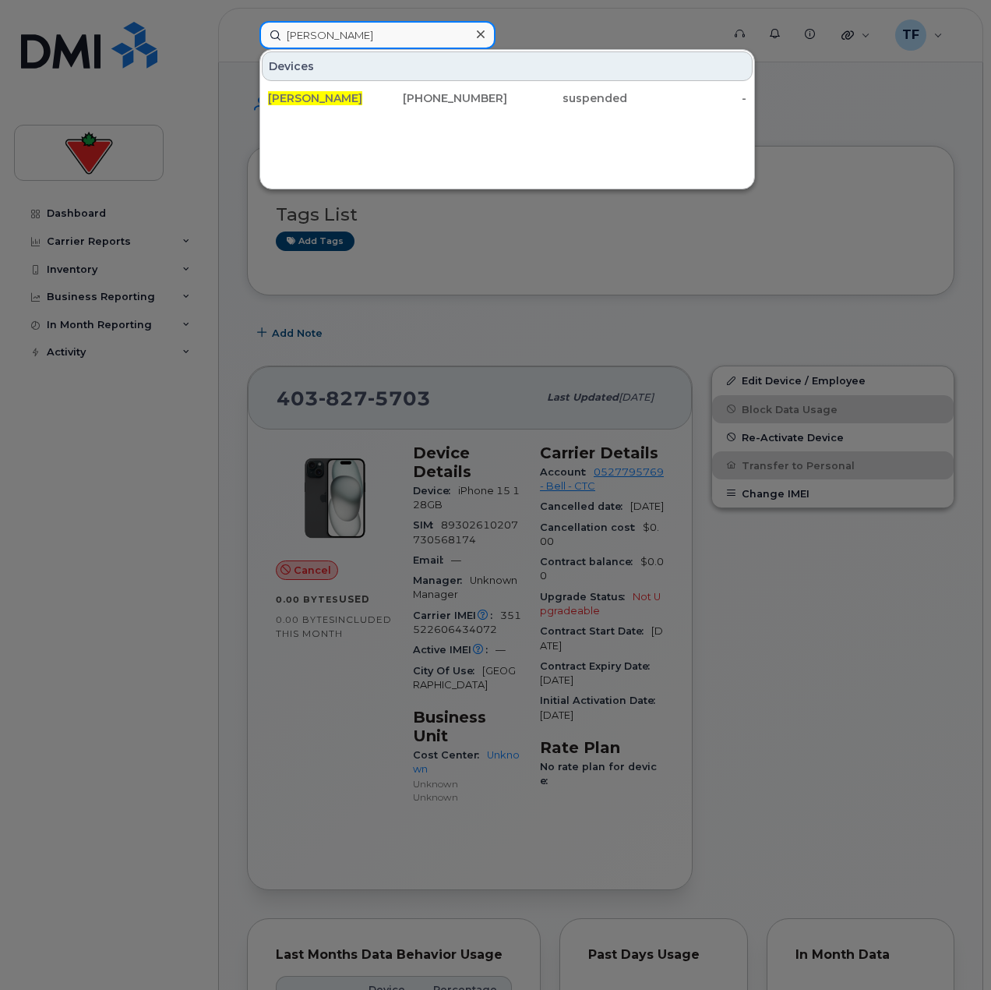
type input "[PERSON_NAME]"
click at [344, 113] on div "[PERSON_NAME] [PHONE_NUMBER] suspended -" at bounding box center [507, 98] width 494 height 31
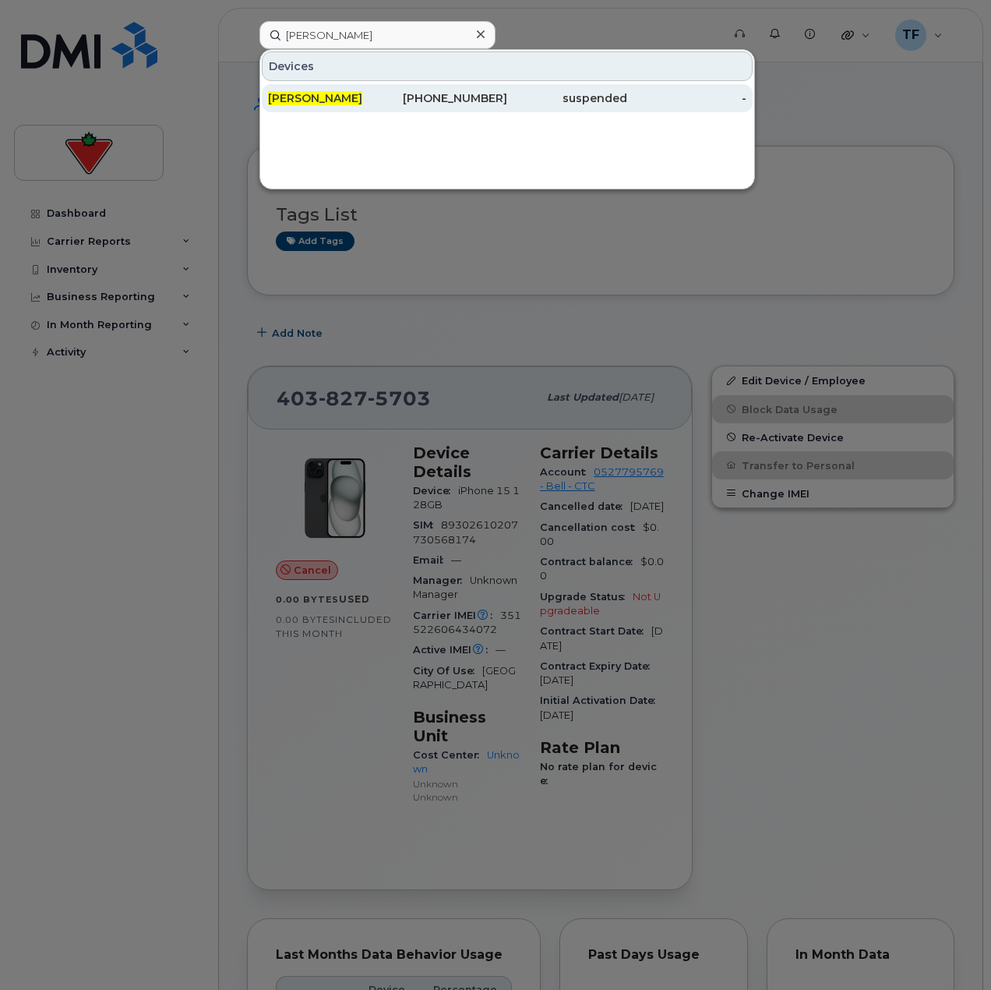
click at [344, 104] on span "[PERSON_NAME]" at bounding box center [315, 98] width 94 height 14
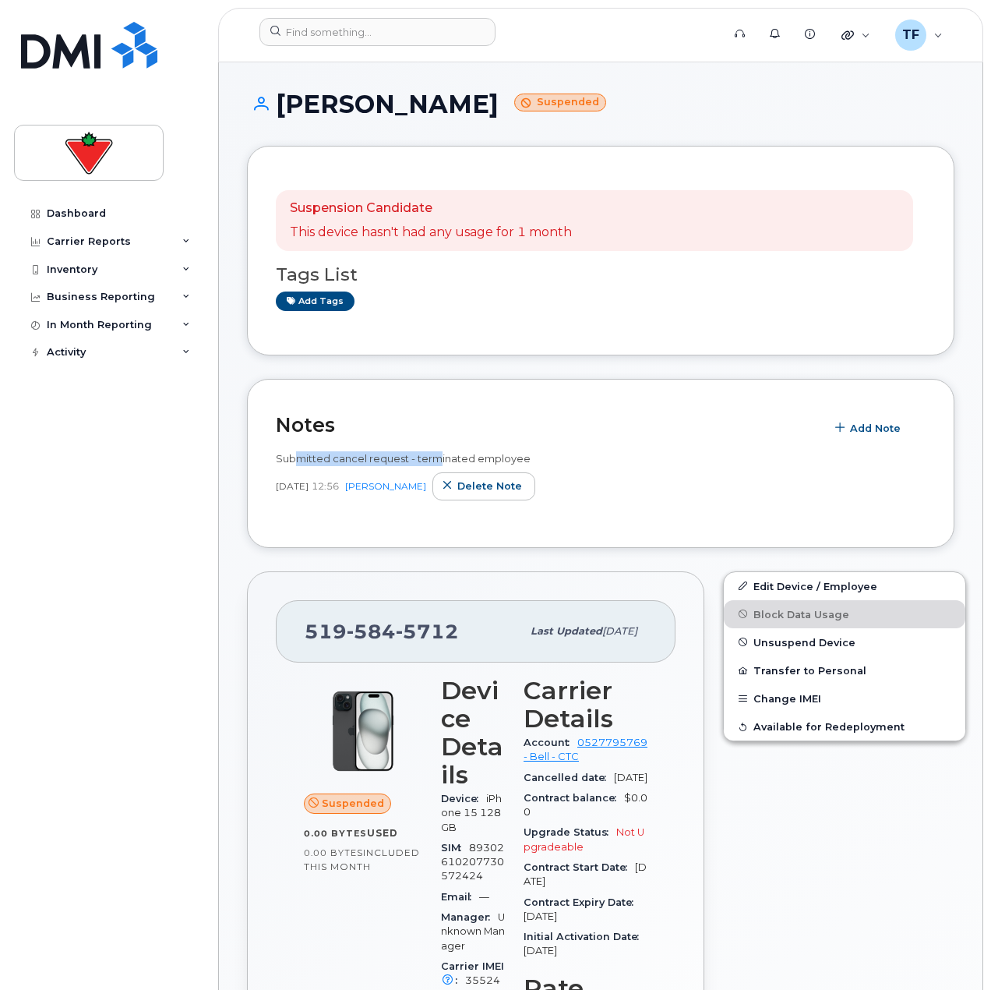
drag, startPoint x: 297, startPoint y: 461, endPoint x: 444, endPoint y: 463, distance: 147.3
click at [442, 463] on span "Submitted cancel request - terminated employee" at bounding box center [403, 458] width 255 height 12
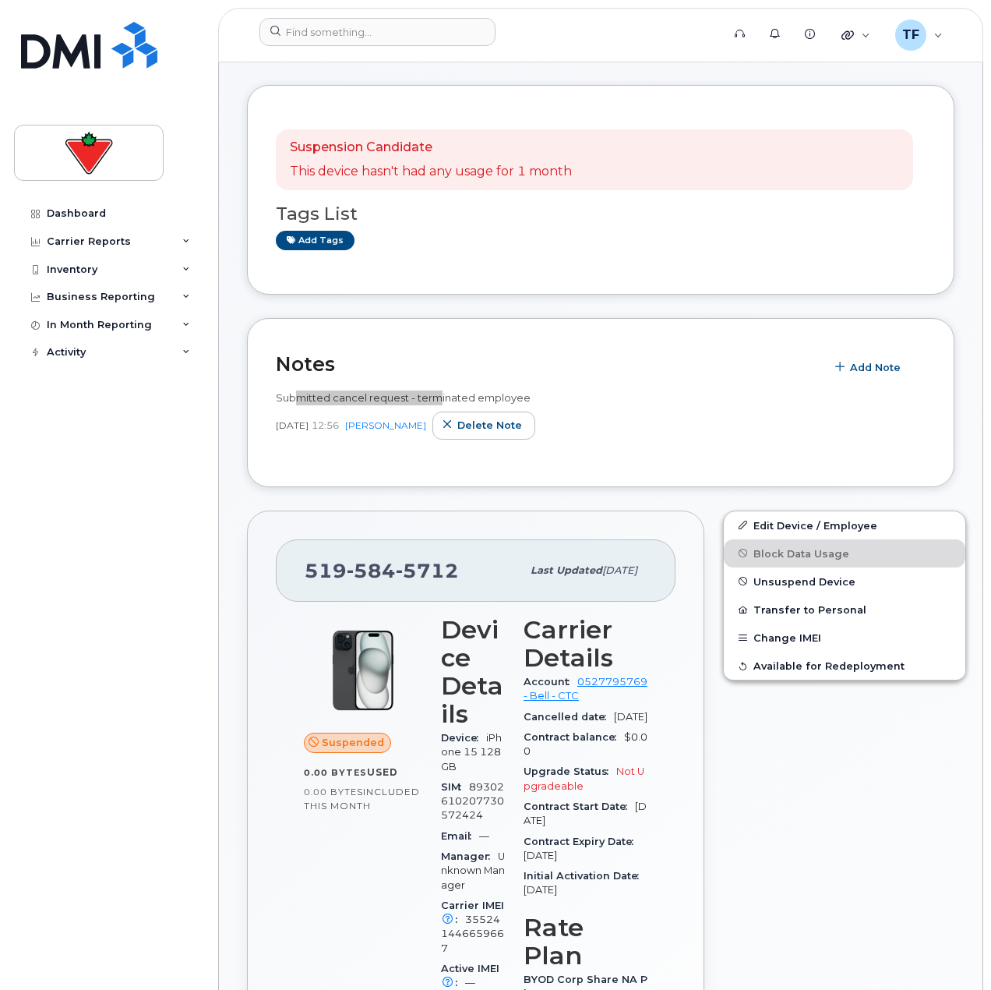
scroll to position [156, 0]
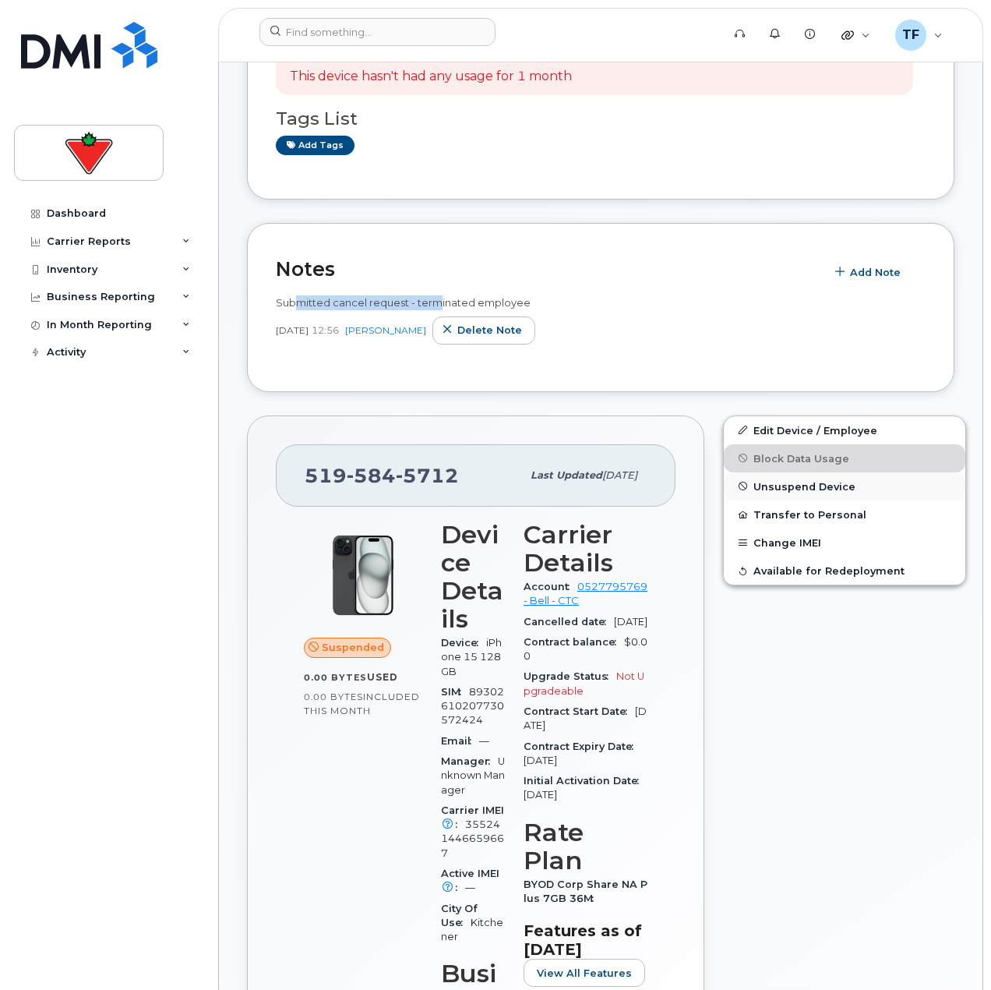
click at [750, 477] on button "Unsuspend Device" at bounding box center [845, 486] width 242 height 28
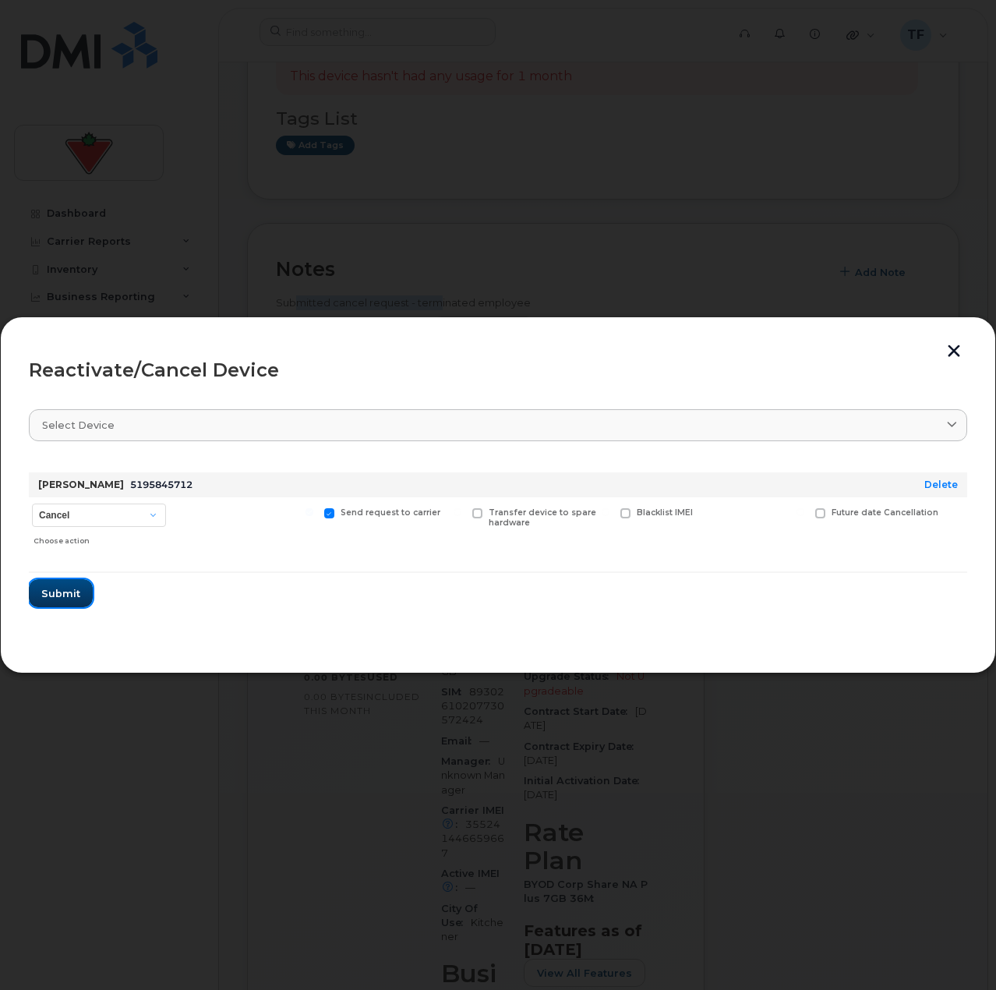
click at [60, 591] on span "Submit" at bounding box center [60, 593] width 39 height 15
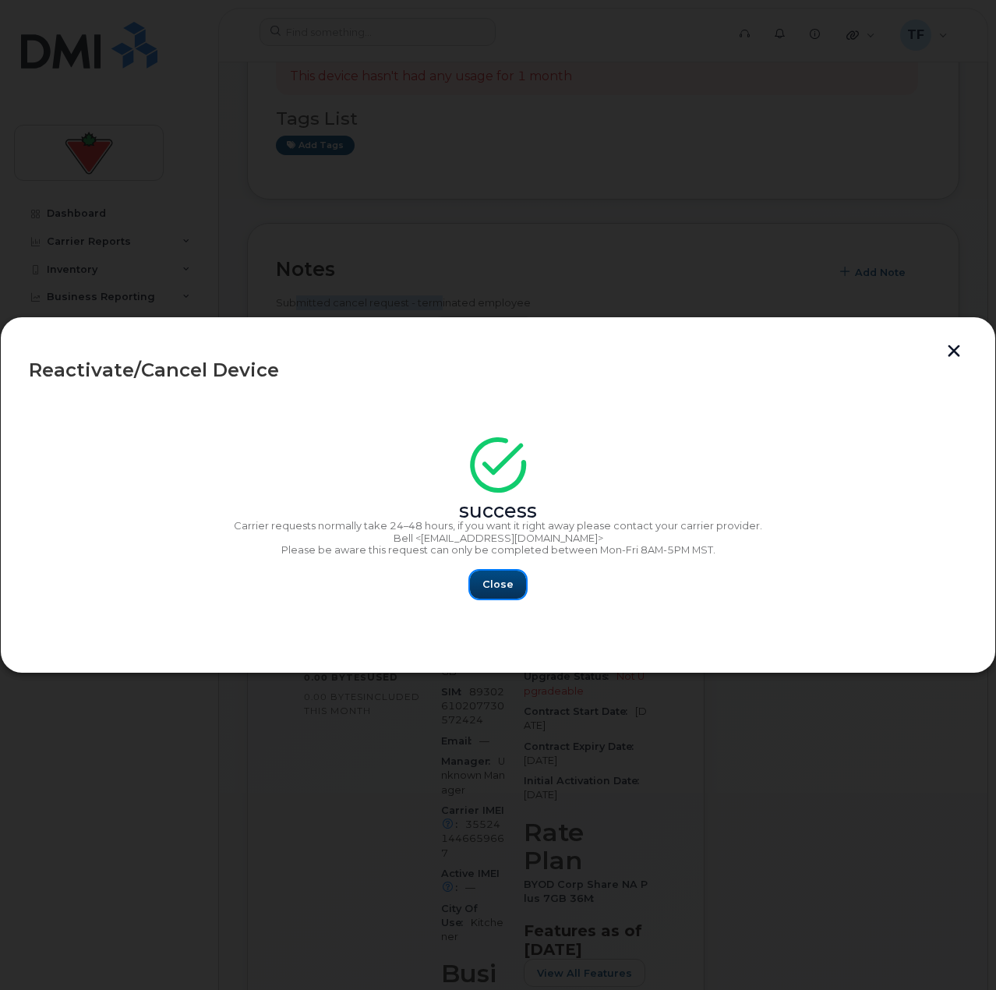
click at [479, 591] on button "Close" at bounding box center [498, 584] width 56 height 28
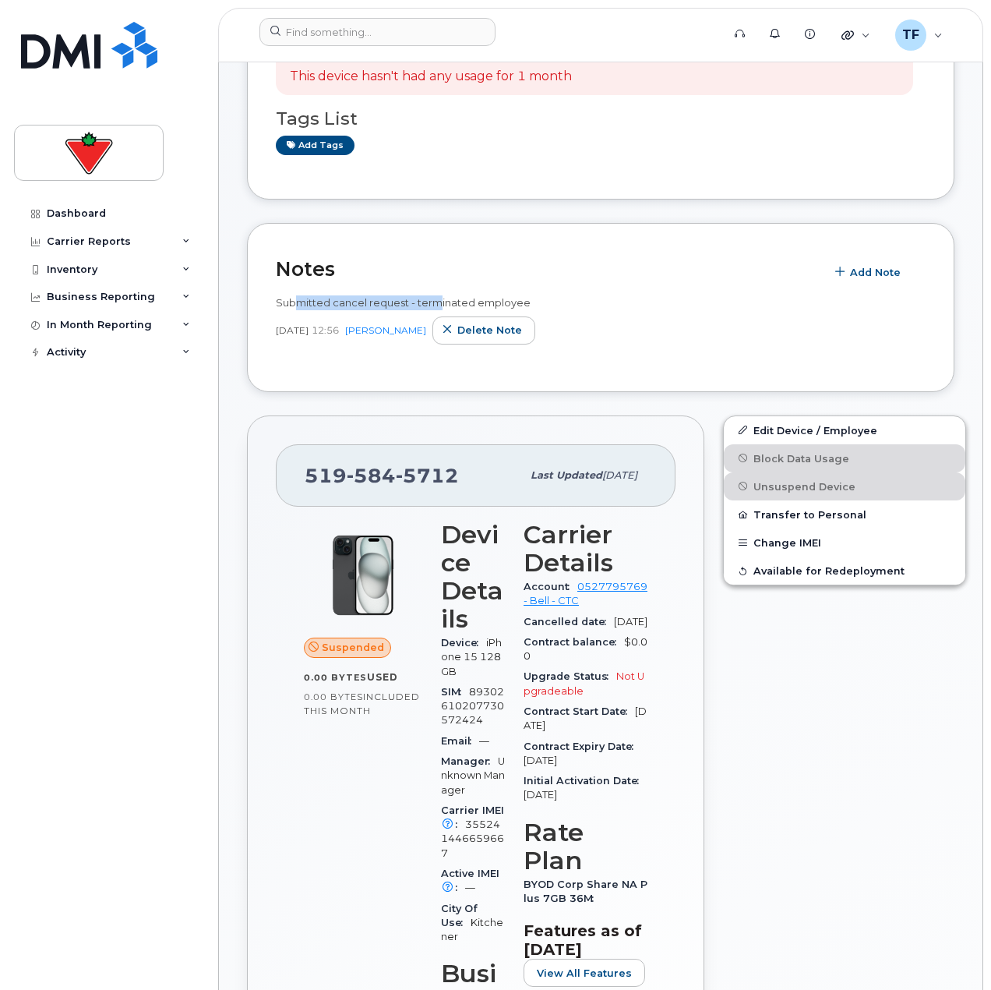
scroll to position [78, 0]
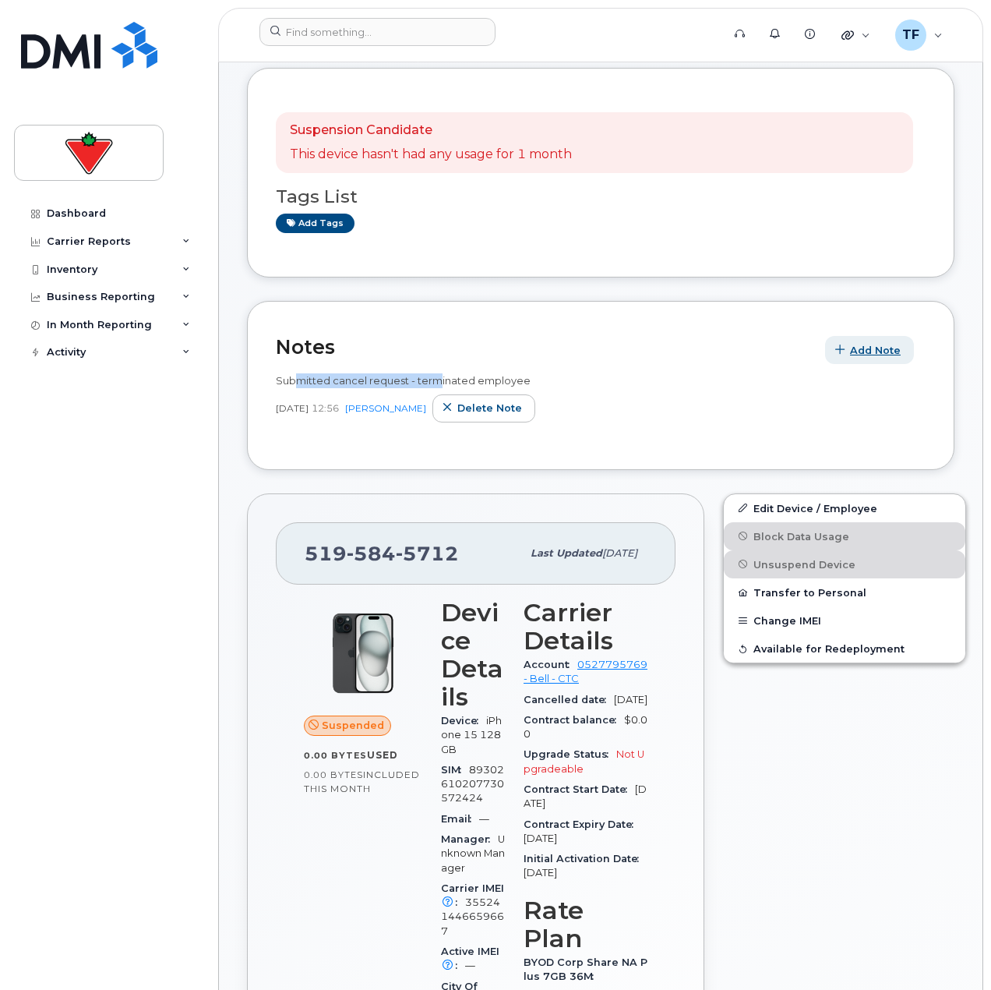
click at [878, 344] on span "Add Note" at bounding box center [875, 350] width 51 height 15
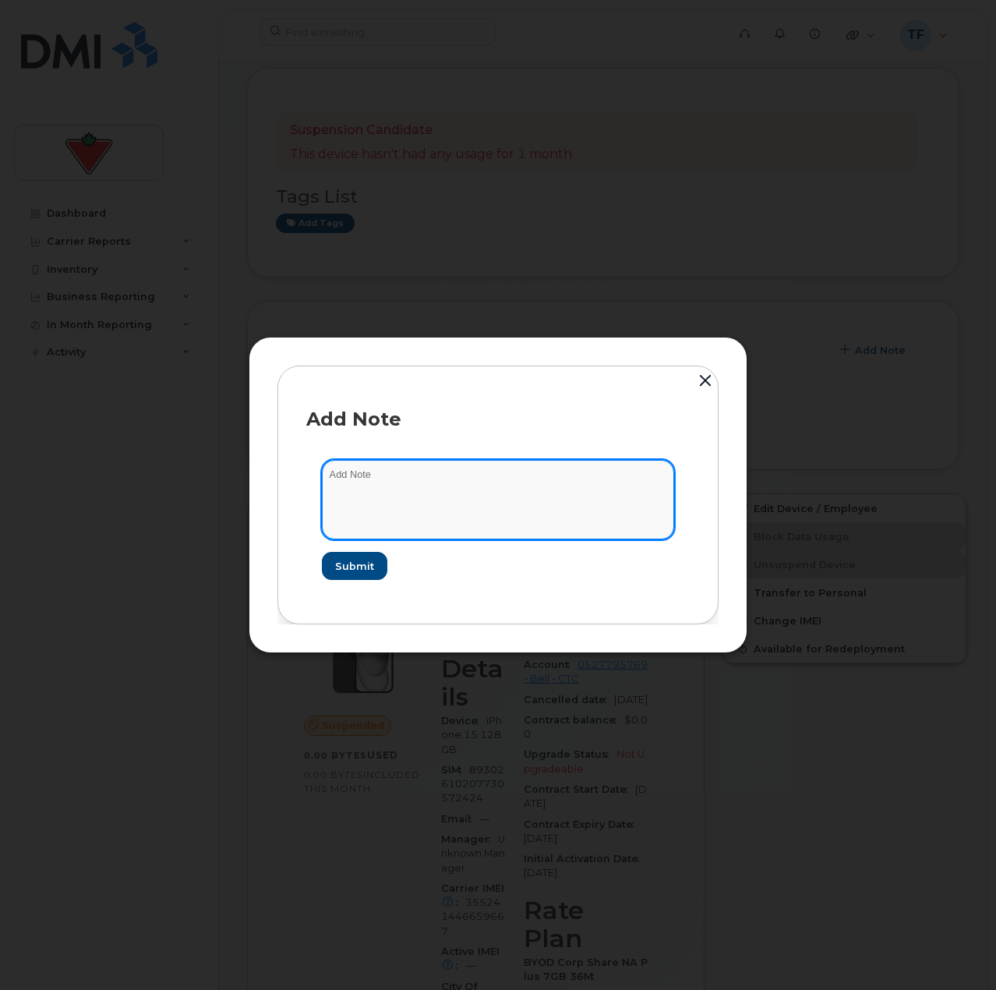
click at [476, 466] on textarea at bounding box center [498, 499] width 352 height 79
type textarea "One month, no use"
type textarea "One month with no use in suspend state. Cancelling."
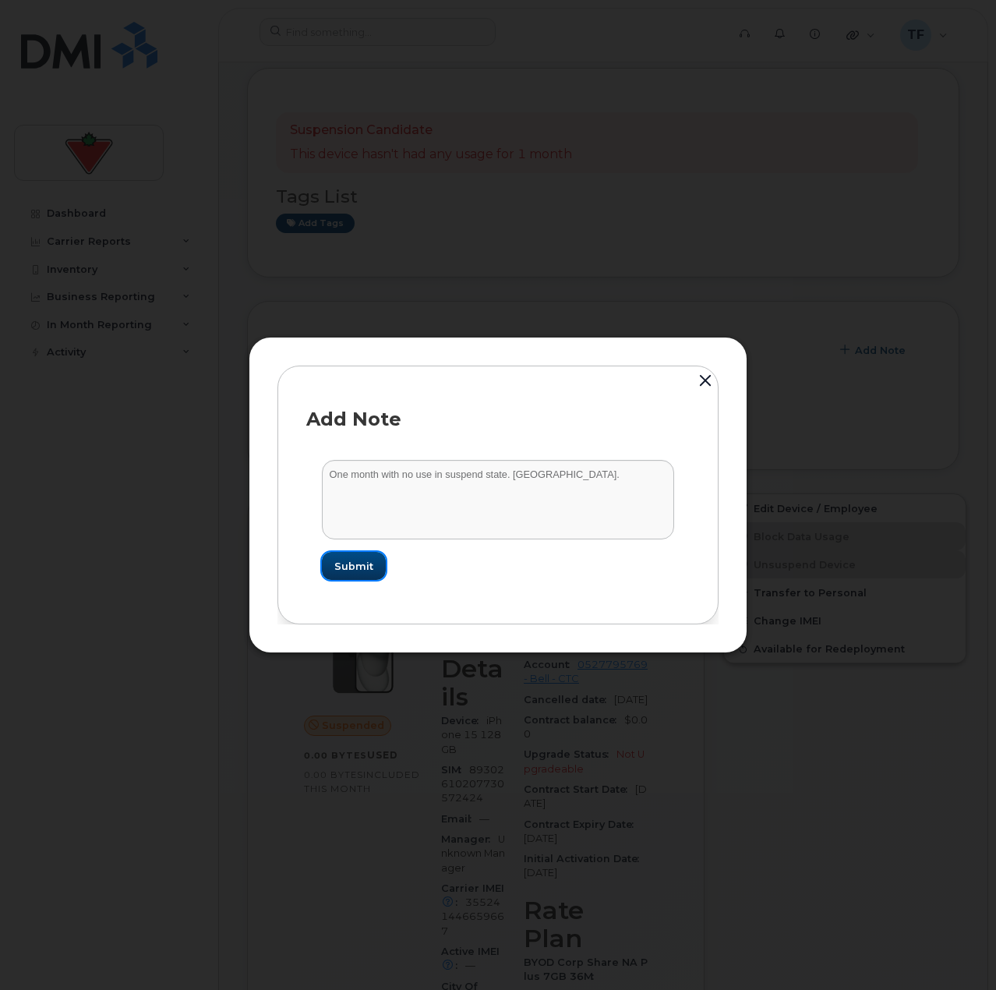
click at [347, 559] on span "Submit" at bounding box center [353, 566] width 39 height 15
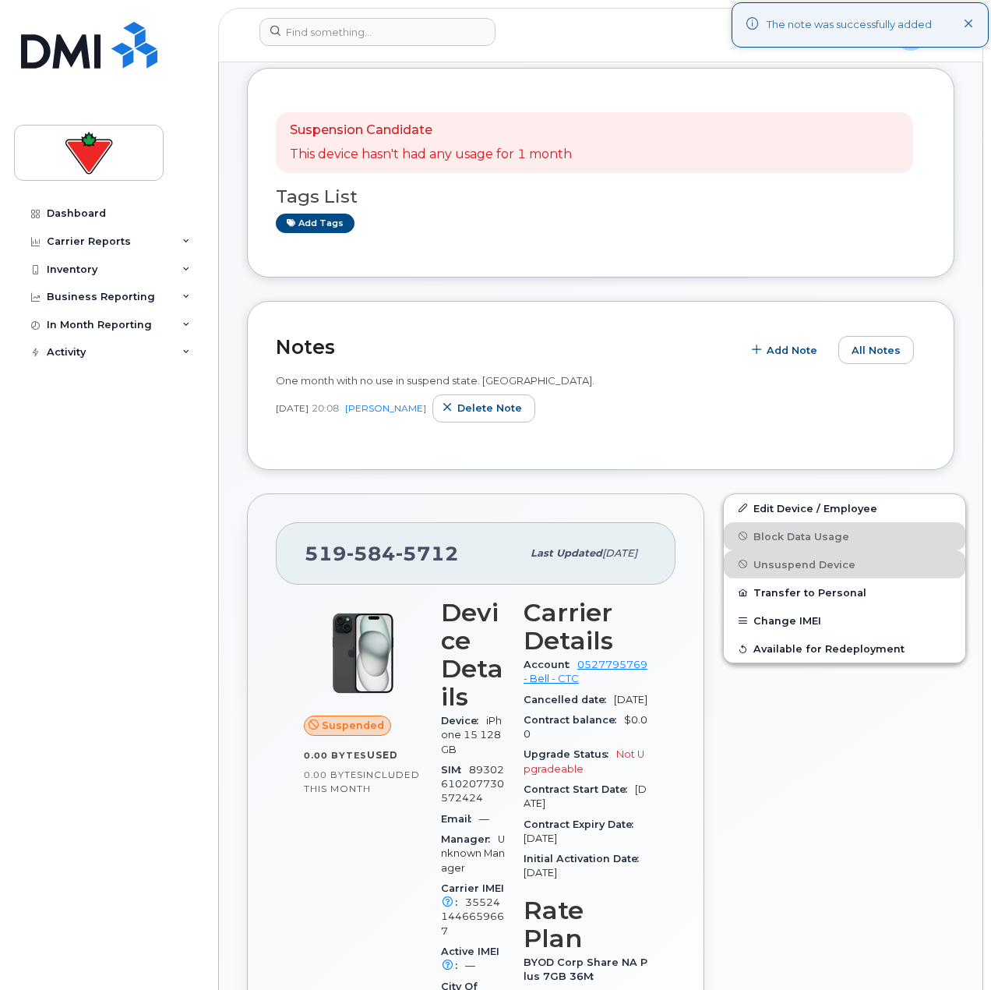
click at [200, 547] on div "Dashboard Carrier Reports Monthly Billing Data Daily Data Pooling Data Behavior…" at bounding box center [110, 583] width 192 height 767
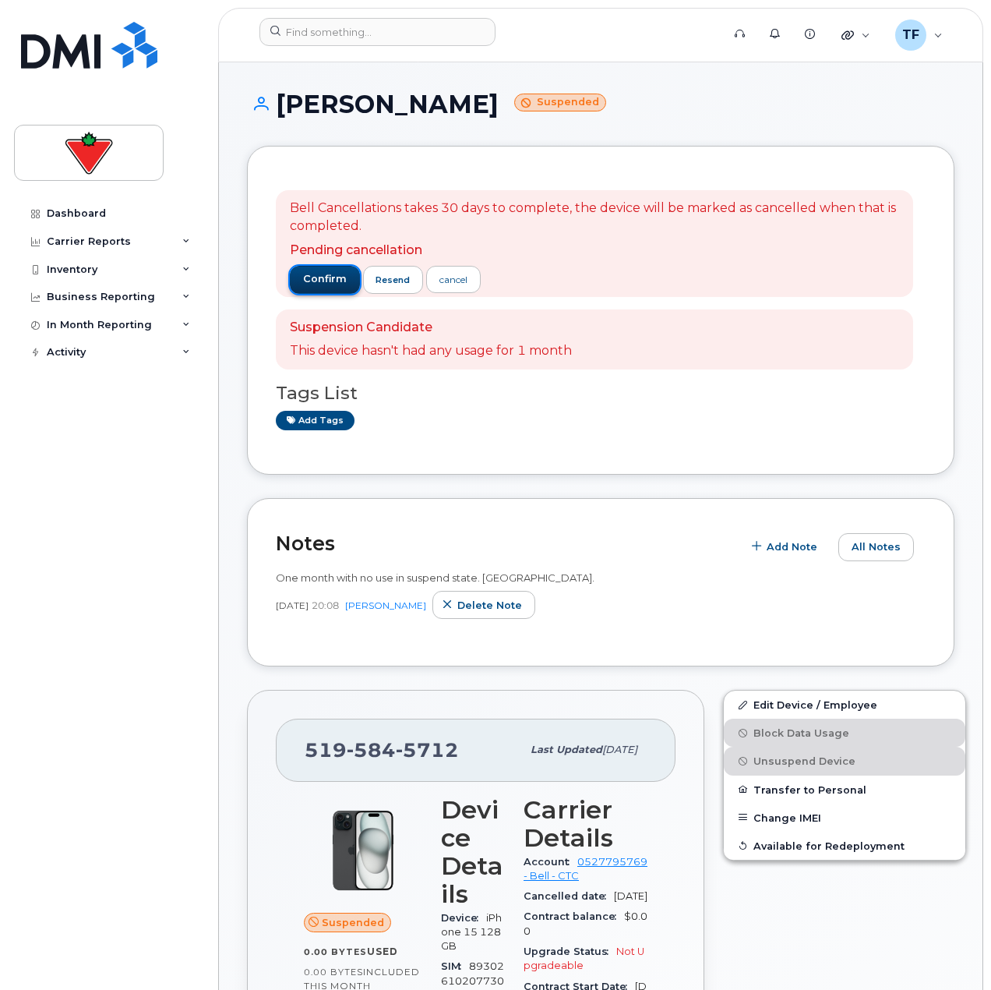
click at [336, 281] on span "confirm" at bounding box center [325, 279] width 44 height 14
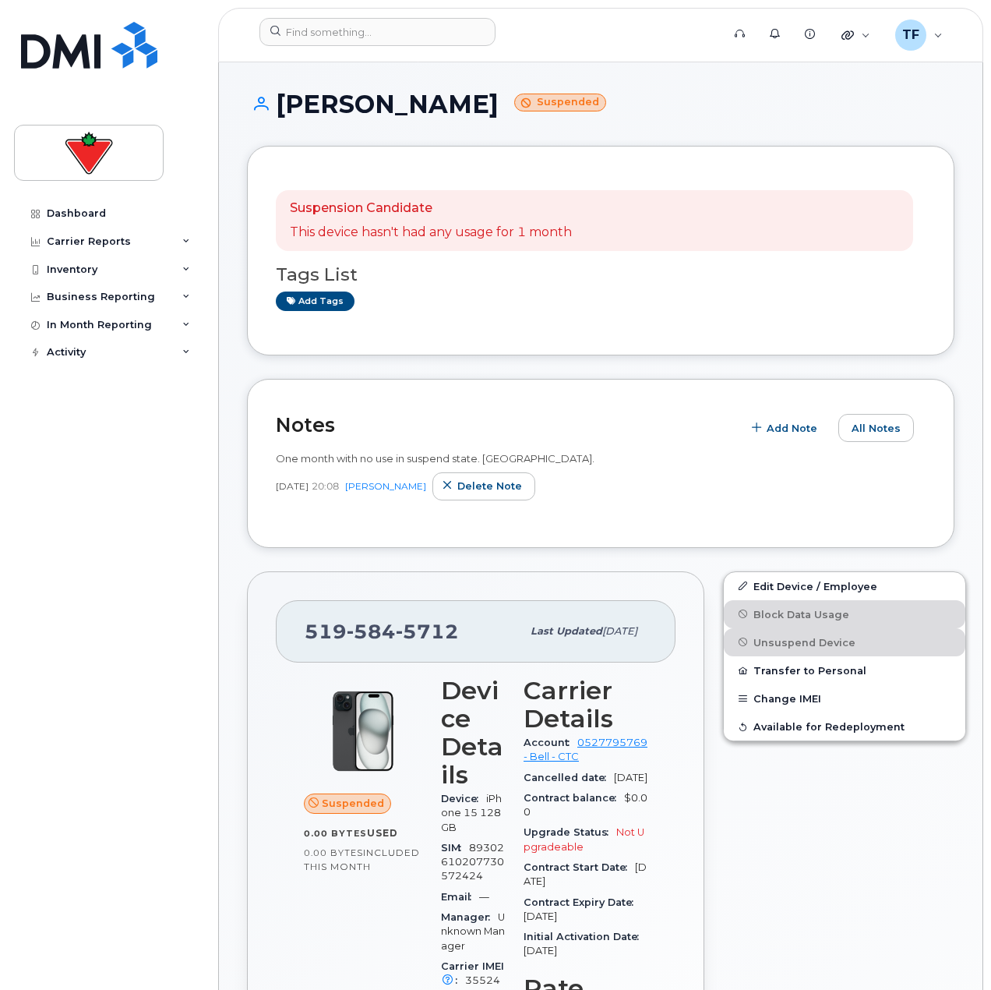
click at [79, 361] on div "Activity" at bounding box center [108, 352] width 189 height 28
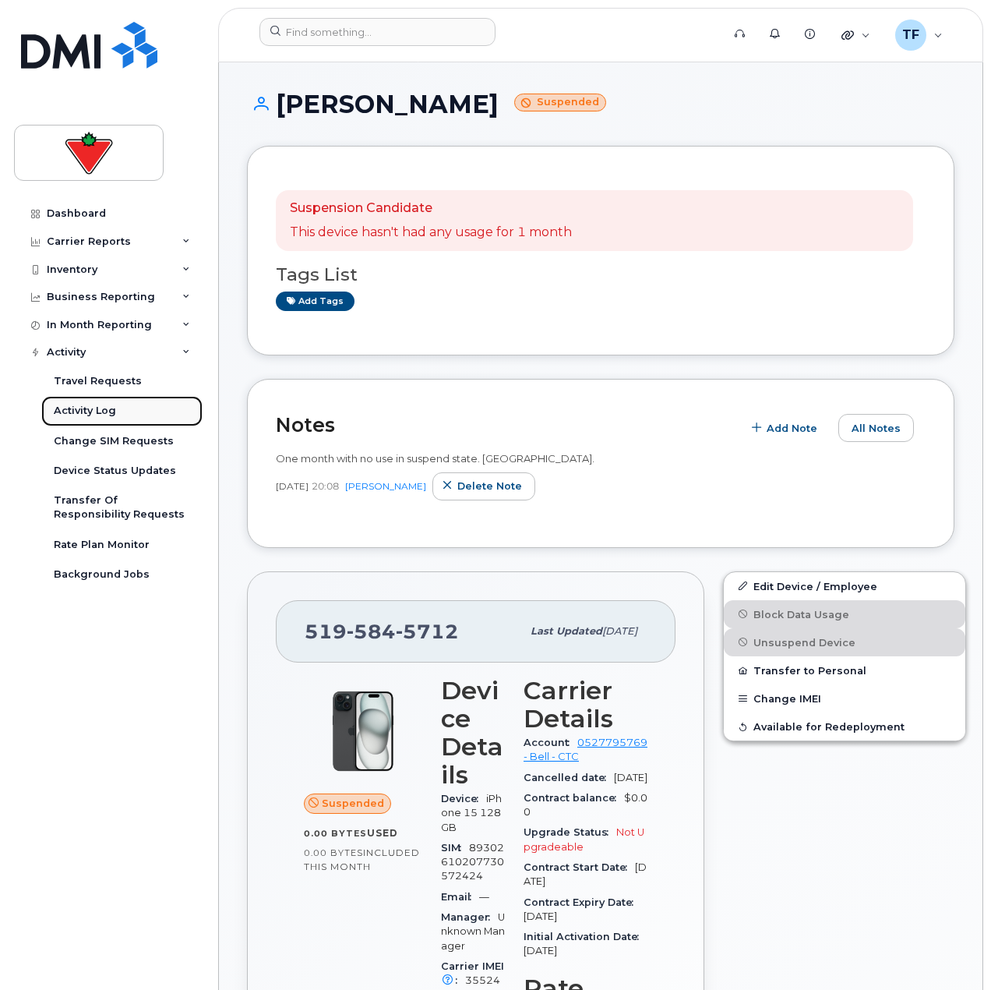
click at [96, 412] on div "Activity Log" at bounding box center [85, 411] width 62 height 14
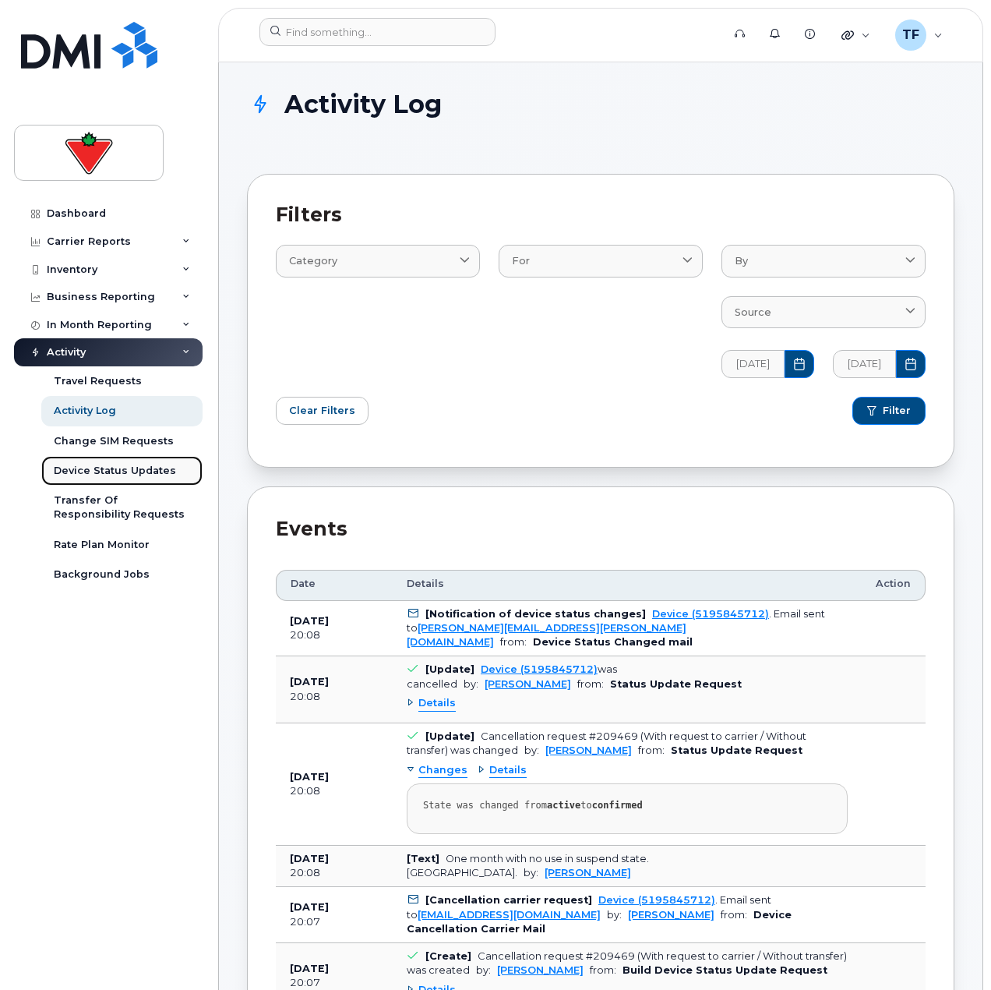
click at [101, 471] on div "Device Status Updates" at bounding box center [115, 471] width 122 height 14
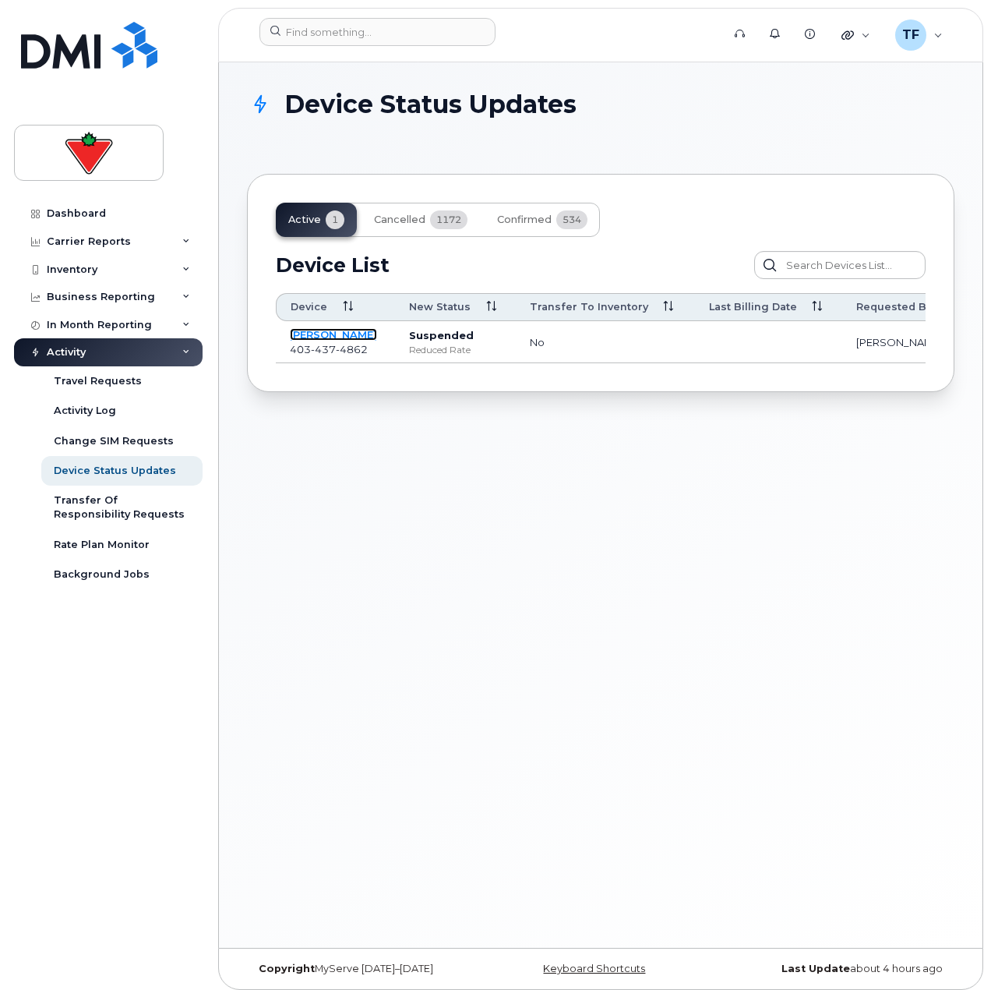
click at [305, 334] on link "Monique Herritt" at bounding box center [333, 334] width 87 height 12
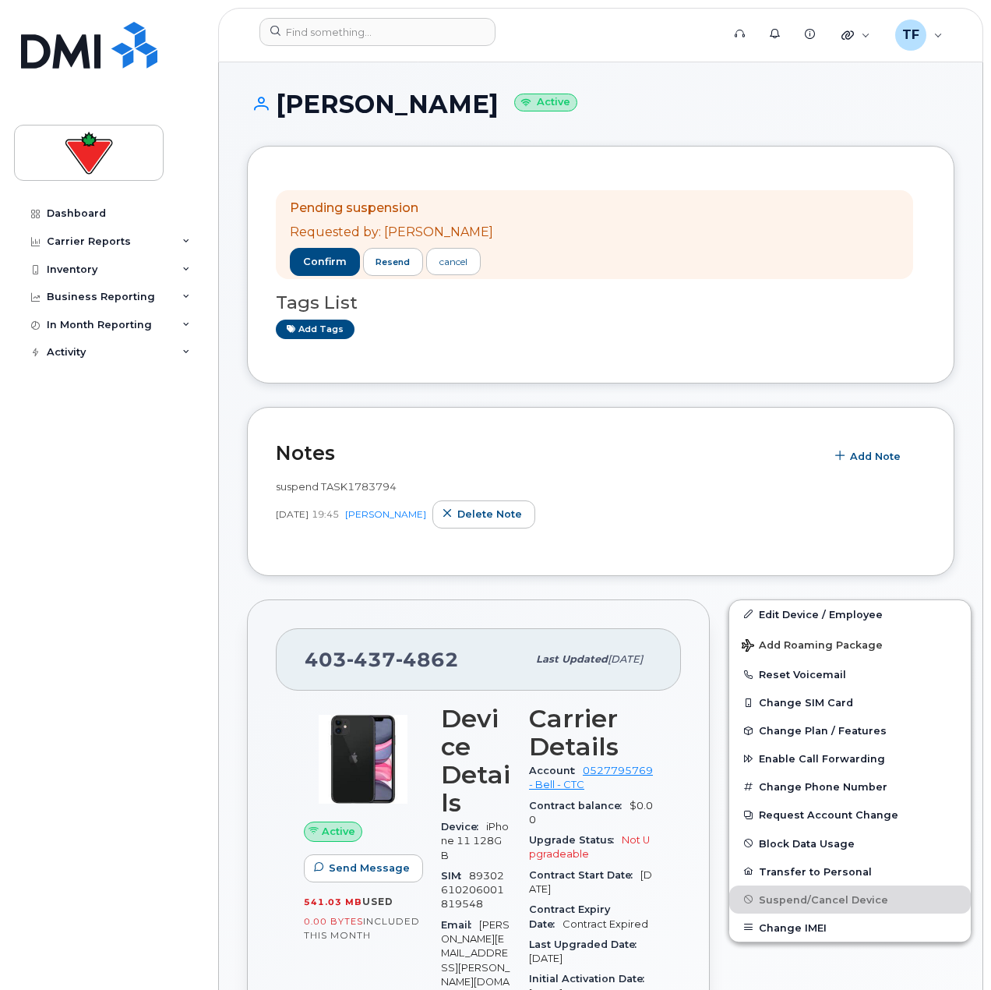
click at [355, 480] on span "suspend TASK1783794" at bounding box center [336, 486] width 121 height 12
copy span "TASK1783794"
click at [323, 266] on span "confirm" at bounding box center [325, 262] width 44 height 14
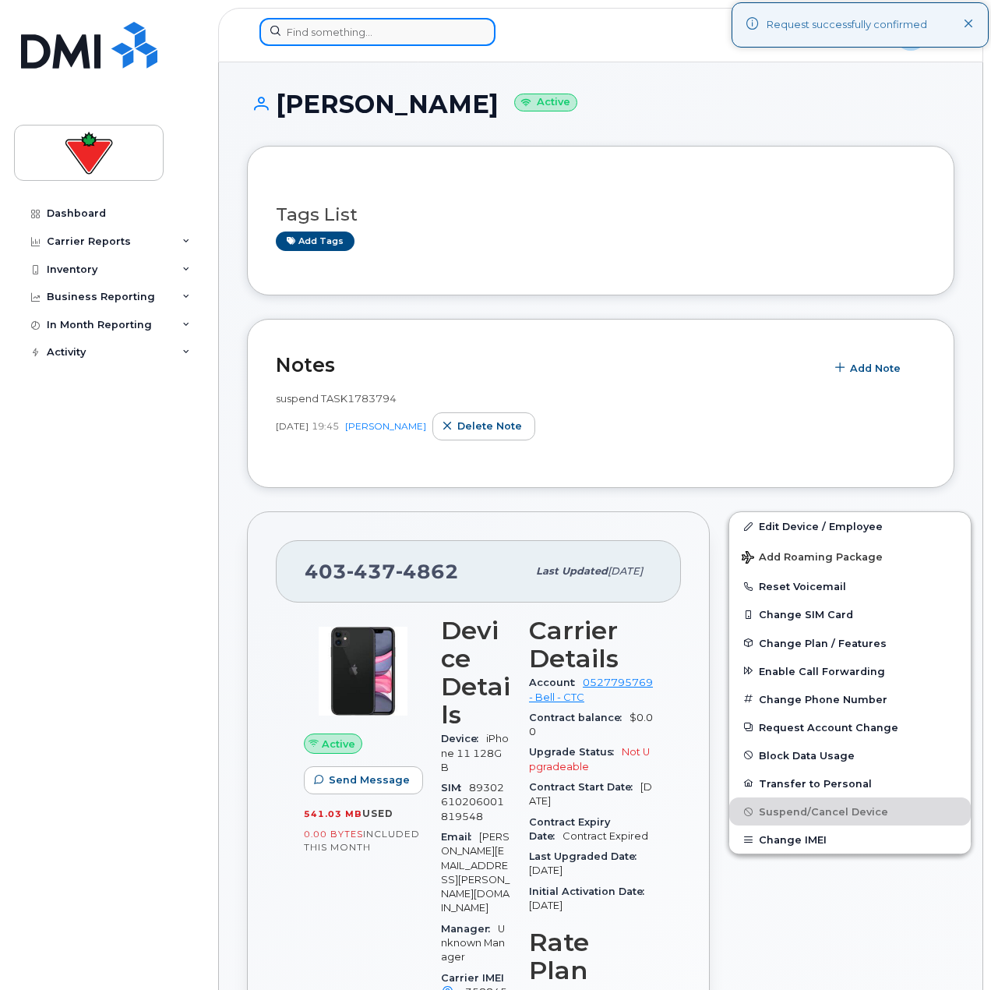
click at [320, 45] on input at bounding box center [378, 32] width 236 height 28
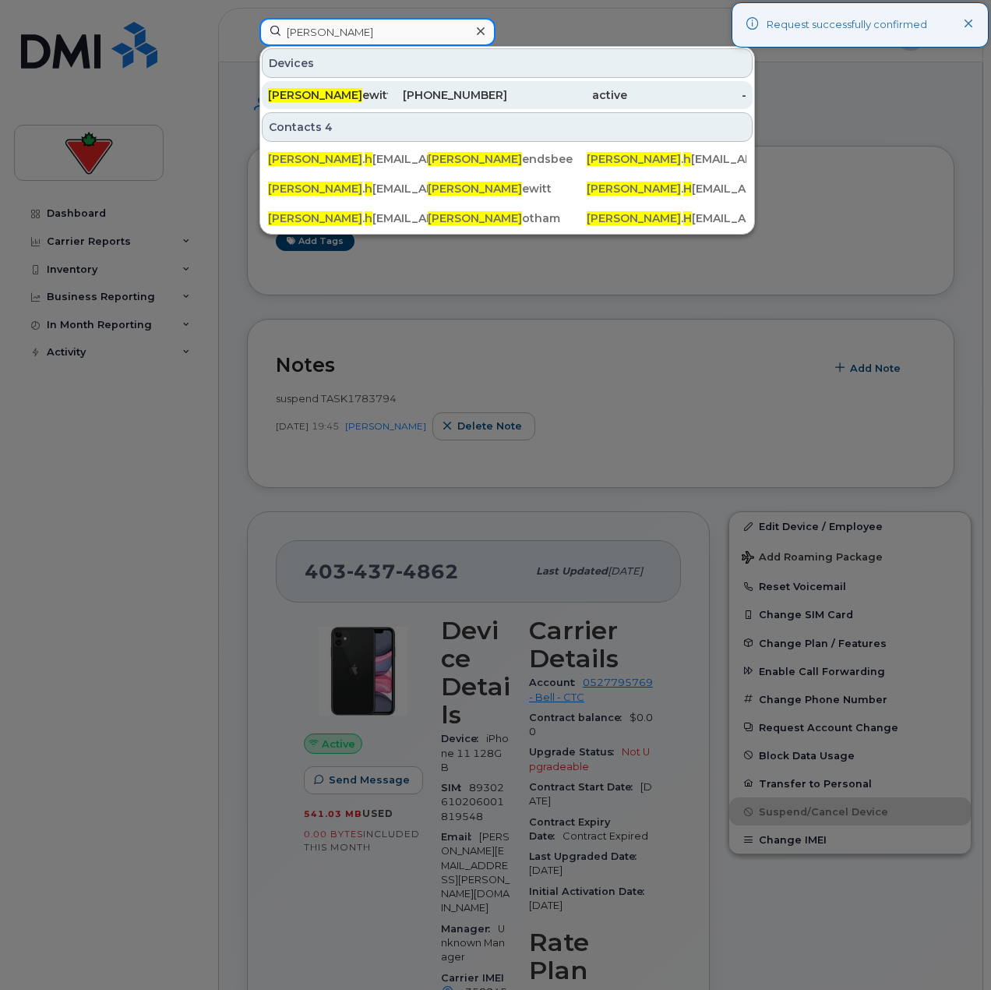
type input "[PERSON_NAME]"
click at [407, 89] on div "[PHONE_NUMBER]" at bounding box center [448, 95] width 120 height 16
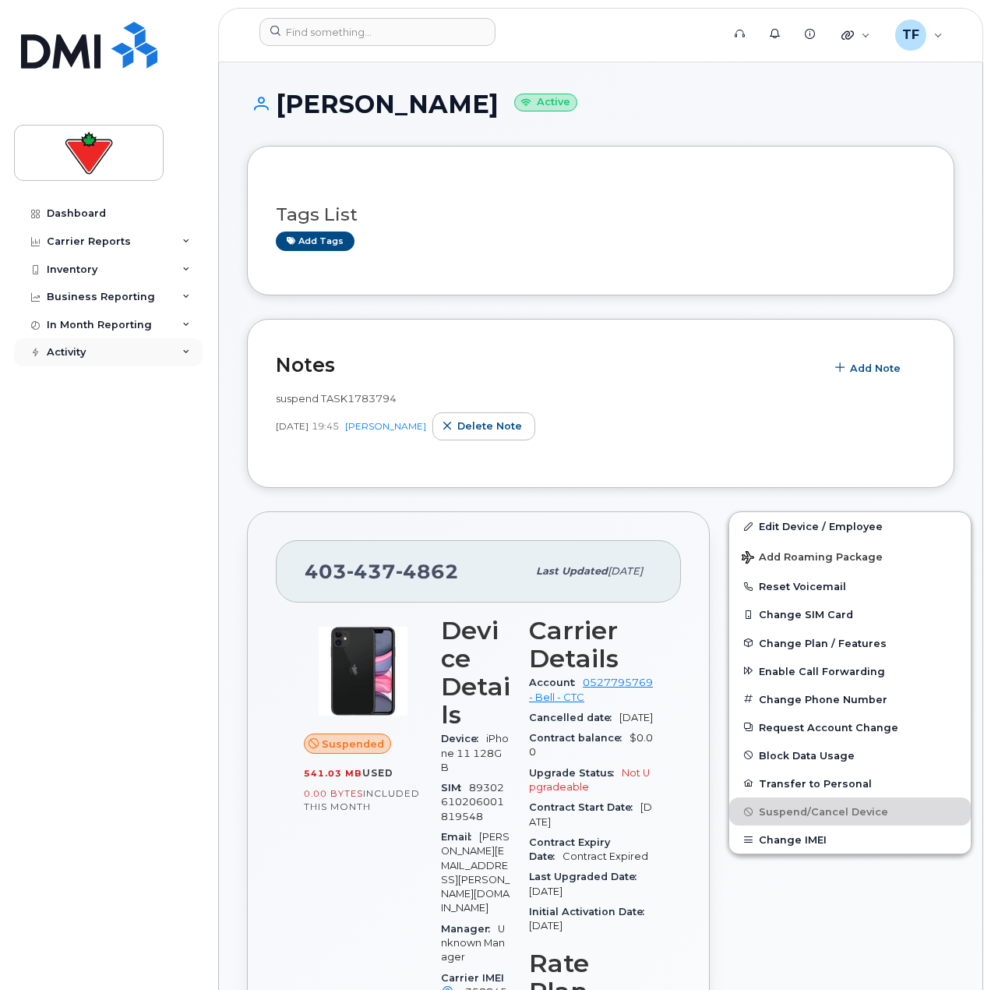
click at [121, 338] on div "Activity" at bounding box center [108, 352] width 189 height 28
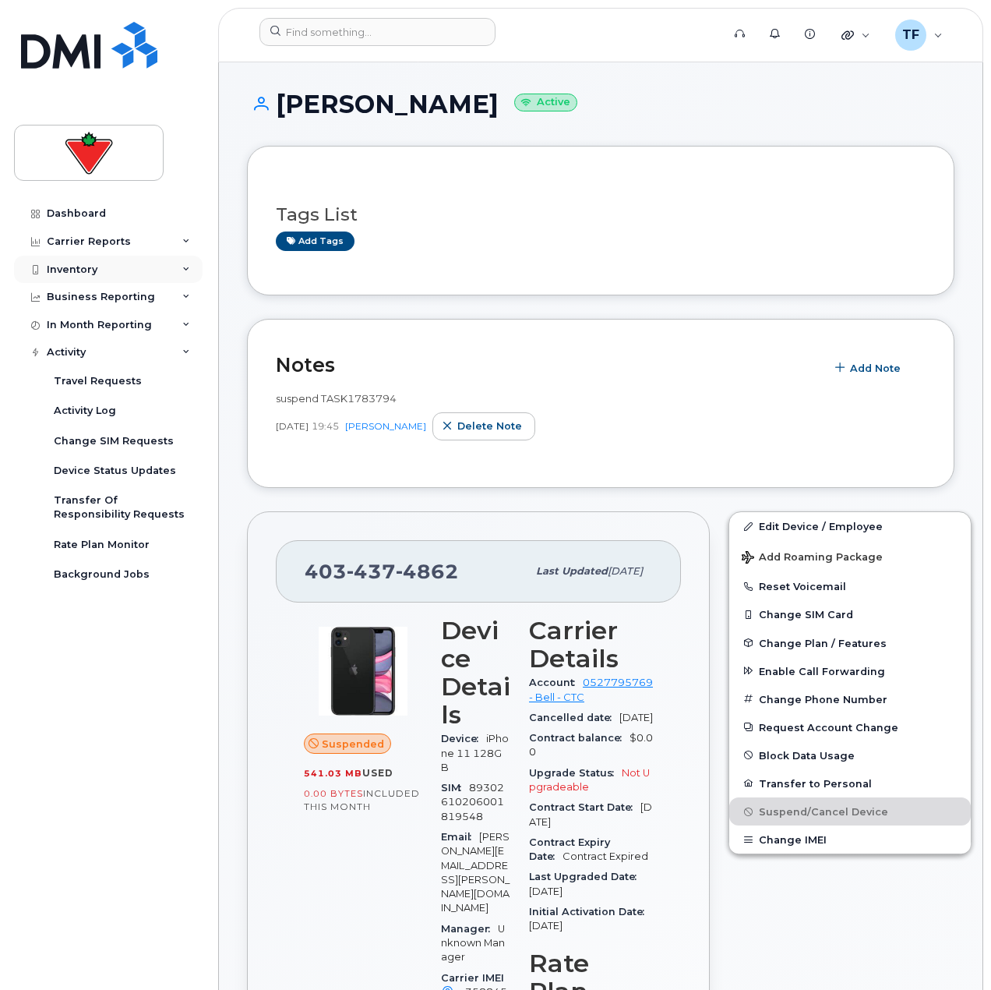
click at [87, 266] on div "Inventory" at bounding box center [72, 269] width 51 height 12
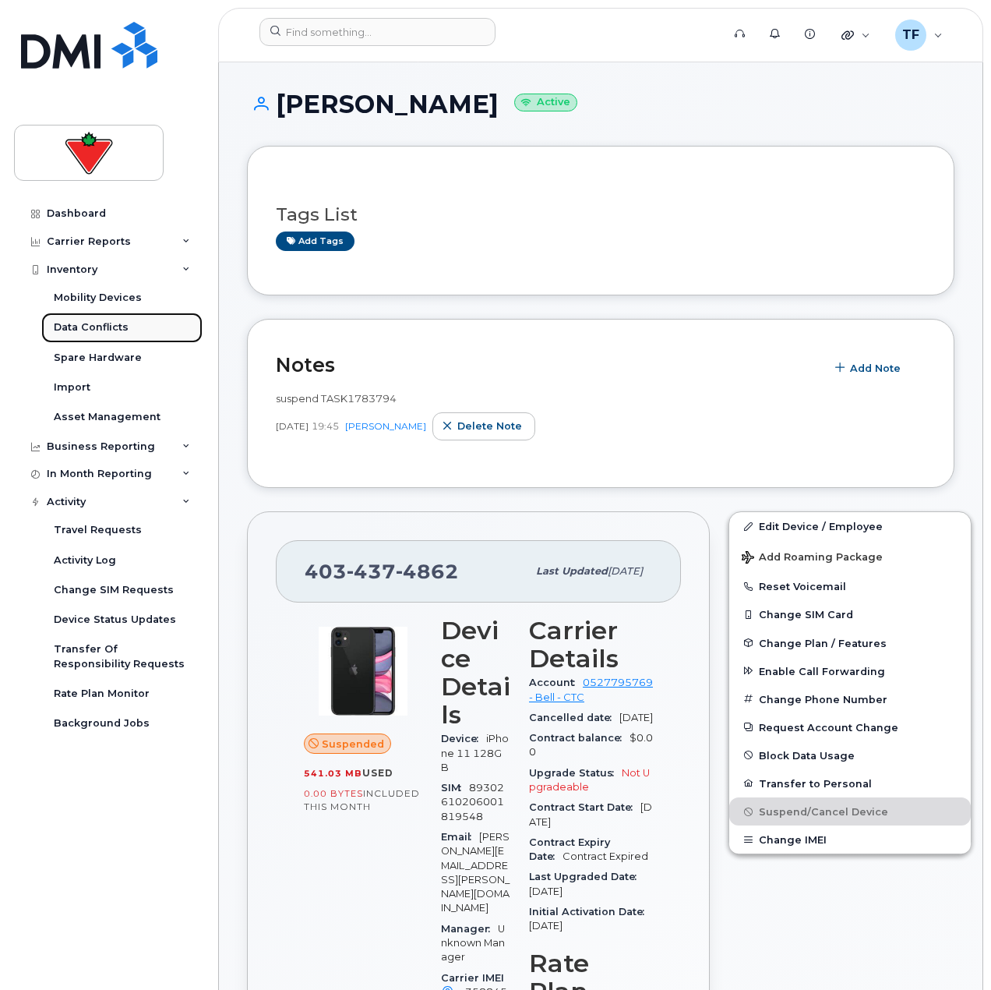
click at [113, 313] on link "Data Conflicts" at bounding box center [121, 328] width 161 height 30
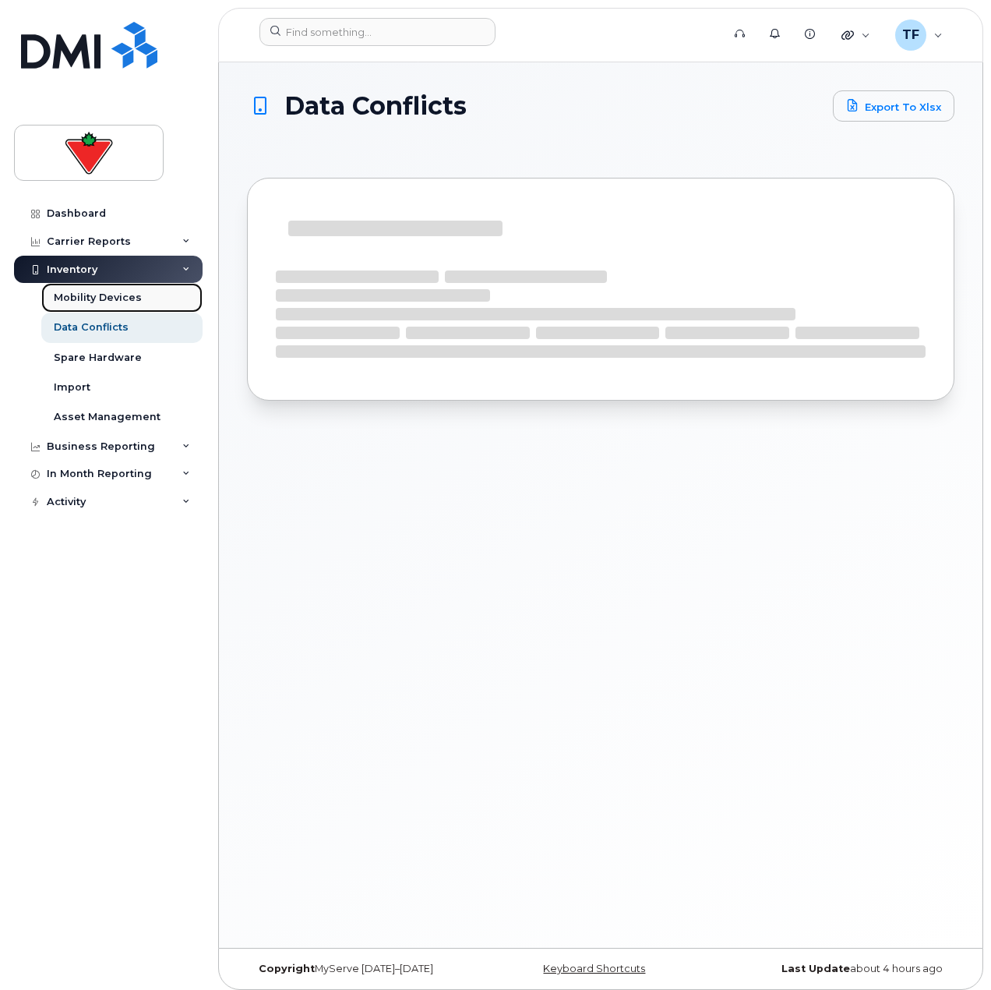
click at [114, 302] on div "Mobility Devices" at bounding box center [98, 298] width 88 height 14
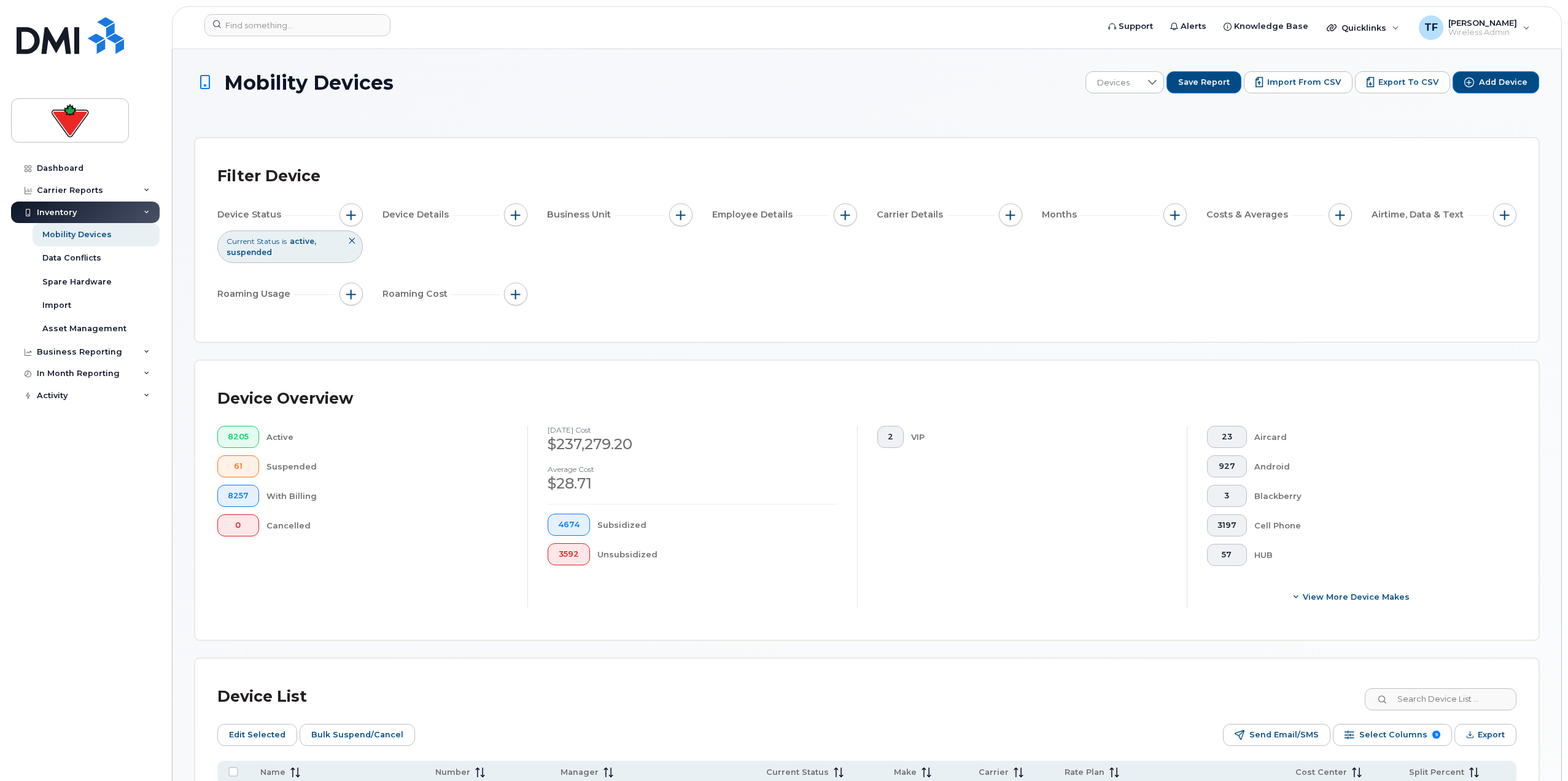
click at [314, 244] on span "active" at bounding box center [303, 241] width 27 height 9
click at [362, 210] on button "button" at bounding box center [351, 215] width 24 height 24
click at [416, 277] on span at bounding box center [414, 276] width 9 height 9
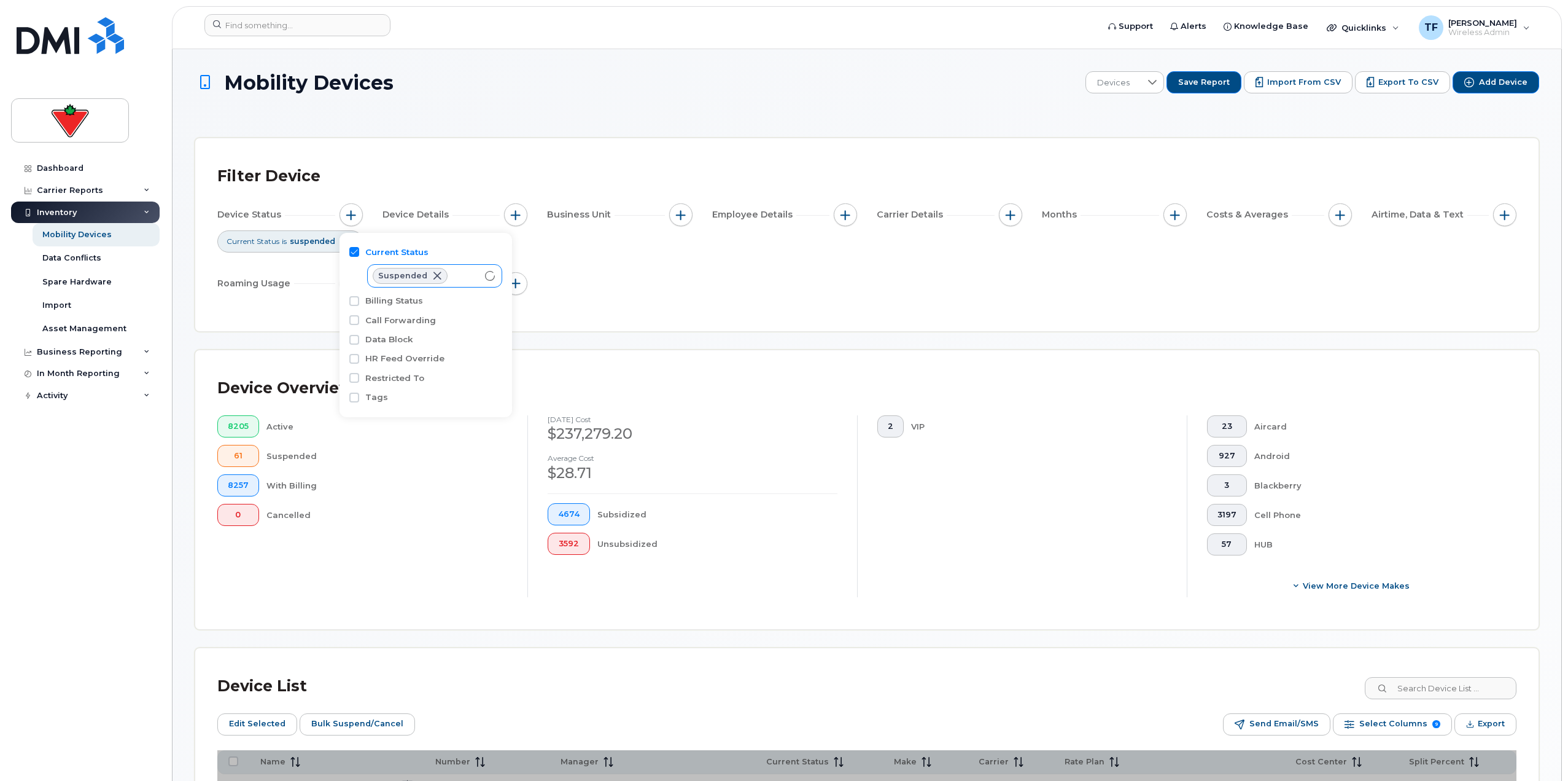
click at [625, 277] on div "Device Status Current Status is suspended Device Details Business Unit Employee…" at bounding box center [867, 251] width 1299 height 96
click at [636, 286] on div "Device Status Current Status is suspended Device Details Business Unit Employee…" at bounding box center [867, 251] width 1299 height 96
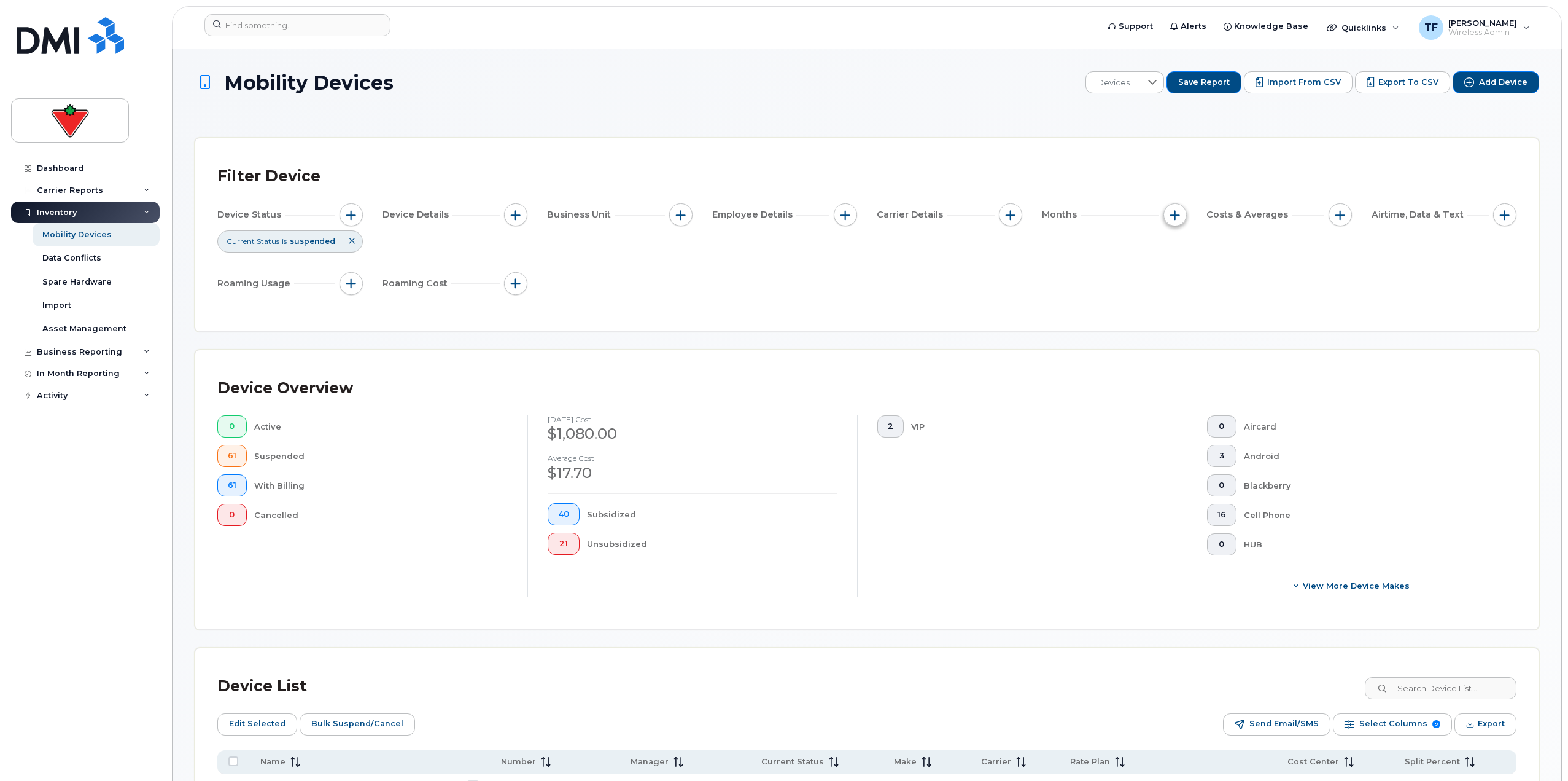
click at [781, 212] on button "button" at bounding box center [1176, 215] width 24 height 24
click at [781, 251] on label "Billing Cycle" at bounding box center [1217, 252] width 54 height 12
click at [781, 251] on input "Billing Cycle" at bounding box center [1178, 251] width 9 height 9
checkbox input "true"
click at [781, 280] on span "is" at bounding box center [1206, 276] width 28 height 22
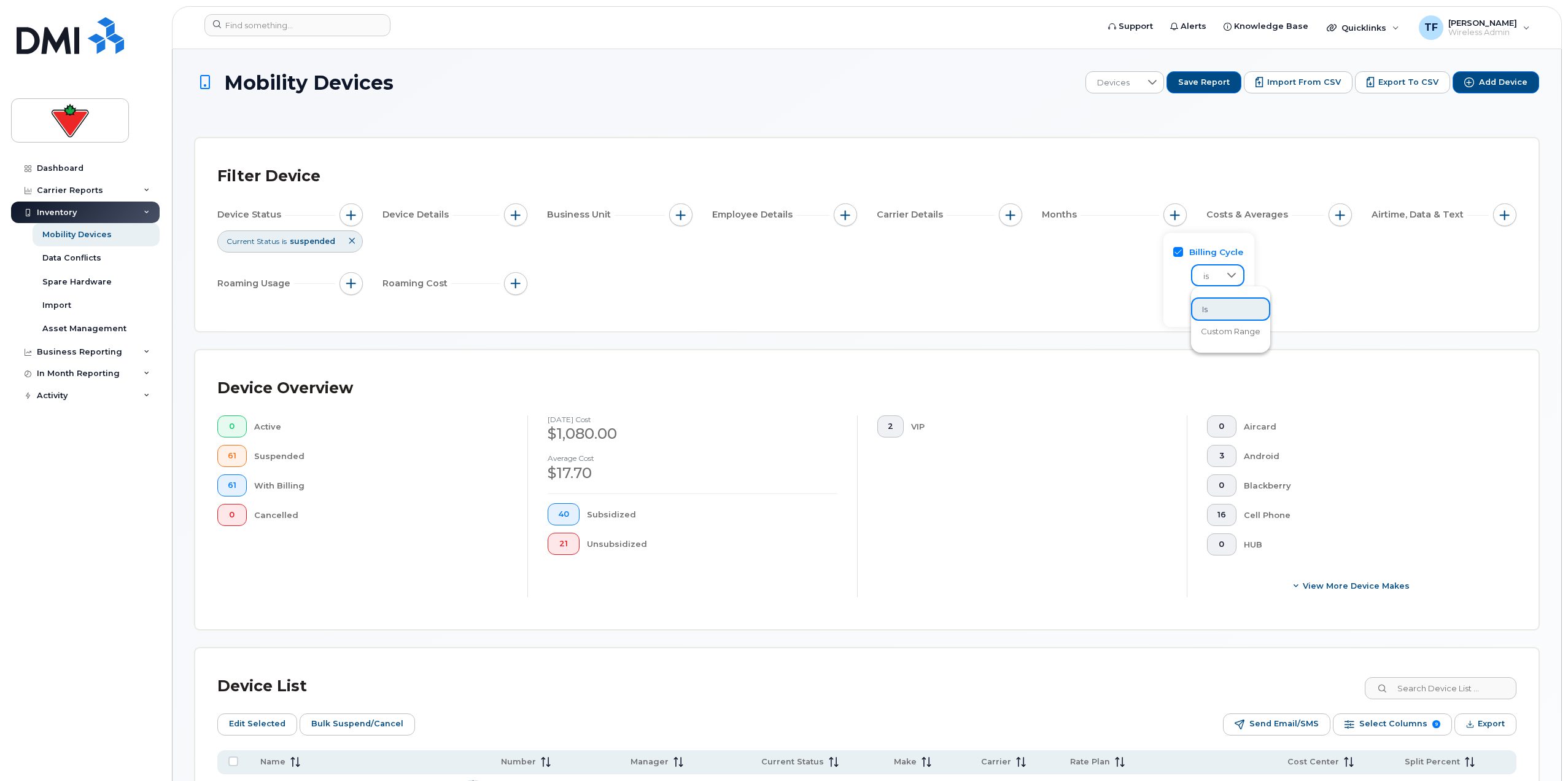
click at [781, 280] on span "is" at bounding box center [1206, 277] width 28 height 22
click at [781, 301] on span at bounding box center [1206, 303] width 29 height 22
click at [781, 301] on span at bounding box center [1206, 303] width 27 height 22
click at [781, 358] on span "Last 3 months" at bounding box center [1228, 360] width 54 height 12
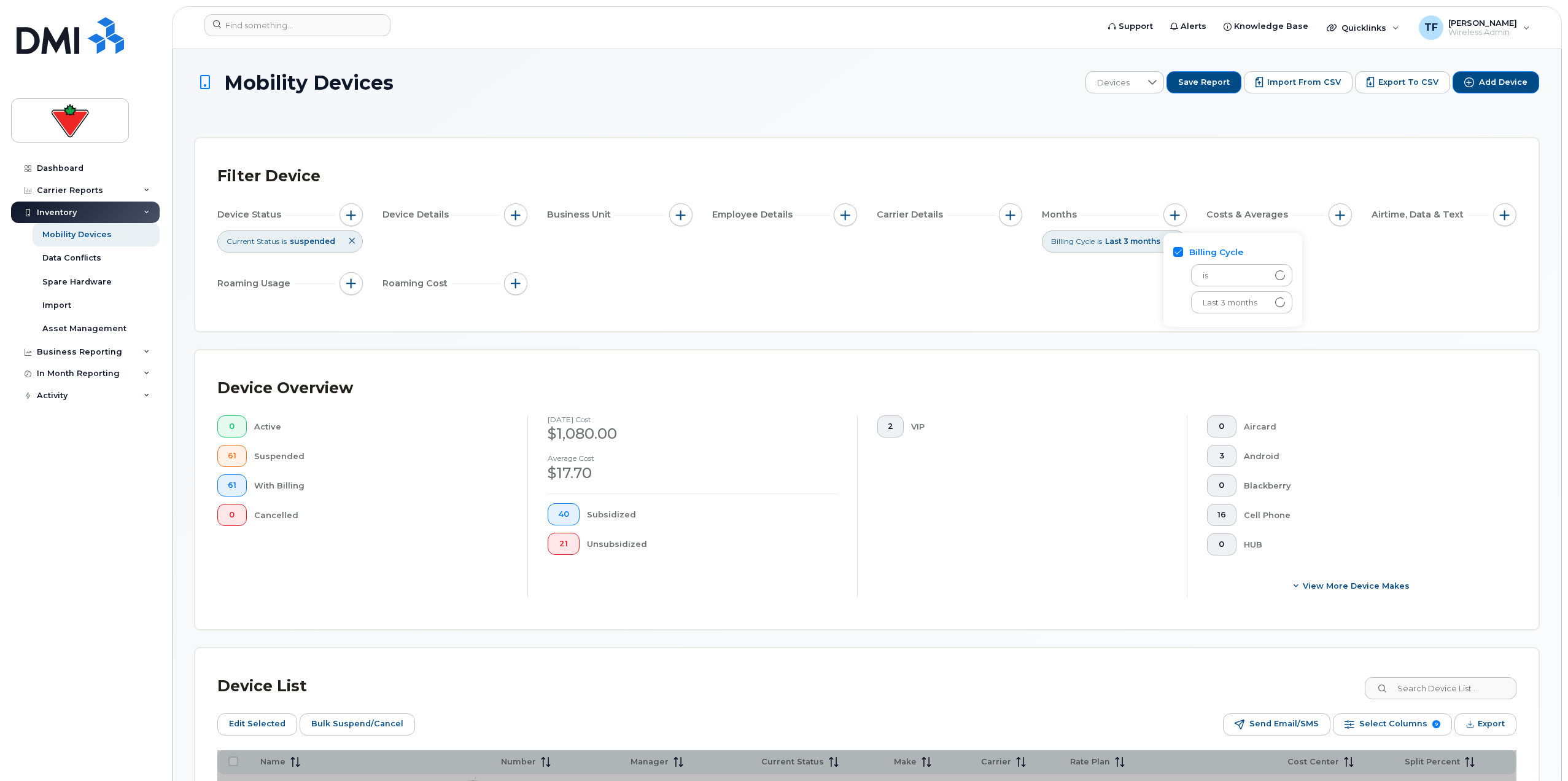
click at [781, 312] on div "Filter Device Device Status Current Status is suspended Device Details Business…" at bounding box center [867, 234] width 1343 height 193
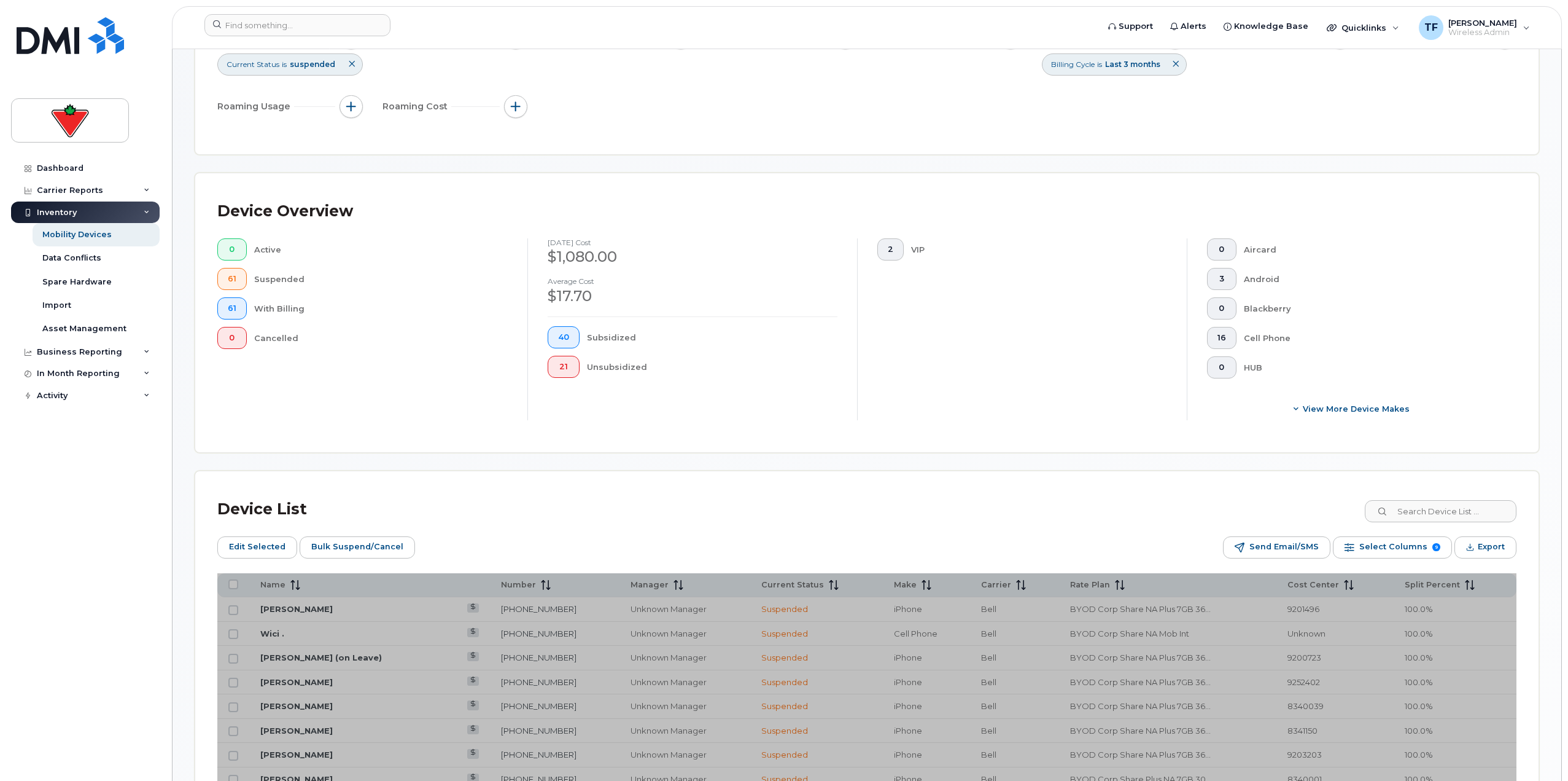
scroll to position [430, 0]
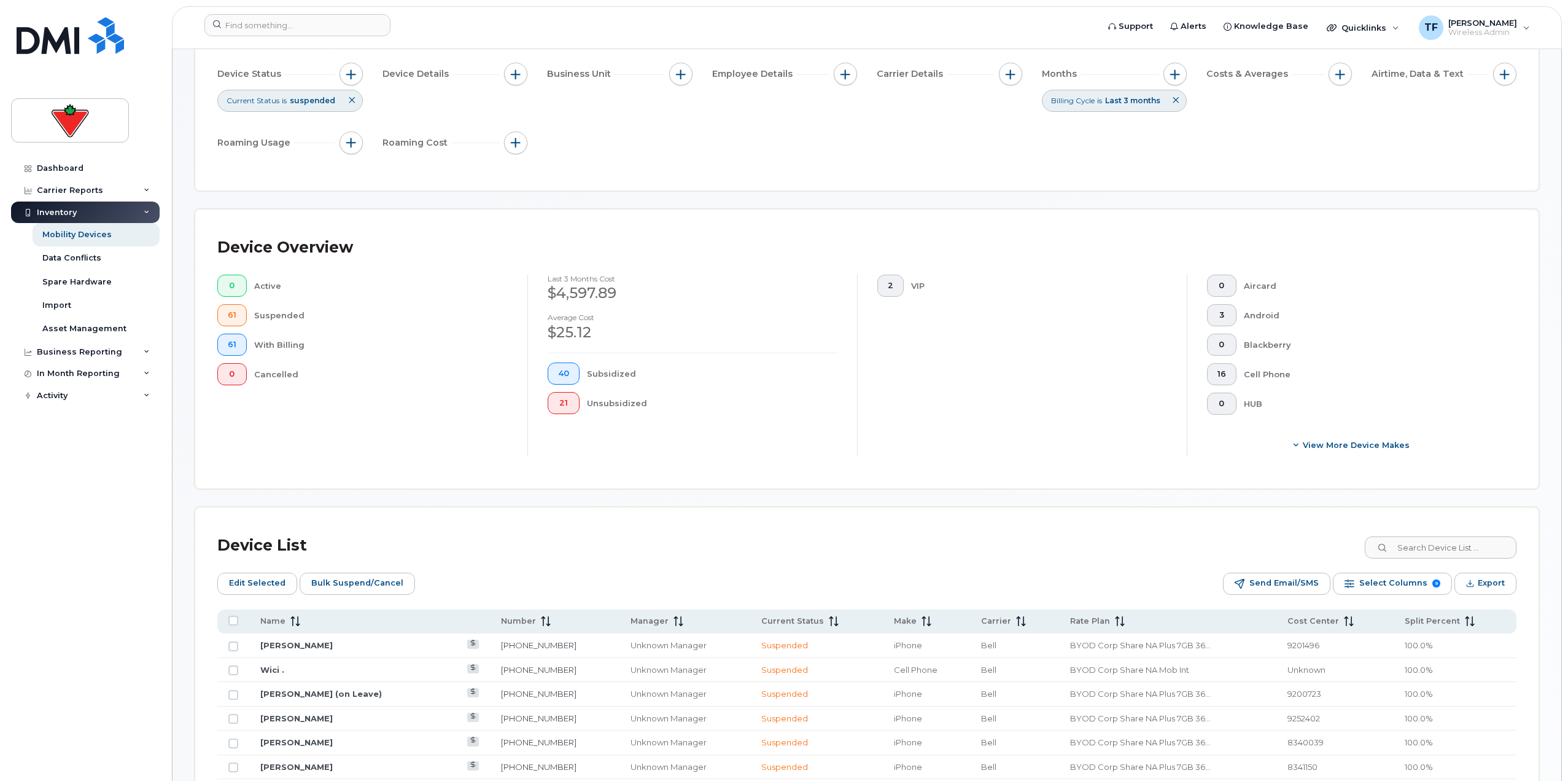
scroll to position [93, 0]
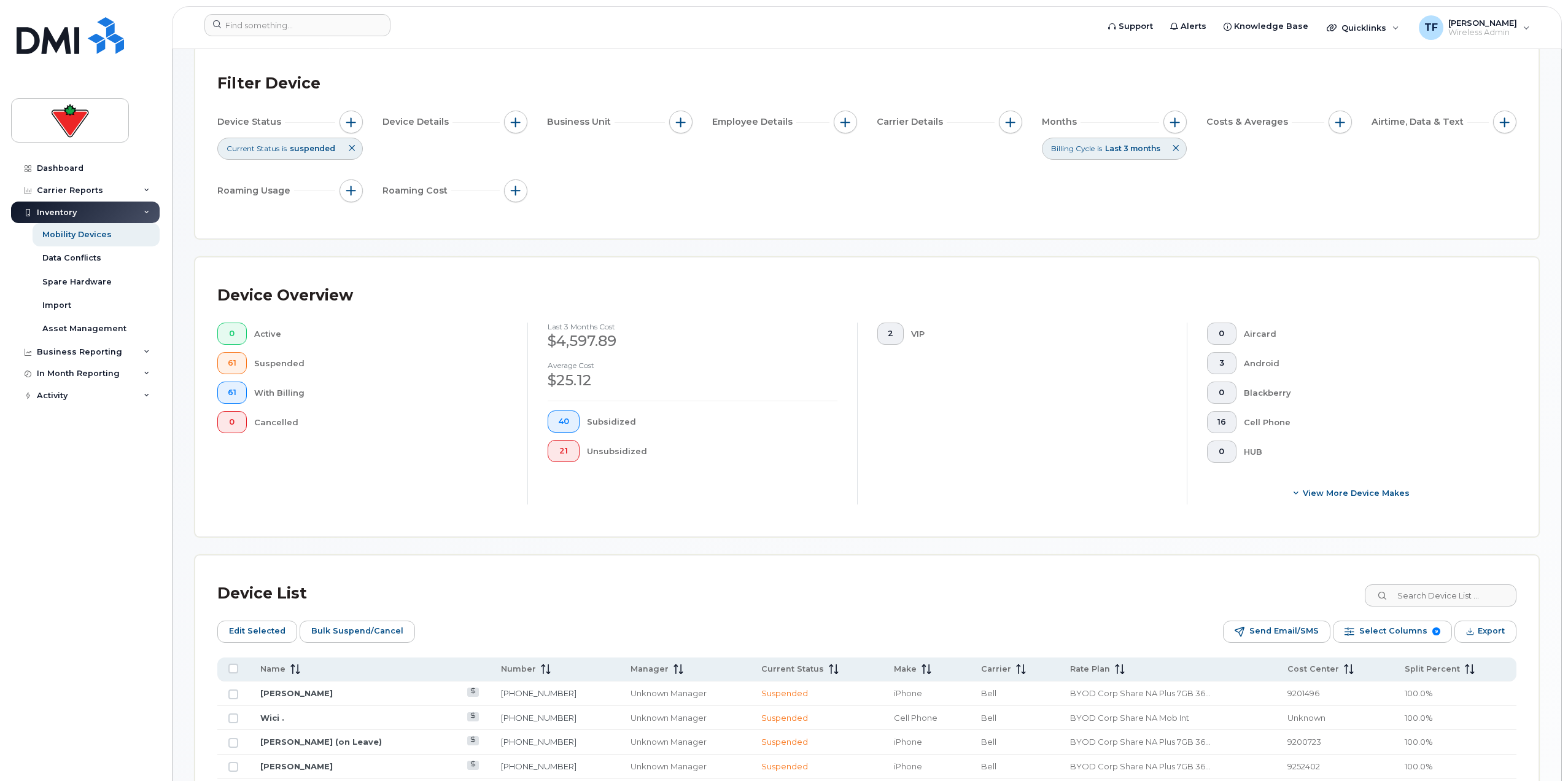
click at [530, 191] on div "Device Status Current Status is suspended Device Details Business Unit Employee…" at bounding box center [867, 158] width 1299 height 96
click at [522, 191] on button "button" at bounding box center [516, 192] width 24 height 24
click at [781, 146] on icon at bounding box center [1176, 147] width 7 height 7
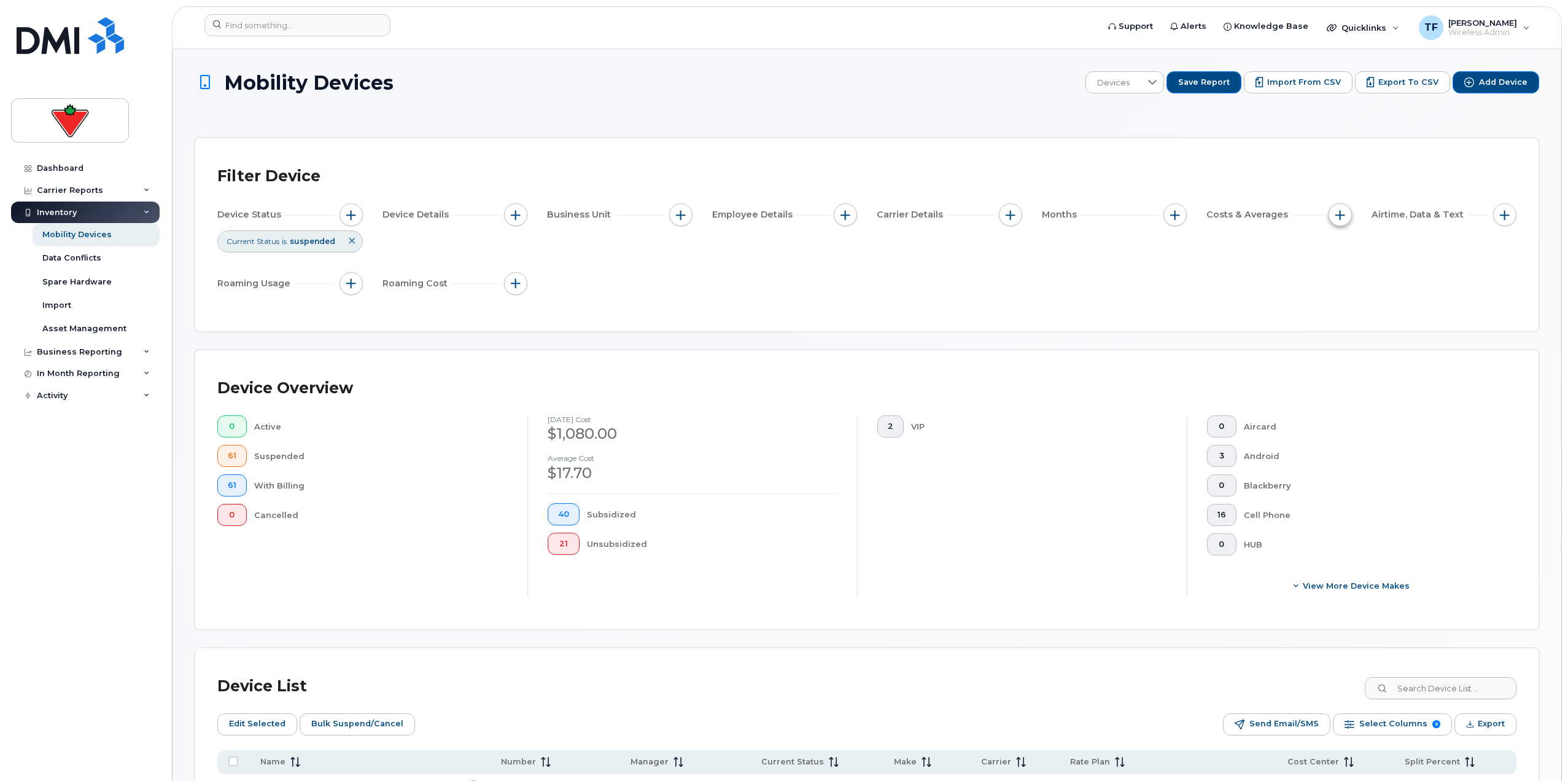
click at [781, 218] on button "button" at bounding box center [1340, 215] width 24 height 24
click at [781, 251] on div "Device Status Current Status is suspended Device Details Business Unit Employee…" at bounding box center [867, 251] width 1299 height 96
click at [781, 218] on span "button" at bounding box center [1011, 215] width 9 height 9
click at [510, 213] on button "button" at bounding box center [516, 215] width 24 height 24
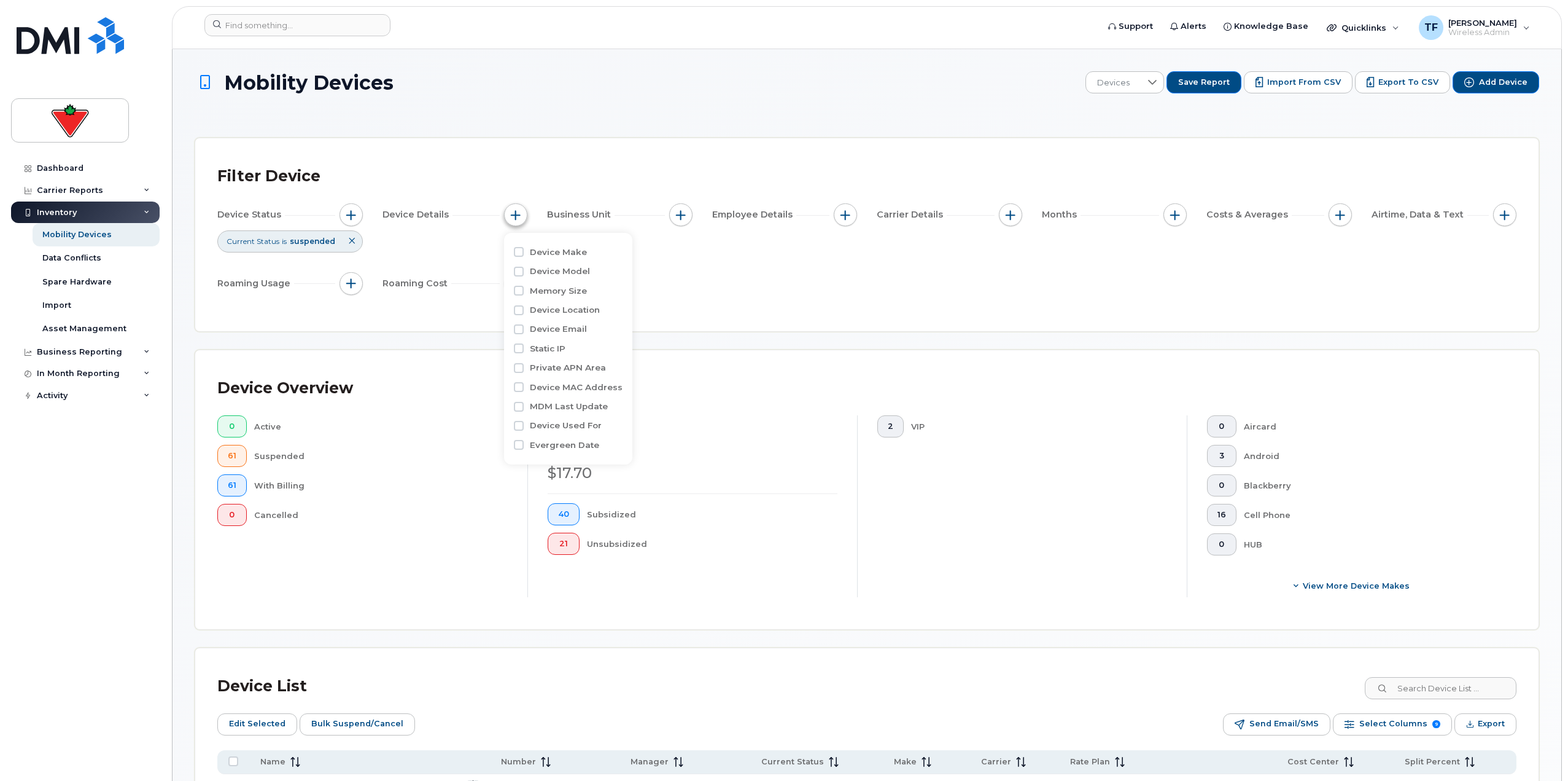
click at [510, 213] on button "button" at bounding box center [516, 215] width 24 height 24
click at [781, 214] on button "button" at bounding box center [1011, 215] width 24 height 24
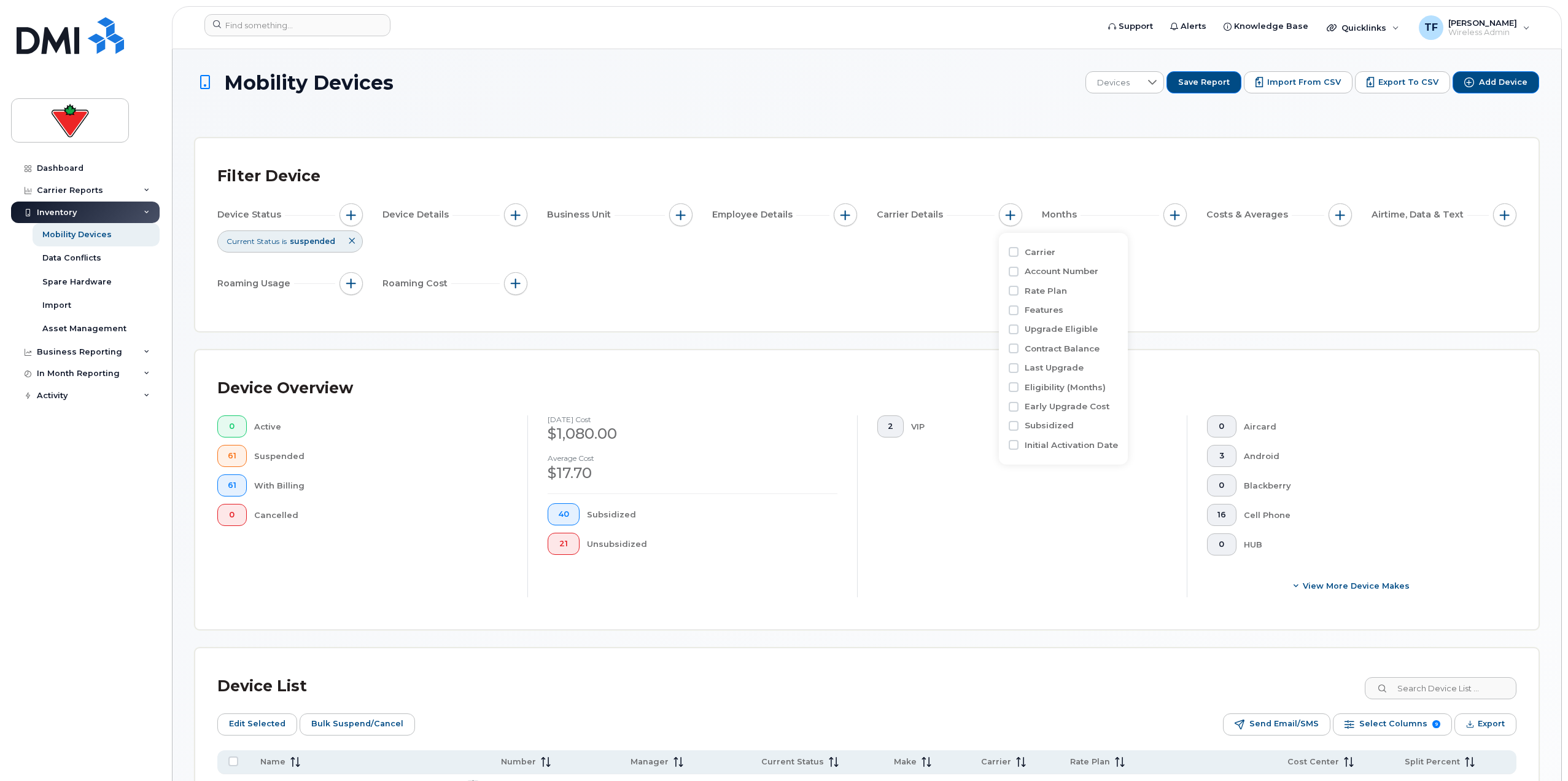
click at [613, 242] on div "Device Status Current Status is suspended Device Details Business Unit Employee…" at bounding box center [867, 251] width 1299 height 96
click at [781, 212] on button "button" at bounding box center [1176, 215] width 24 height 24
click at [781, 250] on div "Billing Cycle" at bounding box center [1208, 252] width 70 height 12
click at [781, 250] on input "Billing Cycle" at bounding box center [1178, 251] width 9 height 9
checkbox input "true"
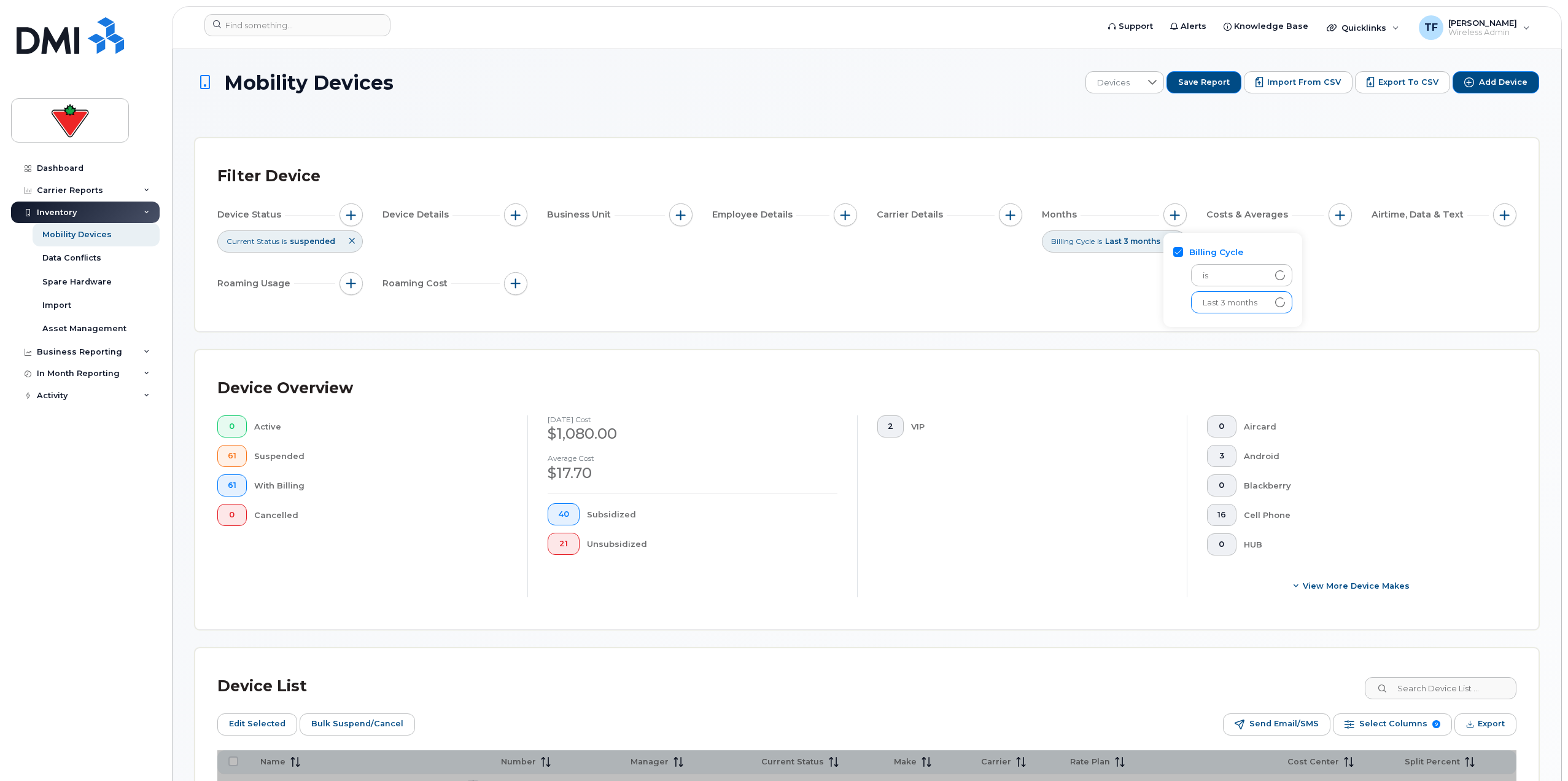
click at [781, 302] on span "Last 3 months" at bounding box center [1230, 303] width 76 height 22
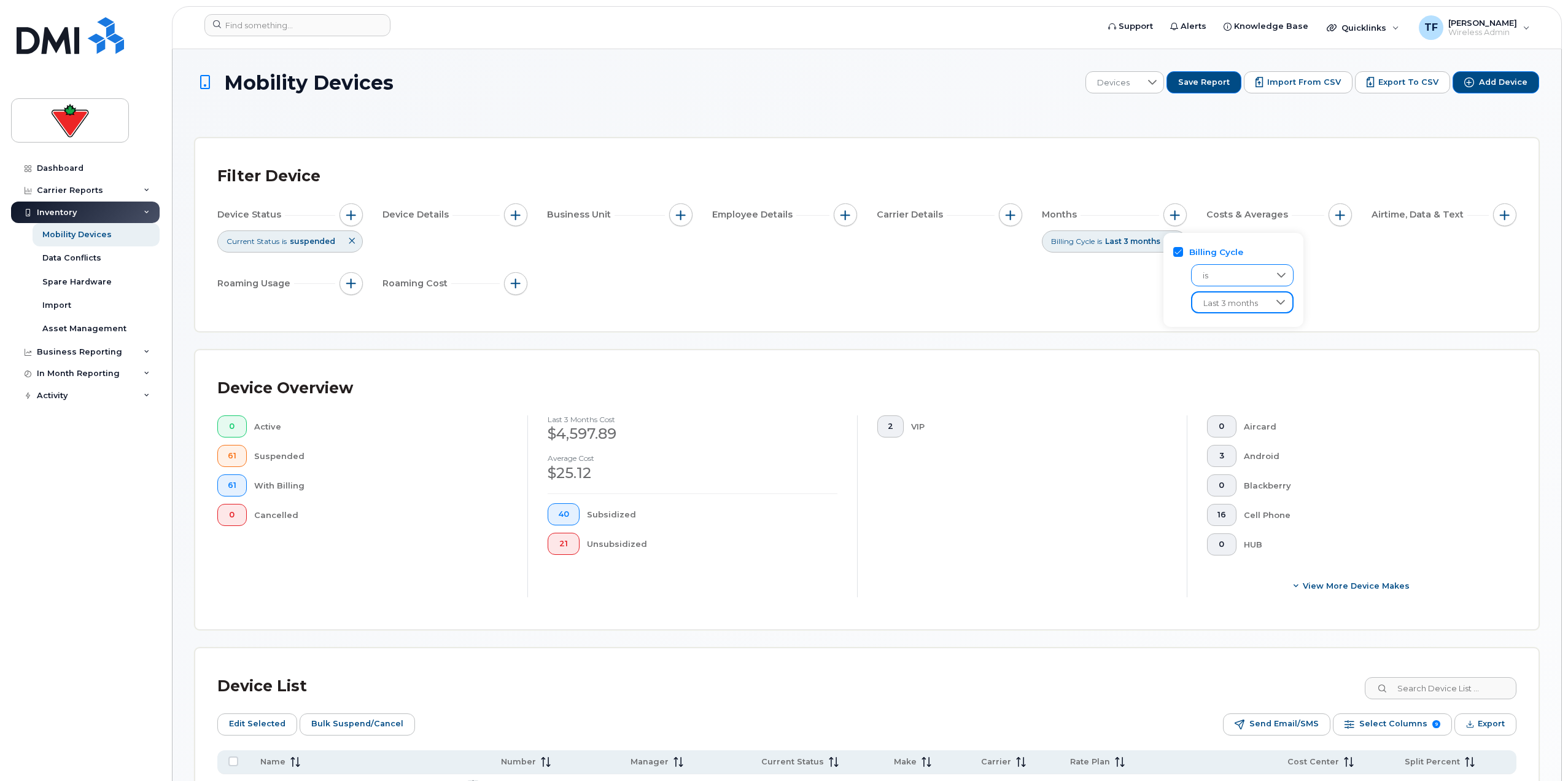
click at [781, 283] on span "is" at bounding box center [1231, 276] width 78 height 22
click at [781, 283] on span "is" at bounding box center [1230, 277] width 76 height 22
click at [781, 296] on span "Last 3 months" at bounding box center [1230, 303] width 76 height 22
click at [781, 374] on span "August 2025" at bounding box center [1214, 373] width 27 height 12
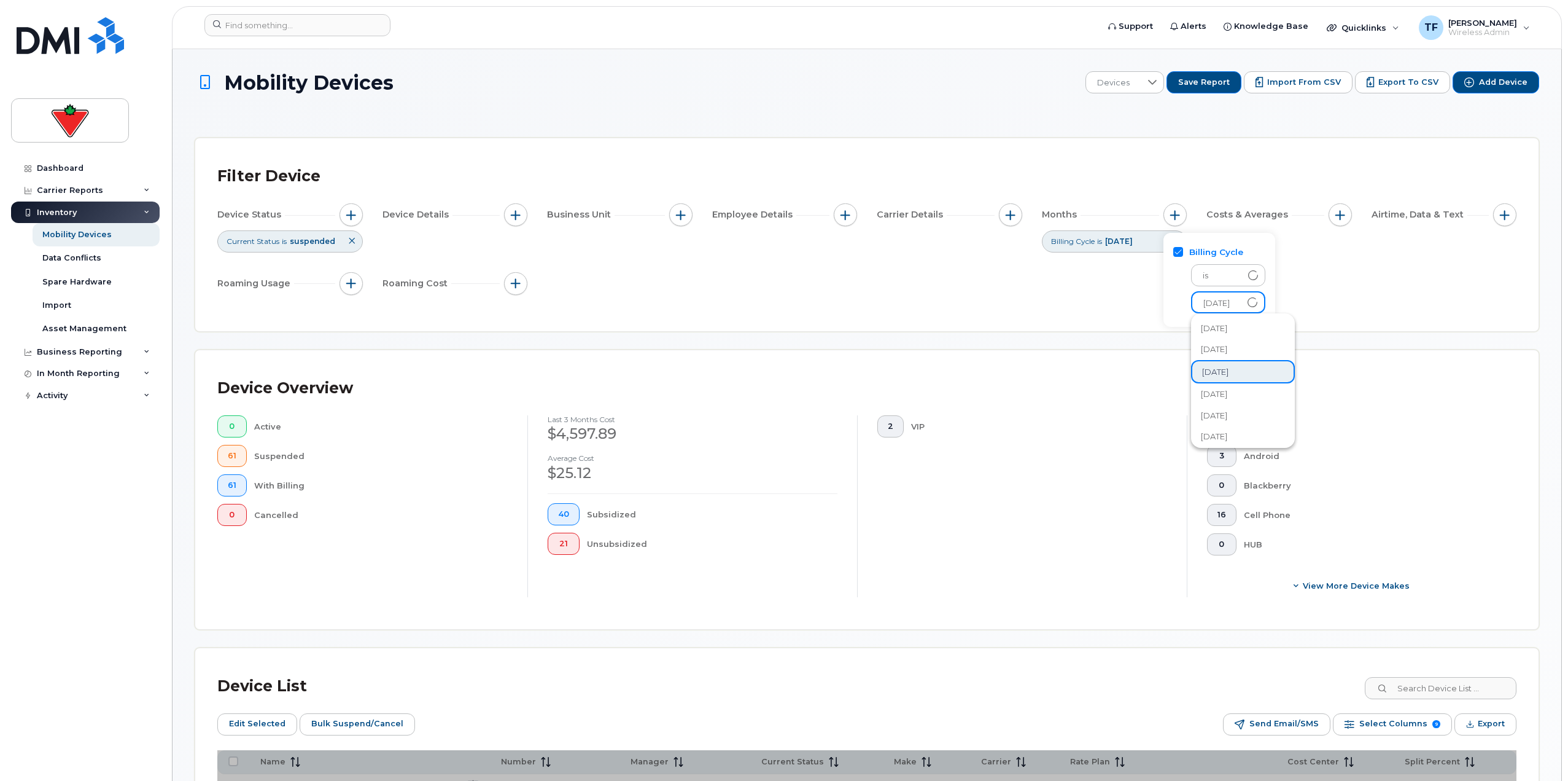
scroll to position [121, 0]
click at [781, 299] on div "Device Status Current Status is suspended Device Details Business Unit Employee…" at bounding box center [867, 251] width 1299 height 96
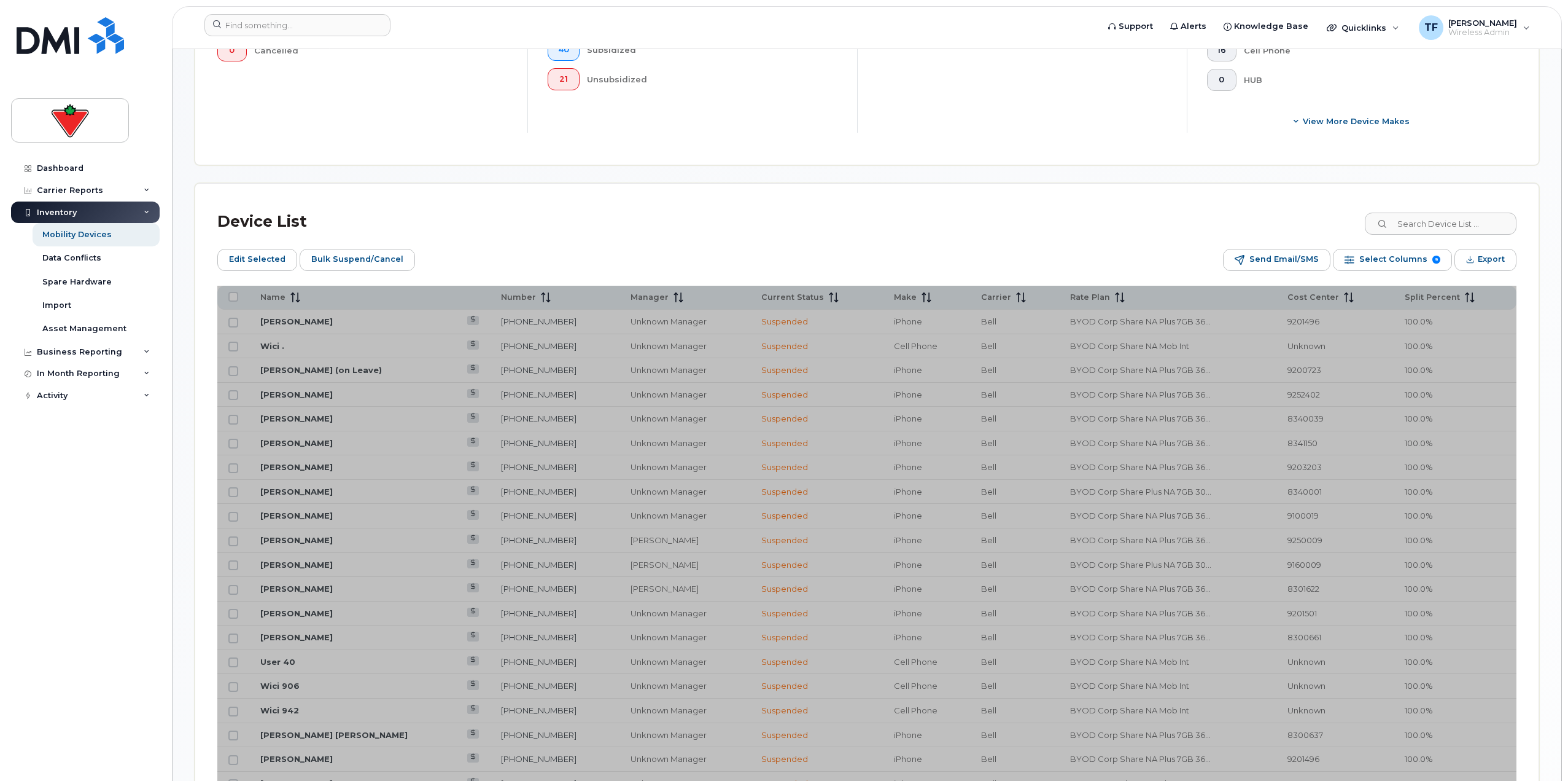
scroll to position [614, 0]
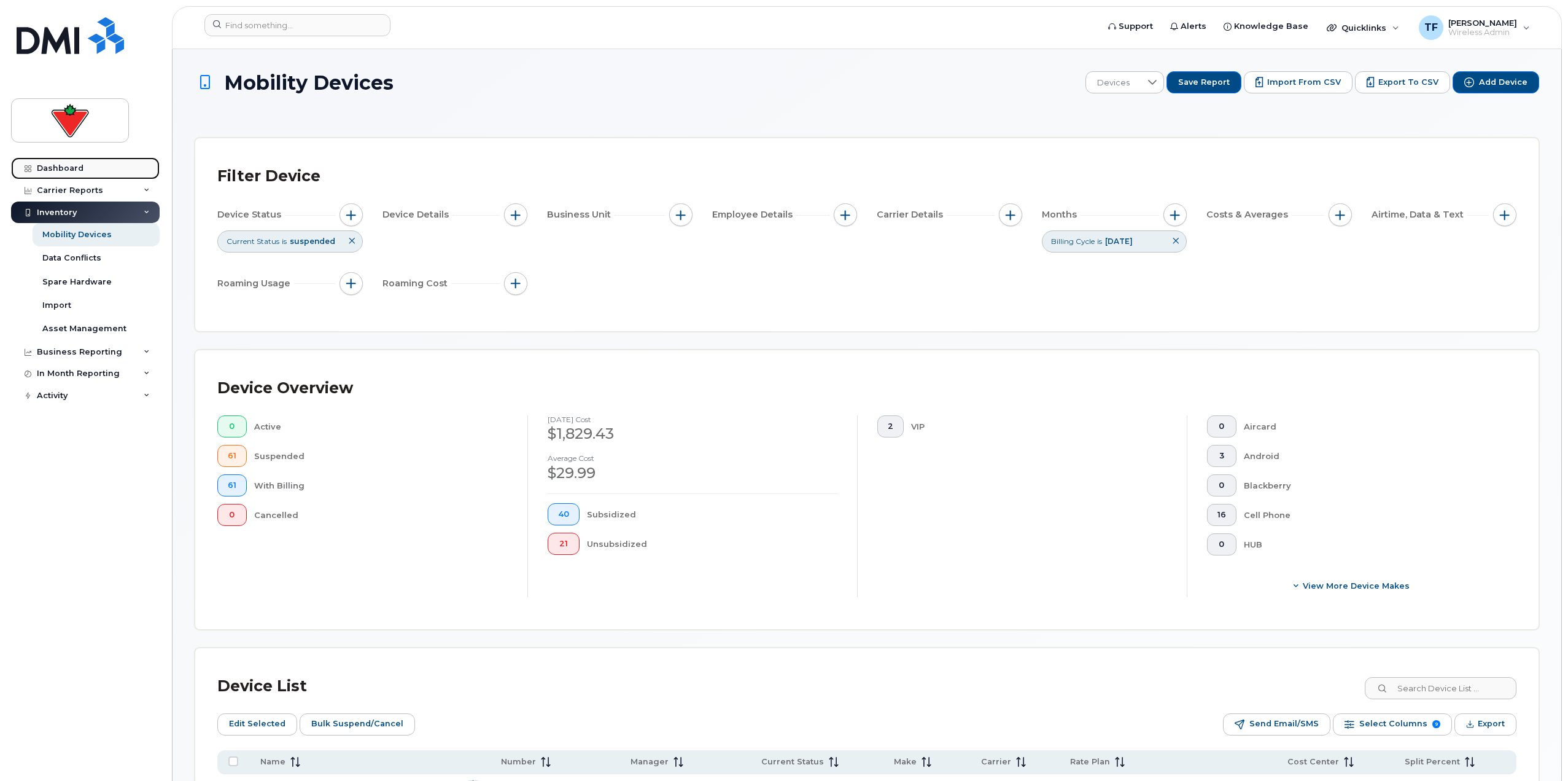
click at [106, 169] on link "Dashboard" at bounding box center [85, 169] width 149 height 22
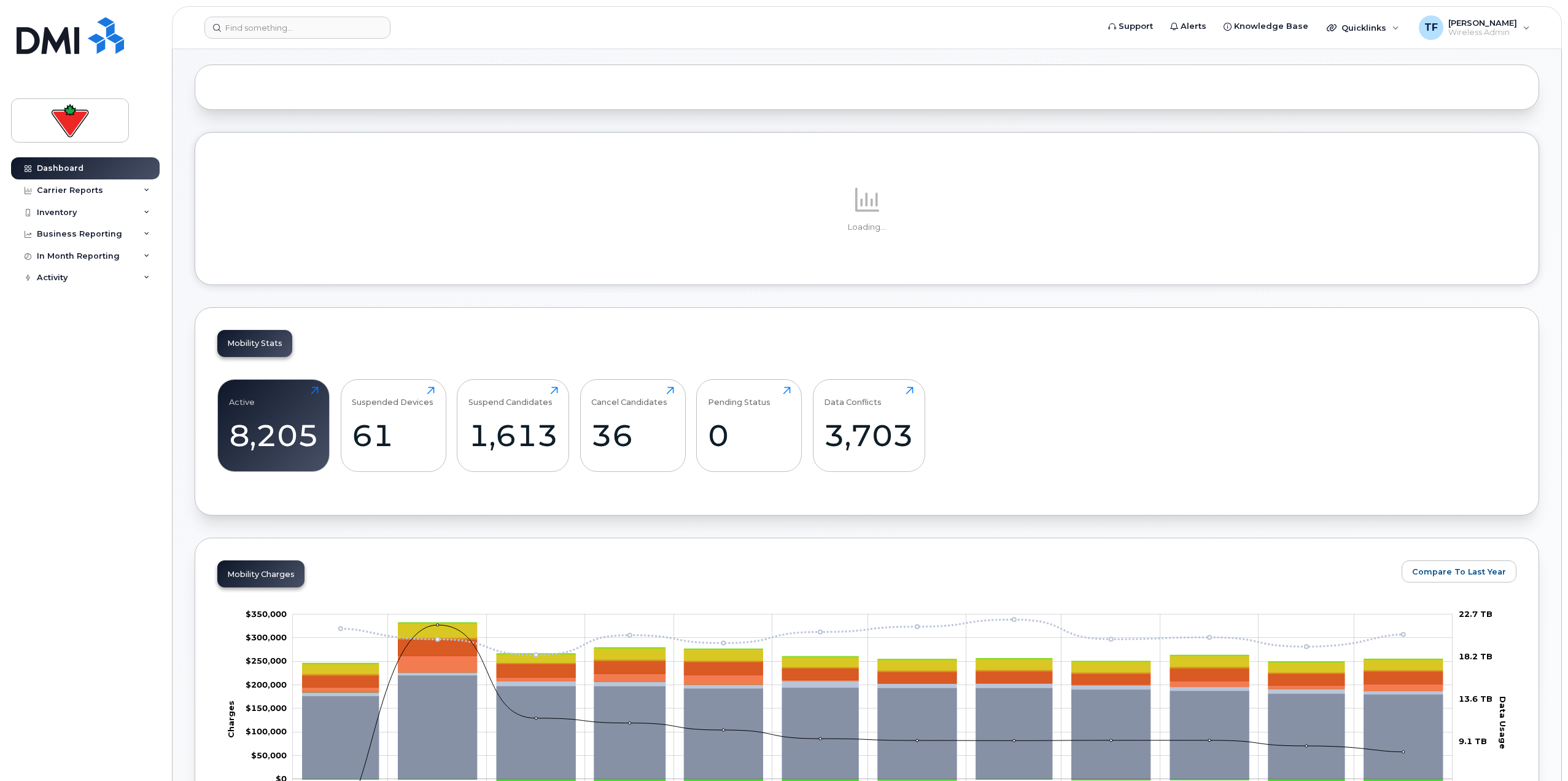
scroll to position [123, 0]
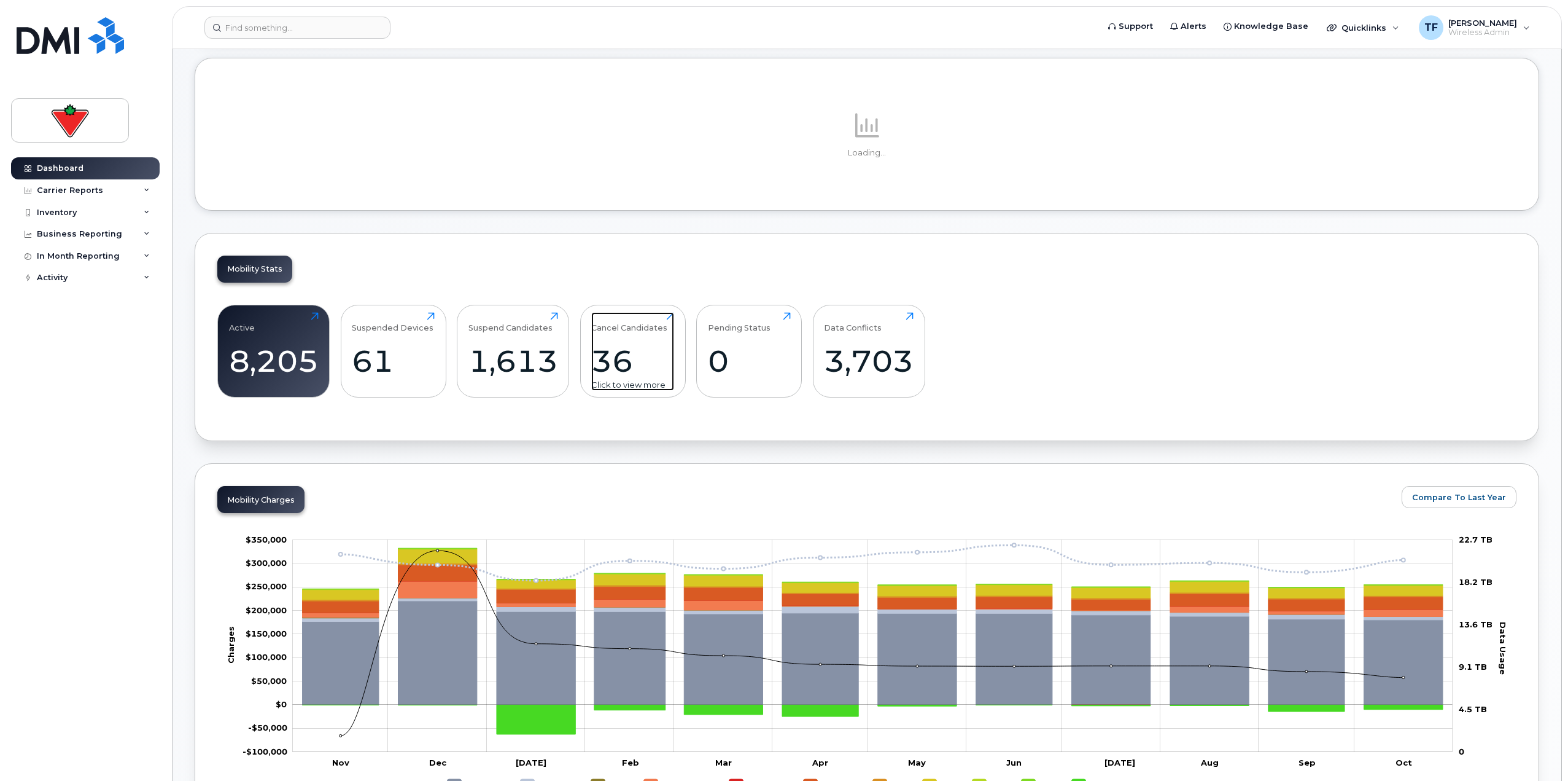
click at [616, 353] on div "36" at bounding box center [632, 361] width 83 height 36
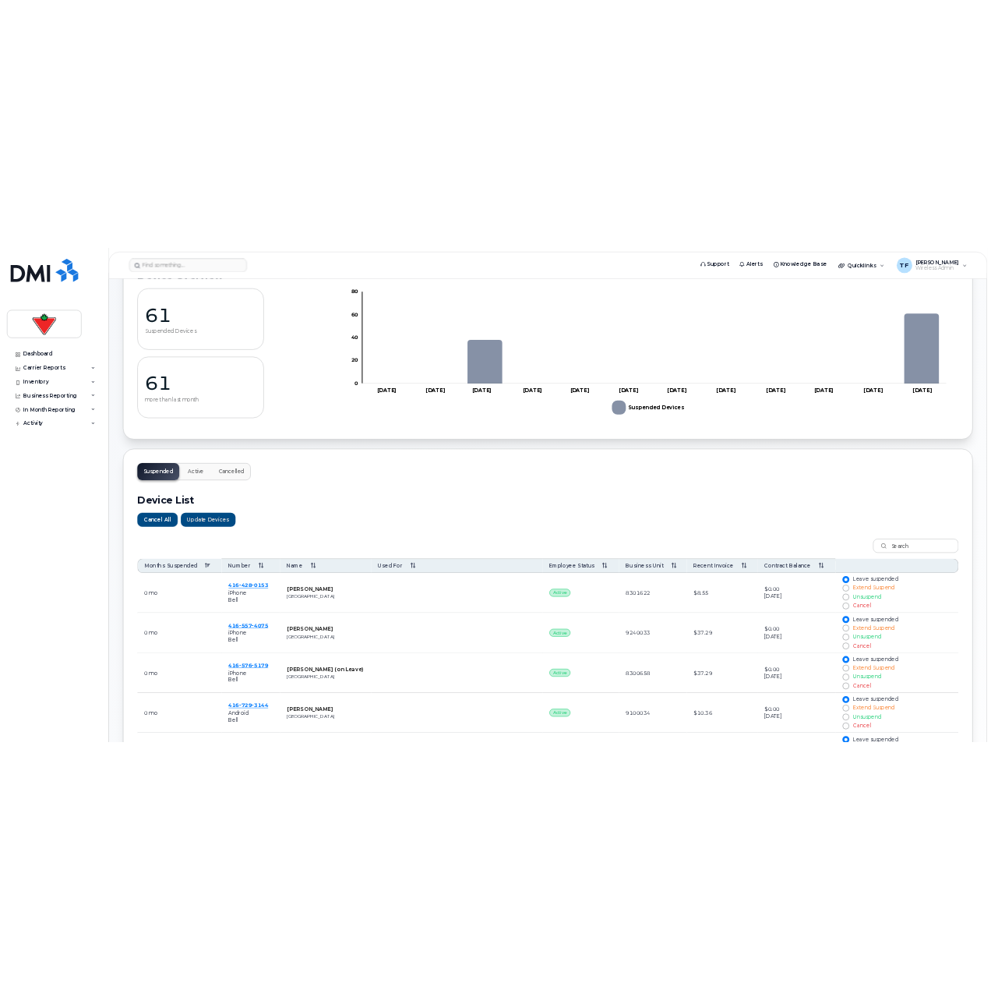
scroll to position [234, 0]
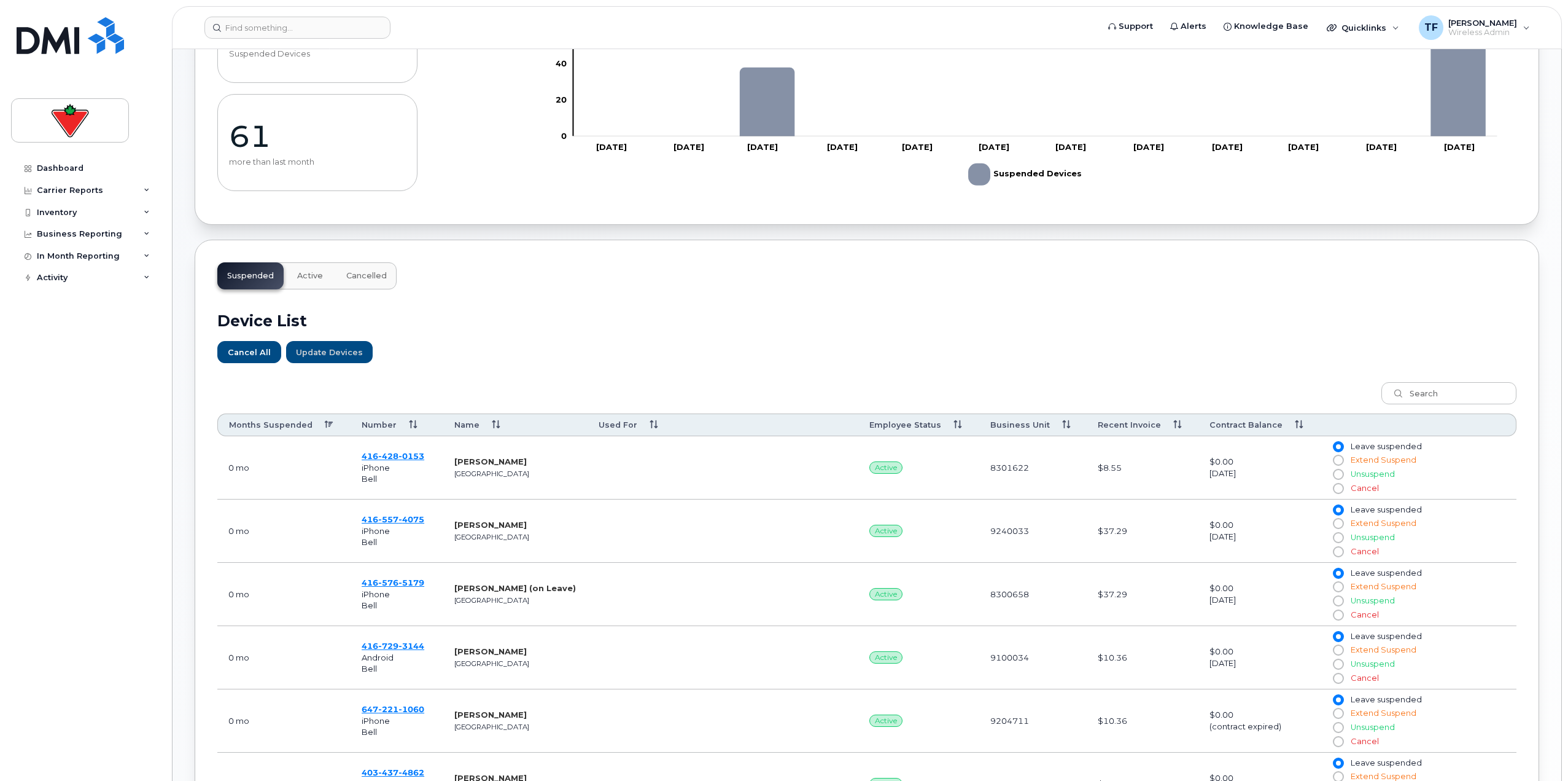
click at [332, 427] on th "Months Suspended" at bounding box center [284, 424] width 133 height 23
click at [396, 515] on span "328" at bounding box center [388, 519] width 20 height 9
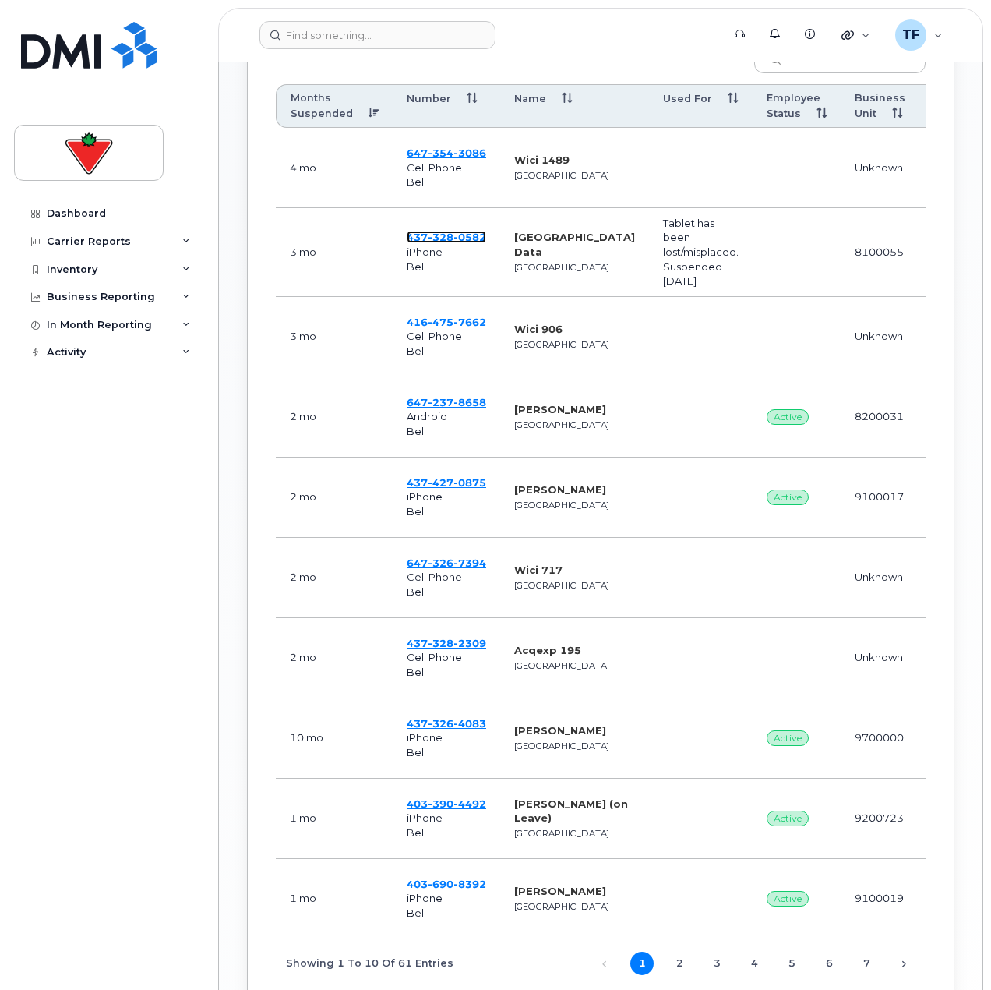
scroll to position [857, 0]
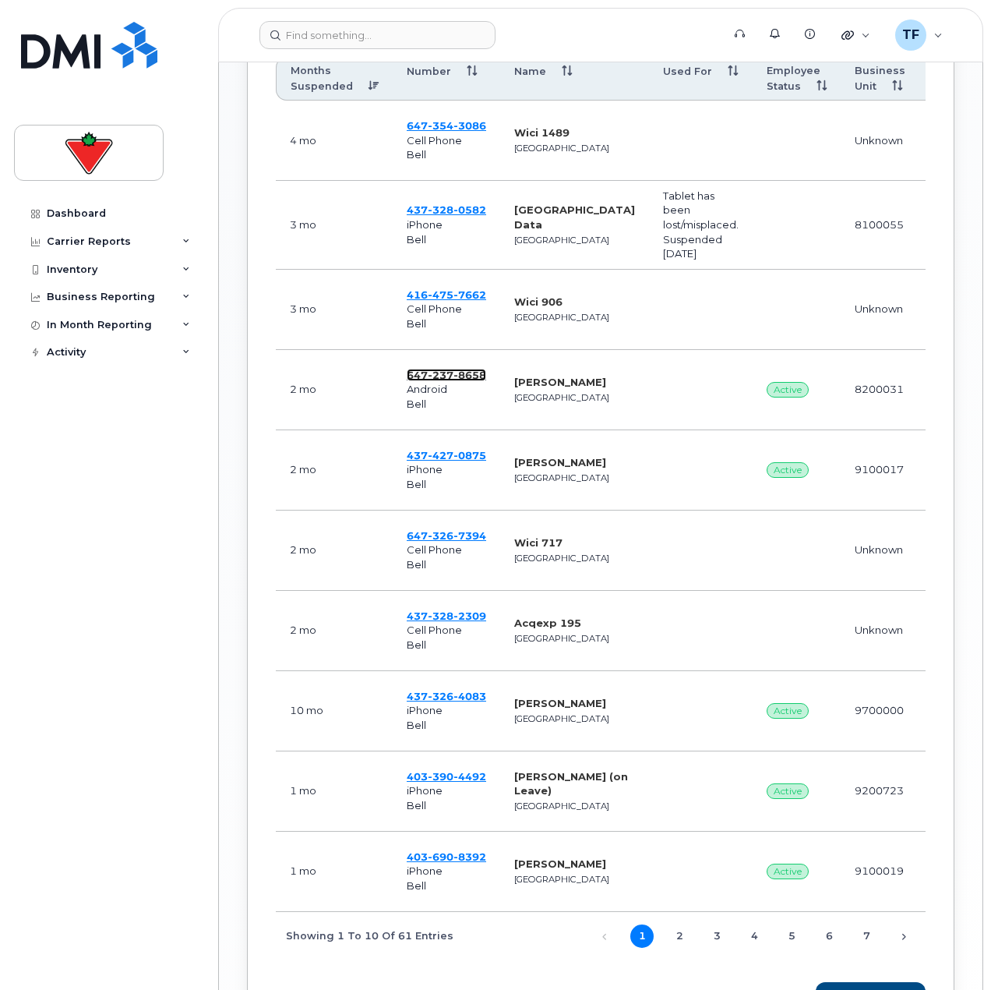
click at [442, 377] on span "237" at bounding box center [441, 375] width 26 height 12
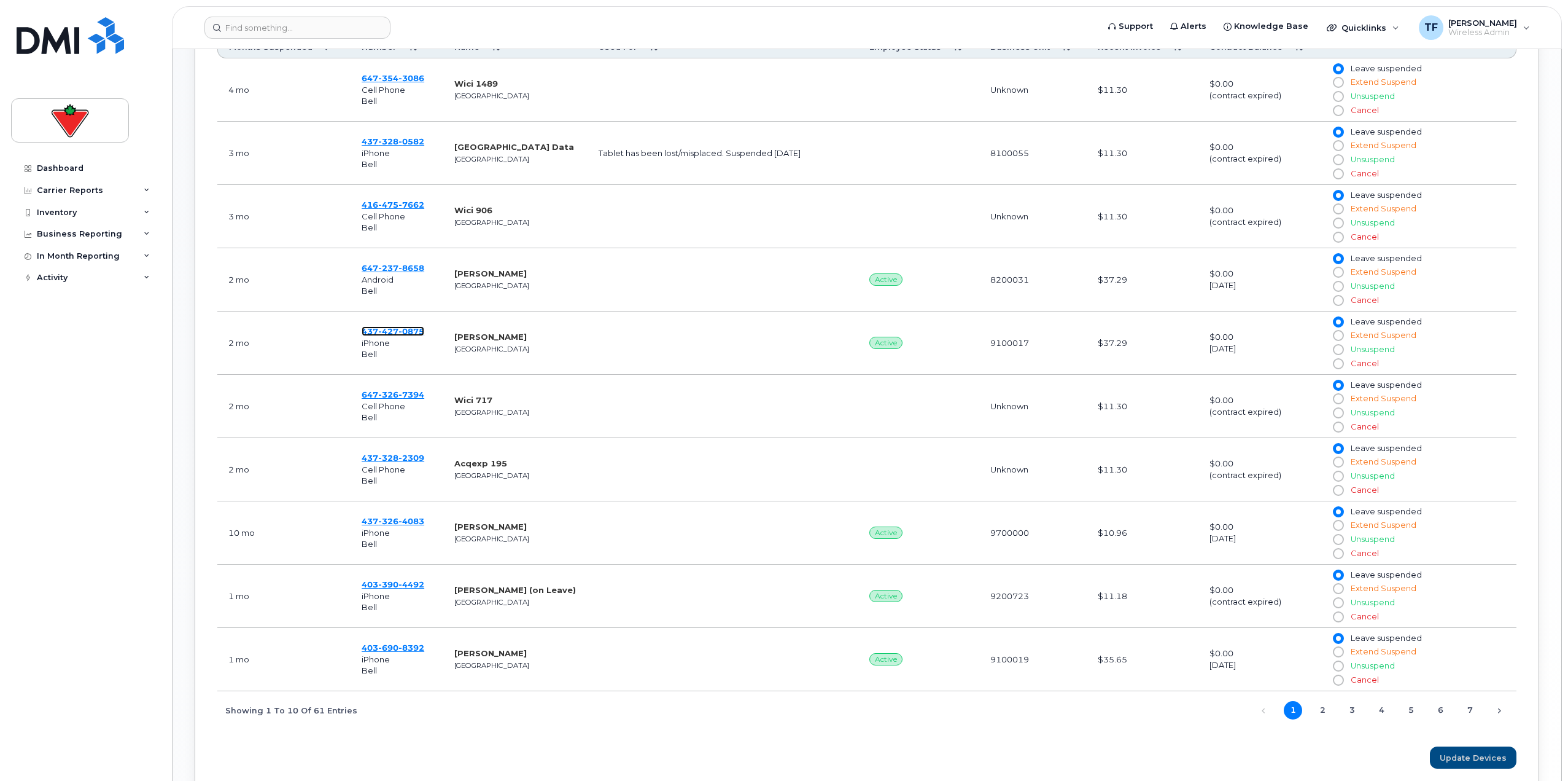
scroll to position [583, 0]
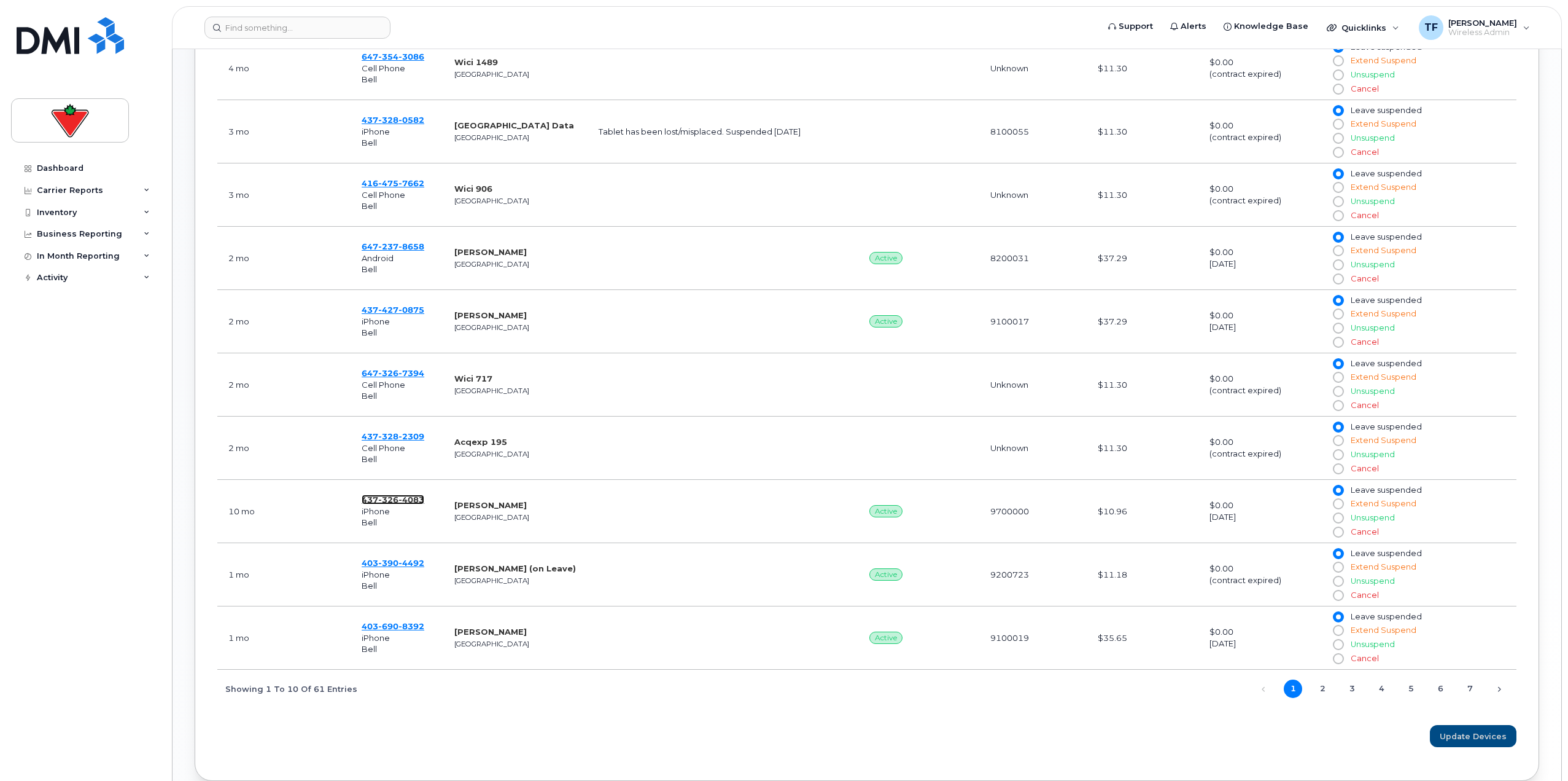
click at [384, 500] on span "326" at bounding box center [388, 499] width 20 height 9
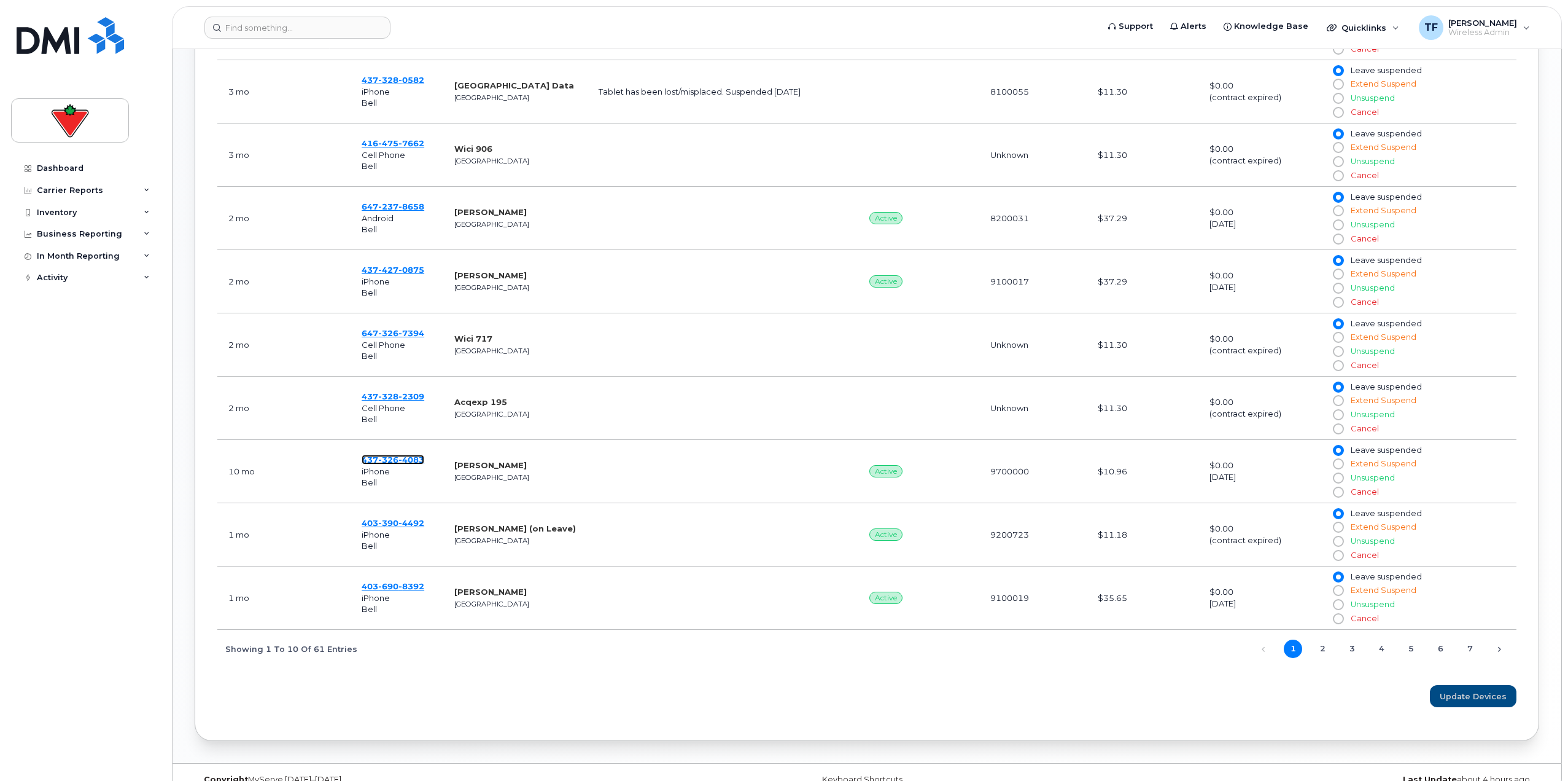
scroll to position [645, 0]
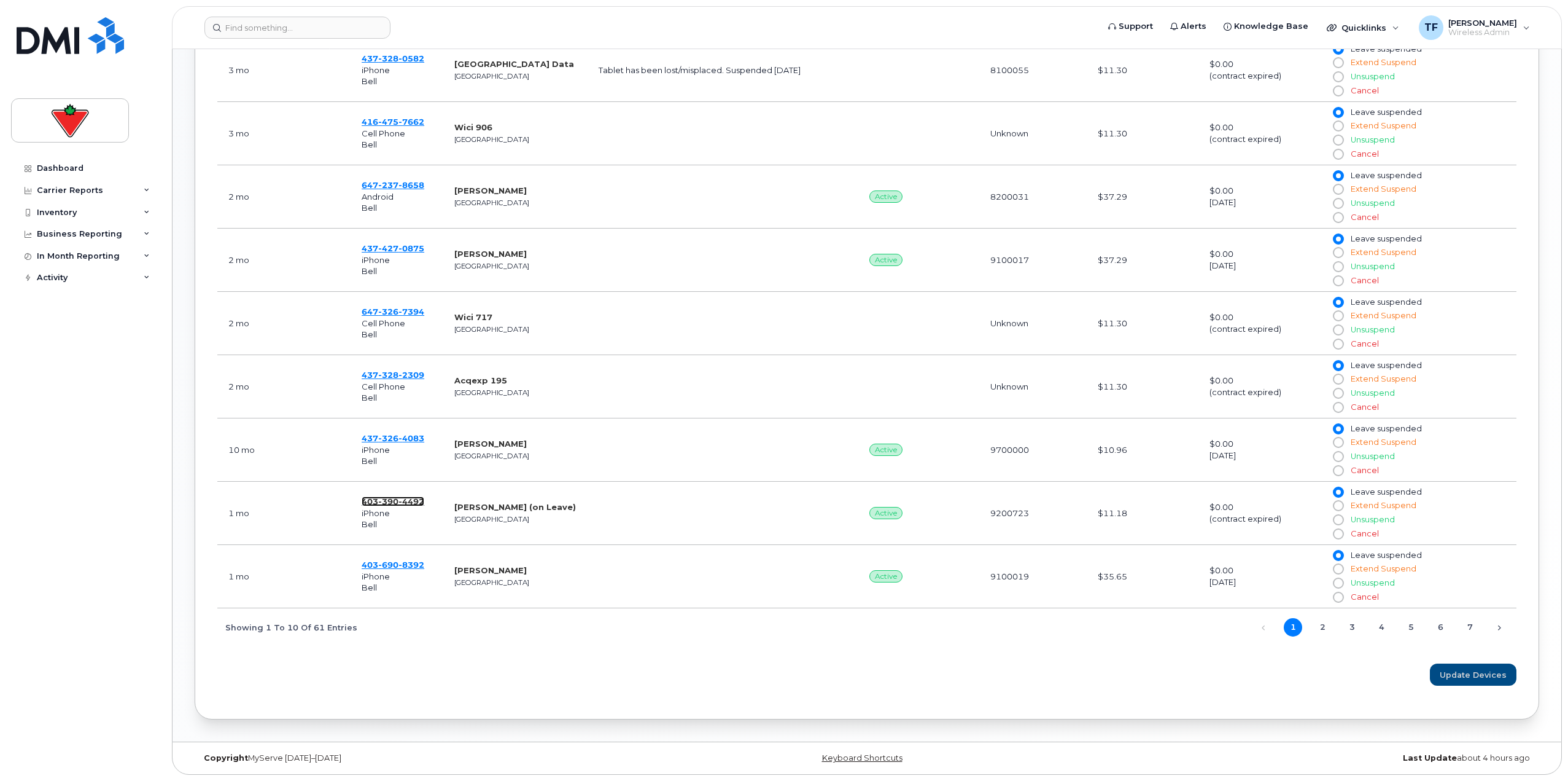
click at [402, 501] on span "4492" at bounding box center [411, 501] width 26 height 9
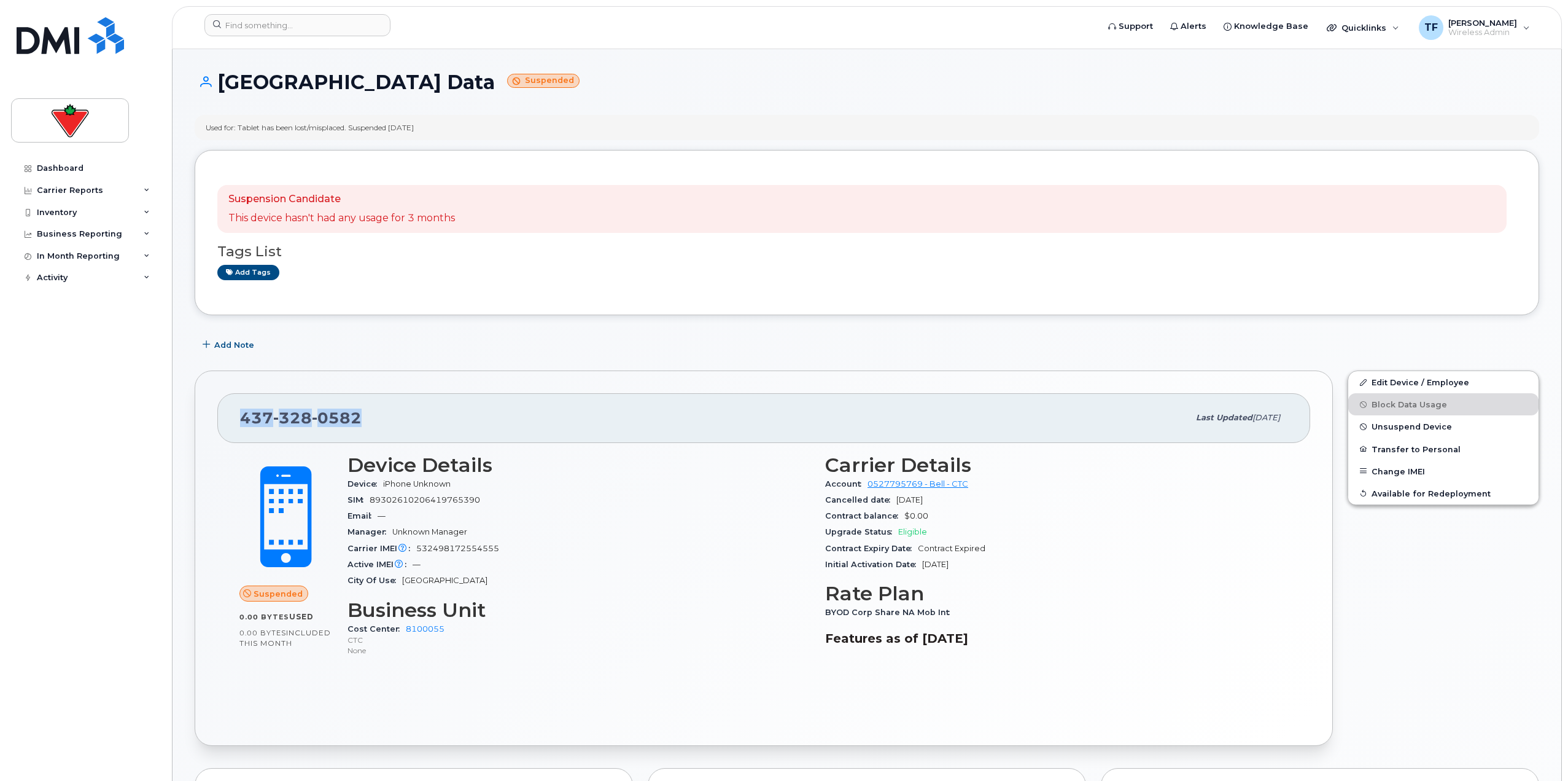
drag, startPoint x: 371, startPoint y: 423, endPoint x: 242, endPoint y: 418, distance: 129.1
click at [242, 418] on div "[PHONE_NUMBER]" at bounding box center [715, 418] width 949 height 26
copy span "[PHONE_NUMBER]"
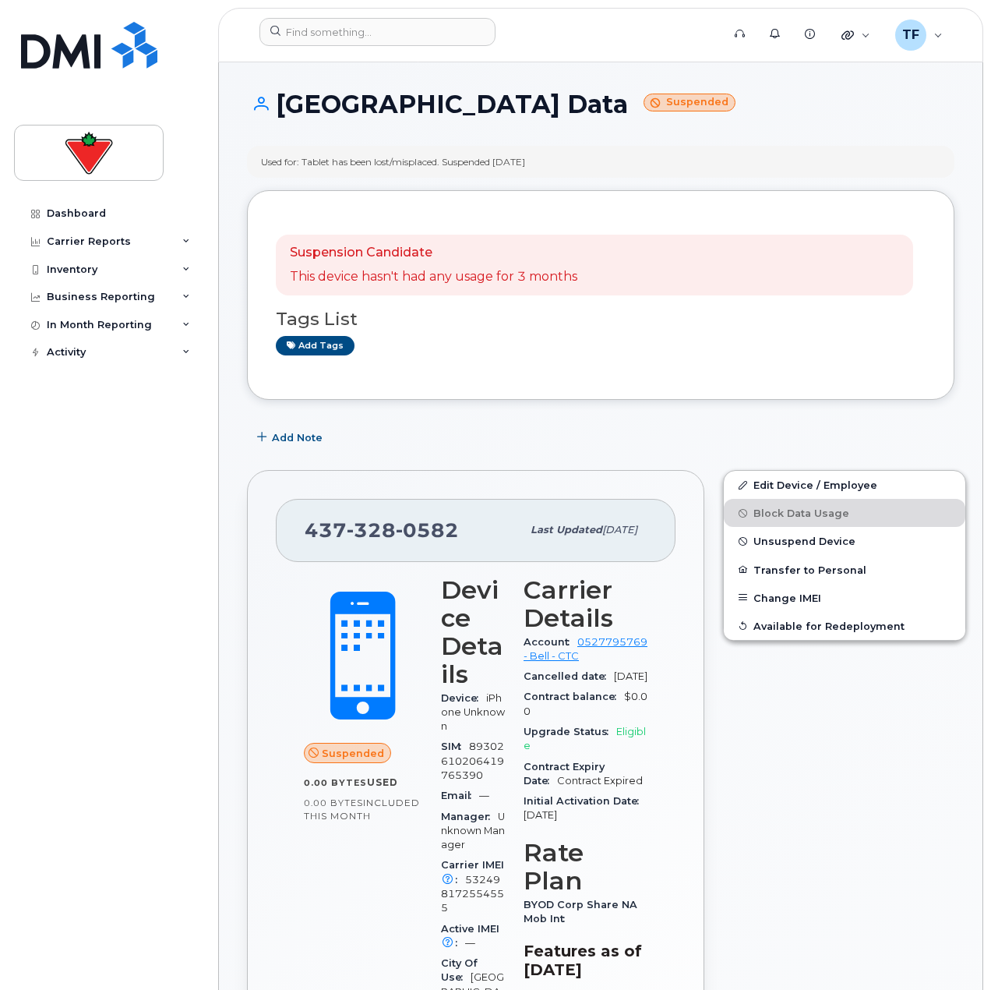
click at [417, 104] on h1 "Toronto Data Suspended" at bounding box center [601, 103] width 708 height 27
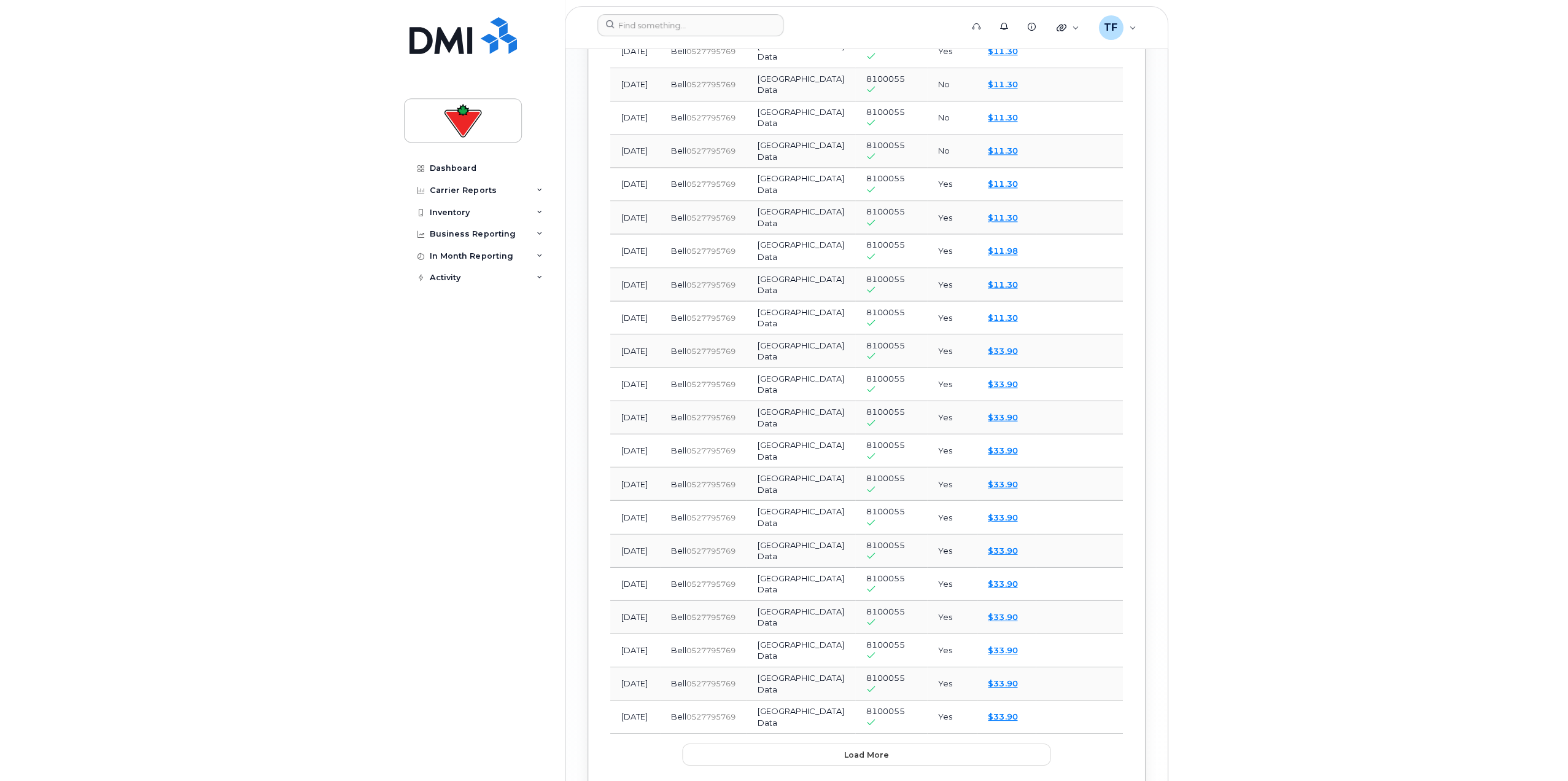
scroll to position [1255, 0]
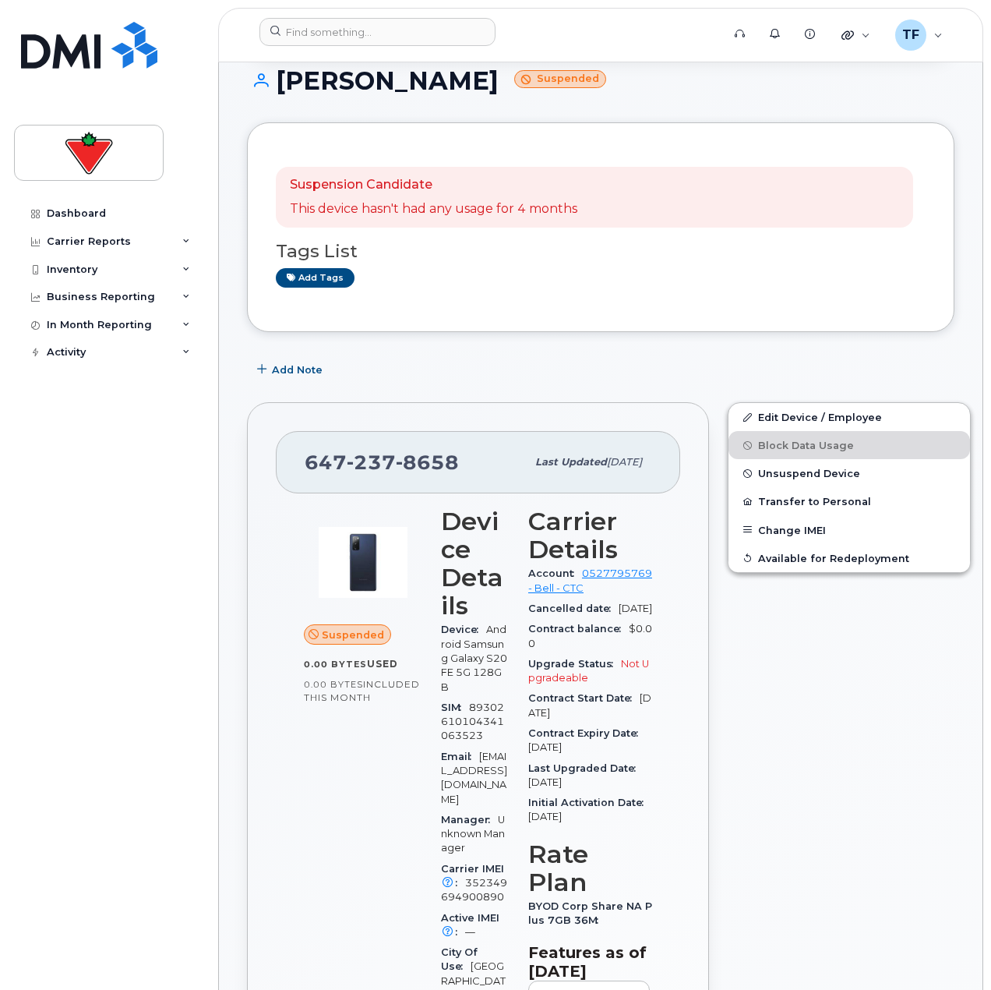
scroll to position [78, 0]
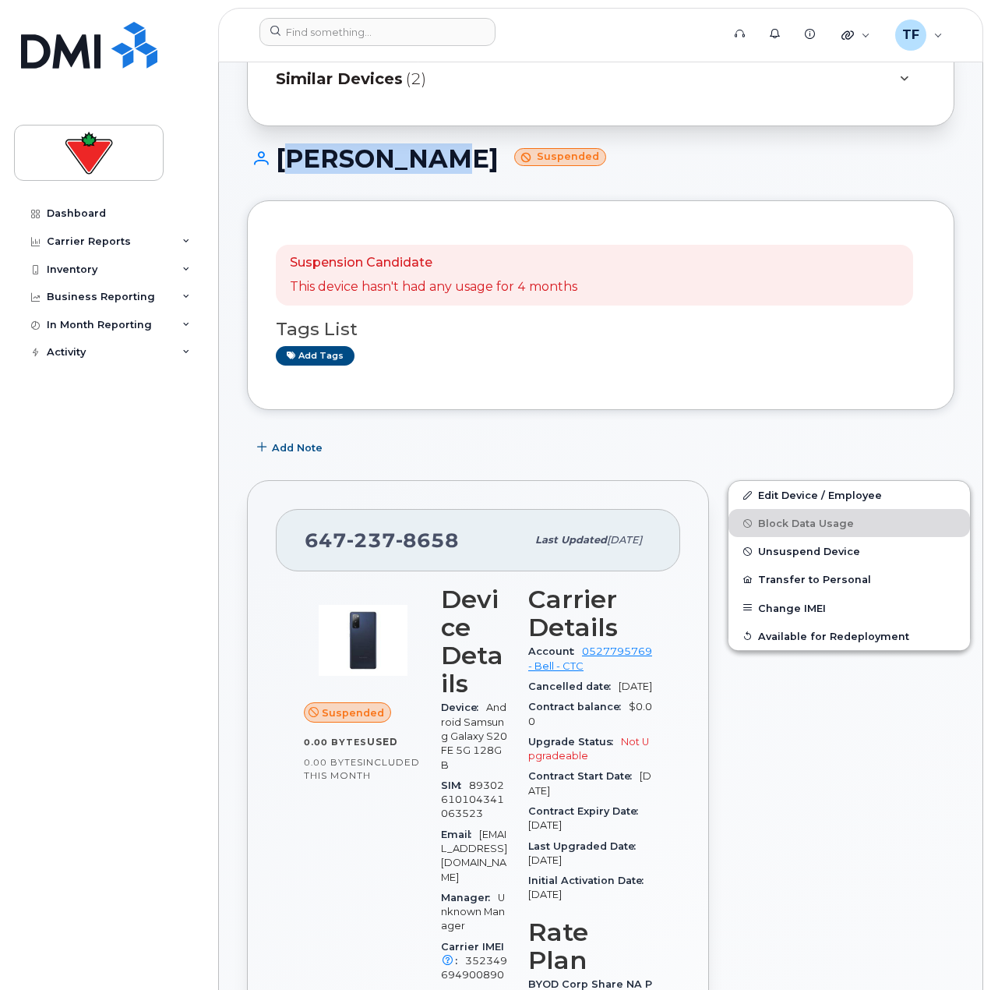
drag, startPoint x: 426, startPoint y: 158, endPoint x: 278, endPoint y: 156, distance: 148.1
click at [278, 156] on h1 "Sham Singh Suspended" at bounding box center [601, 158] width 708 height 27
copy h1 "Sham Singh"
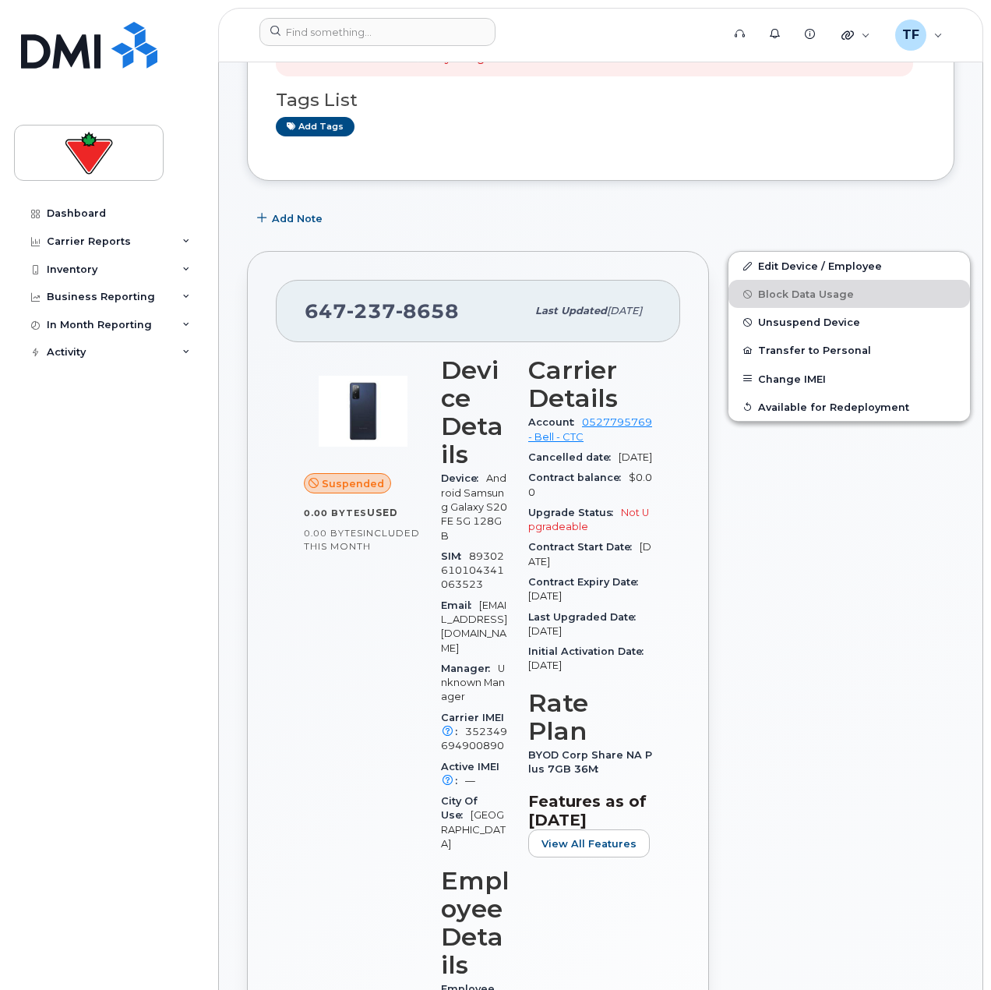
scroll to position [234, 0]
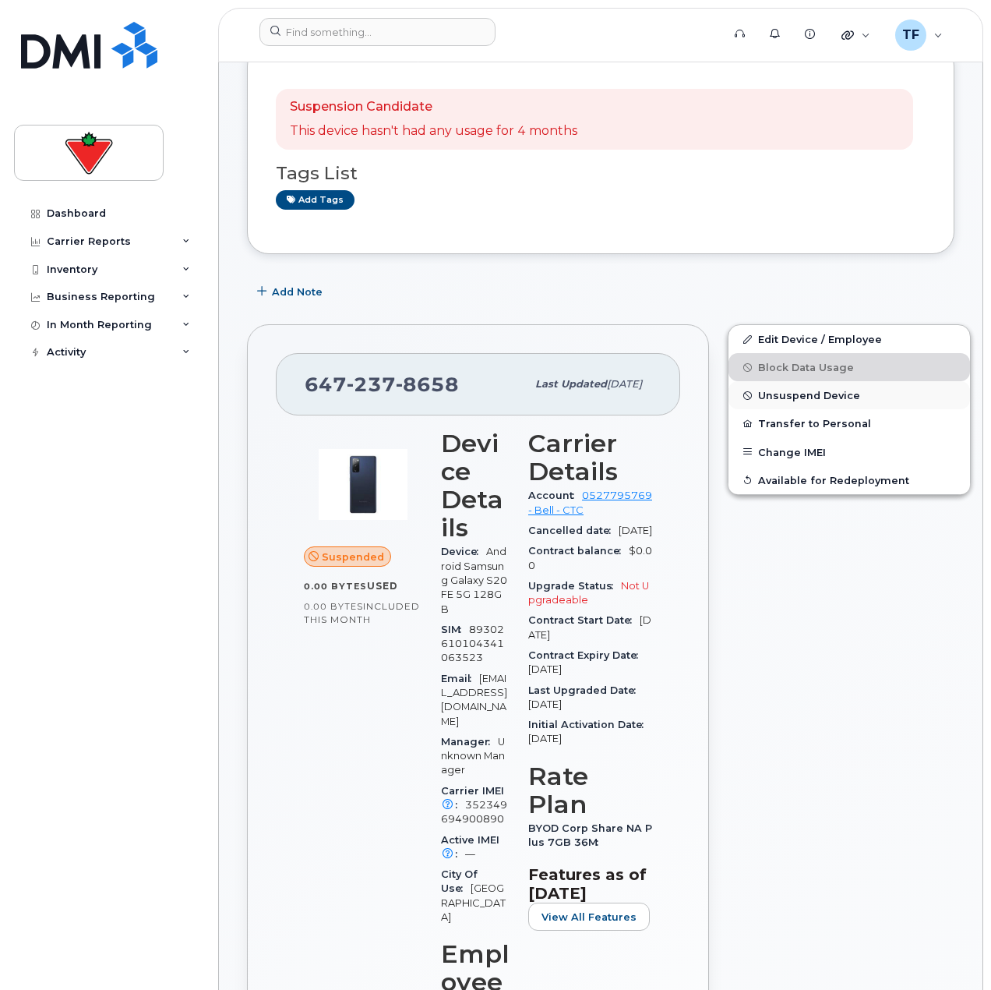
click at [794, 397] on span "Unsuspend Device" at bounding box center [809, 396] width 102 height 12
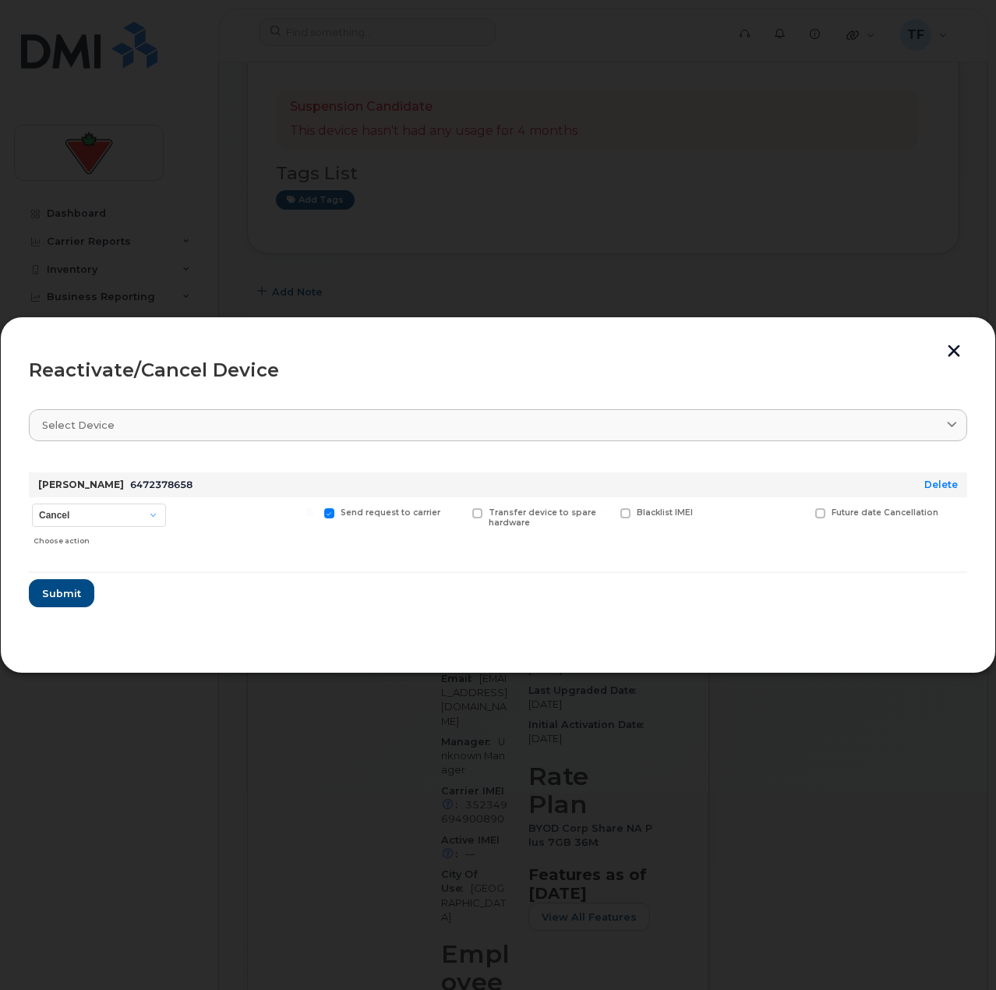
click at [79, 495] on div "Sham Singh 6472378658" at bounding box center [457, 484] width 844 height 25
click at [79, 590] on button "Submit" at bounding box center [61, 593] width 64 height 28
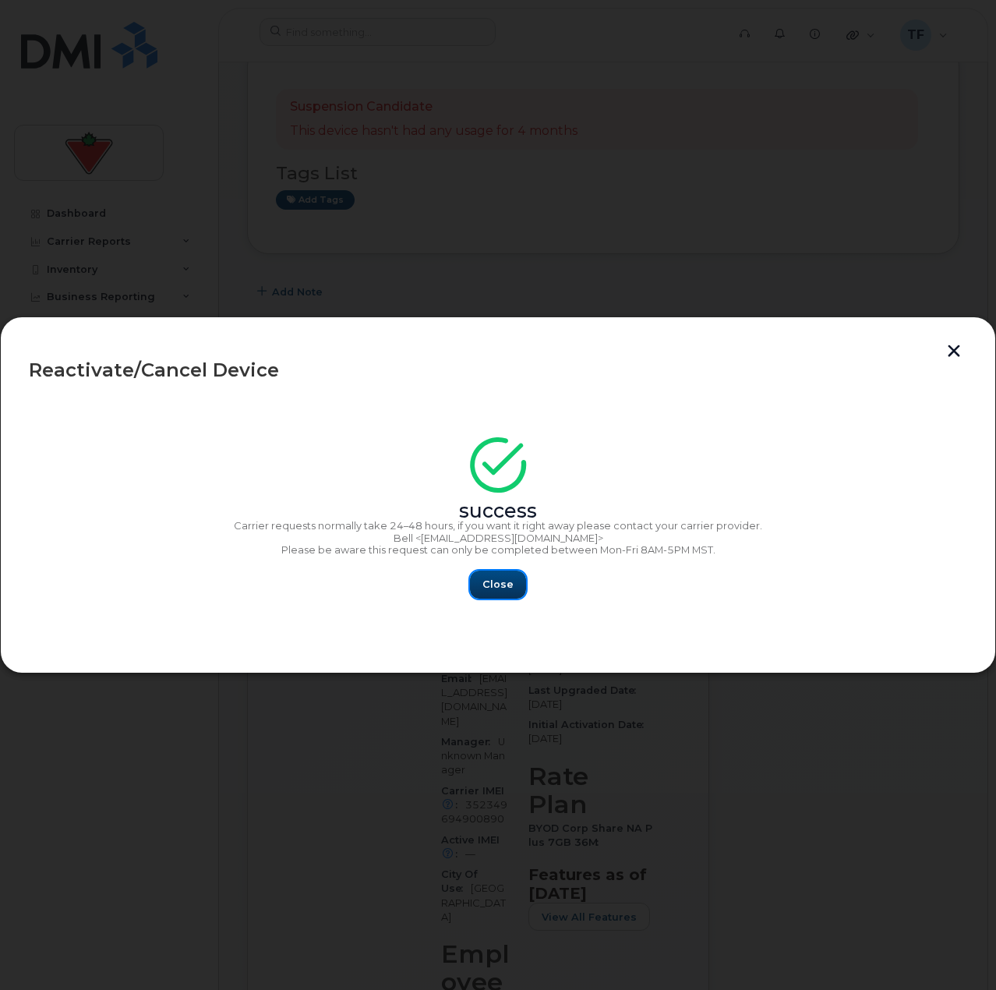
click at [484, 592] on button "Close" at bounding box center [498, 584] width 56 height 28
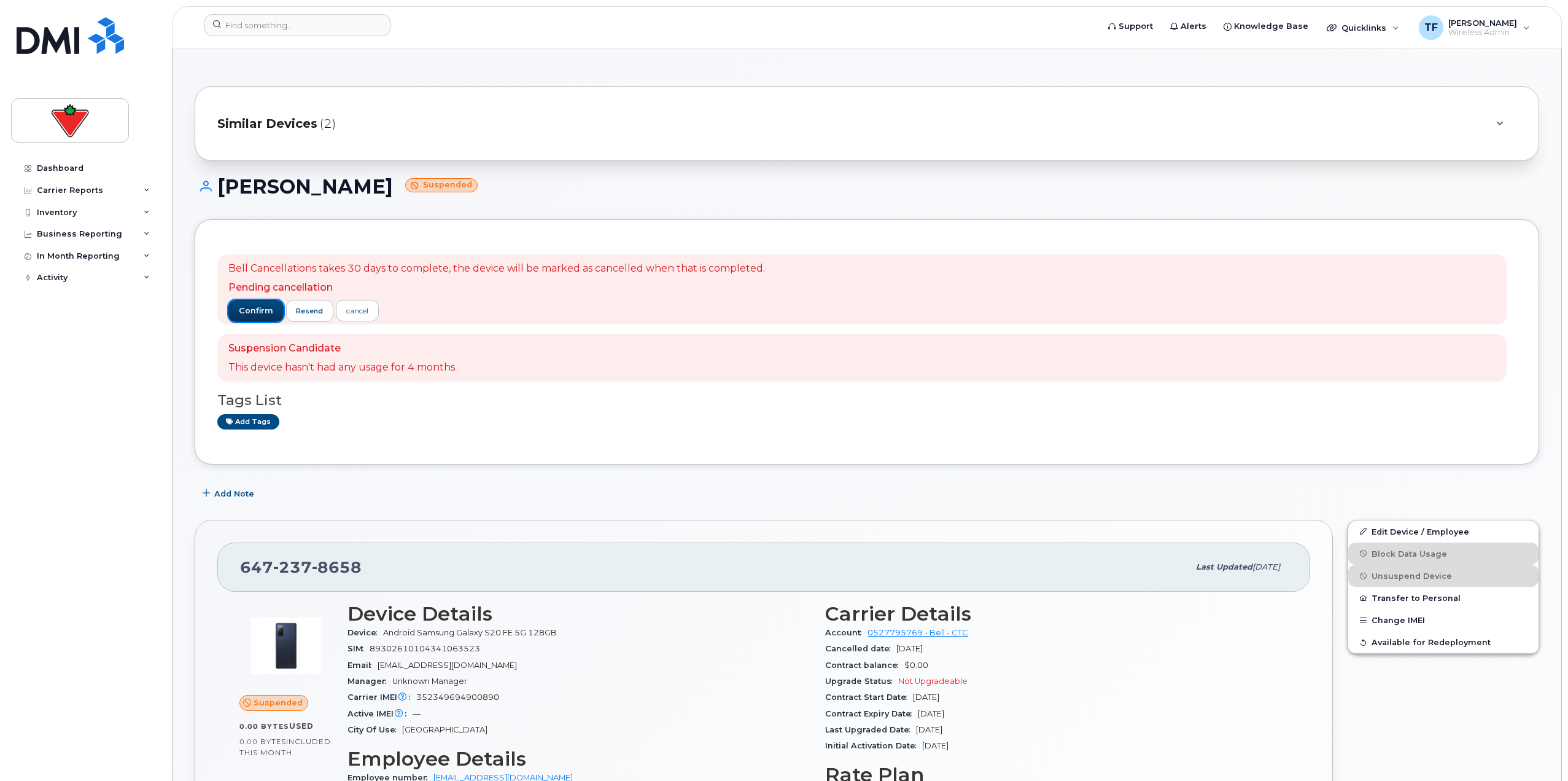
click at [260, 305] on span "confirm" at bounding box center [256, 311] width 35 height 11
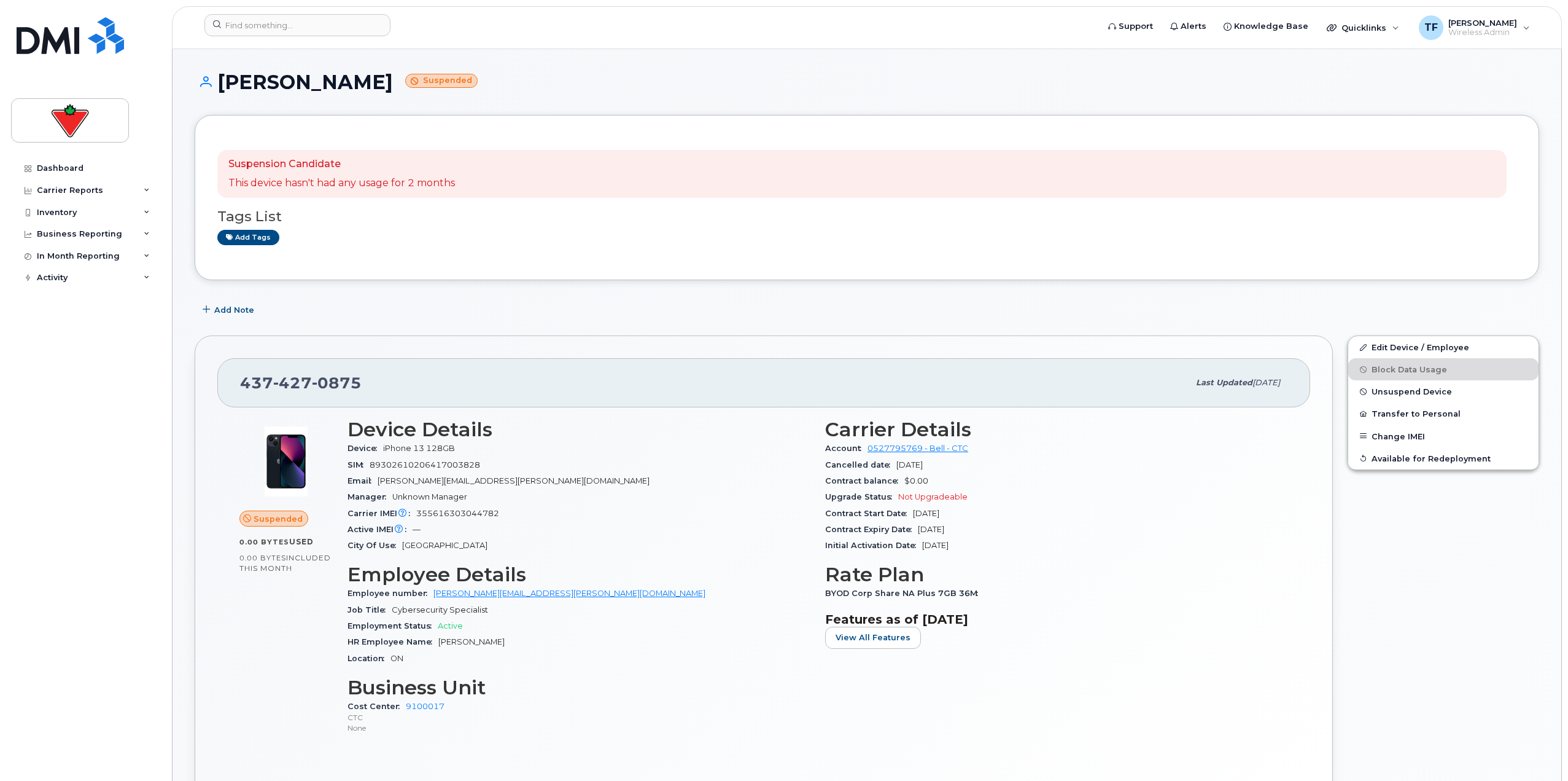
drag, startPoint x: 415, startPoint y: 78, endPoint x: 225, endPoint y: 87, distance: 190.2
click at [225, 87] on h1 "Michael Mastrocola Suspended" at bounding box center [867, 81] width 1345 height 21
copy h1 "[PERSON_NAME]"
click at [1407, 391] on span "Unsuspend Device" at bounding box center [1412, 392] width 80 height 9
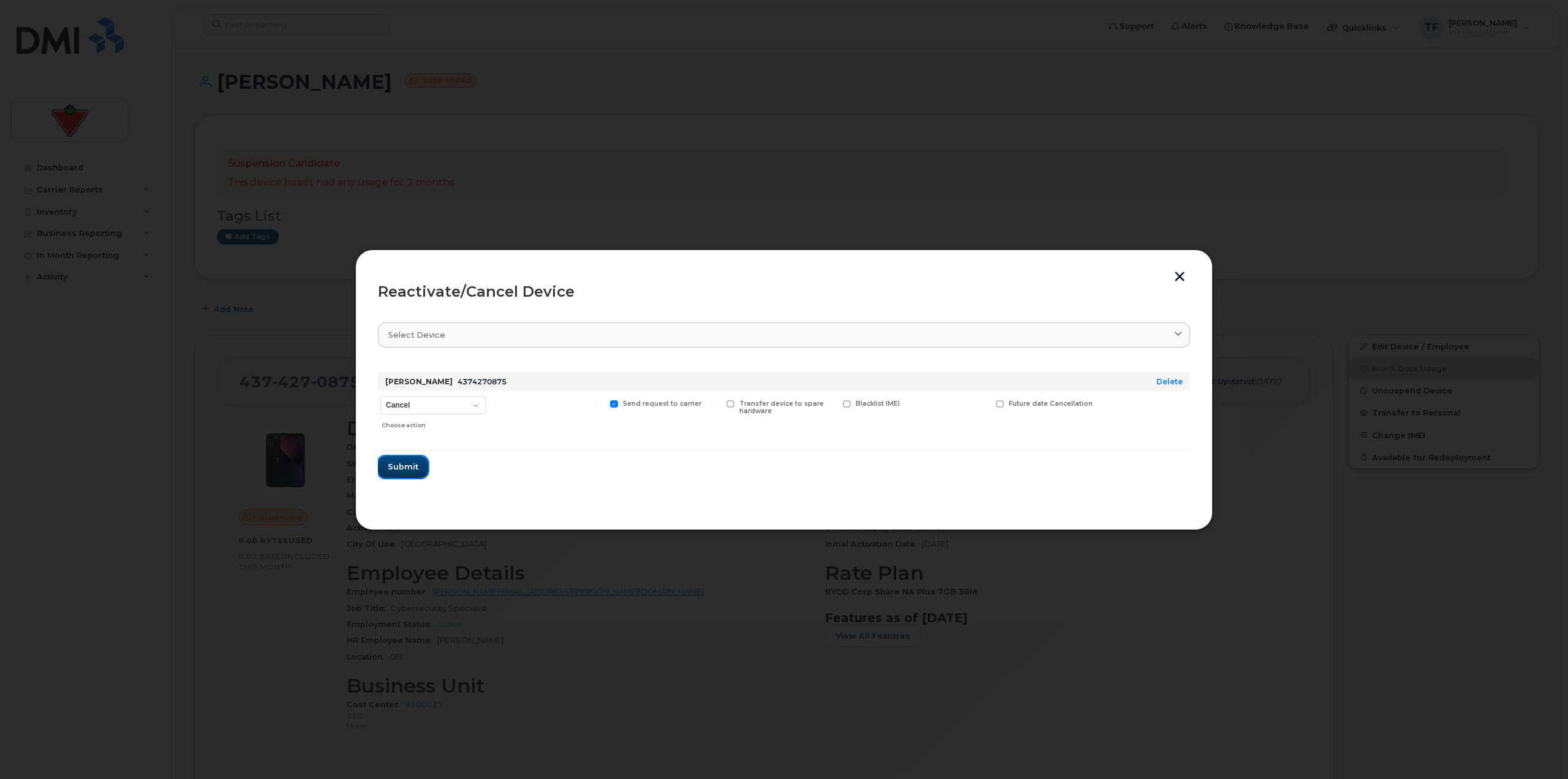
click at [406, 463] on span "Submit" at bounding box center [402, 466] width 31 height 12
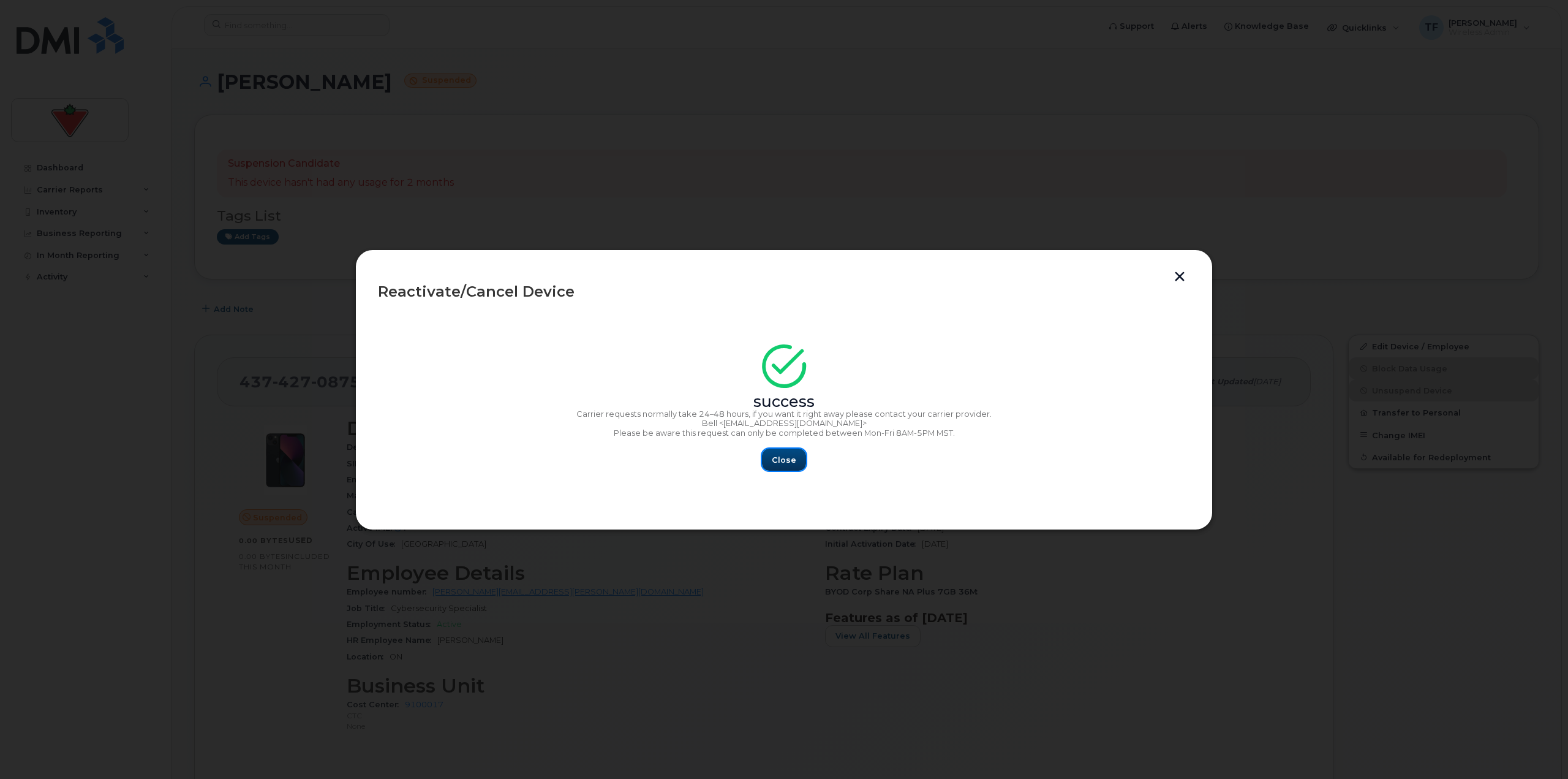
click at [780, 465] on span "Close" at bounding box center [784, 459] width 24 height 12
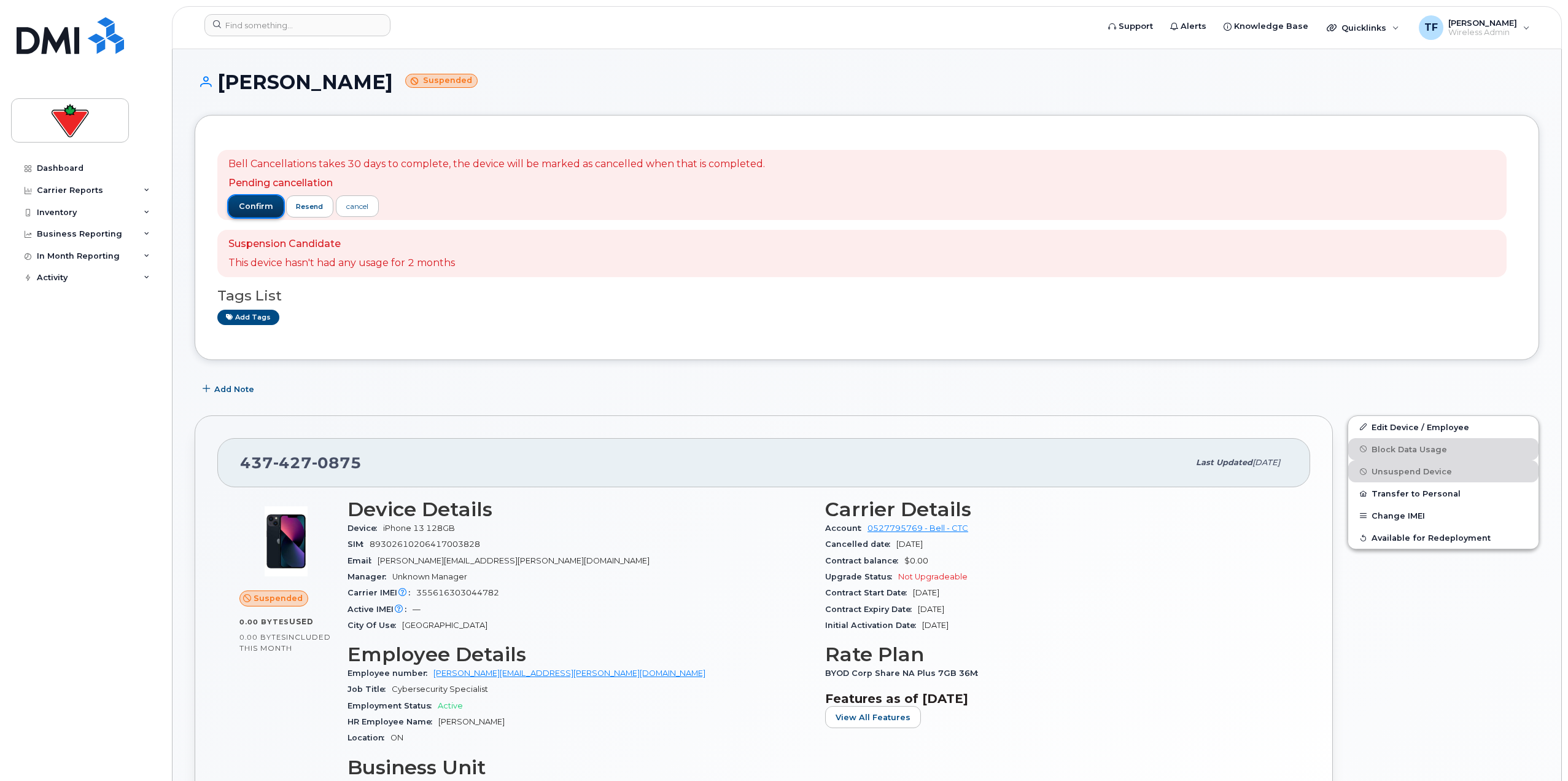
click at [265, 212] on button "confirm" at bounding box center [256, 206] width 55 height 22
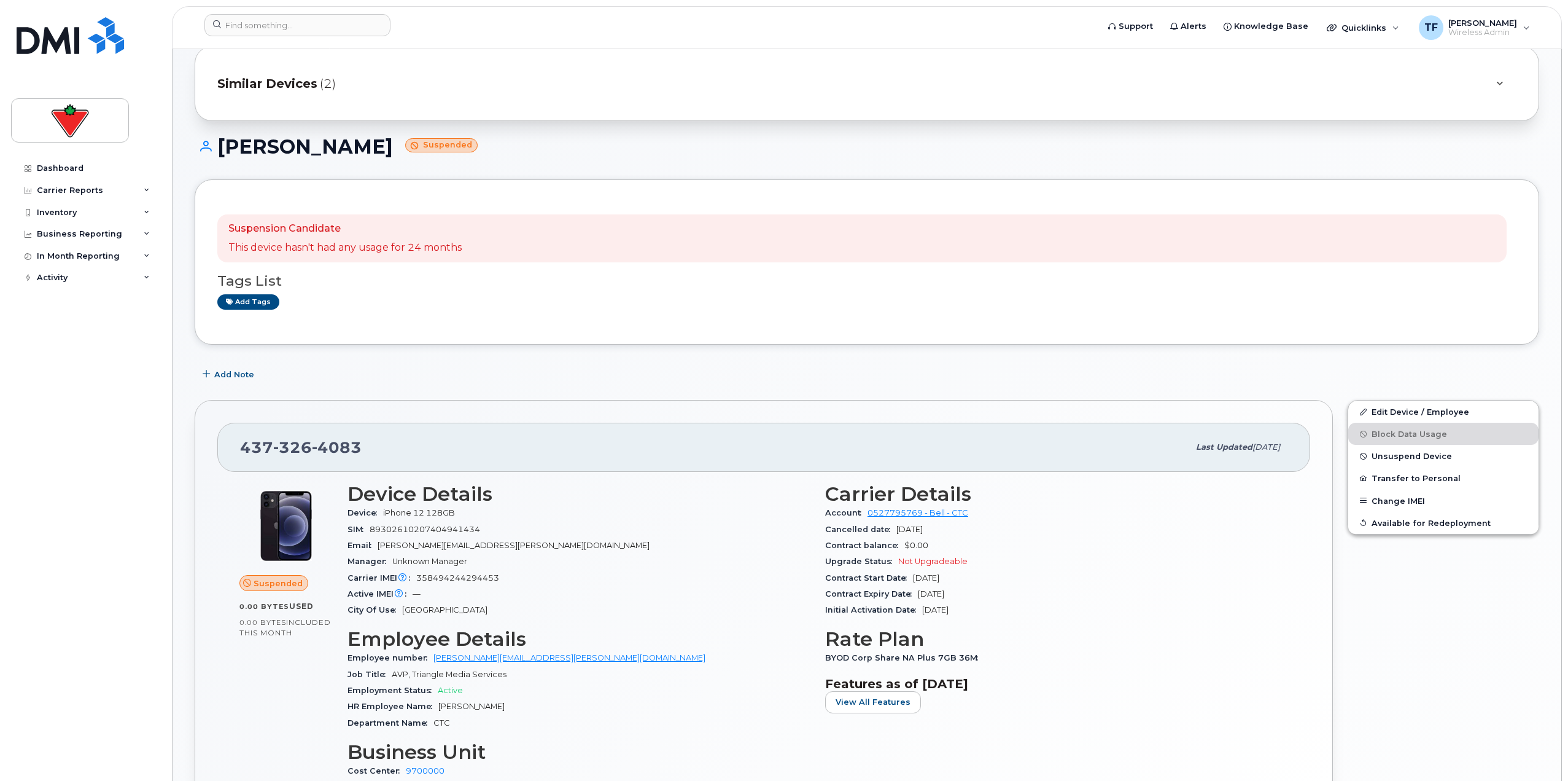
scroll to position [61, 0]
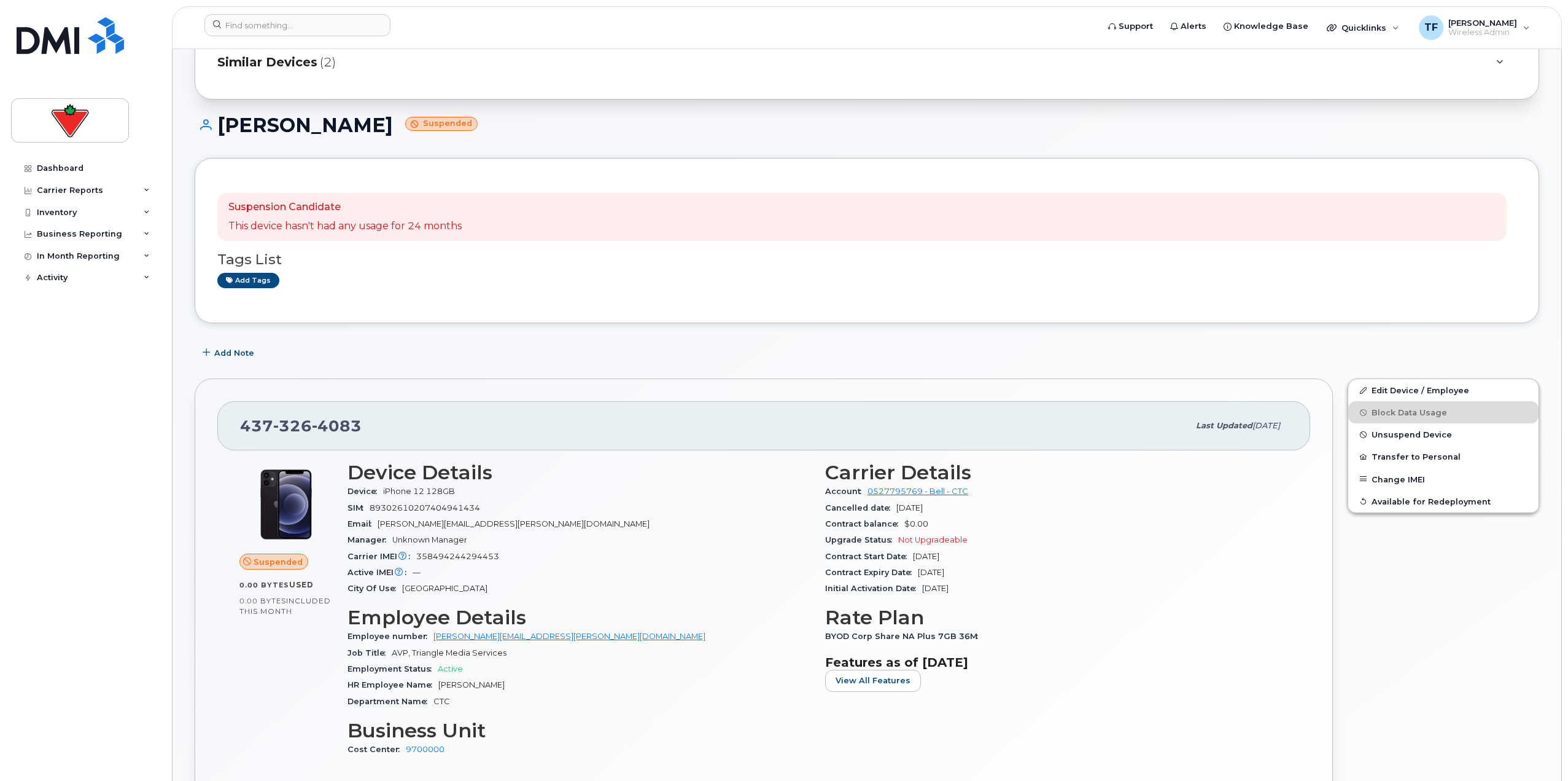
drag, startPoint x: 399, startPoint y: 124, endPoint x: 223, endPoint y: 128, distance: 176.0
click at [223, 128] on h1 "[PERSON_NAME] Suspended" at bounding box center [867, 125] width 1345 height 21
copy h1 "[PERSON_NAME]"
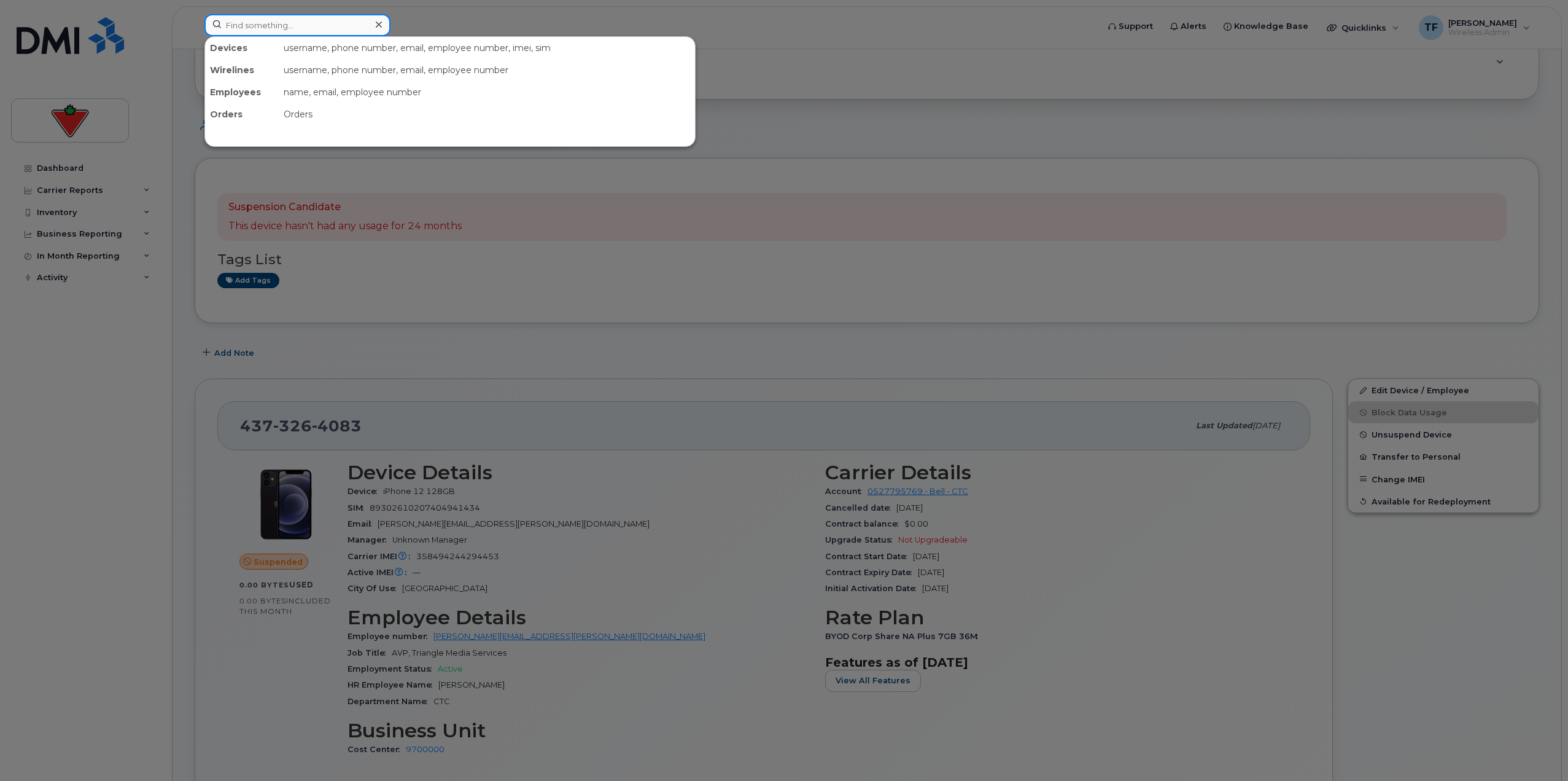
click at [296, 28] on input at bounding box center [298, 25] width 186 height 22
paste input "Nancy Bevilacqua"
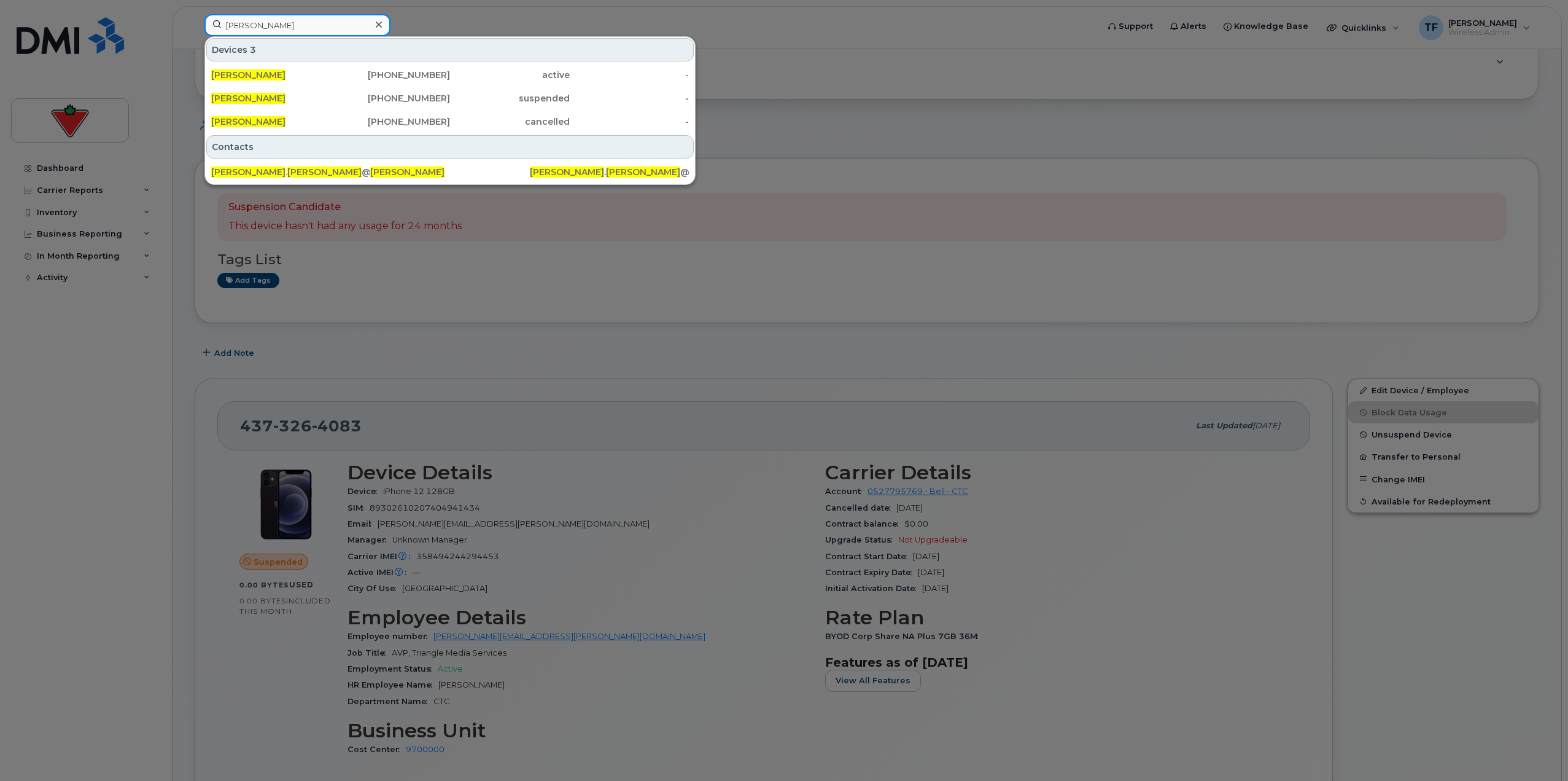
type input "Nancy Bevilacqua"
click at [454, 282] on div at bounding box center [784, 390] width 1568 height 781
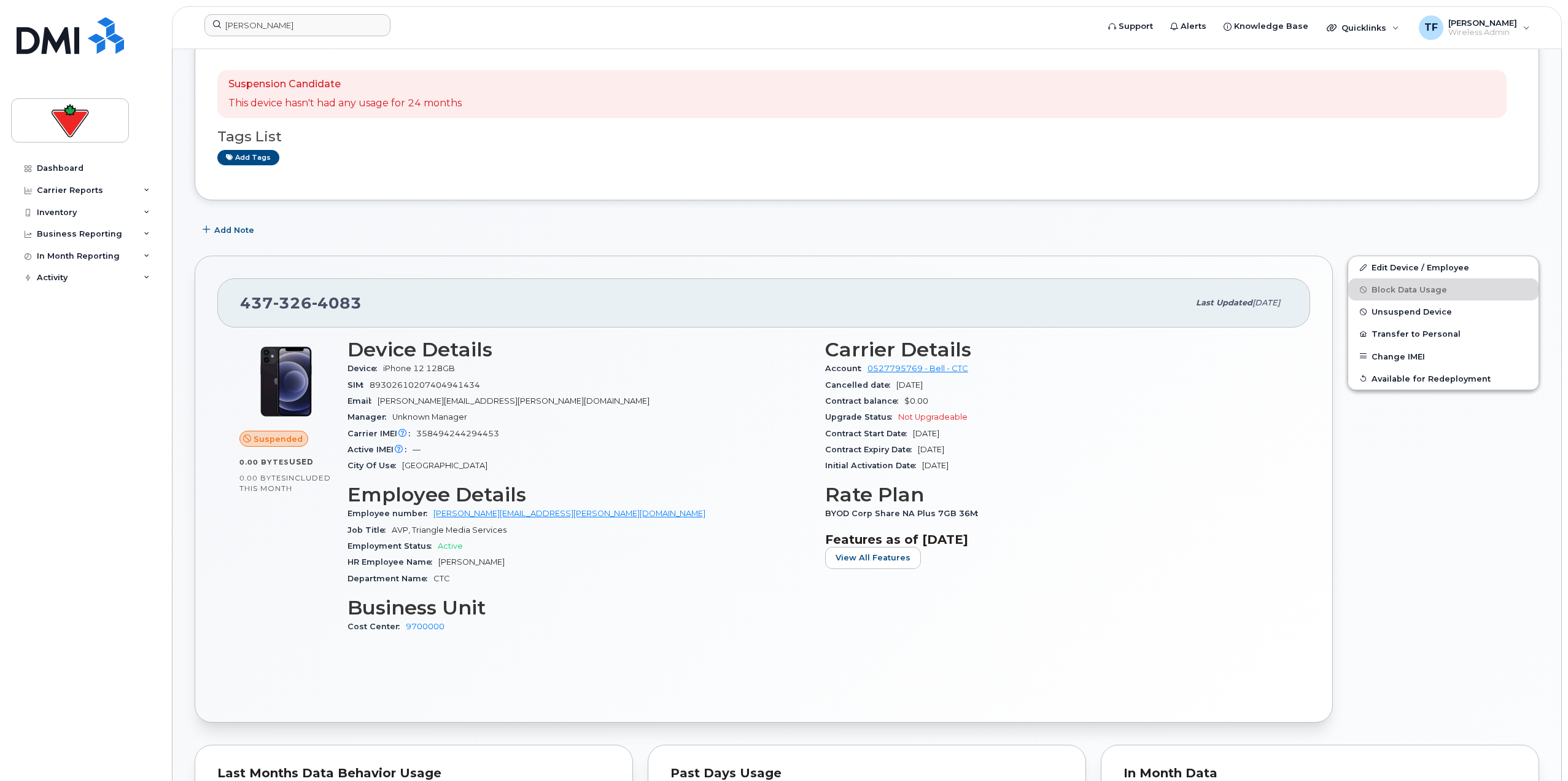
scroll to position [0, 0]
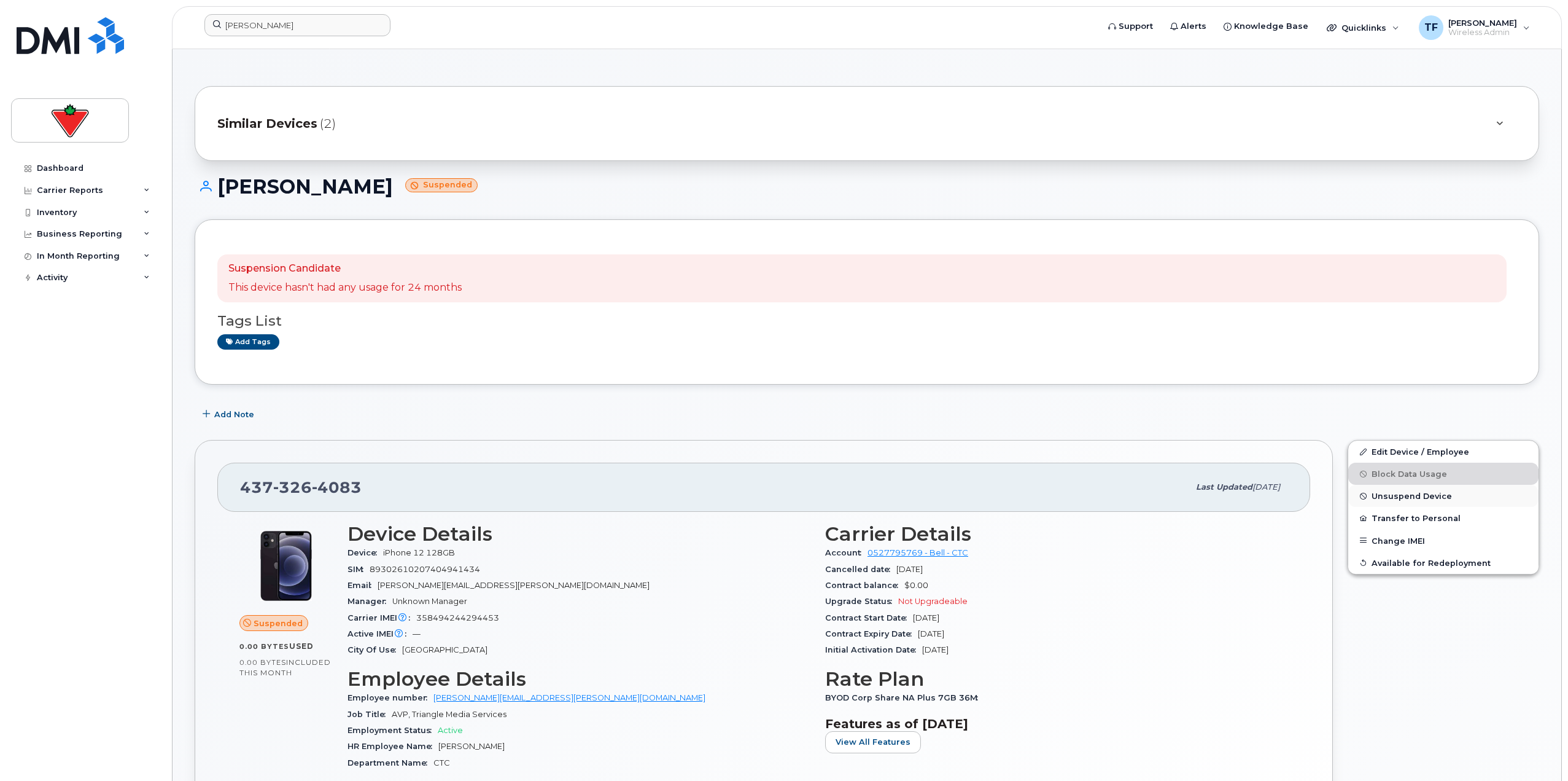
click at [1414, 497] on span "Unsuspend Device" at bounding box center [1412, 496] width 80 height 9
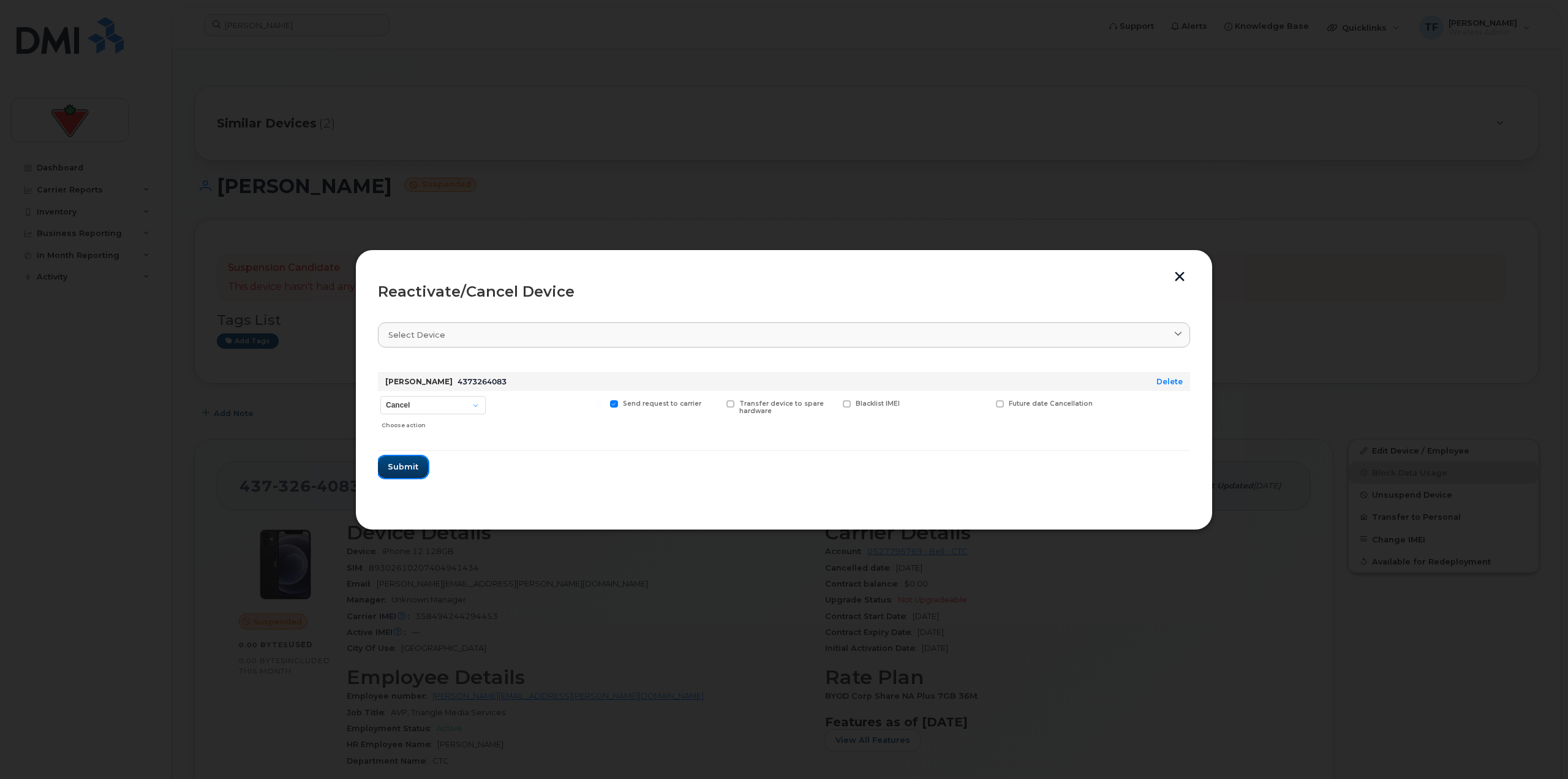
click at [409, 461] on span "Submit" at bounding box center [402, 466] width 31 height 12
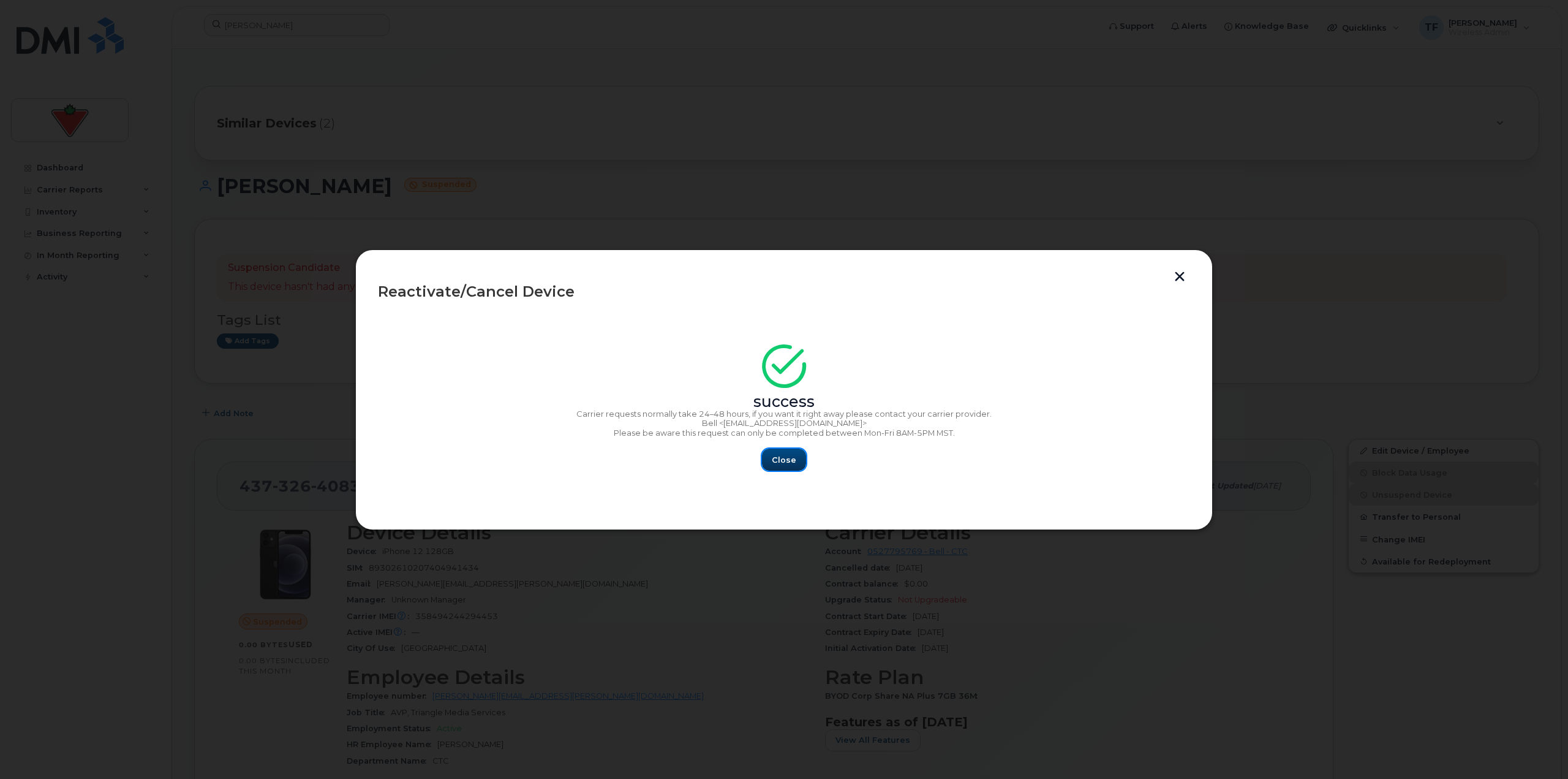
click at [789, 456] on span "Close" at bounding box center [784, 459] width 24 height 12
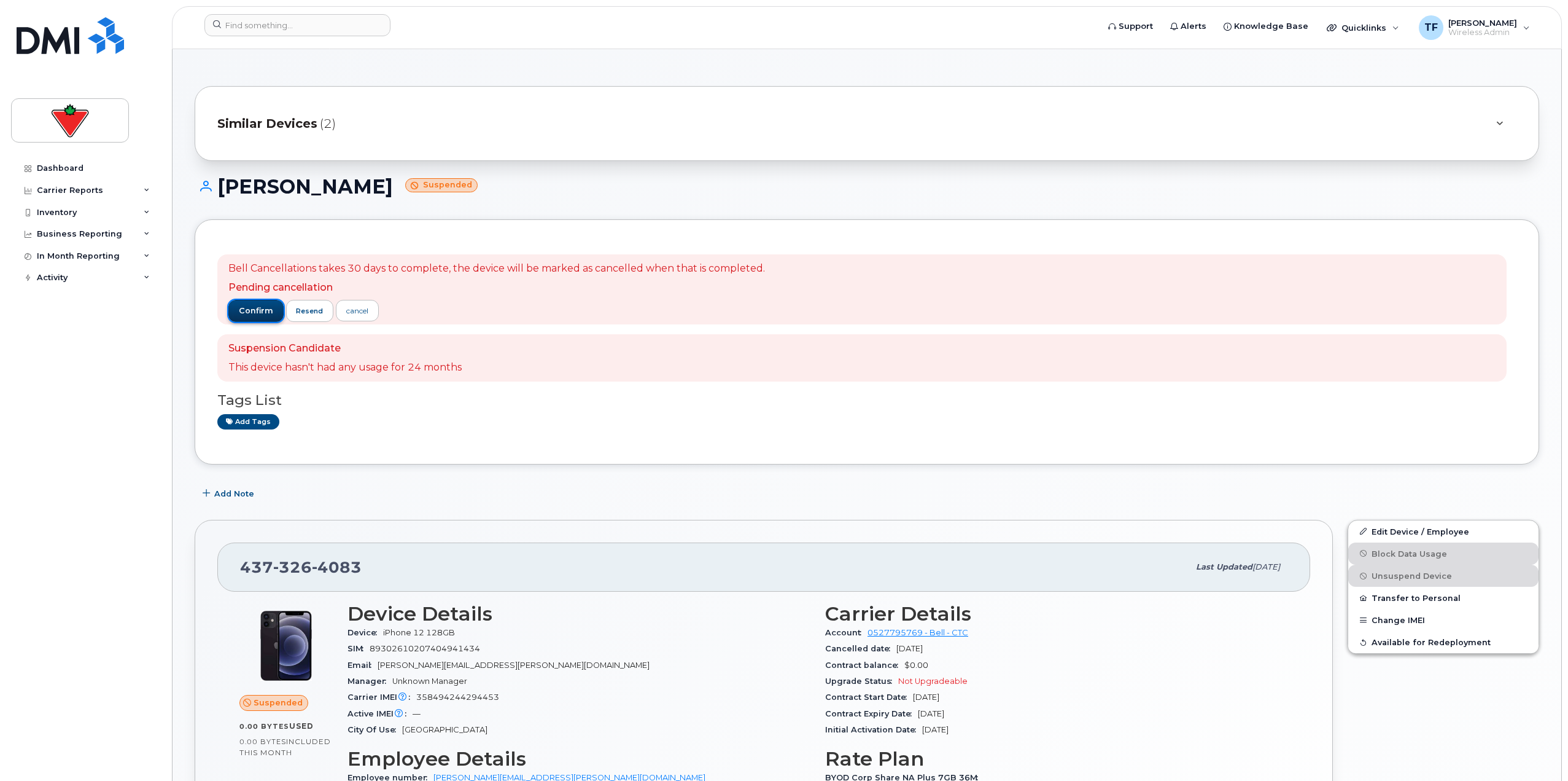
click at [254, 307] on span "confirm" at bounding box center [256, 311] width 35 height 11
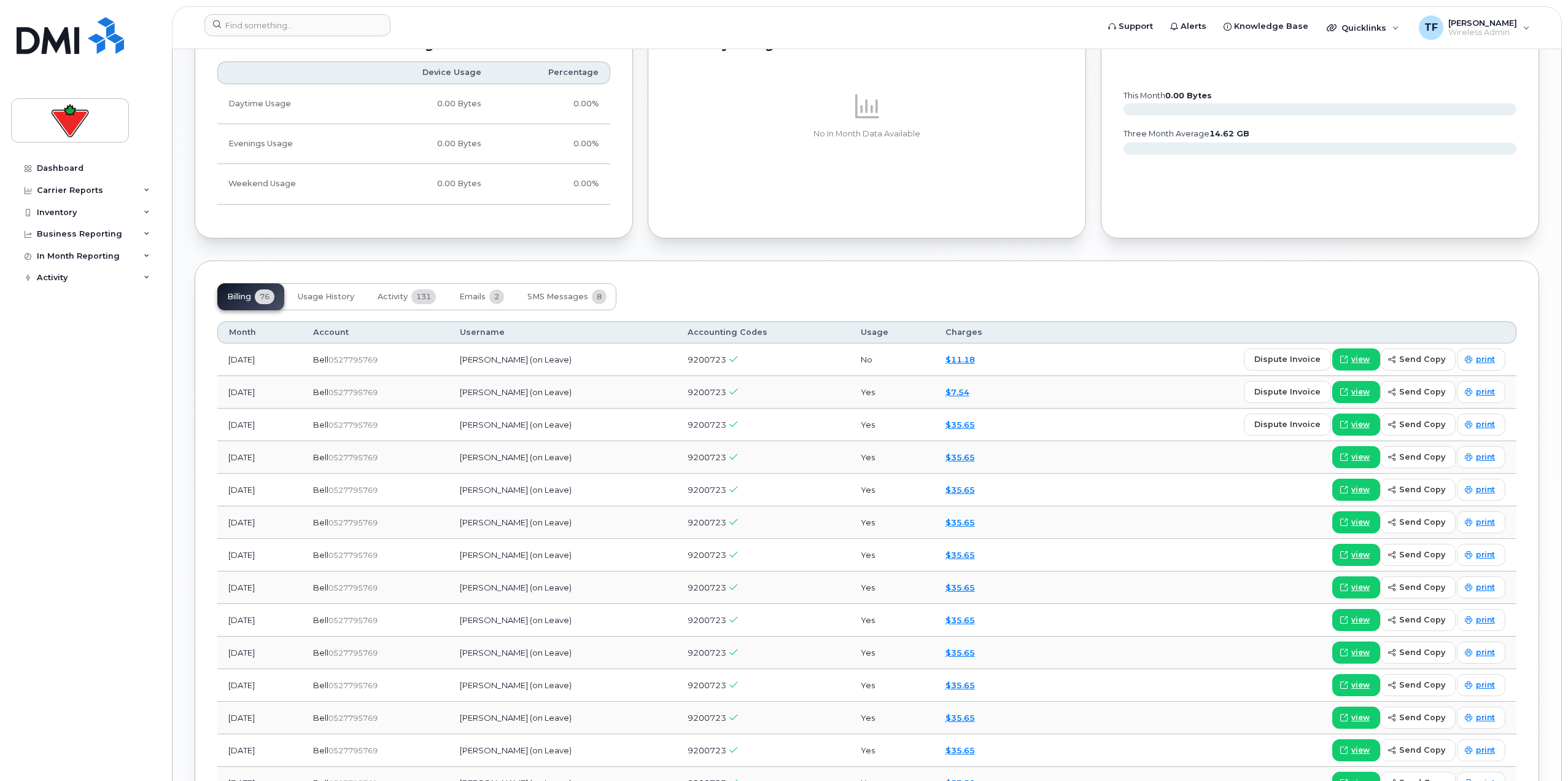
scroll to position [983, 0]
click at [525, 302] on button "SMS Messages 8" at bounding box center [567, 296] width 98 height 27
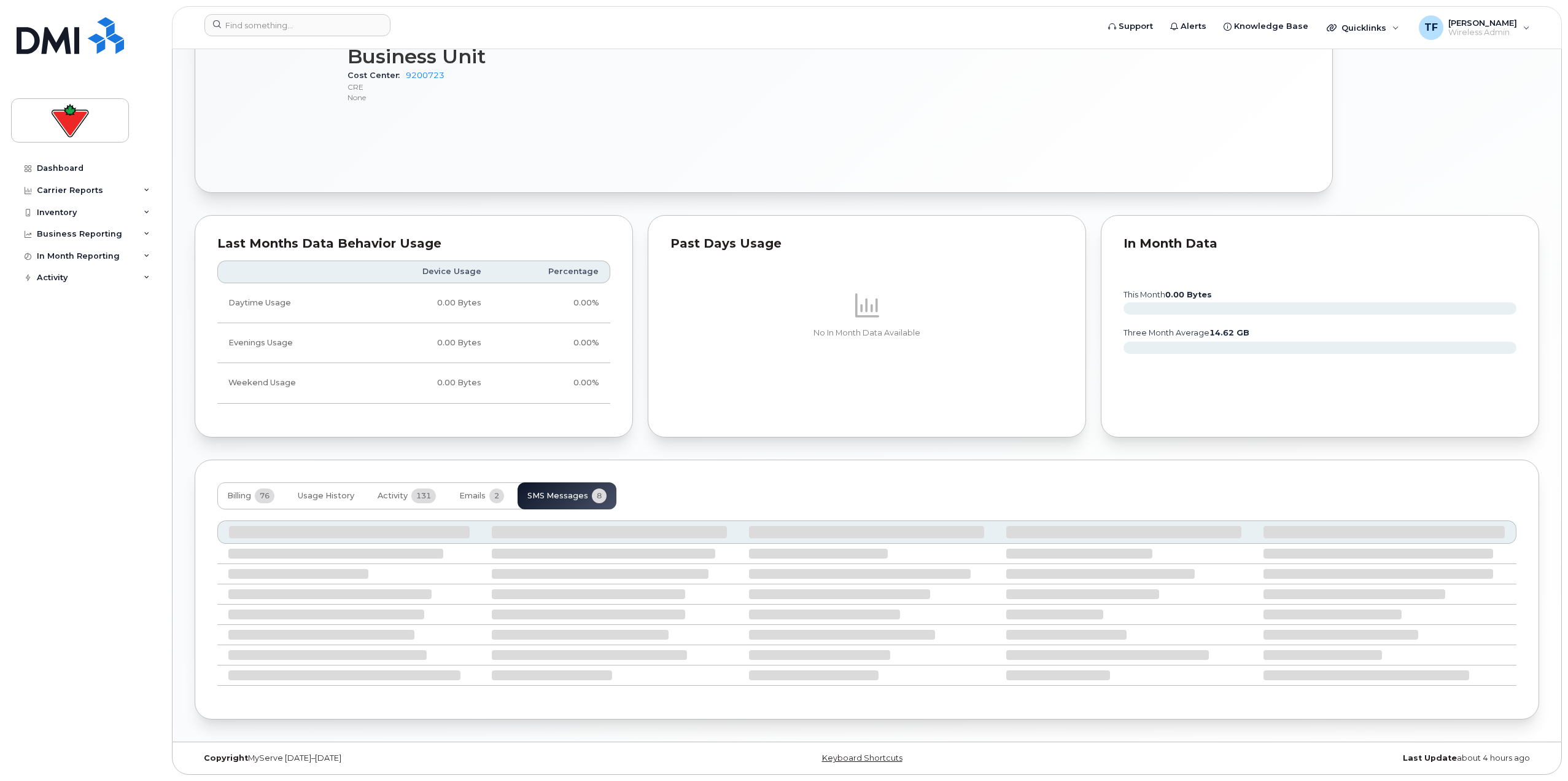
scroll to position [734, 0]
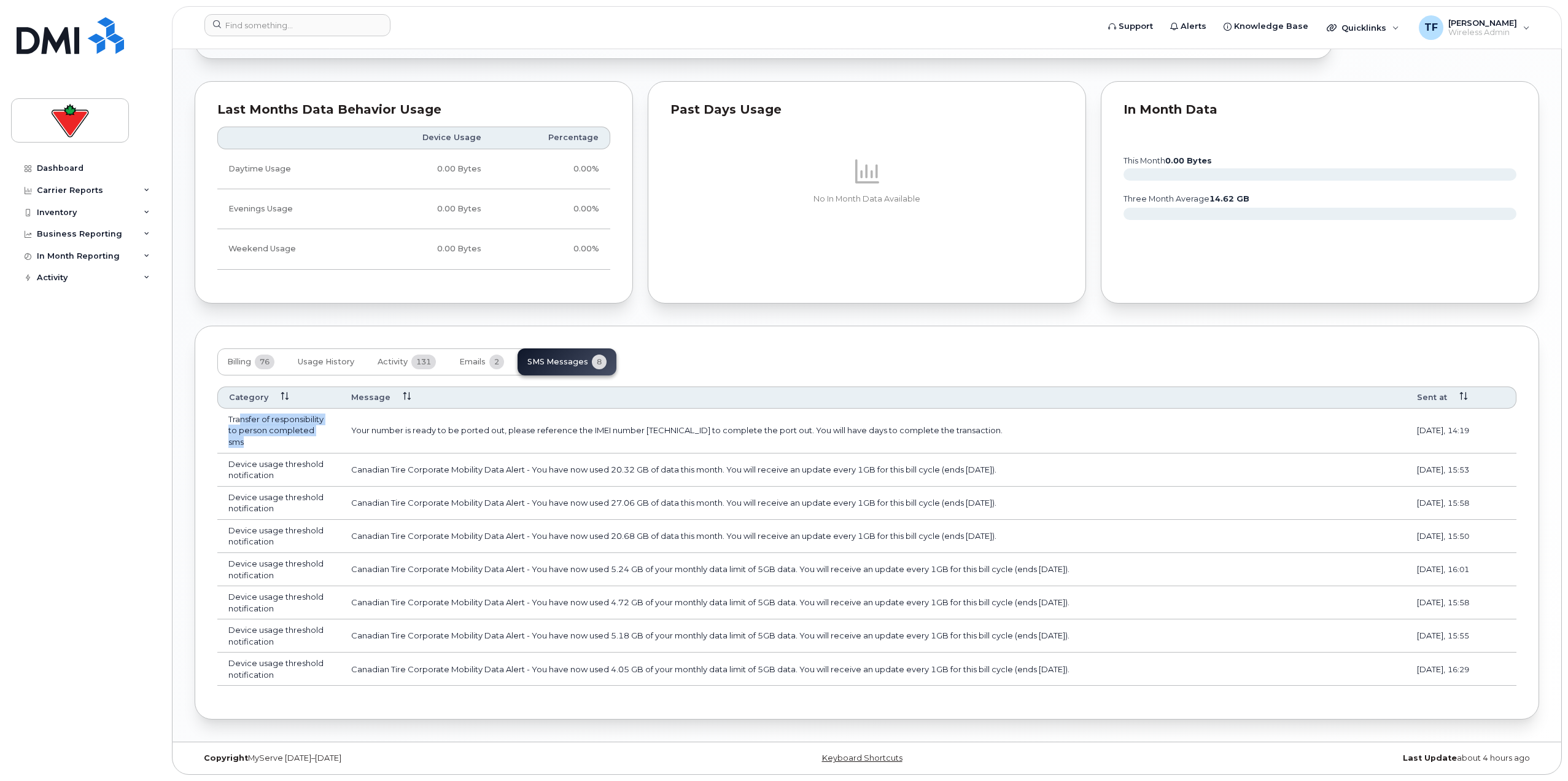
drag, startPoint x: 241, startPoint y: 424, endPoint x: 289, endPoint y: 438, distance: 50.0
click at [289, 438] on td "Transfer of responsibility to person completed sms" at bounding box center [279, 430] width 123 height 45
click at [288, 438] on td "Transfer of responsibility to person completed sms" at bounding box center [279, 430] width 123 height 45
click at [247, 425] on td "Transfer of responsibility to person completed sms" at bounding box center [279, 430] width 123 height 45
drag, startPoint x: 247, startPoint y: 419, endPoint x: 271, endPoint y: 422, distance: 24.2
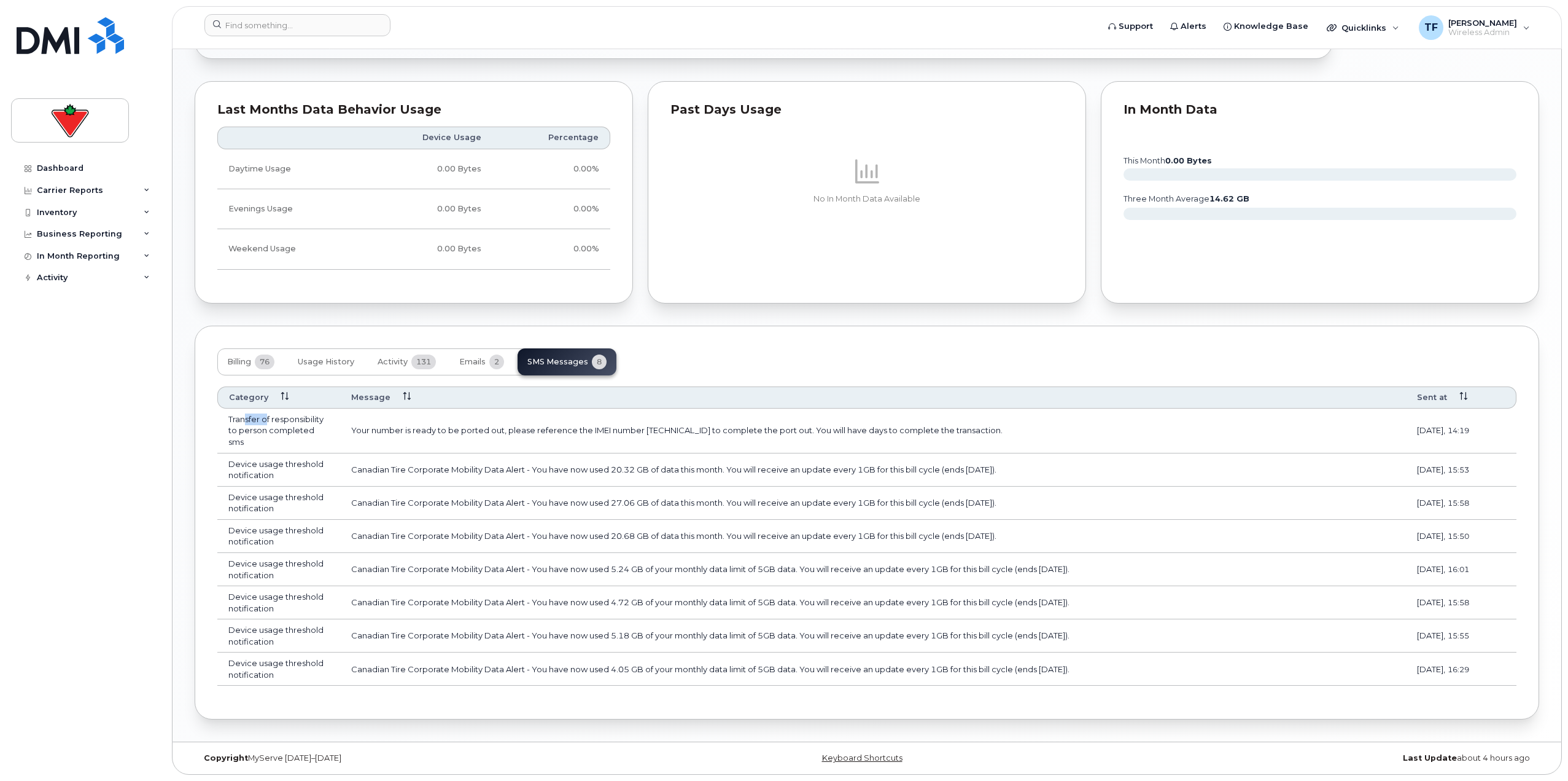
click at [271, 422] on td "Transfer of responsibility to person completed sms" at bounding box center [279, 430] width 123 height 45
drag, startPoint x: 427, startPoint y: 476, endPoint x: 509, endPoint y: 475, distance: 82.0
click at [509, 475] on td "Canadian Tire Corporate Mobility Data Alert - You have now used 20.32 GB of dat…" at bounding box center [873, 470] width 1066 height 33
drag, startPoint x: 680, startPoint y: 468, endPoint x: 745, endPoint y: 468, distance: 65.0
click at [745, 468] on td "Canadian Tire Corporate Mobility Data Alert - You have now used 20.32 GB of dat…" at bounding box center [873, 470] width 1066 height 33
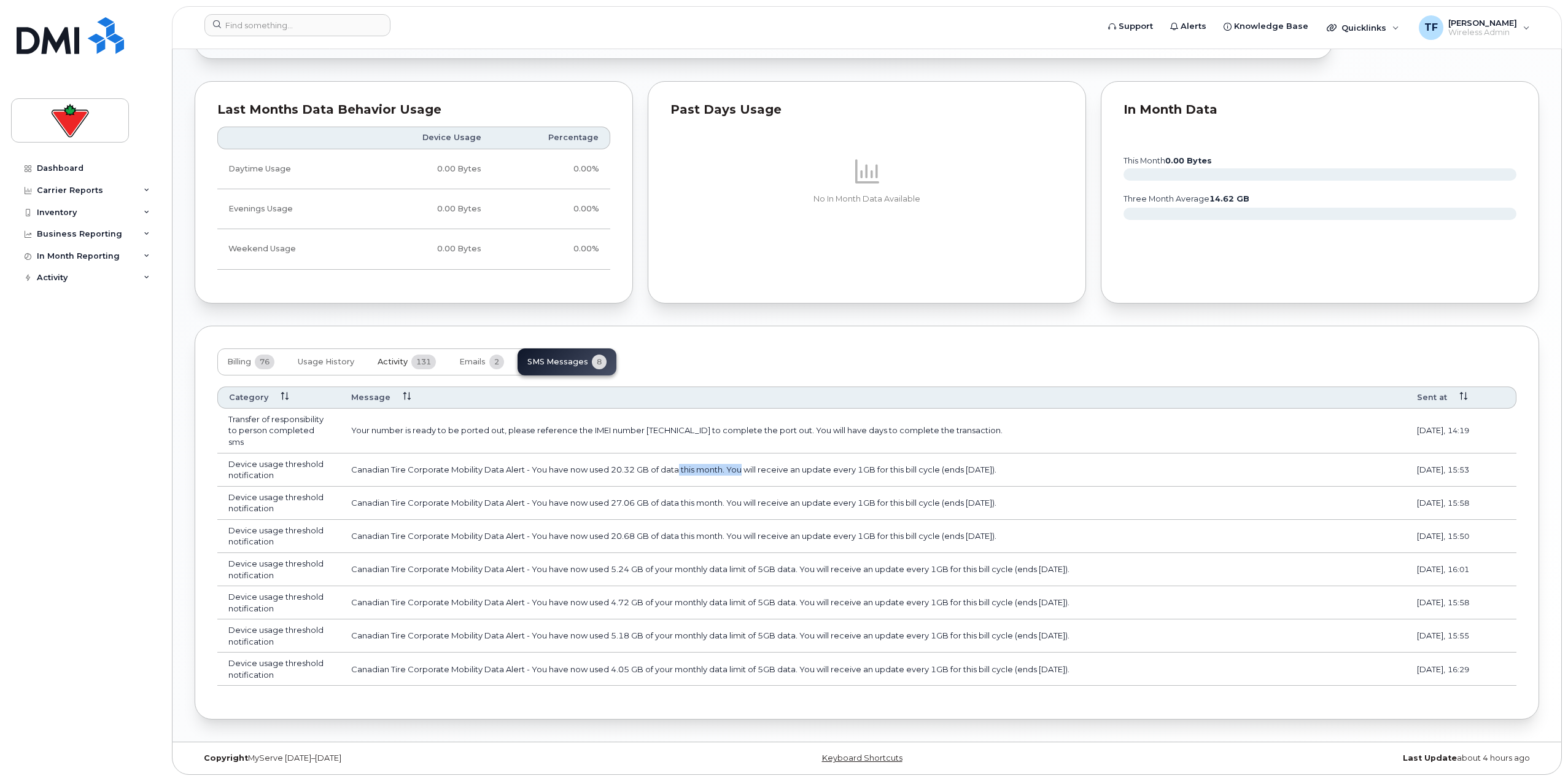
click at [444, 366] on button "Activity 131" at bounding box center [407, 362] width 78 height 27
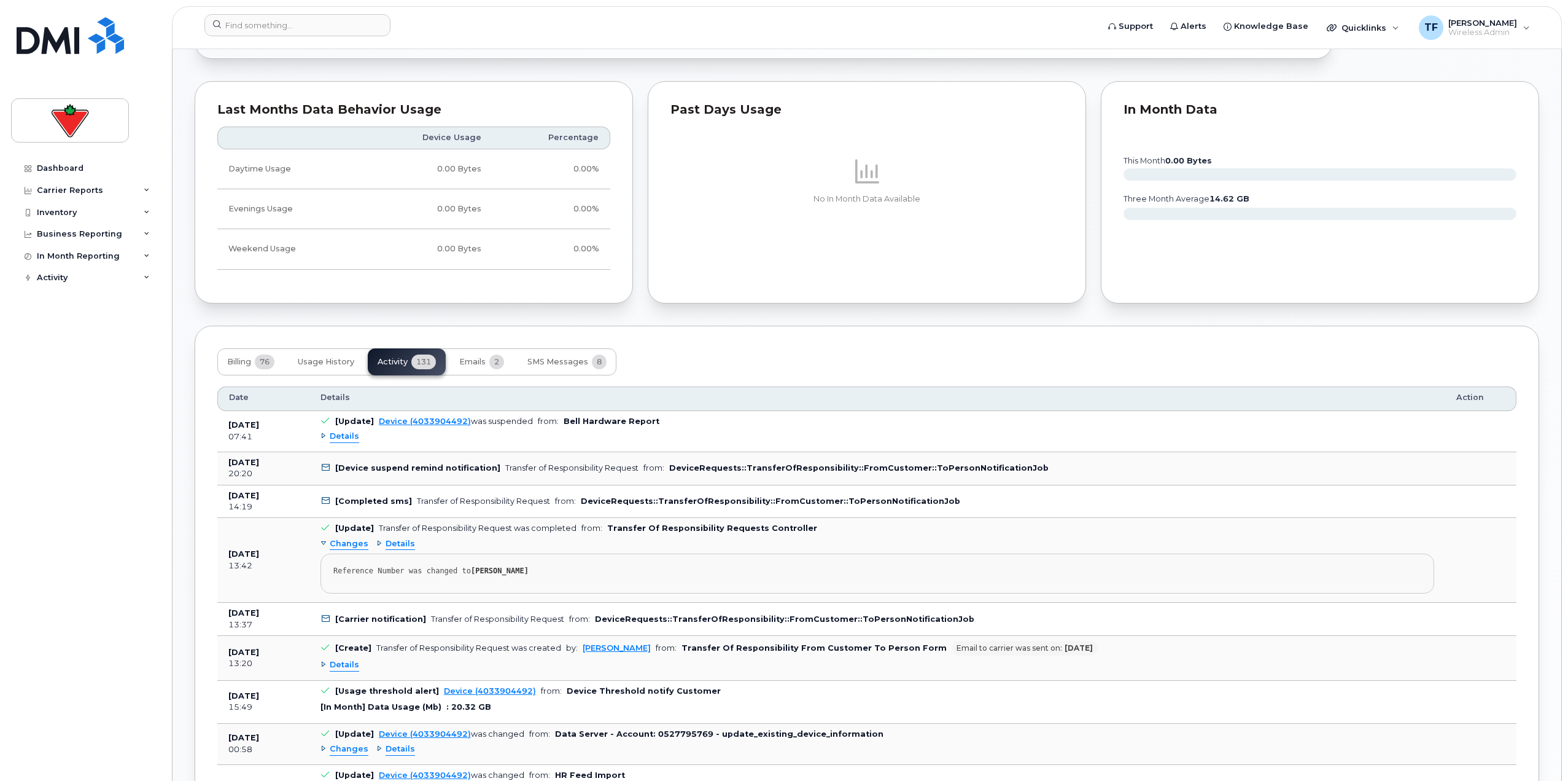
click at [351, 438] on span "Details" at bounding box center [344, 436] width 29 height 12
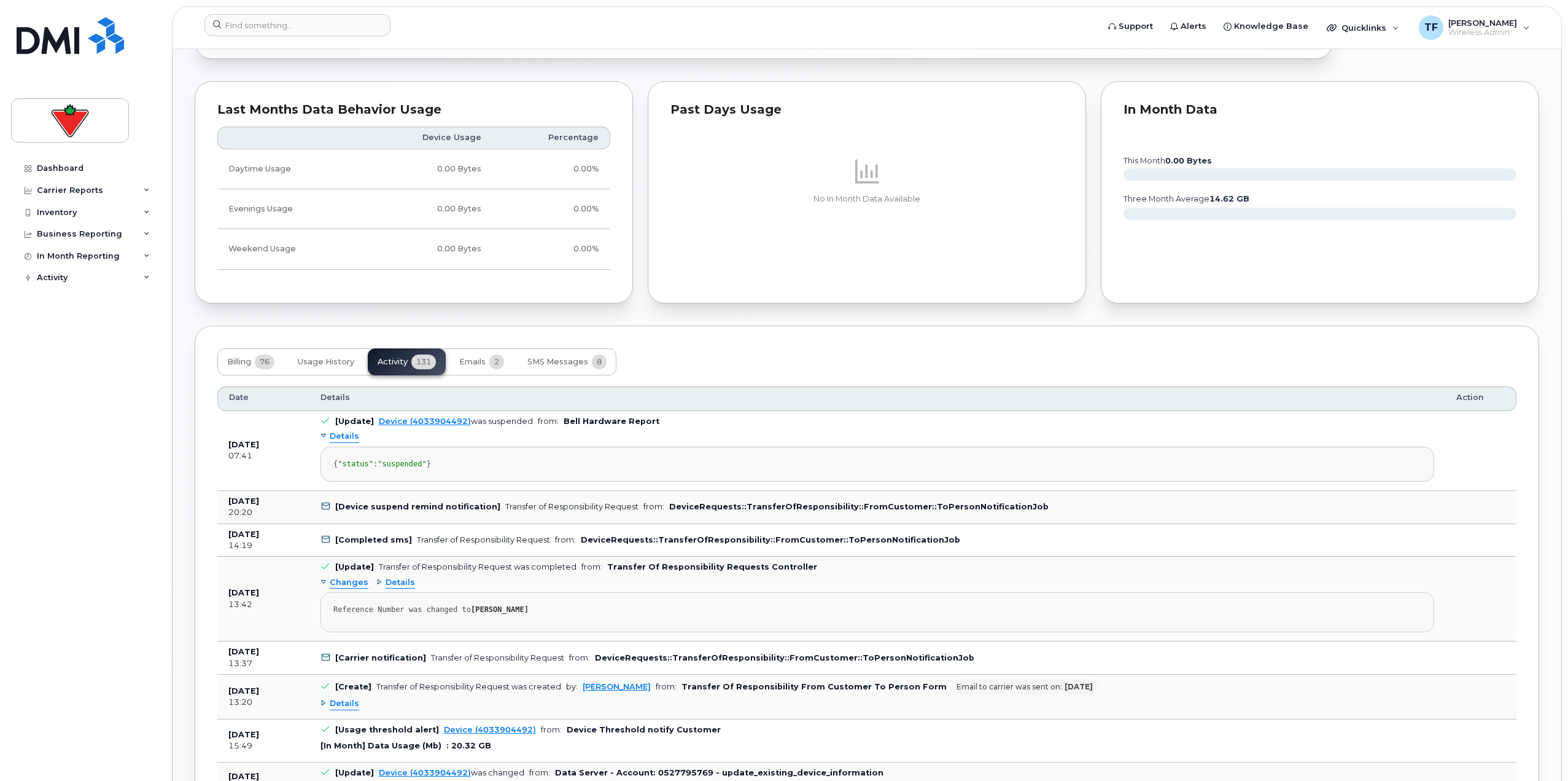
click at [351, 438] on span "Details" at bounding box center [344, 436] width 29 height 12
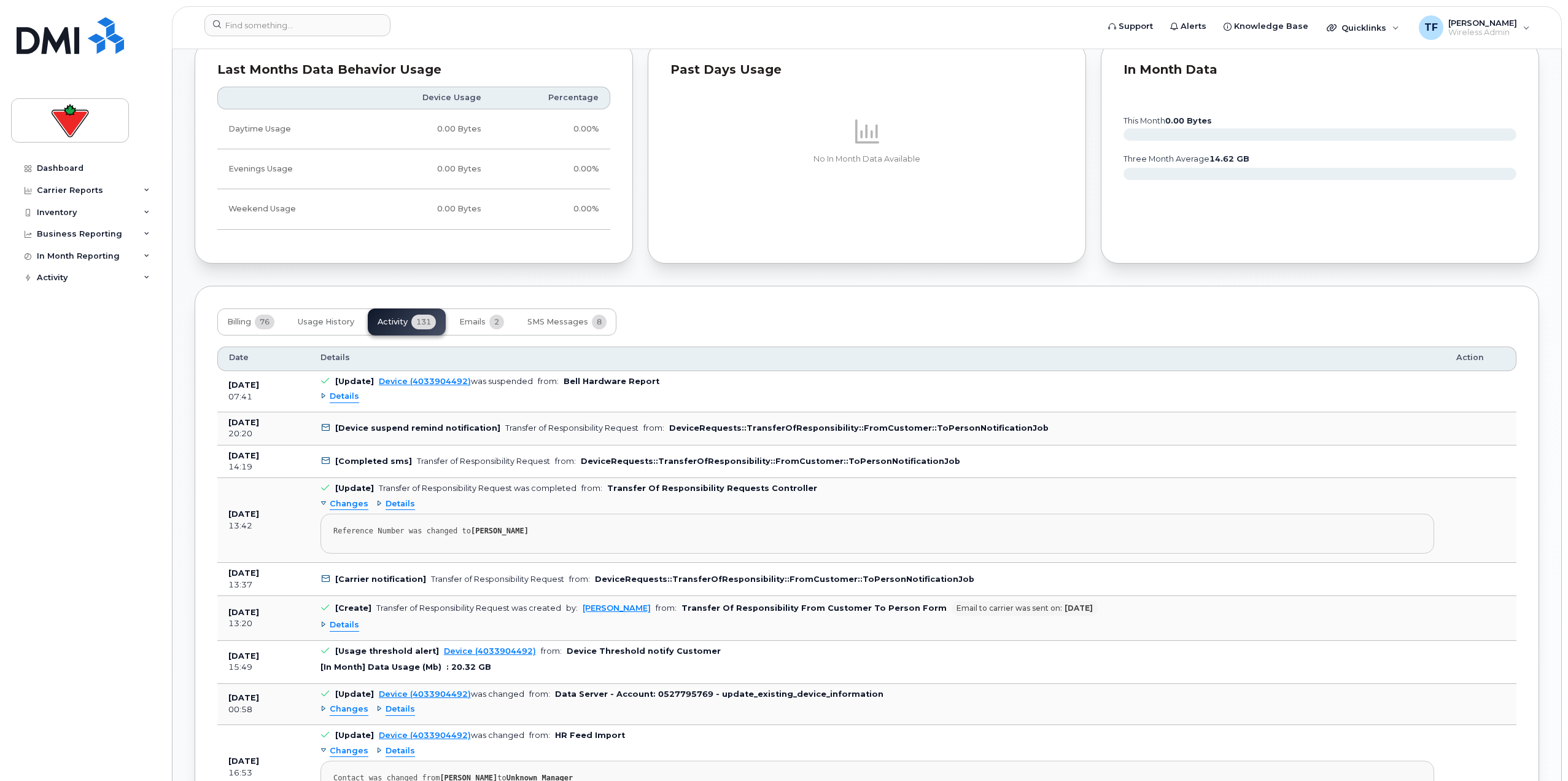
scroll to position [794, 0]
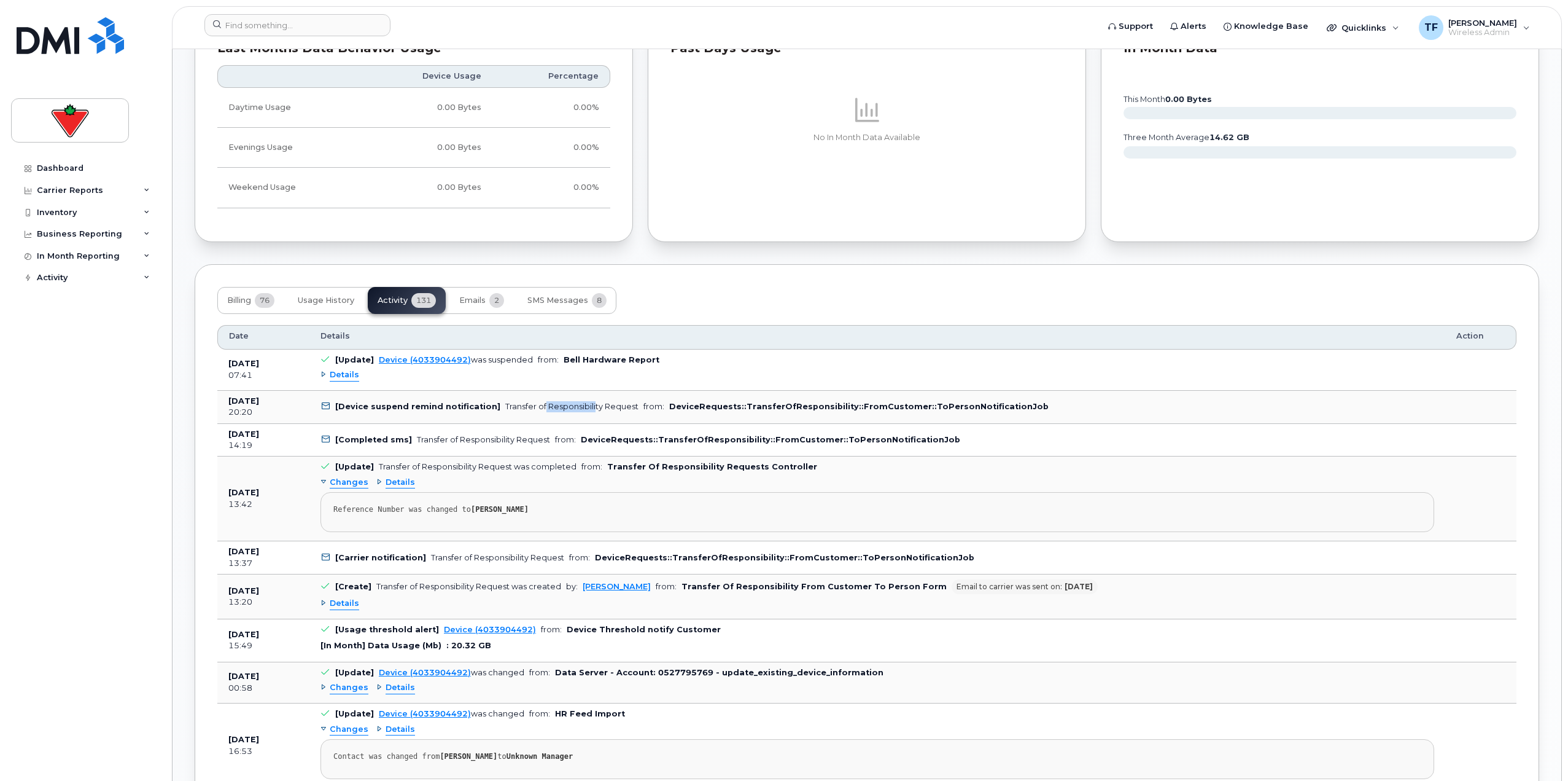
drag, startPoint x: 534, startPoint y: 407, endPoint x: 584, endPoint y: 404, distance: 50.1
click at [584, 404] on div "Transfer of Responsibility Request" at bounding box center [571, 407] width 133 height 9
drag, startPoint x: 447, startPoint y: 432, endPoint x: 483, endPoint y: 435, distance: 36.1
click at [483, 435] on td "[Completed sms] Transfer of Responsibility Request from: DeviceRequests::Transf…" at bounding box center [878, 441] width 1136 height 33
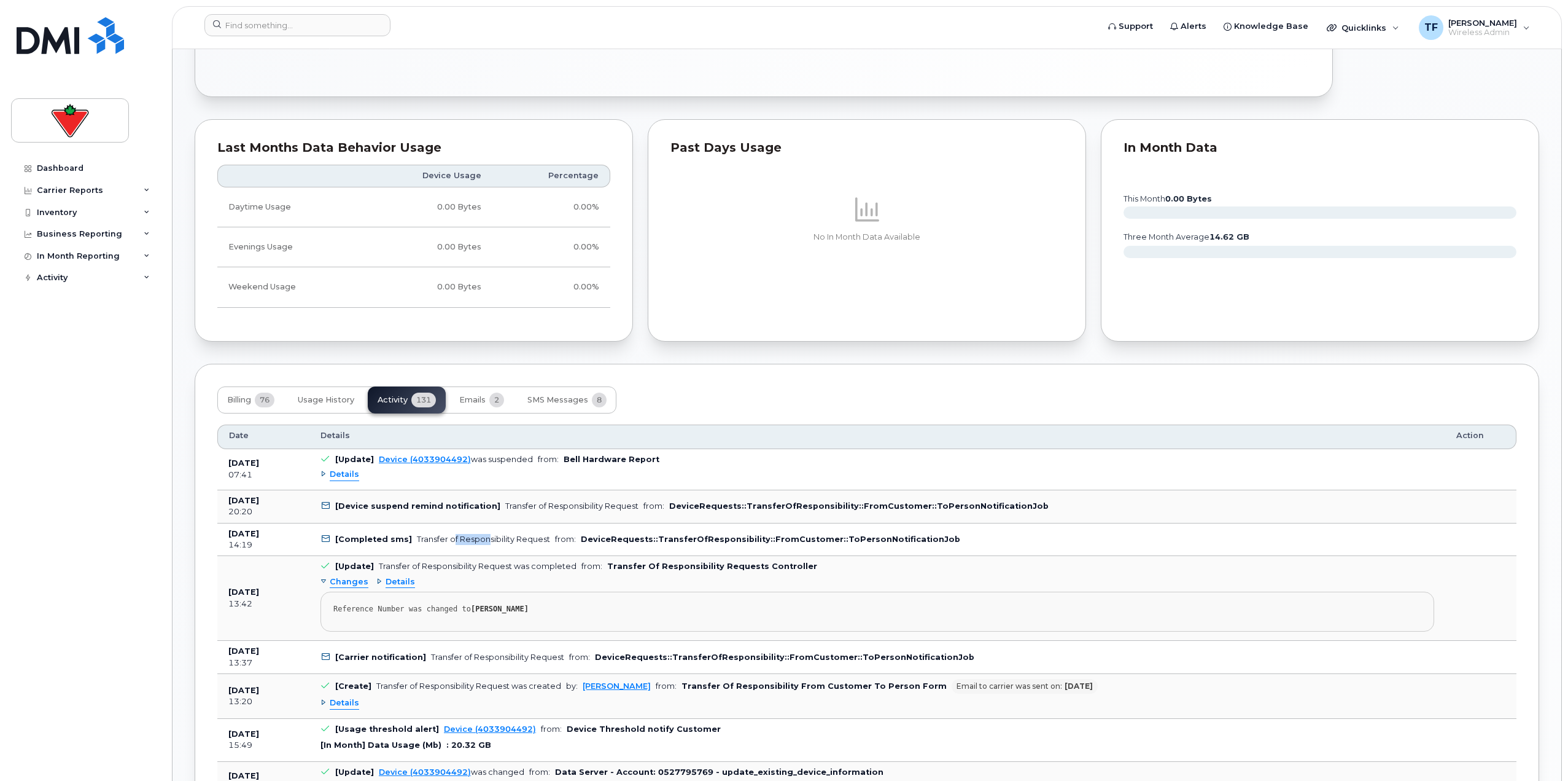
scroll to position [979, 0]
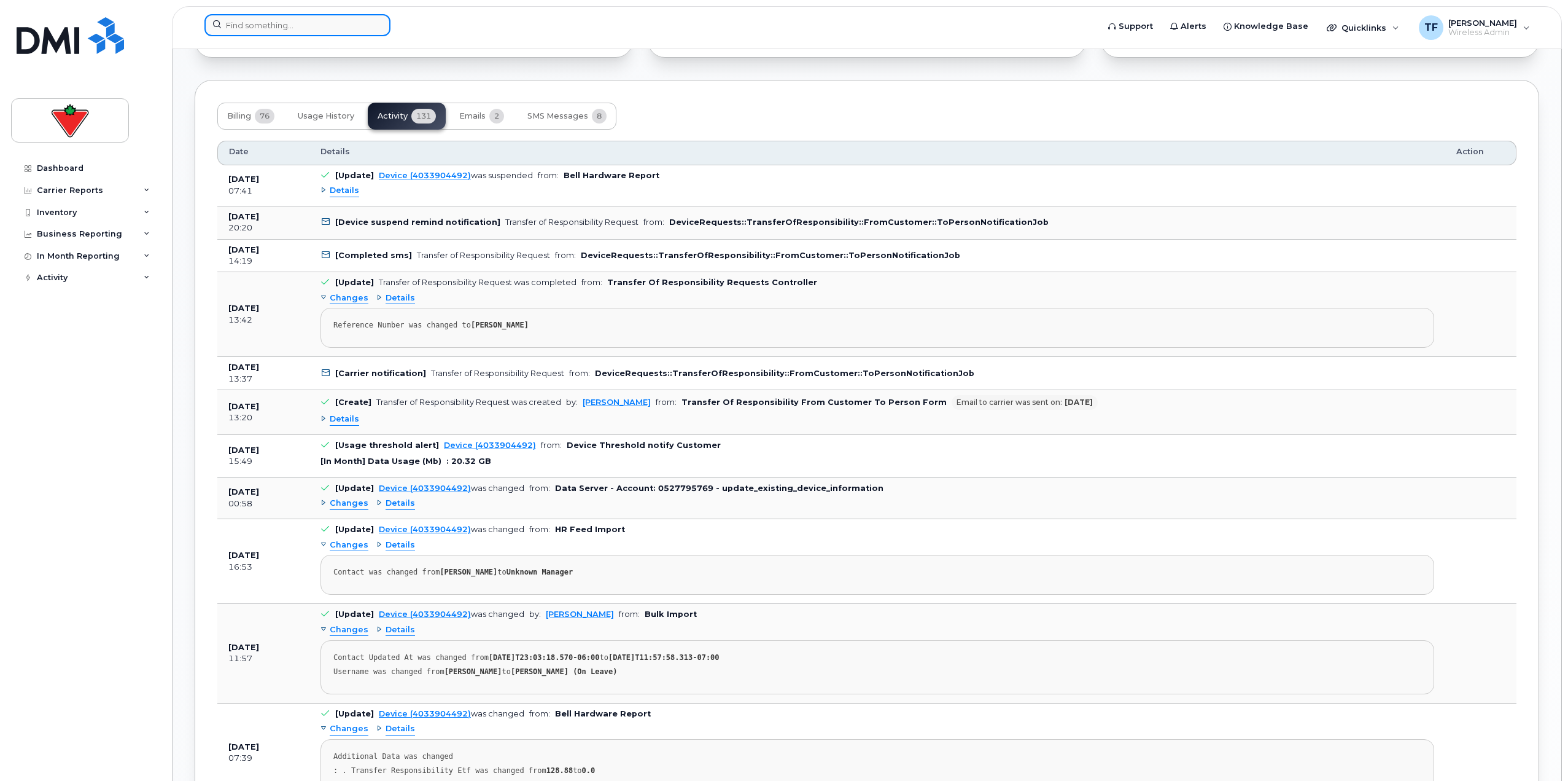
click at [375, 27] on div at bounding box center [298, 25] width 186 height 22
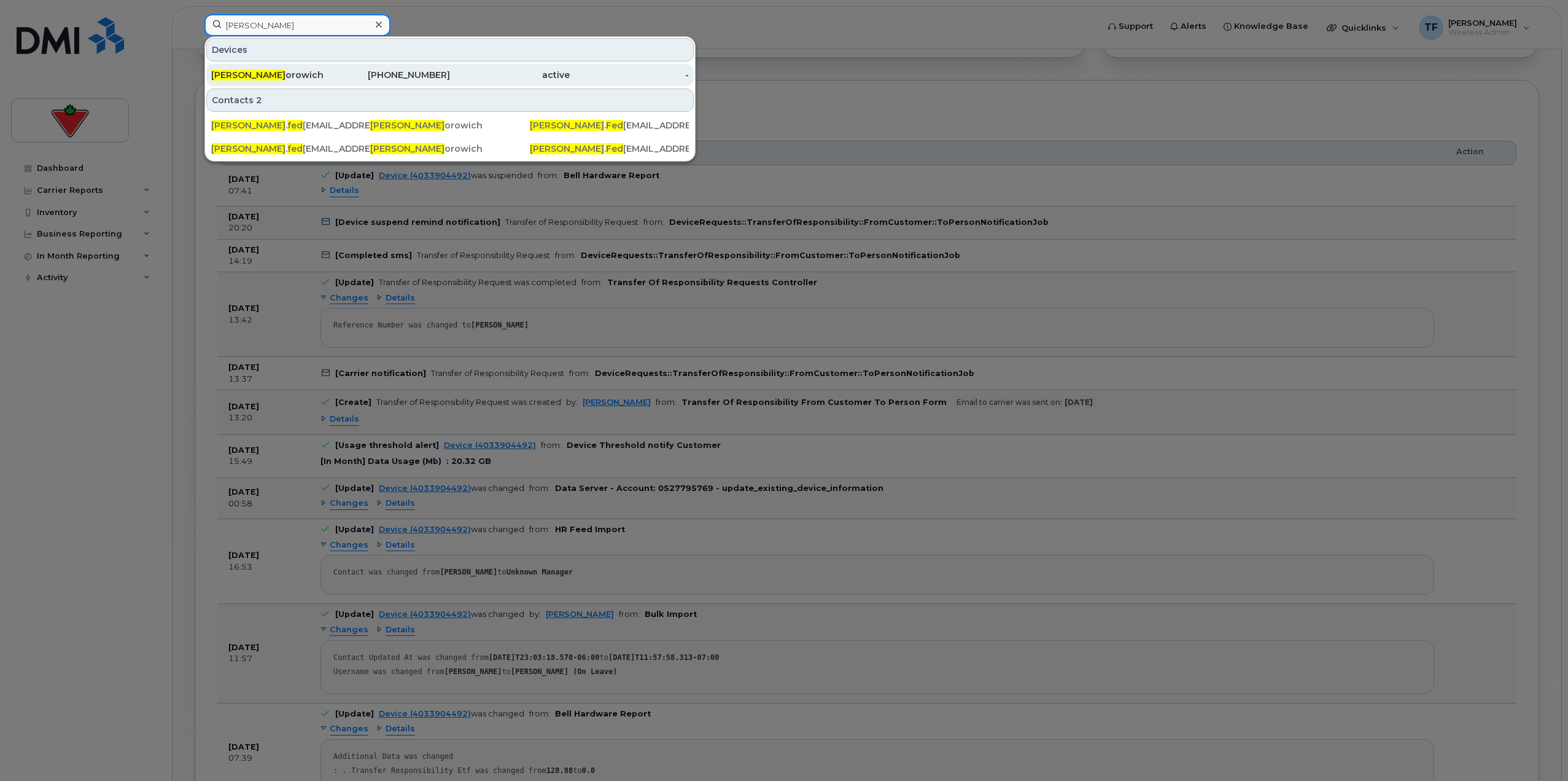
type input "[PERSON_NAME]"
click at [355, 70] on div "[PHONE_NUMBER]" at bounding box center [391, 75] width 120 height 13
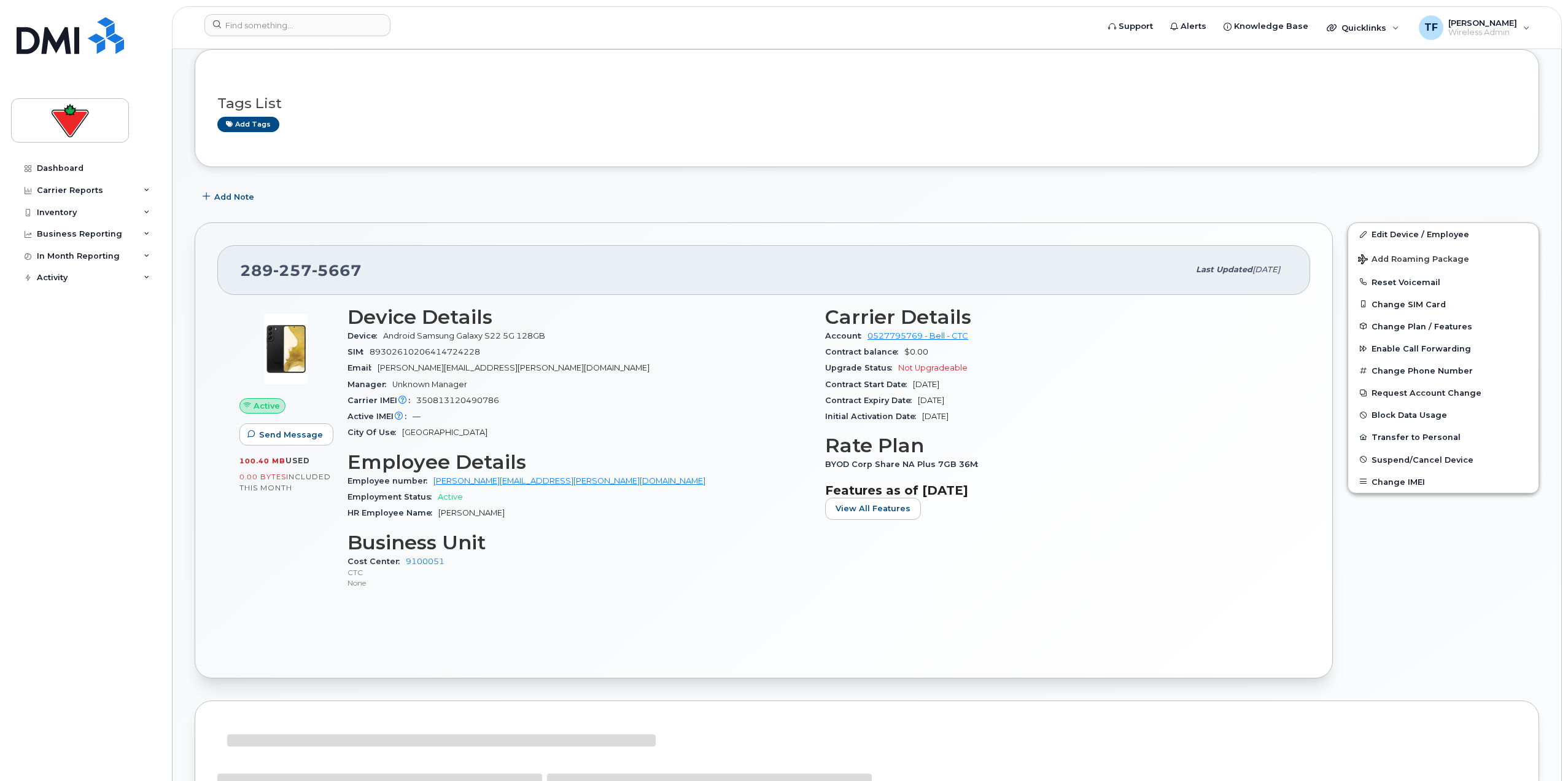
scroll to position [184, 0]
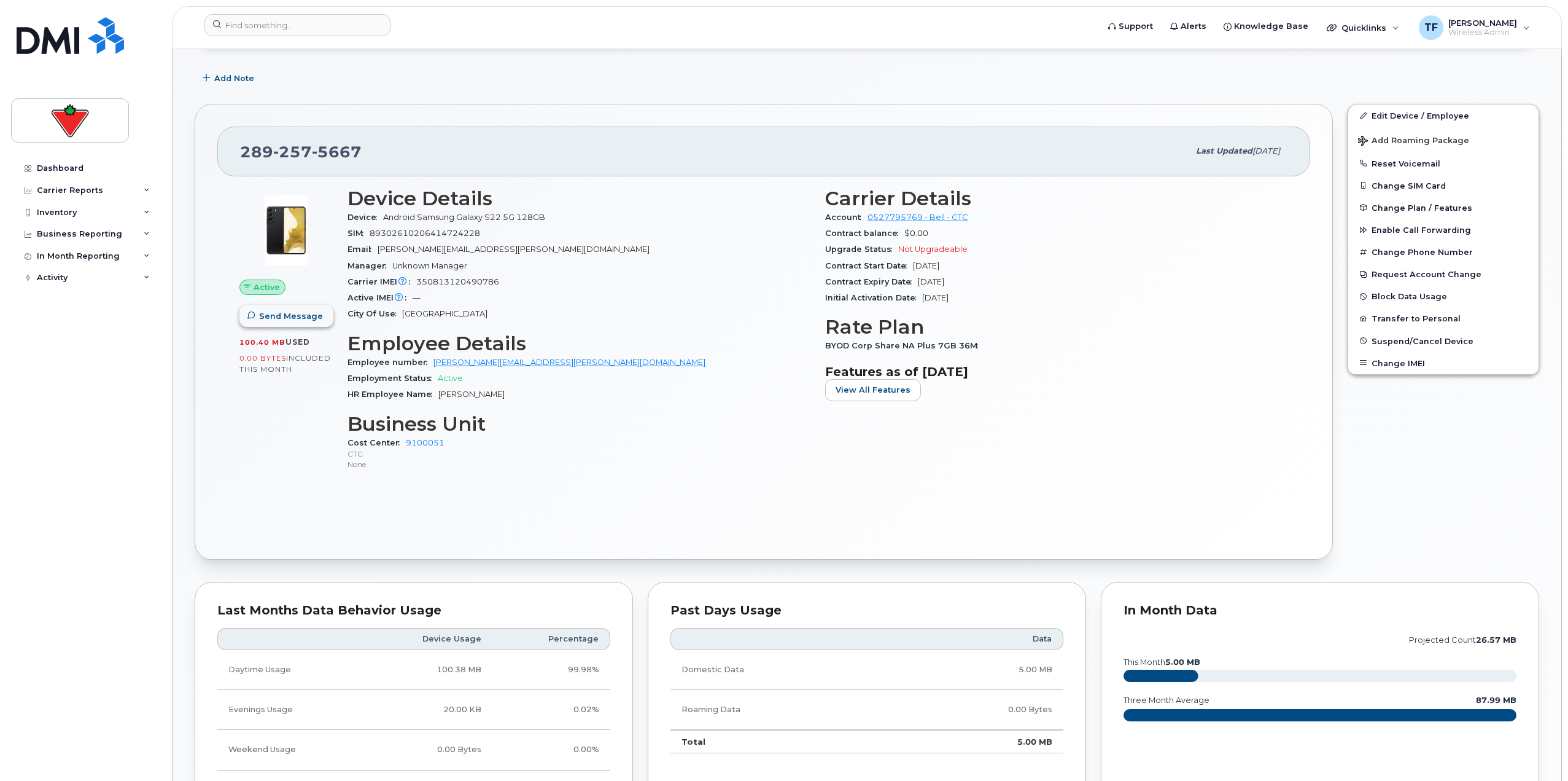
click at [307, 318] on span "Send Message" at bounding box center [291, 316] width 64 height 12
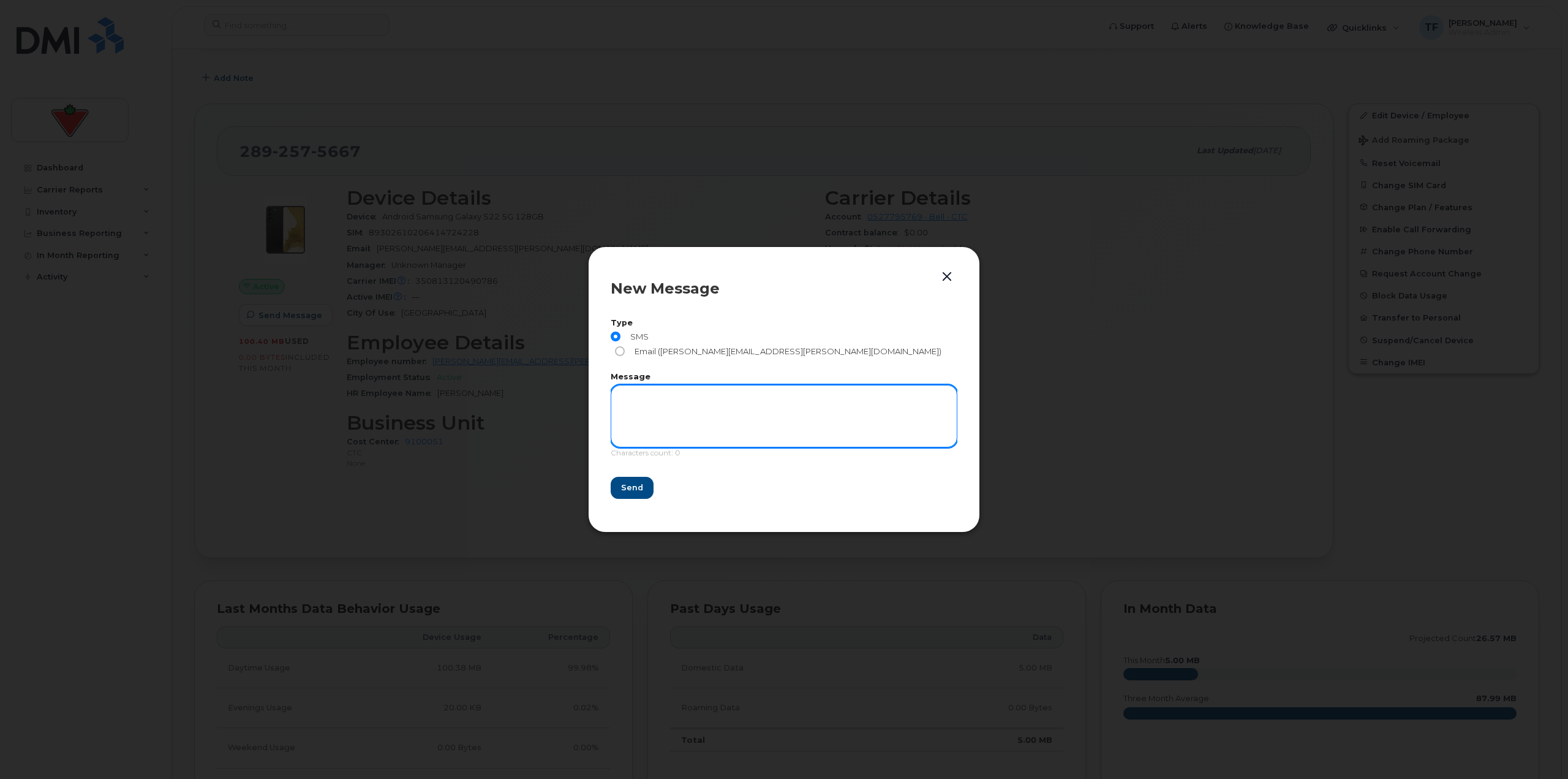
click at [674, 393] on textarea at bounding box center [784, 415] width 347 height 62
type textarea "Hello"
click at [630, 482] on span "Send" at bounding box center [631, 487] width 22 height 12
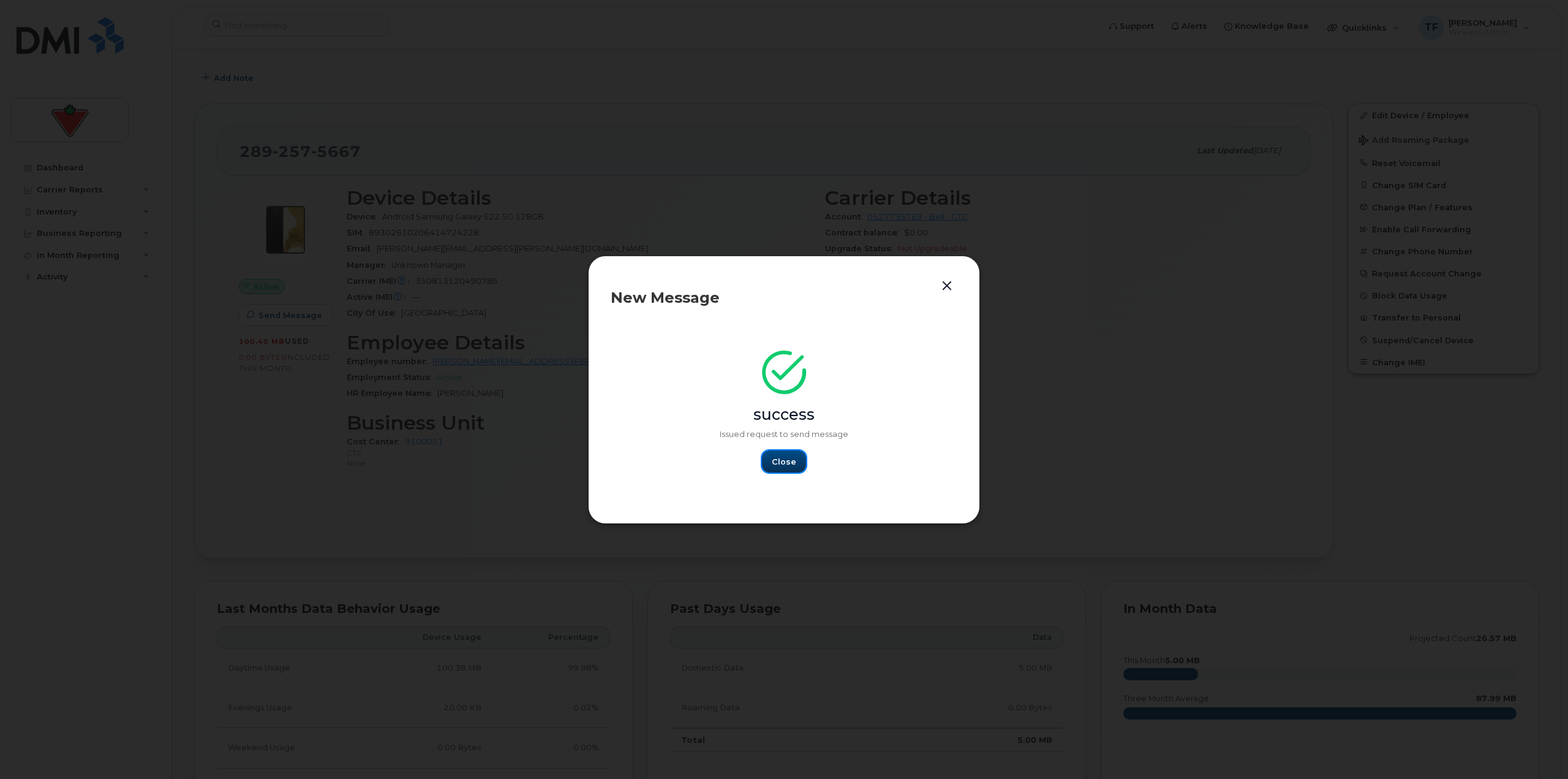
click at [778, 465] on span "Close" at bounding box center [784, 461] width 24 height 12
